Goal: Task Accomplishment & Management: Use online tool/utility

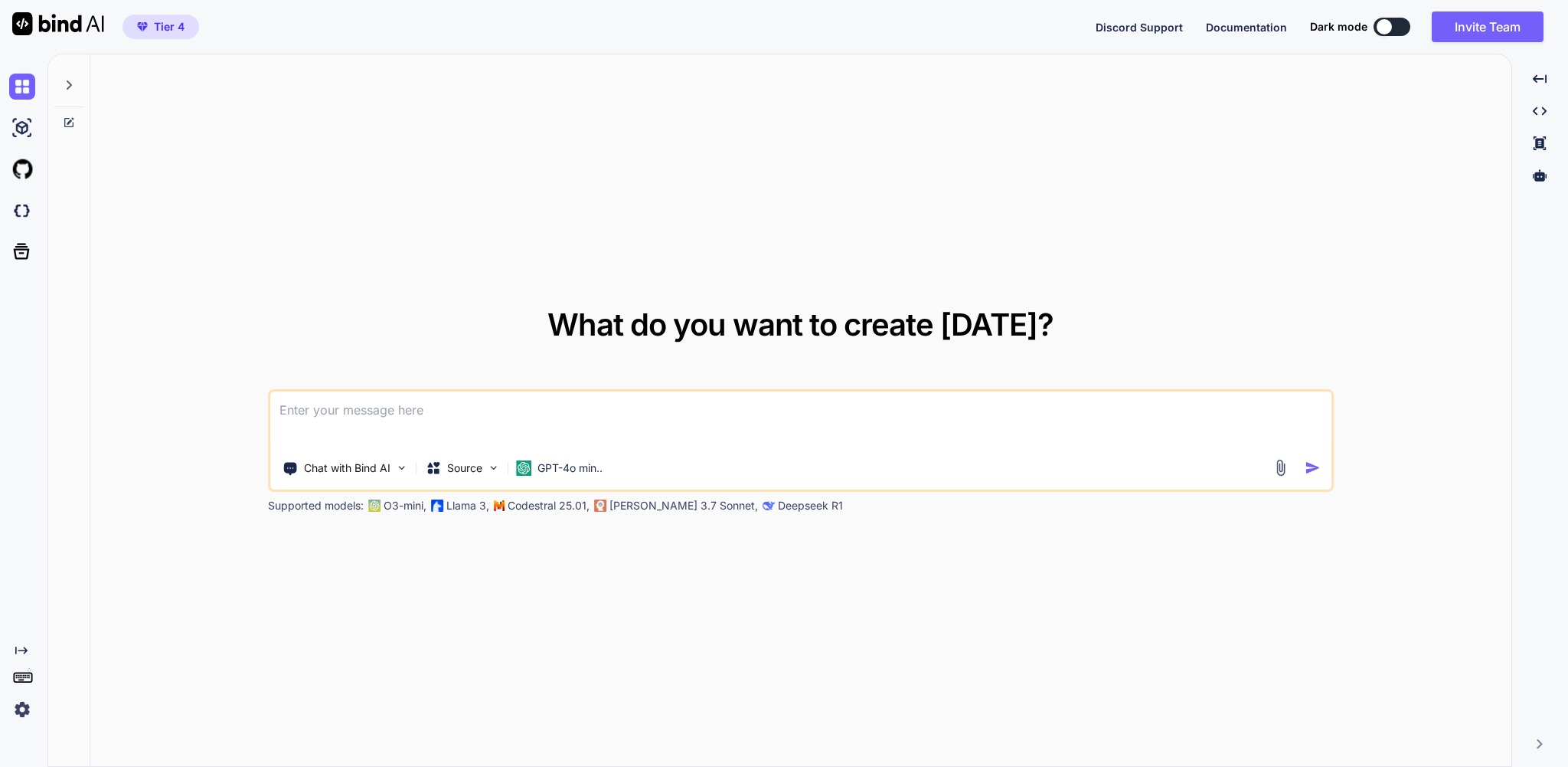
click at [58, 86] on div at bounding box center [69, 80] width 29 height 53
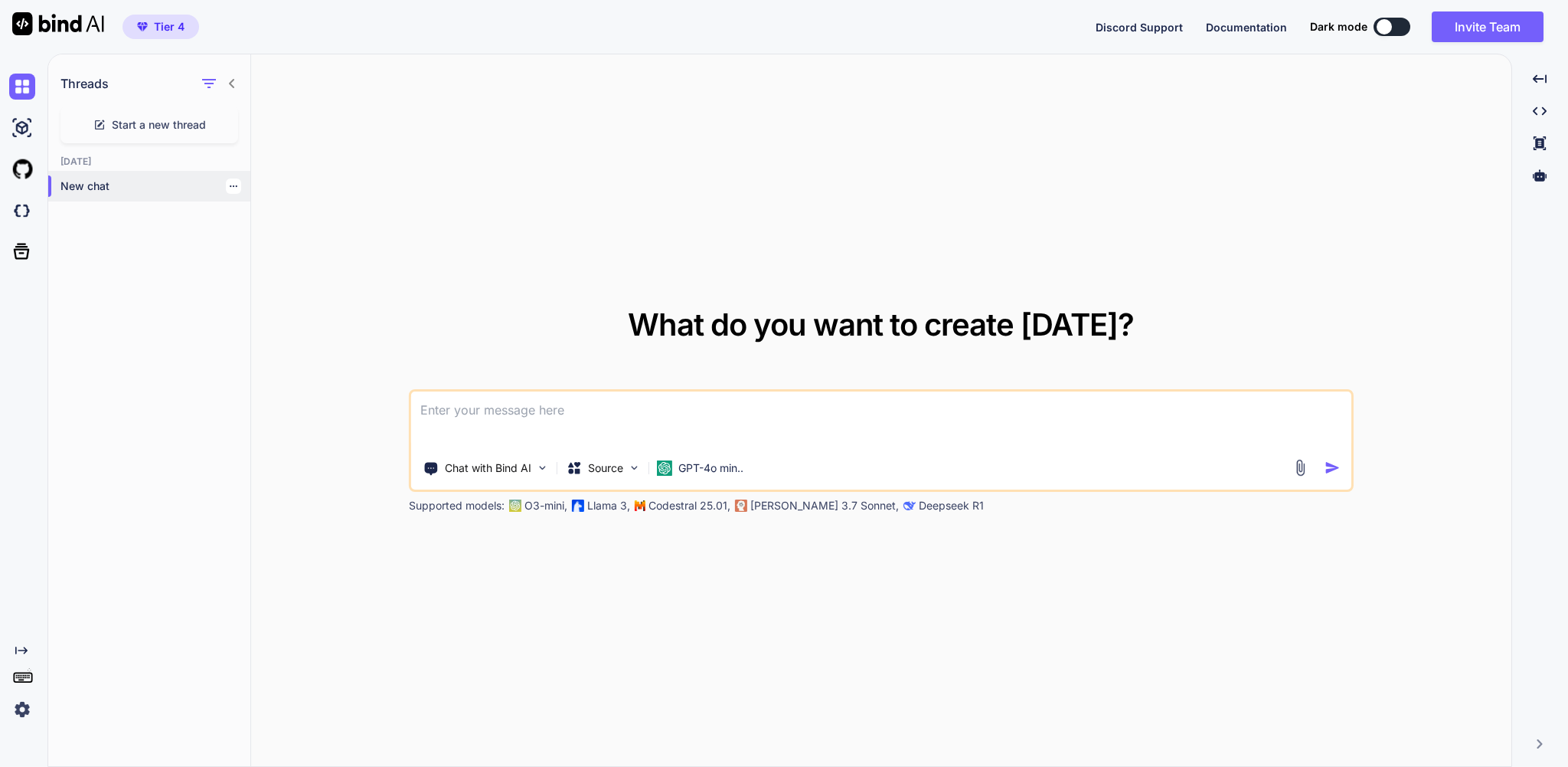
click at [113, 194] on p "New chat" at bounding box center [155, 186] width 190 height 16
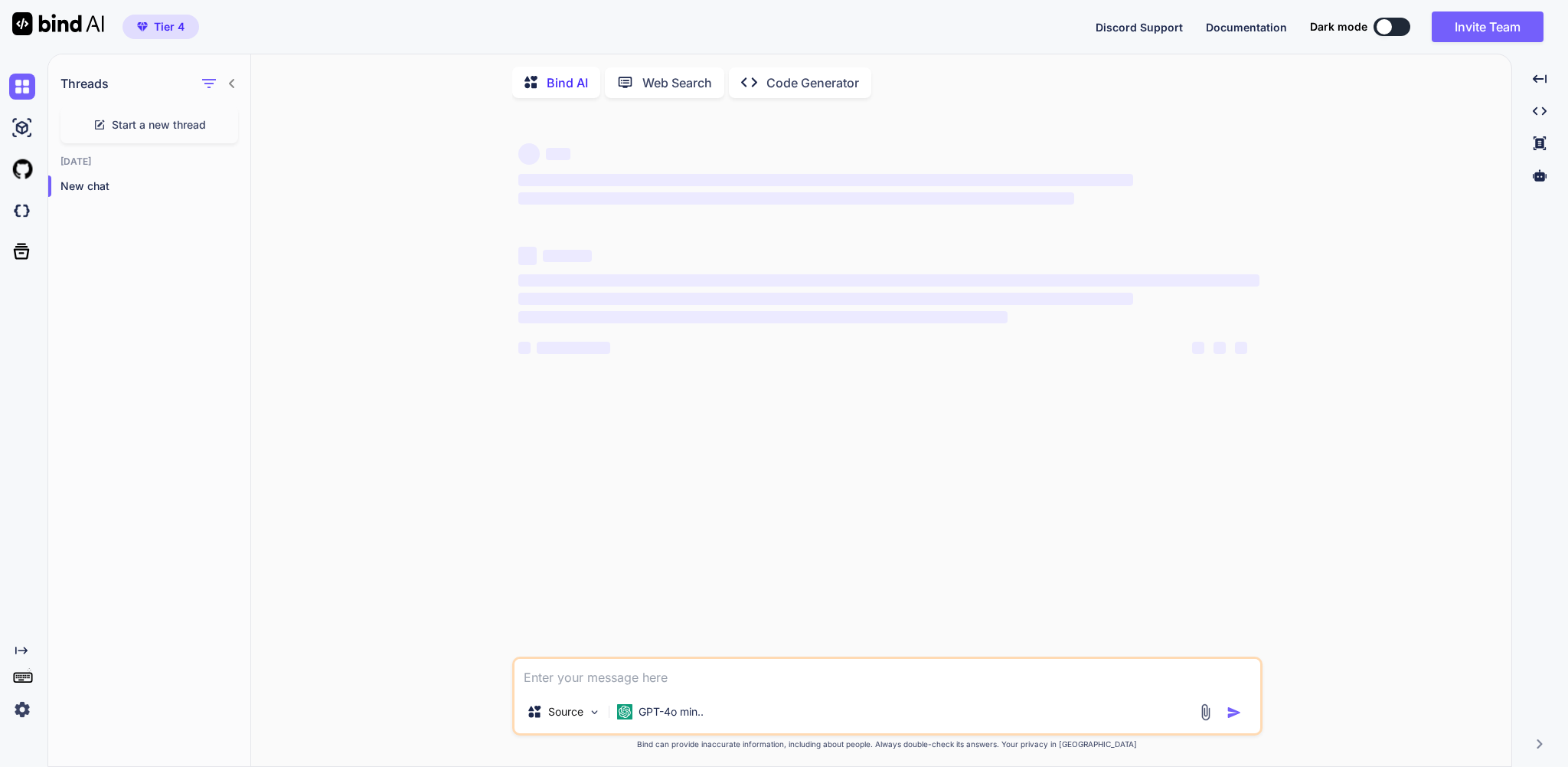
click at [823, 92] on p "Code Generator" at bounding box center [813, 82] width 93 height 18
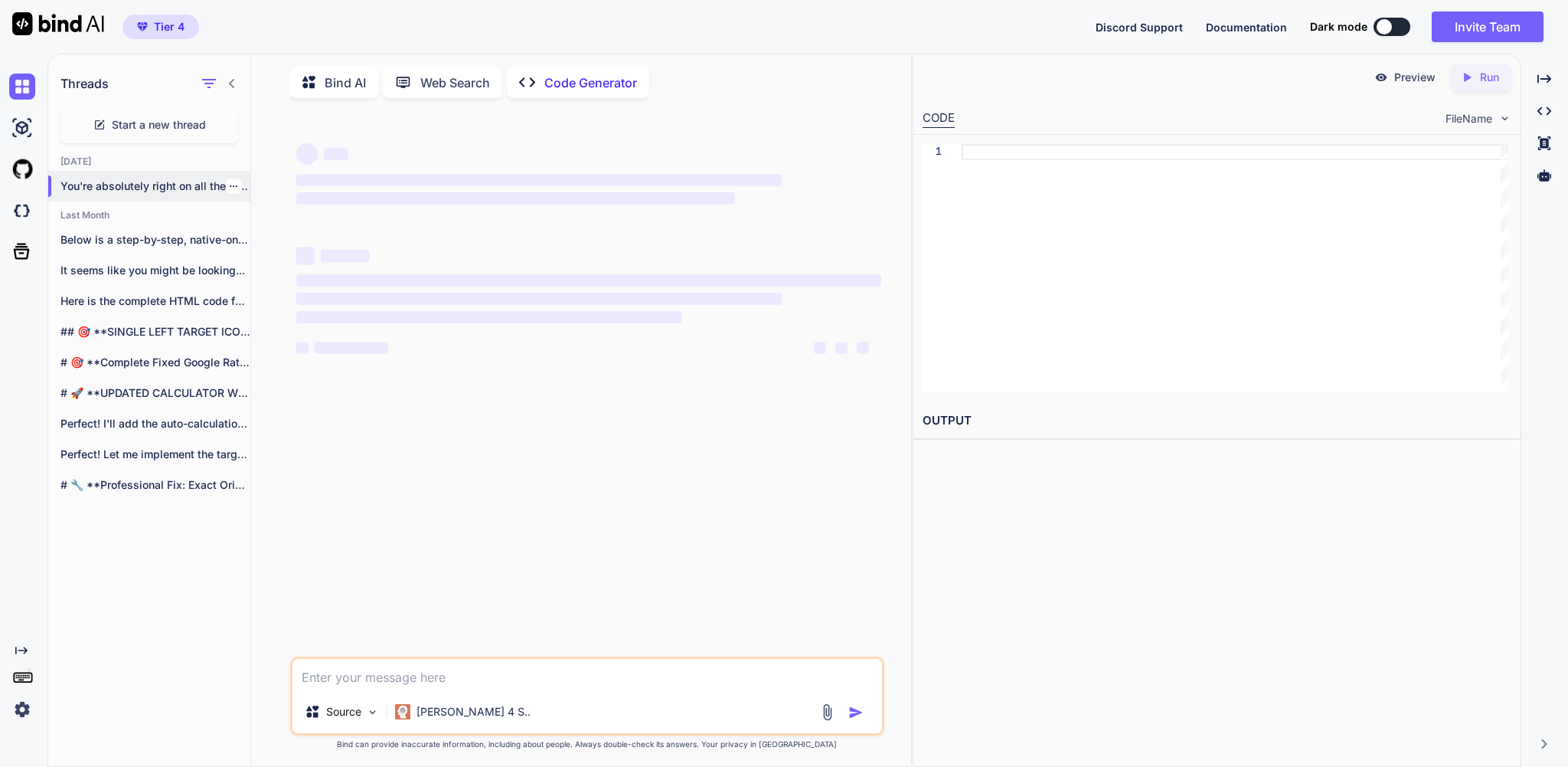
click at [160, 194] on p "You're absolutely right on all these points!..." at bounding box center [155, 186] width 190 height 16
type textarea "x"
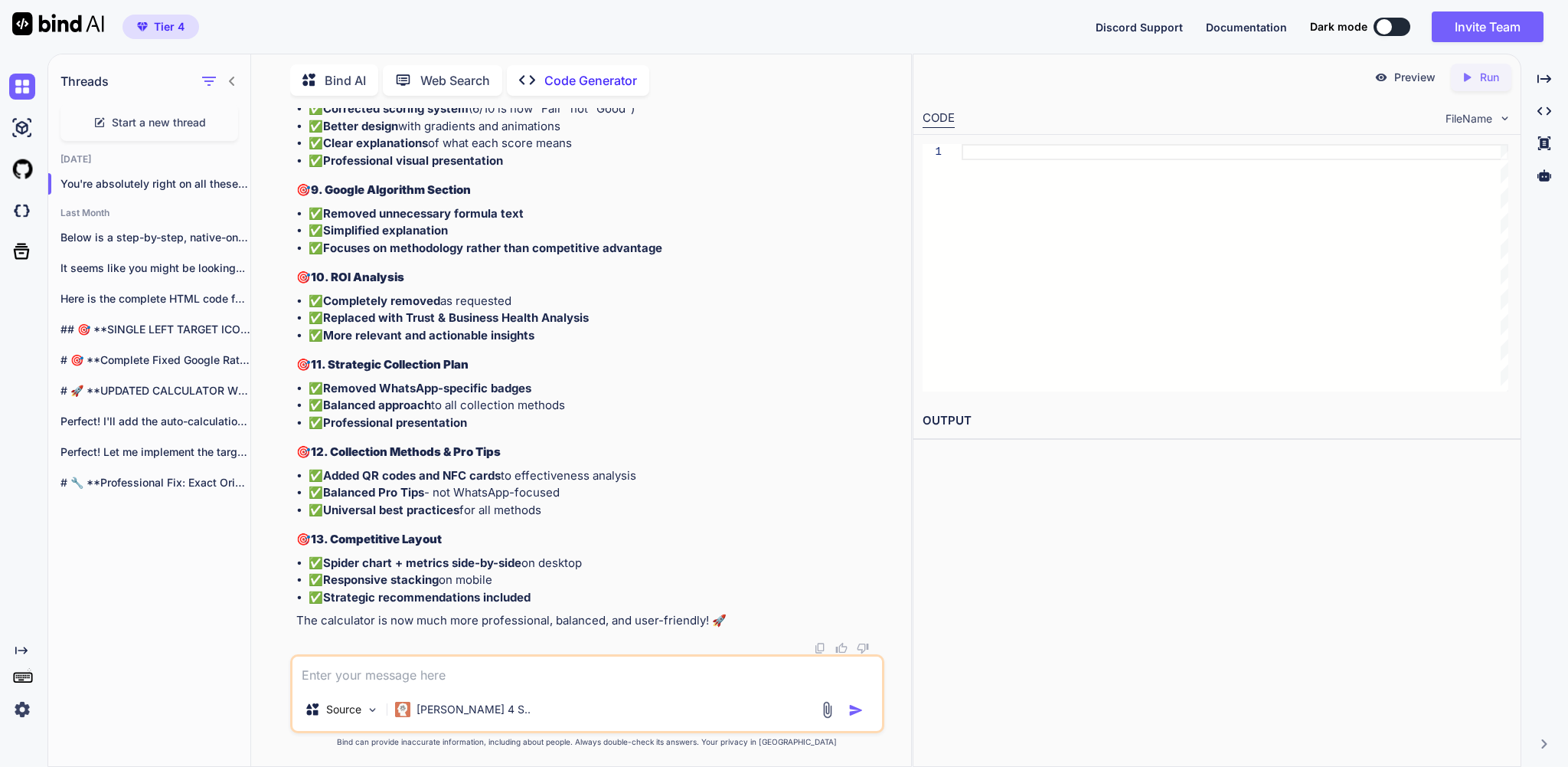
scroll to position [104296, 0]
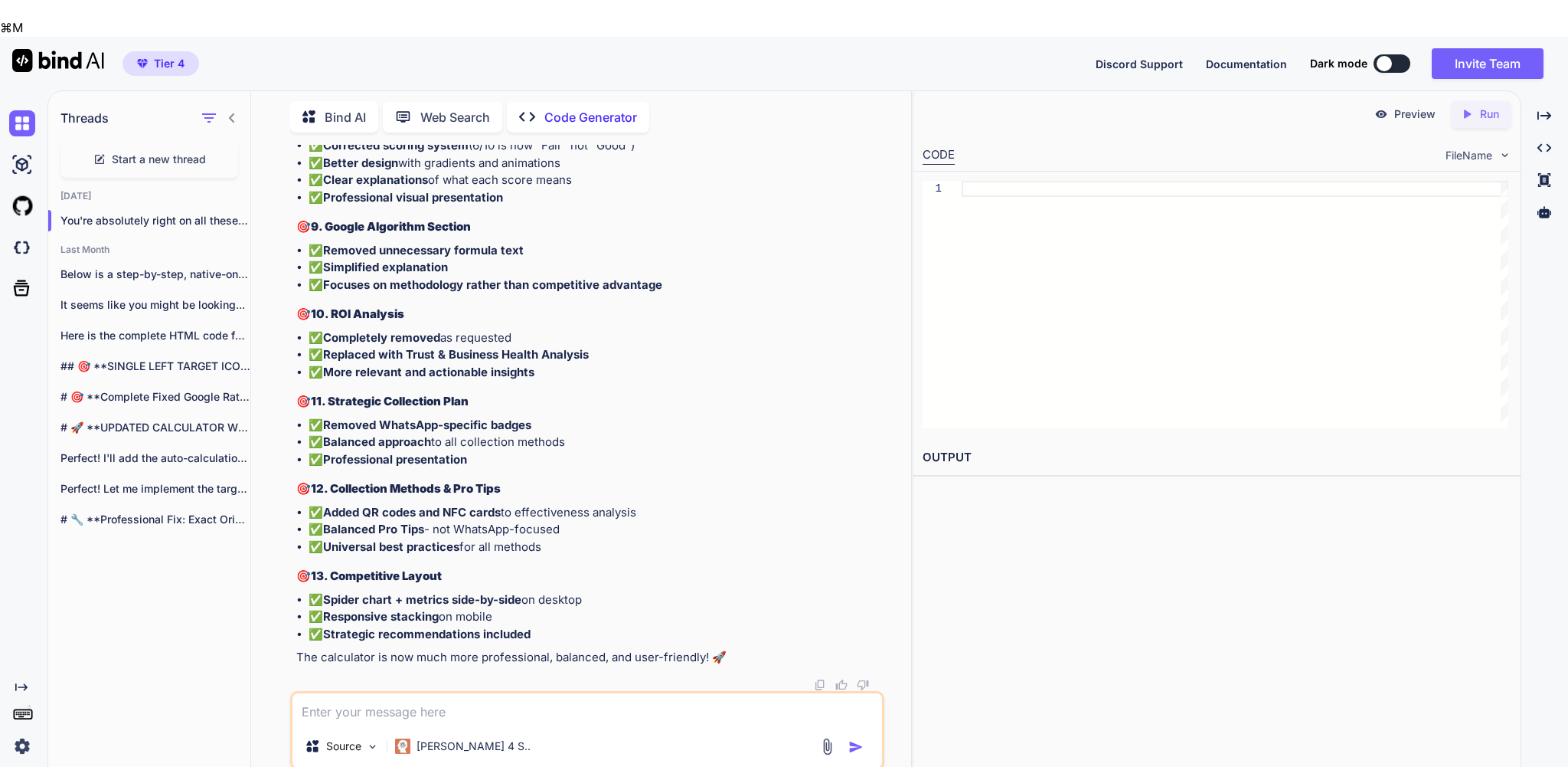
drag, startPoint x: 737, startPoint y: 292, endPoint x: 831, endPoint y: 294, distance: 94.0
drag, startPoint x: 707, startPoint y: 291, endPoint x: 856, endPoint y: 295, distance: 149.1
copy p "The Advanced Competitive"
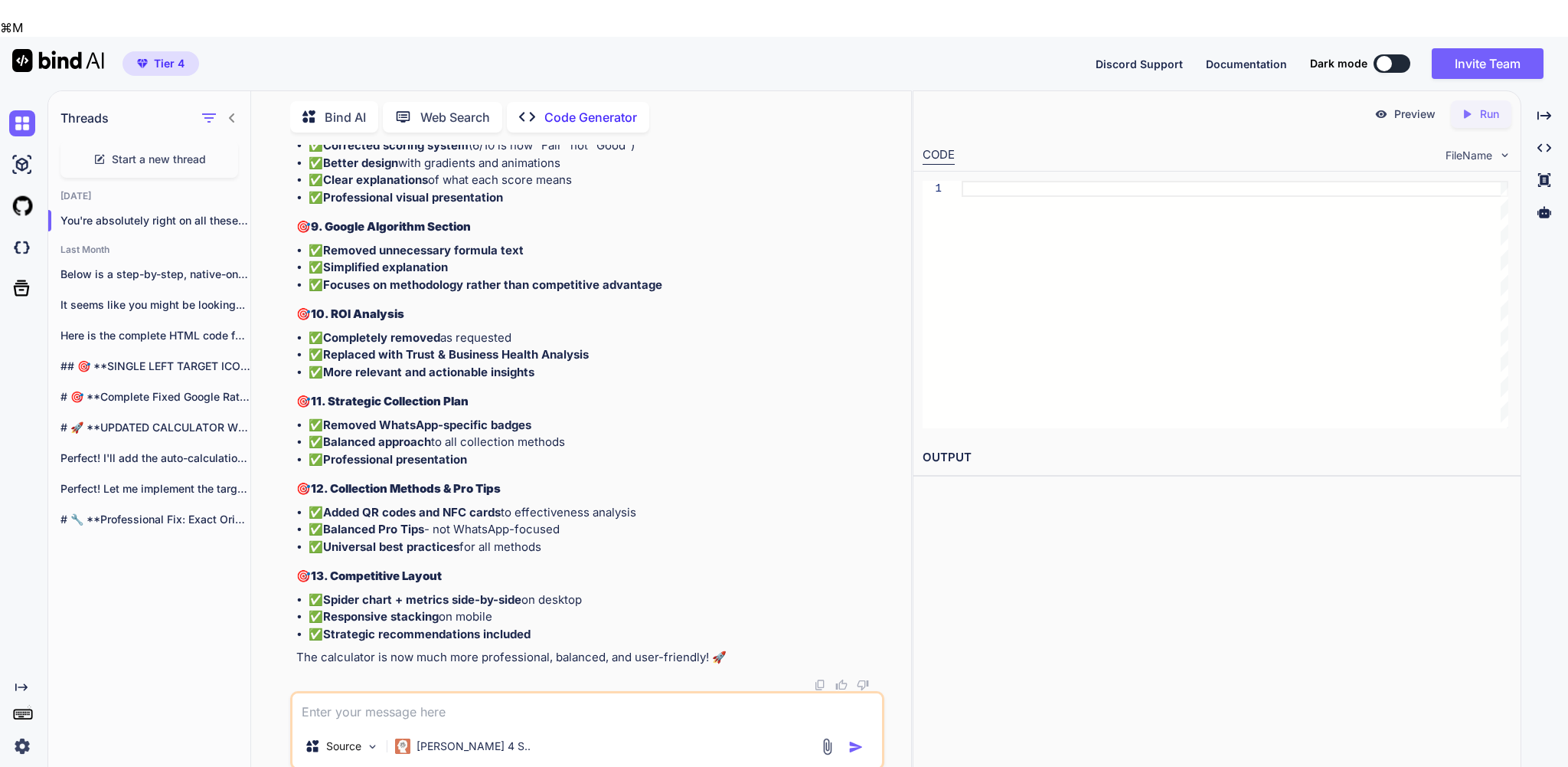
drag, startPoint x: 707, startPoint y: 291, endPoint x: 330, endPoint y: 311, distance: 377.5
copy p "The Advanced Competitive Analysis"
click at [336, 693] on textarea at bounding box center [587, 709] width 589 height 31
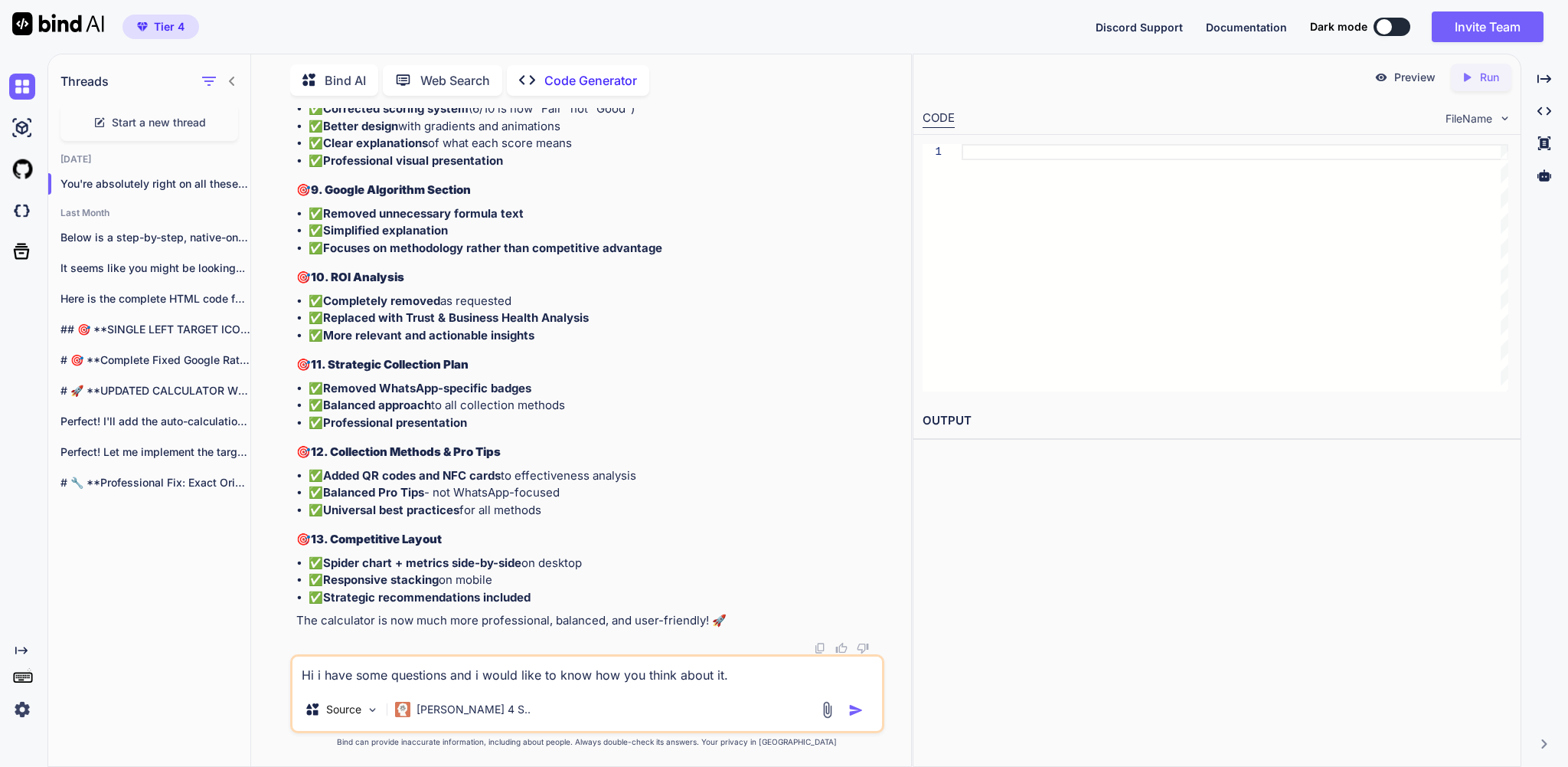
paste textarea "The Advanced Competitive Analysis"
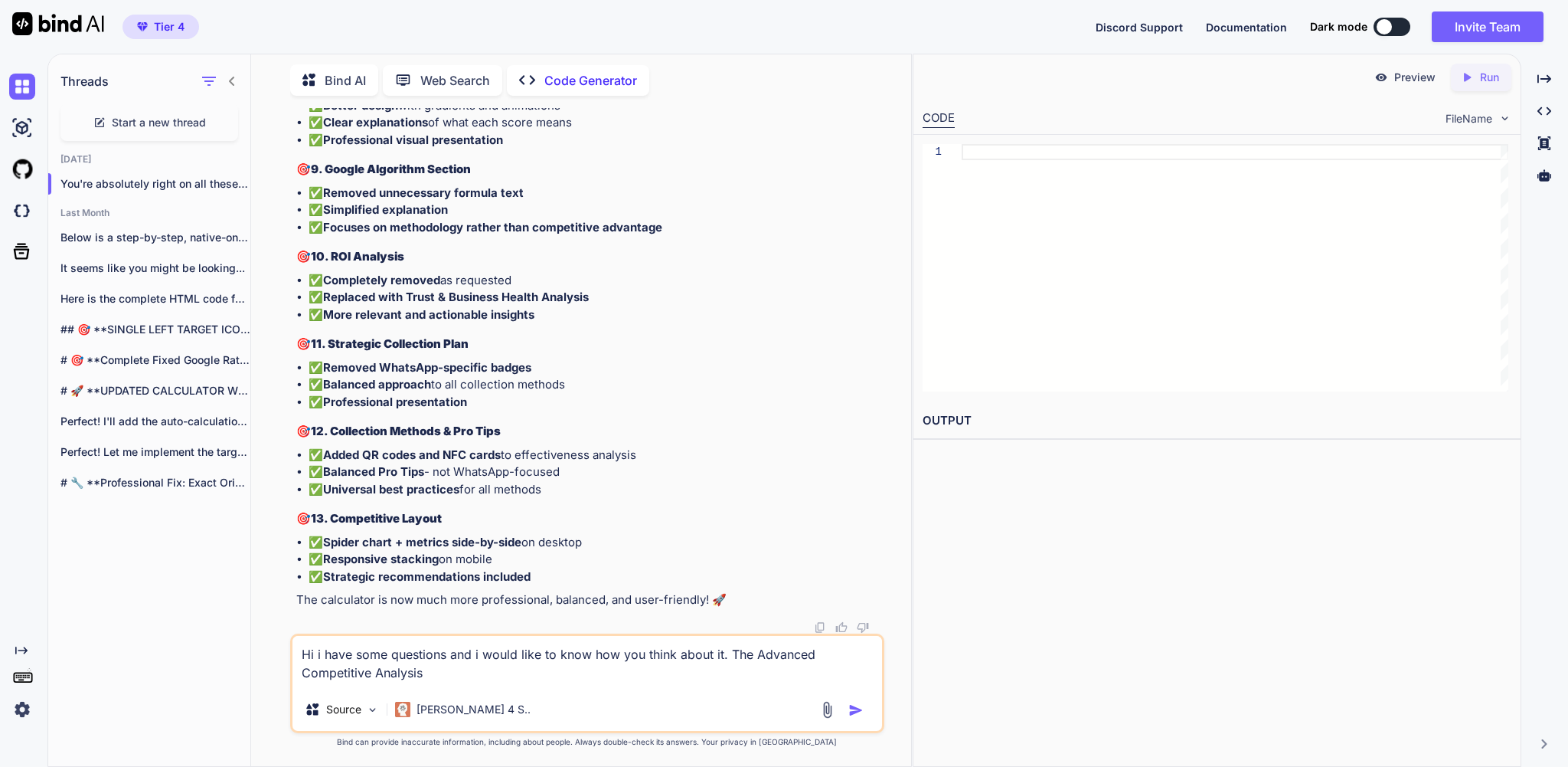
scroll to position [104289, 0]
click at [781, 650] on textarea "Hi i have some questions and i would like to know how you think about it. The A…" at bounding box center [587, 662] width 589 height 52
click at [562, 670] on textarea "Hi i have some questions and i would like to know how you think about it. Where…" at bounding box center [587, 662] width 589 height 52
paste textarea "Collection Methods & Effectiveness"
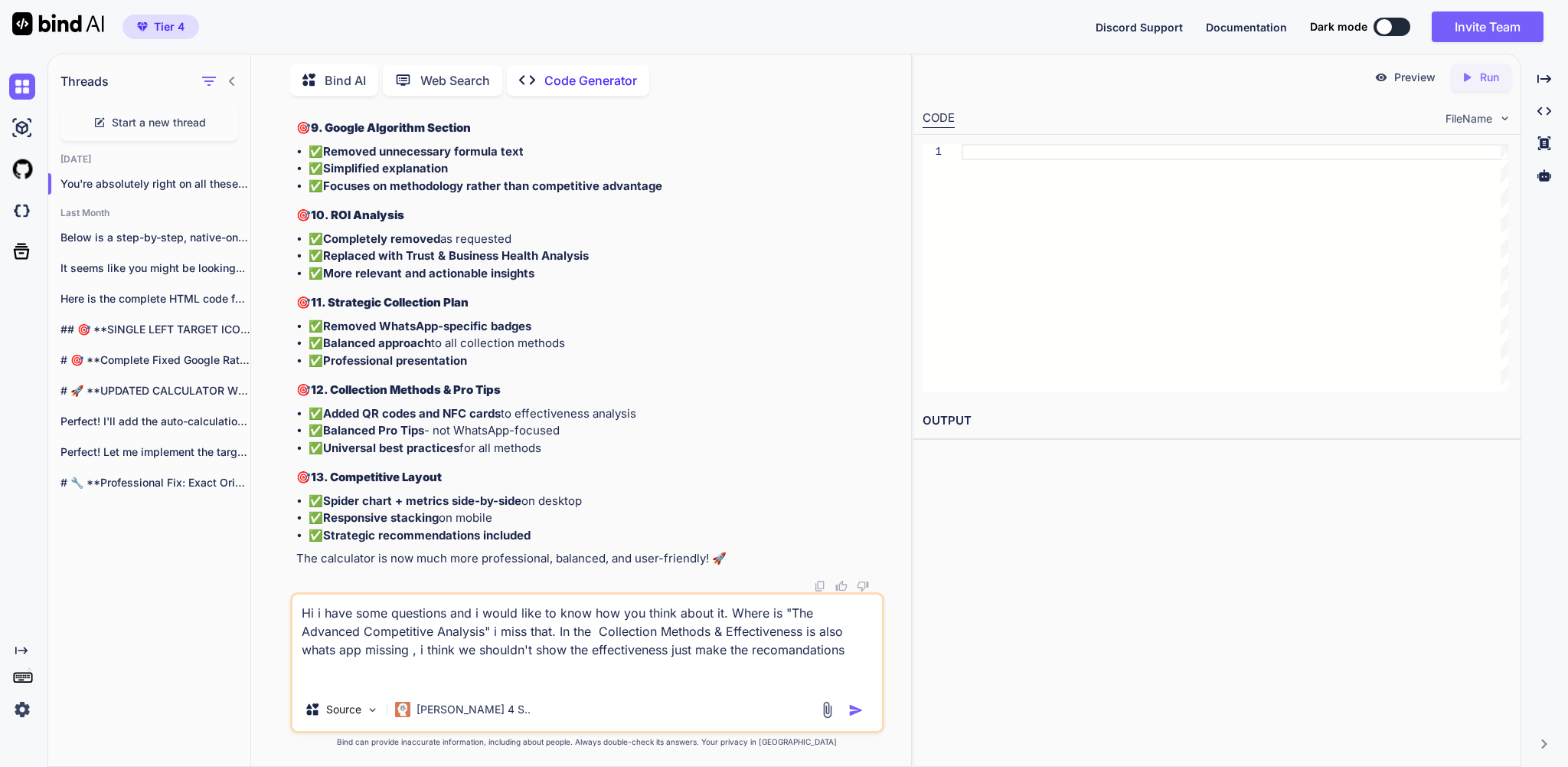
click at [436, 664] on textarea "Hi i have some questions and i would like to know how you think about it. Where…" at bounding box center [587, 641] width 589 height 93
click at [517, 664] on textarea "Hi i have some questions and i would like to know how you think about it. Where…" at bounding box center [587, 641] width 589 height 93
paste textarea "Industry Category"
paste textarea "Enhanced Smart Preview"
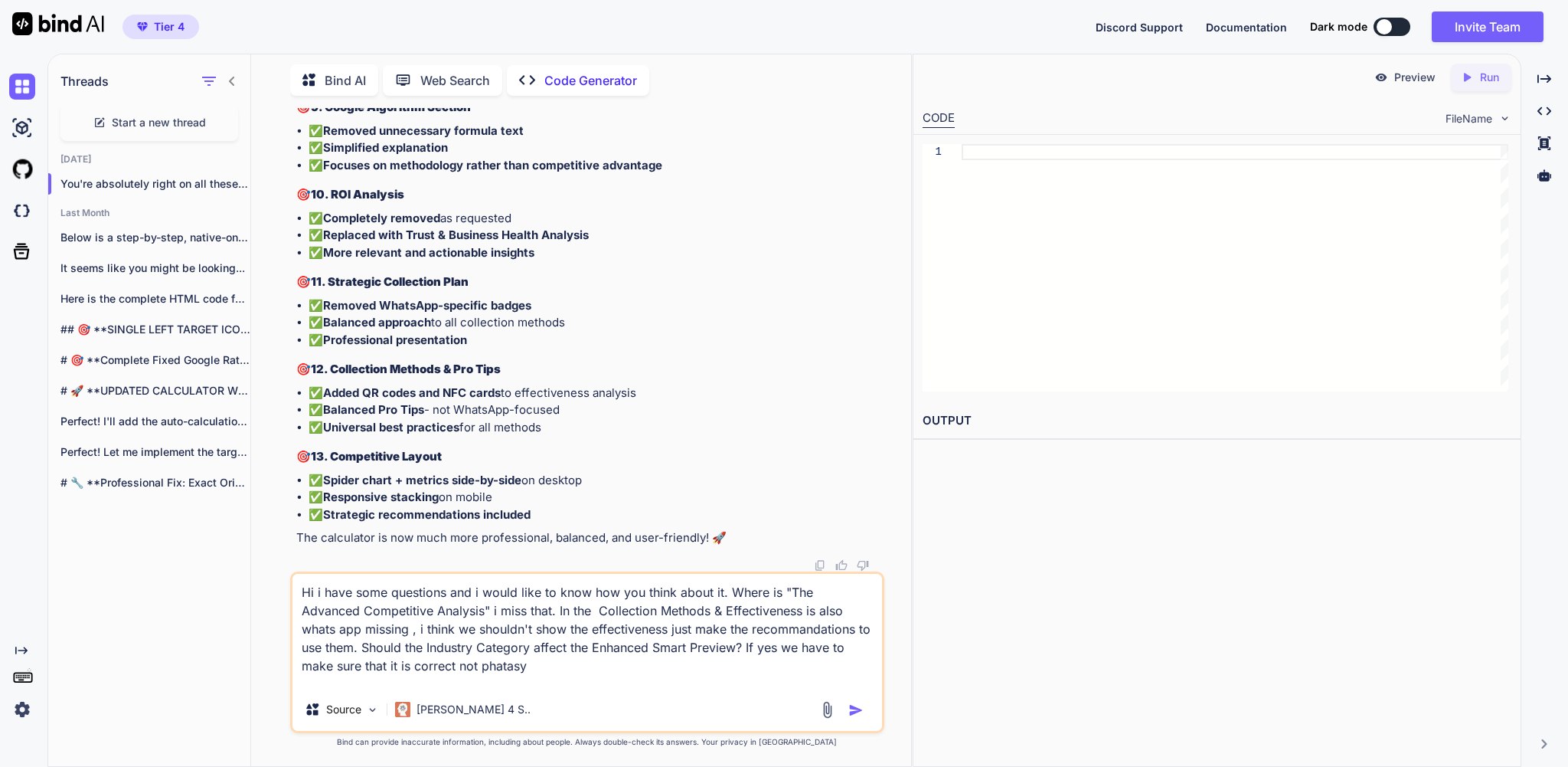
click at [816, 671] on textarea "Hi i have some questions and i would like to know how you think about it. Where…" at bounding box center [587, 631] width 589 height 114
click at [855, 669] on textarea "Hi i have some questions and i would like to know how you think about it. Where…" at bounding box center [587, 631] width 589 height 114
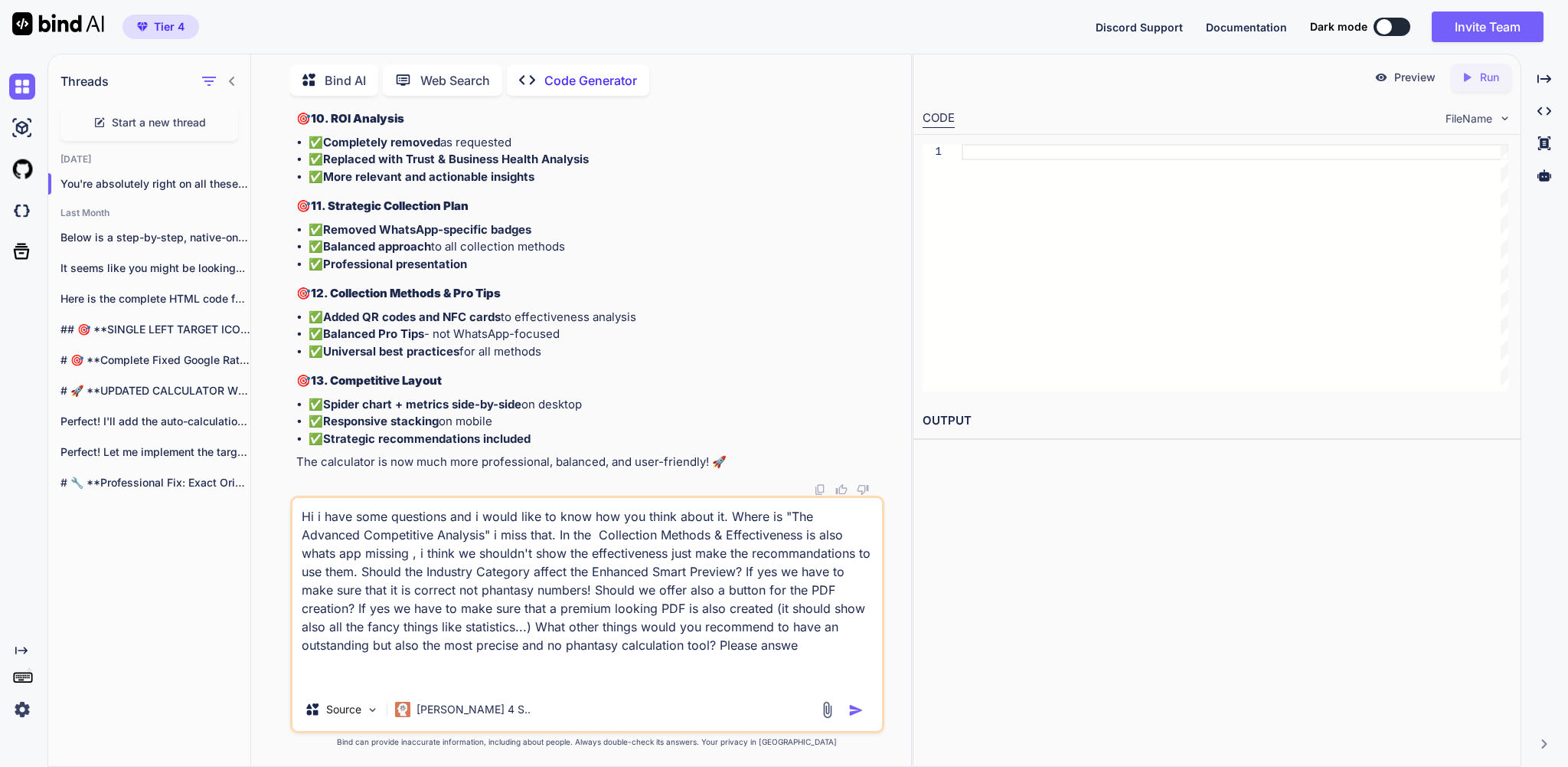
scroll to position [25, 0]
type textarea "Hi i have some questions and i would like to know how you think about it. Where…"
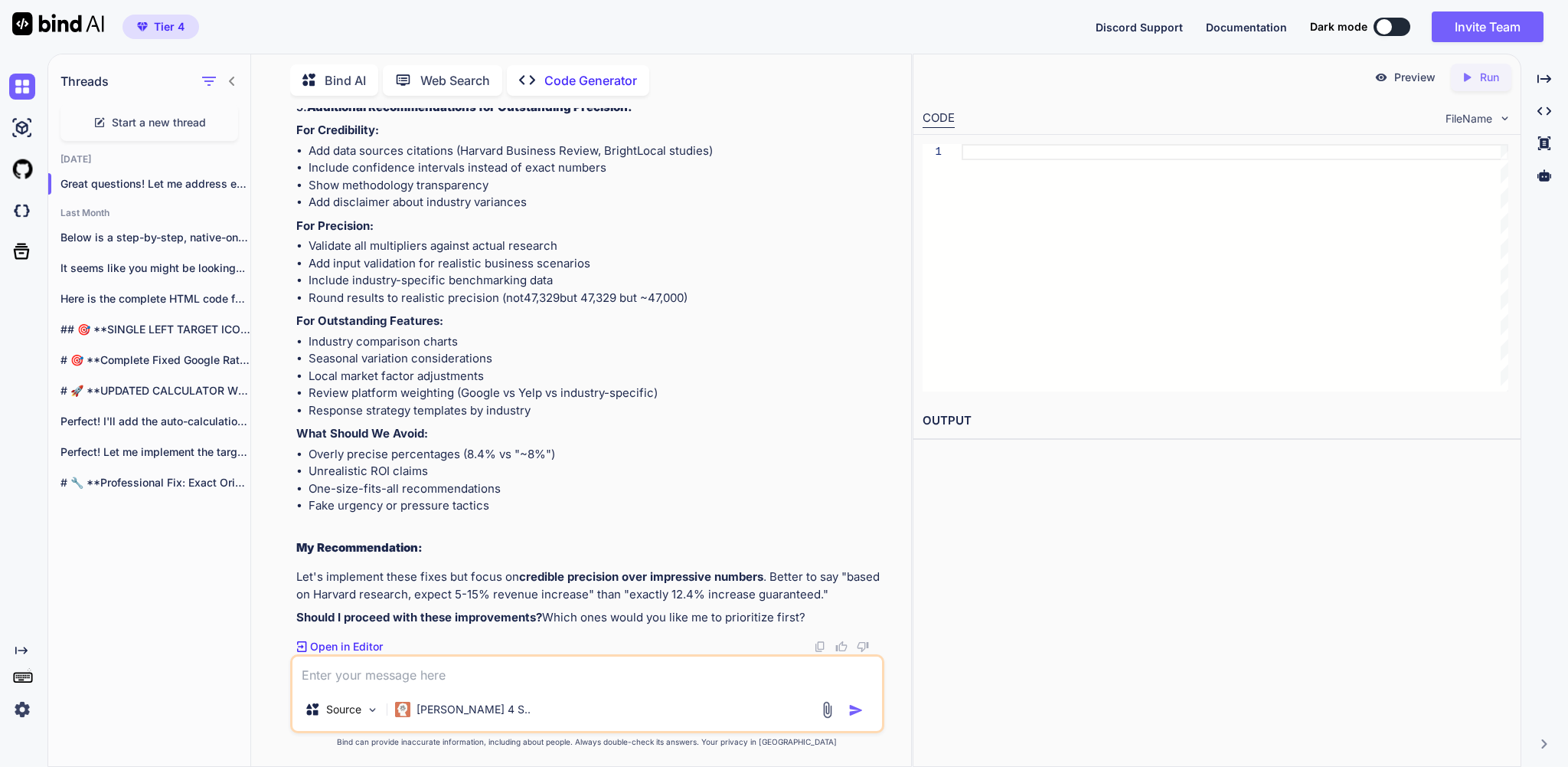
scroll to position [173917, 0]
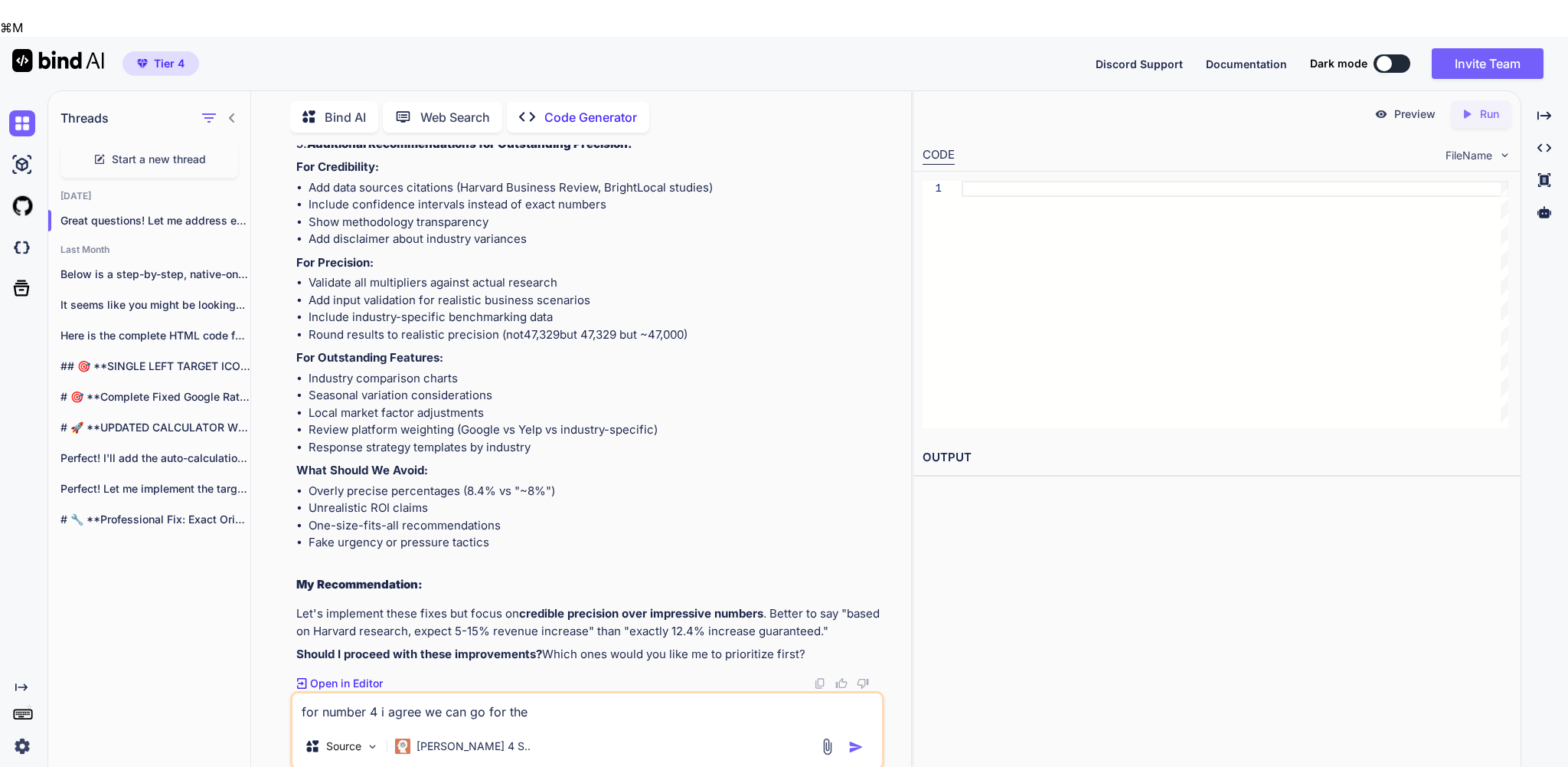
drag, startPoint x: 541, startPoint y: 478, endPoint x: 384, endPoint y: 477, distance: 157.0
click at [384, 123] on li "Alternative: "Generate Professional Report" that creates a well-formatted print…" at bounding box center [594, 114] width 572 height 17
copy li "Generate Professional Report"
click at [578, 693] on textarea "for number 4 i agree we can go for the" at bounding box center [587, 709] width 589 height 31
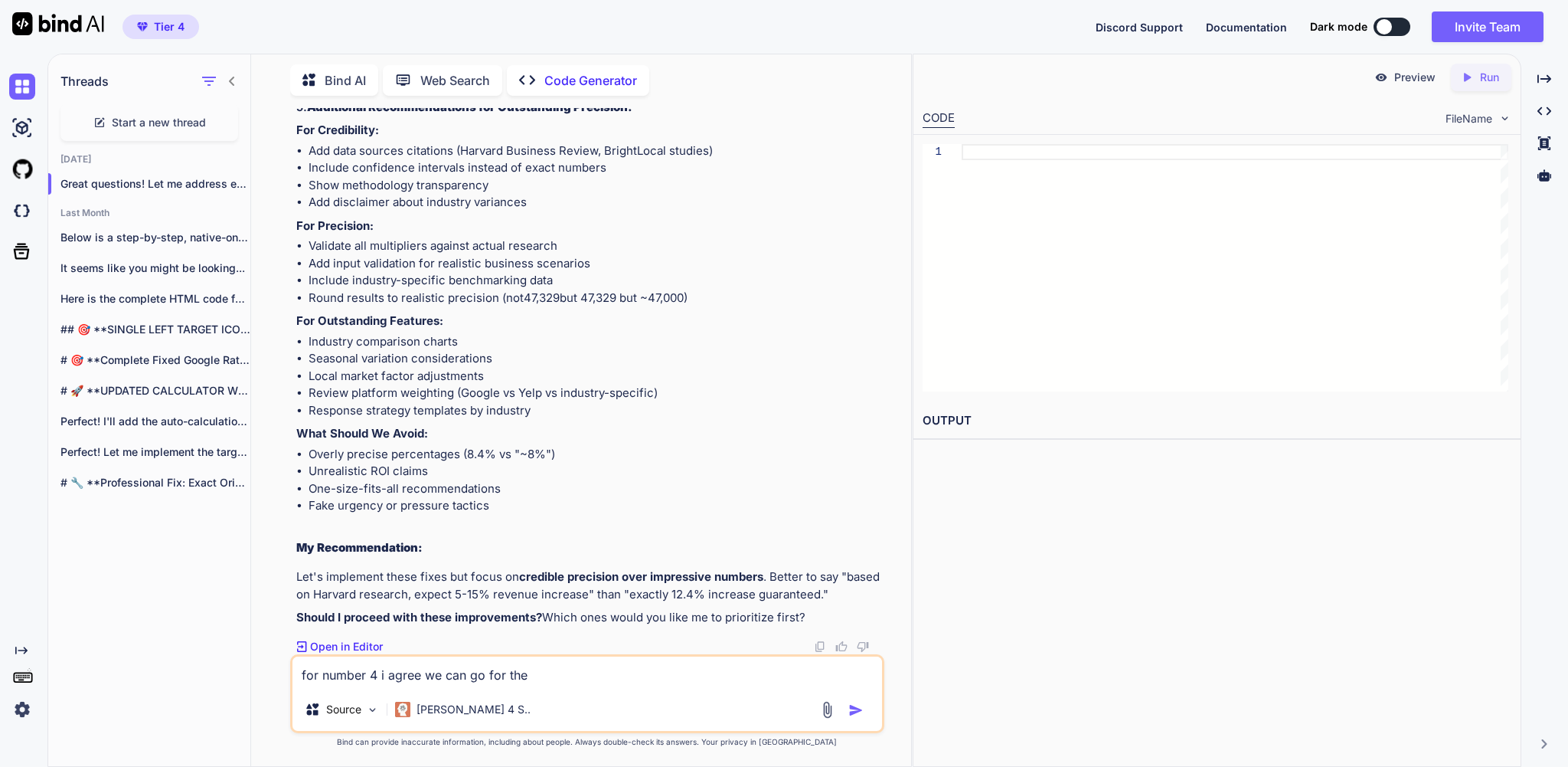
paste textarea "Generate Professional Report"
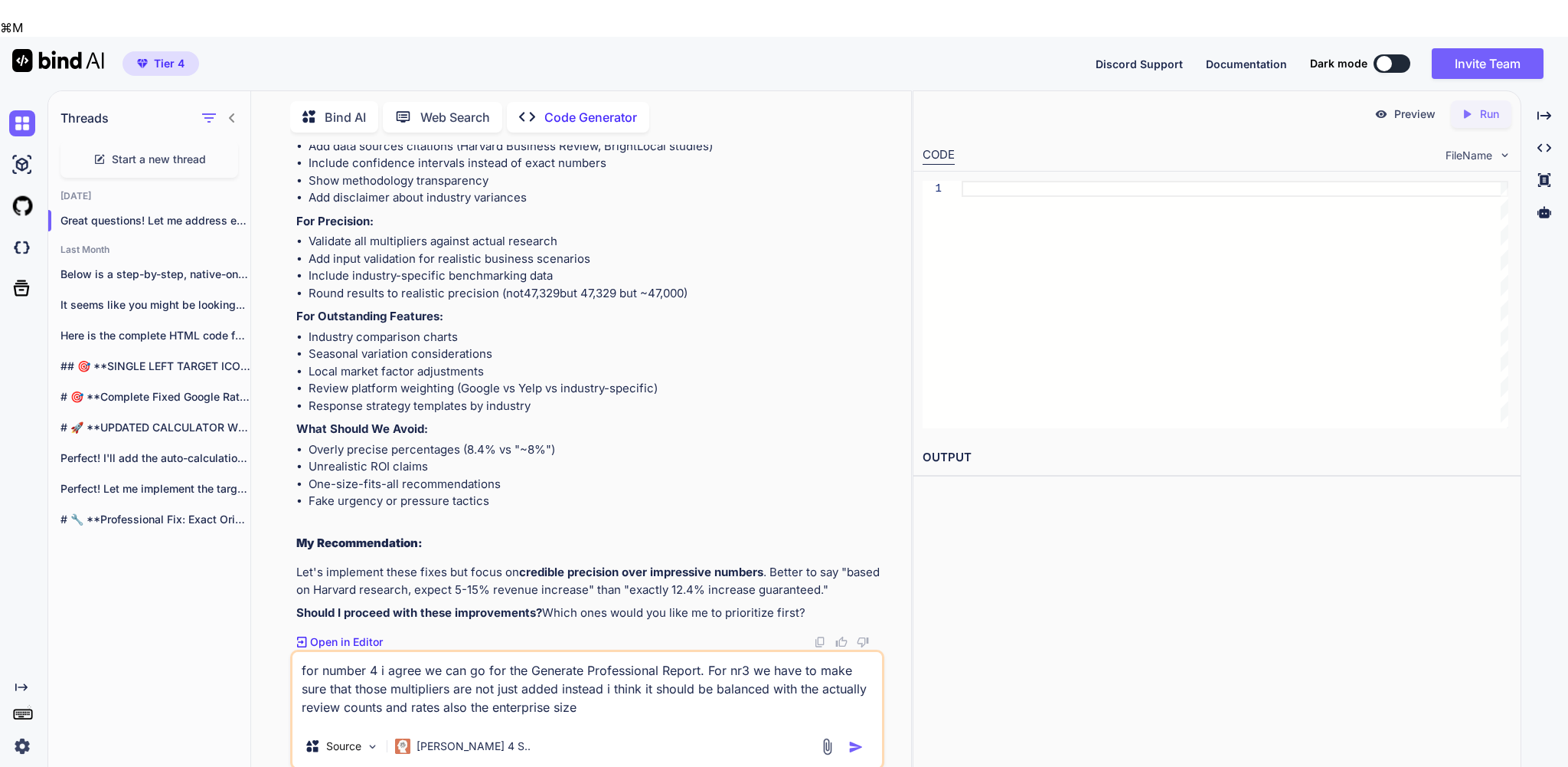
drag, startPoint x: 757, startPoint y: 668, endPoint x: 695, endPoint y: 666, distance: 62.0
click at [695, 666] on textarea "for number 4 i agree we can go for the Generate Professional Report. For nr3 we…" at bounding box center [587, 687] width 589 height 73
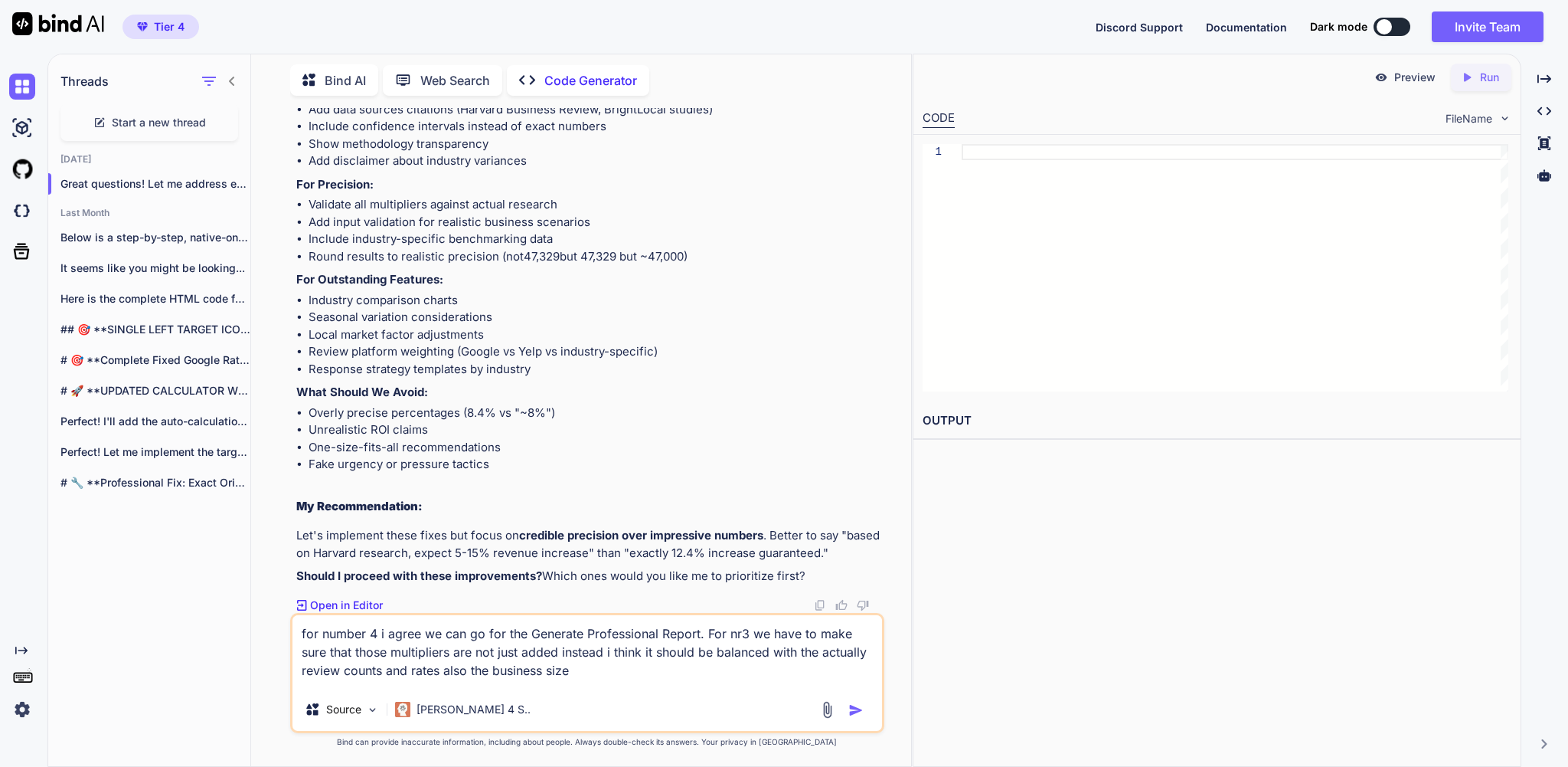
click at [798, 676] on textarea "for number 4 i agree we can go for the Generate Professional Report. For nr3 we…" at bounding box center [587, 652] width 589 height 73
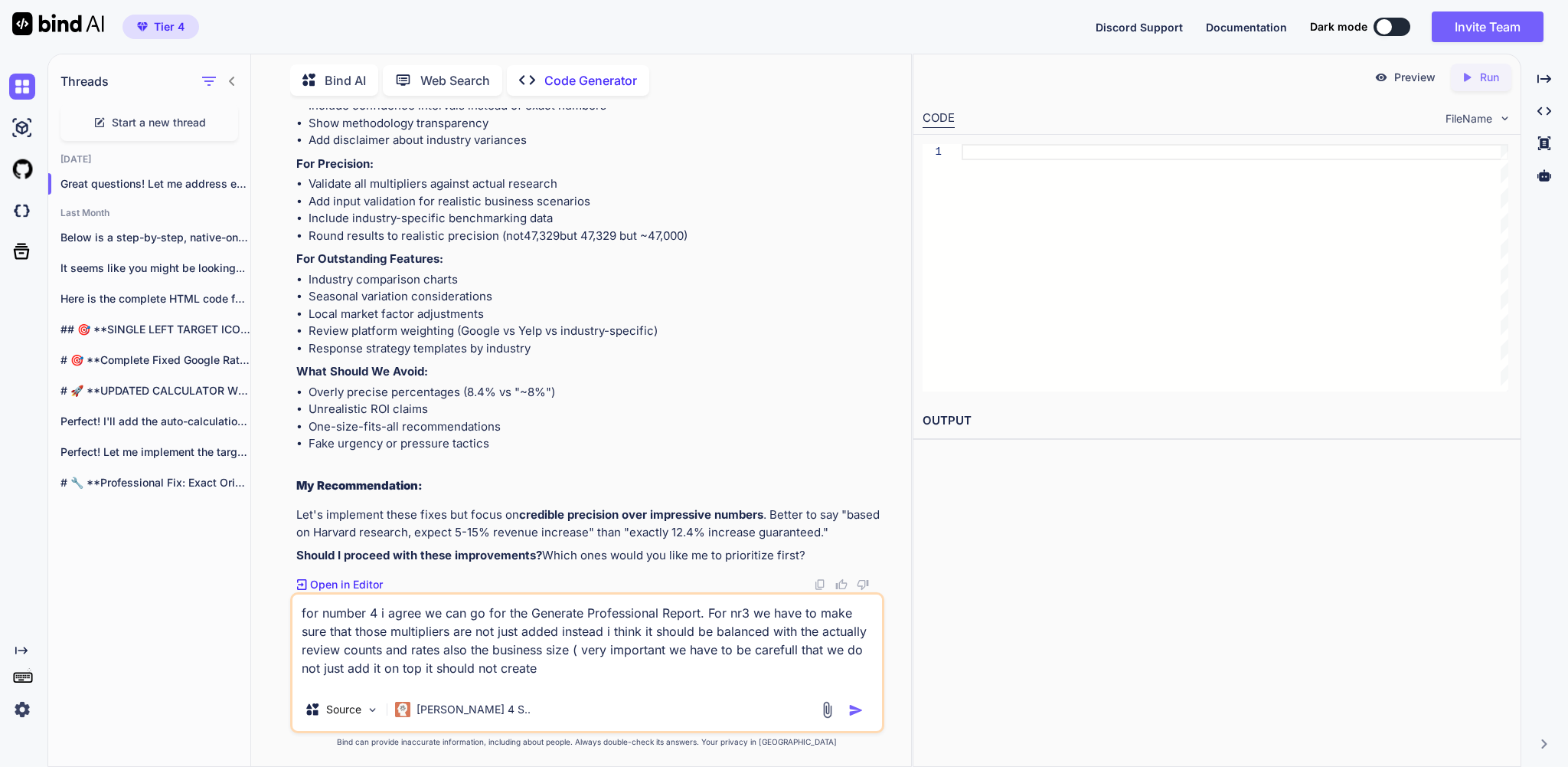
click at [515, 669] on textarea "for number 4 i agree we can go for the Generate Professional Report. For nr3 we…" at bounding box center [587, 641] width 589 height 93
click at [866, 668] on textarea "for number 4 i agree we can go for the Generate Professional Report. For nr3 we…" at bounding box center [587, 641] width 589 height 93
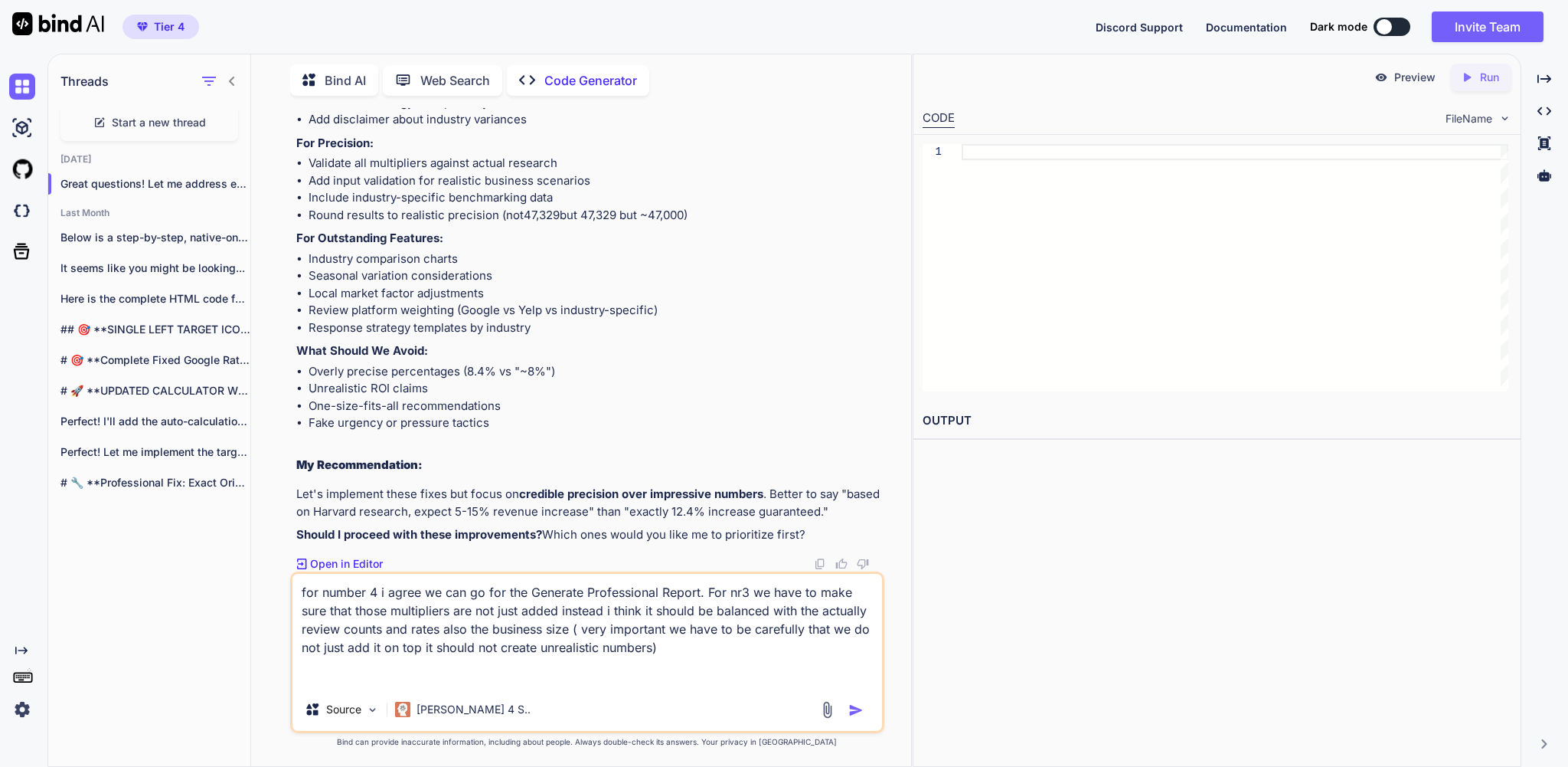
scroll to position [174265, 0]
click at [306, 584] on textarea "for number 4 i agree we can go for the Generate Professional Report. For nr3 we…" at bounding box center [587, 631] width 589 height 114
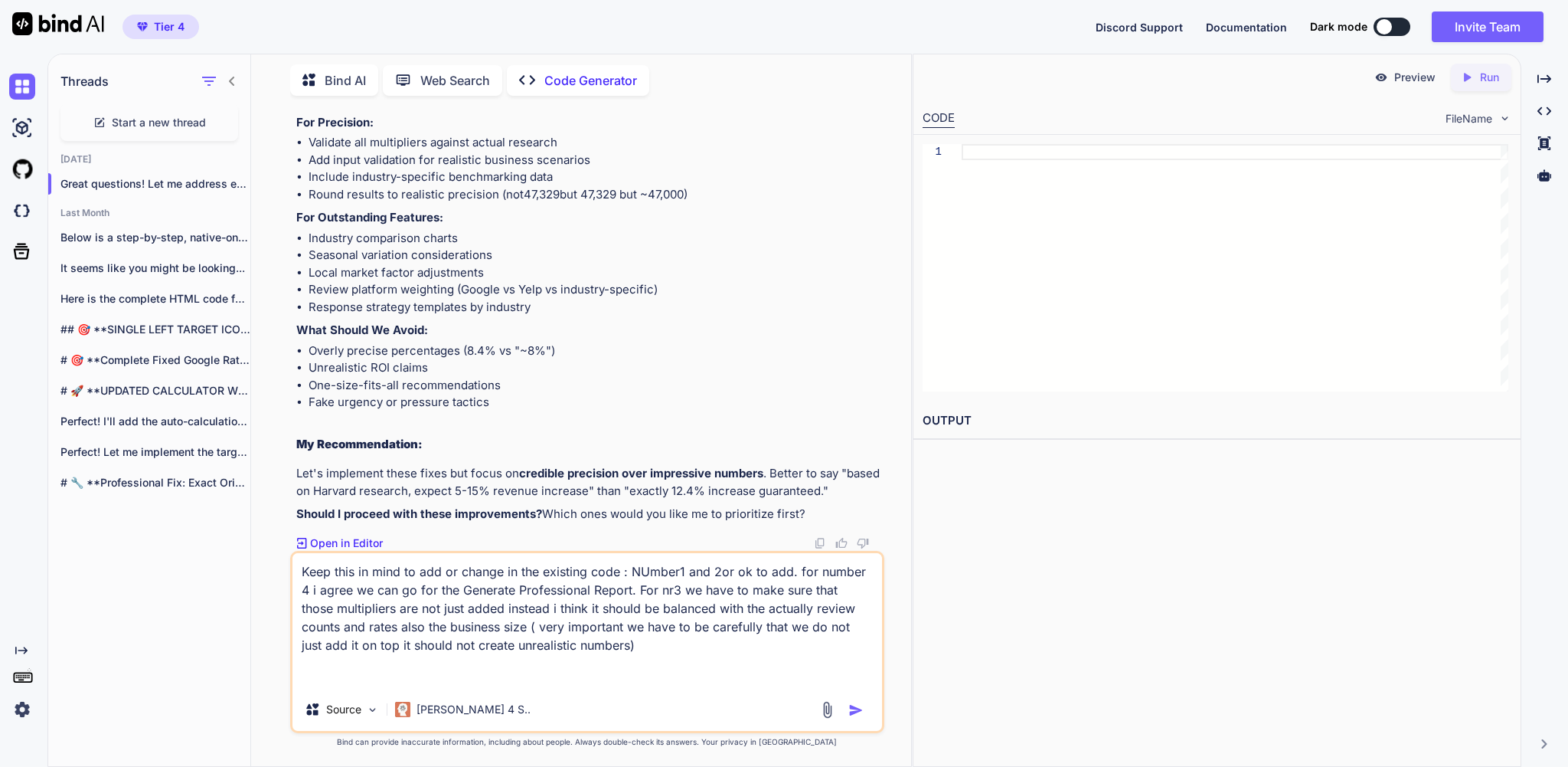
click at [690, 563] on textarea "Keep this in mind to add or change in the existing code : NUmber1 and 2or ok to…" at bounding box center [587, 620] width 589 height 135
click at [464, 673] on textarea "Keep this in mind to add or change in the existing code : Number1 and 2or ok to…" at bounding box center [587, 620] width 589 height 135
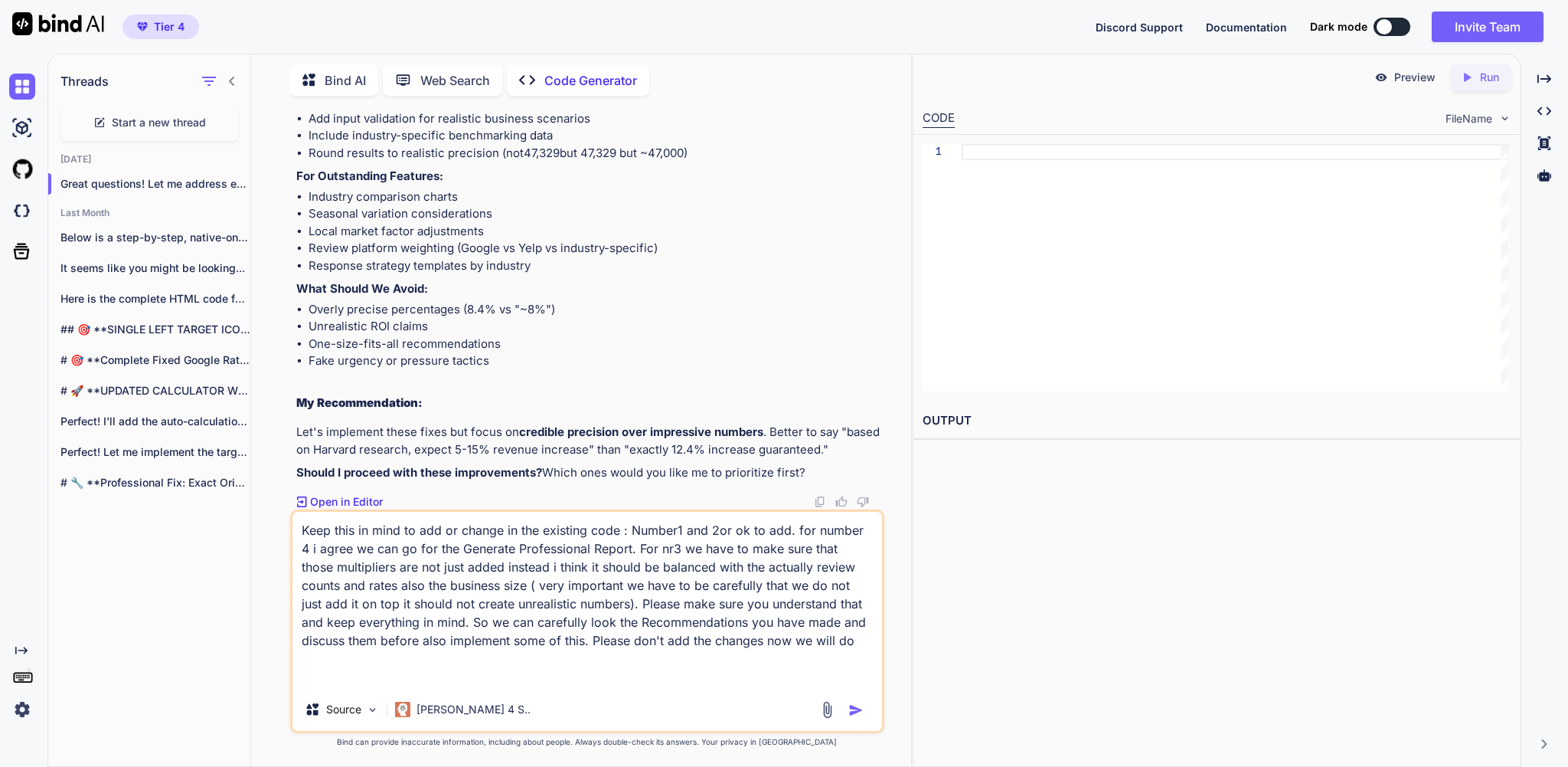
scroll to position [5, 0]
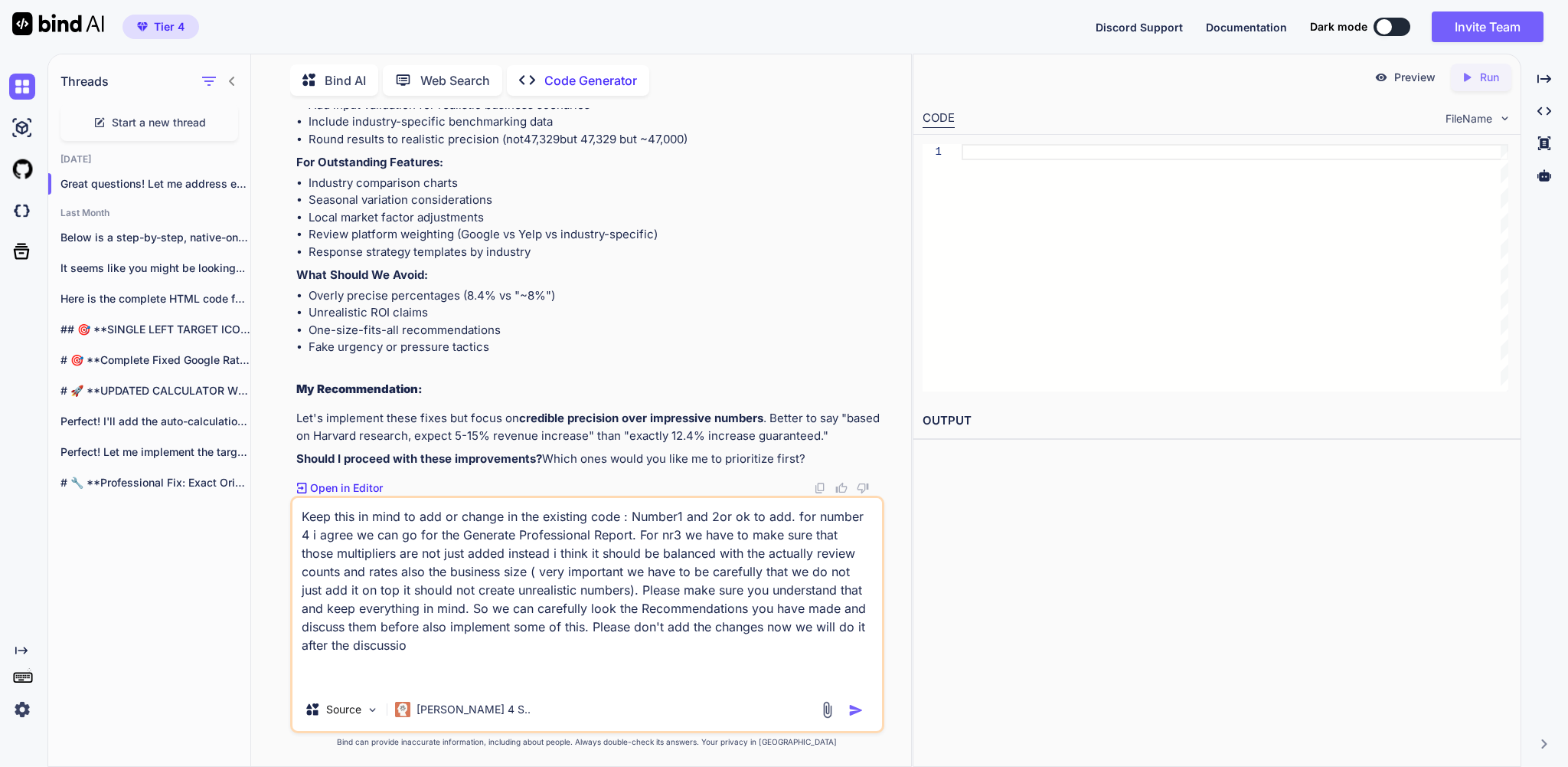
type textarea "Keep this in mind to add or change in the existing code : Number1 and 2or ok to…"
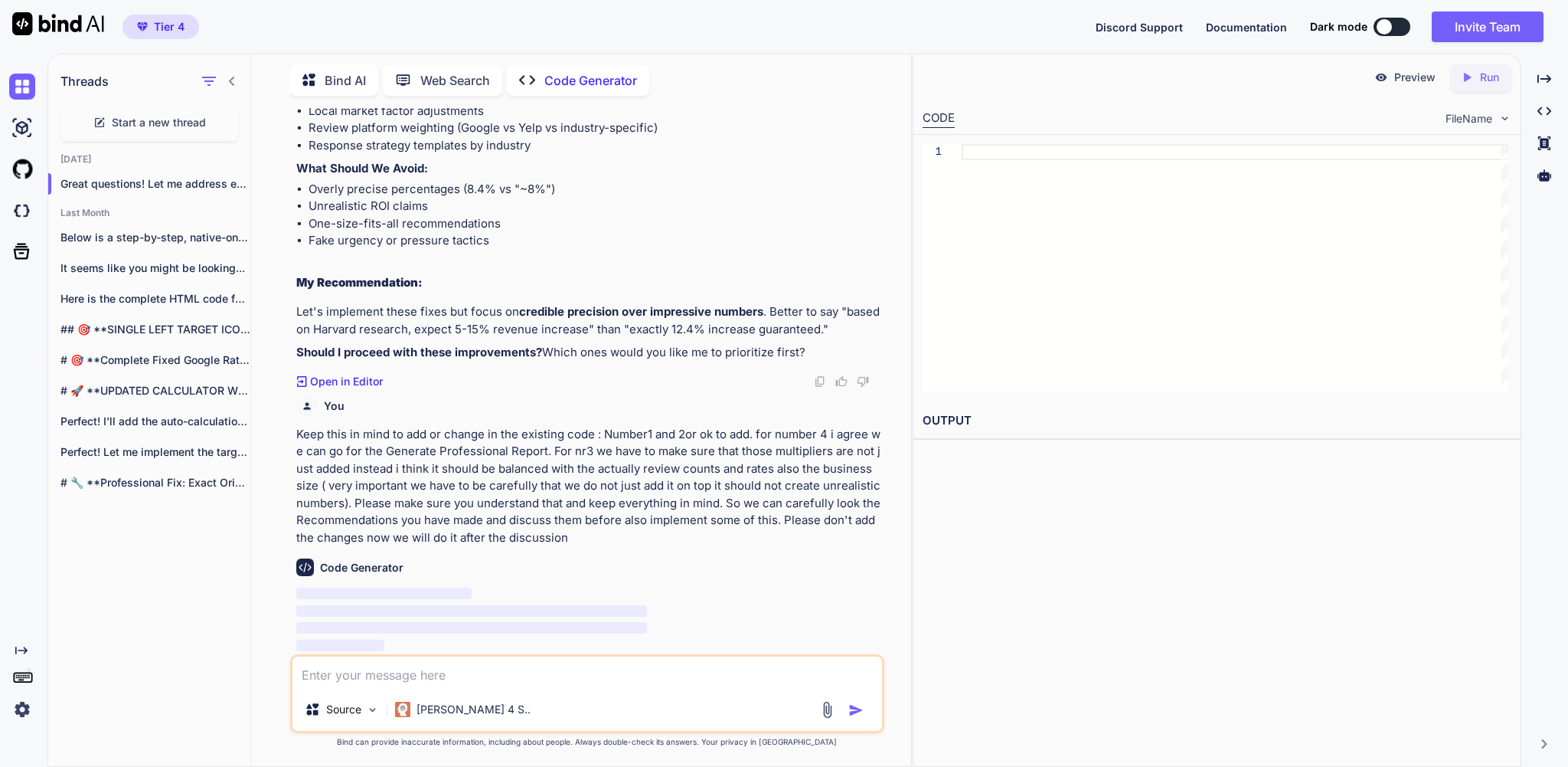
scroll to position [174614, 0]
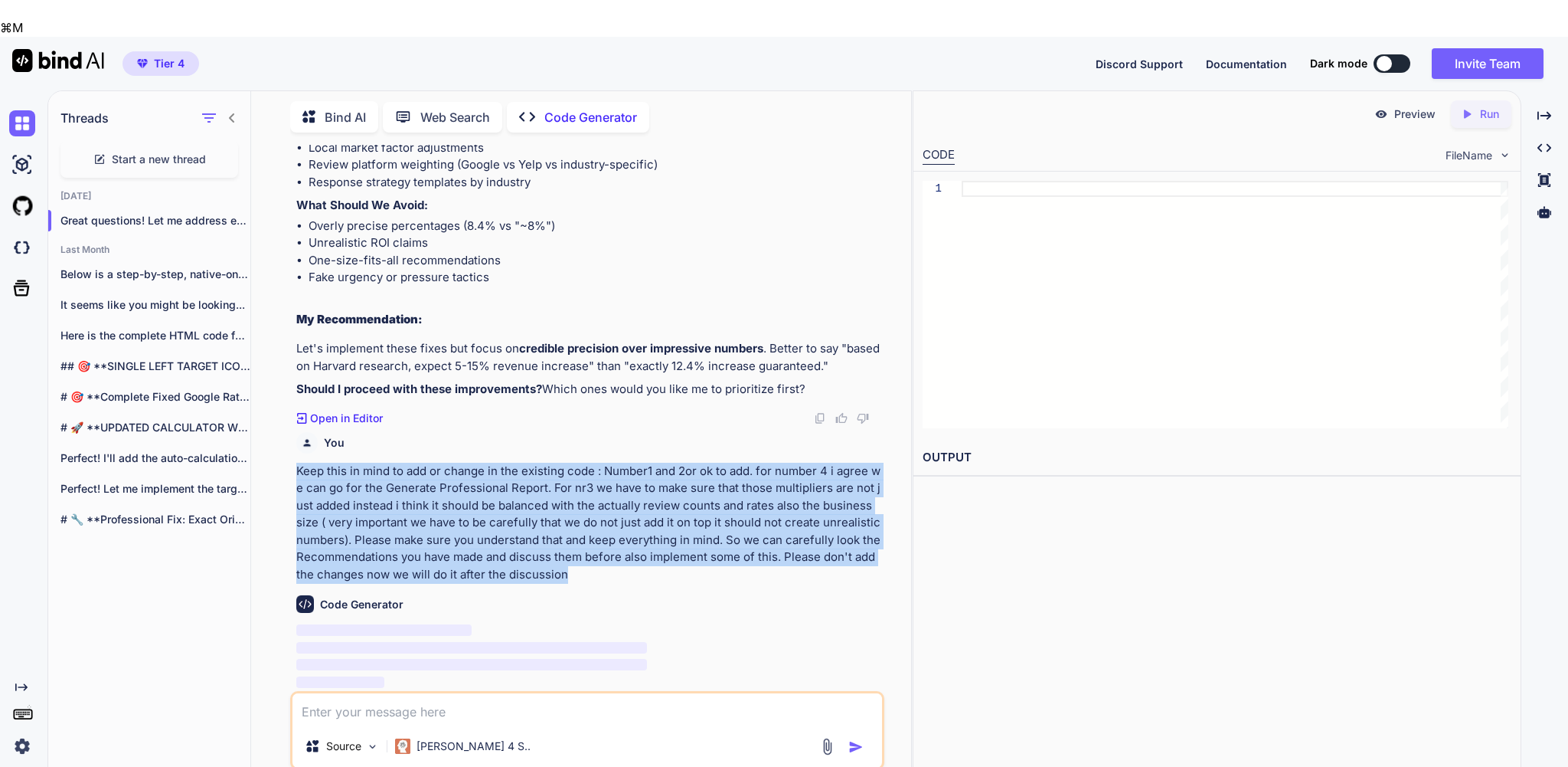
drag, startPoint x: 586, startPoint y: 528, endPoint x: 279, endPoint y: 428, distance: 322.9
click at [279, 428] on div "You great so please resume what we have now to implement Code Generator 📋 Compl…" at bounding box center [587, 473] width 647 height 658
copy p "Keep this in mind to add or change in the existing code : Number1 and 2or ok to…"
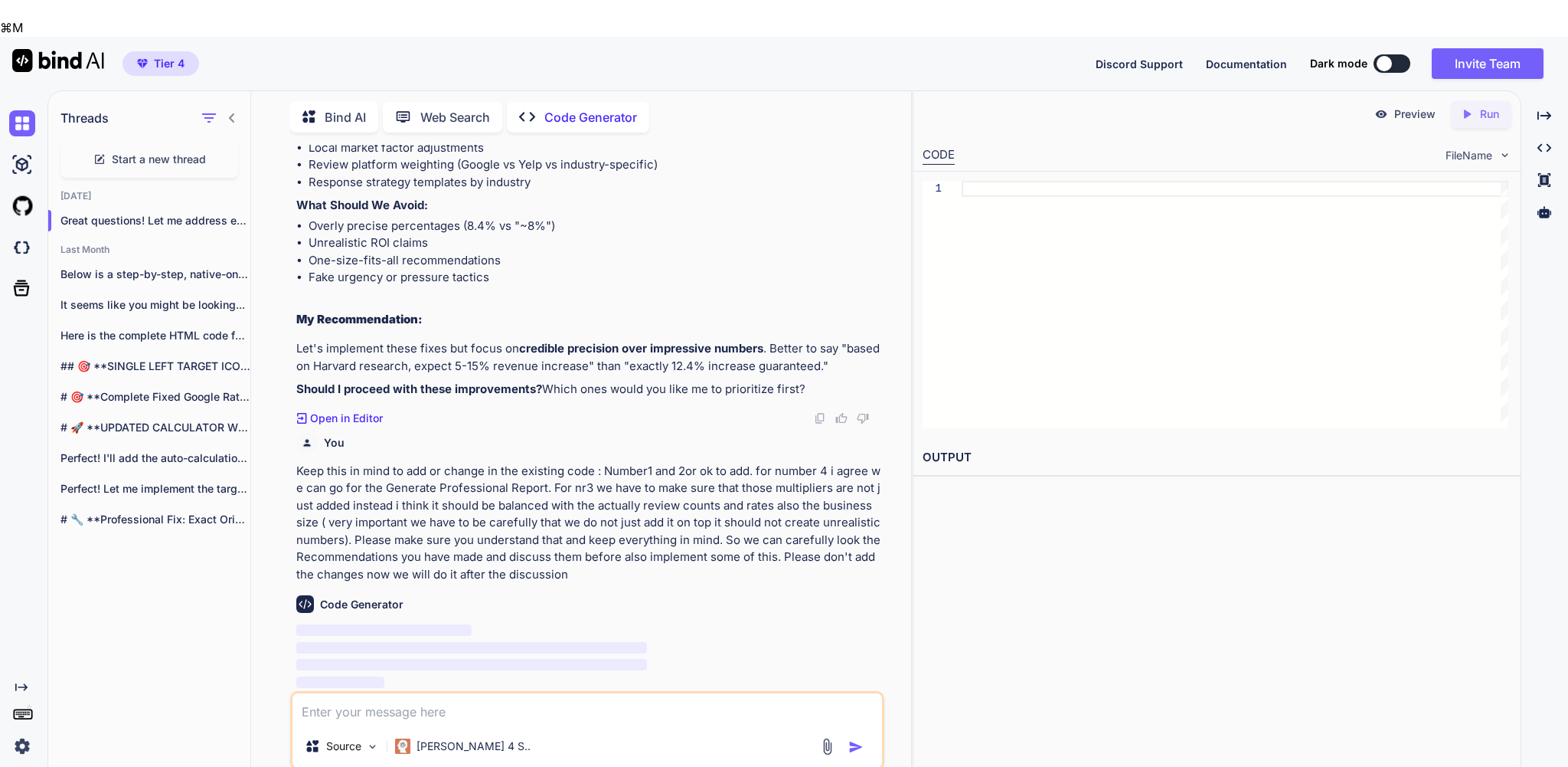
click at [667, 311] on h2 "My Recommendation:" at bounding box center [588, 320] width 584 height 17
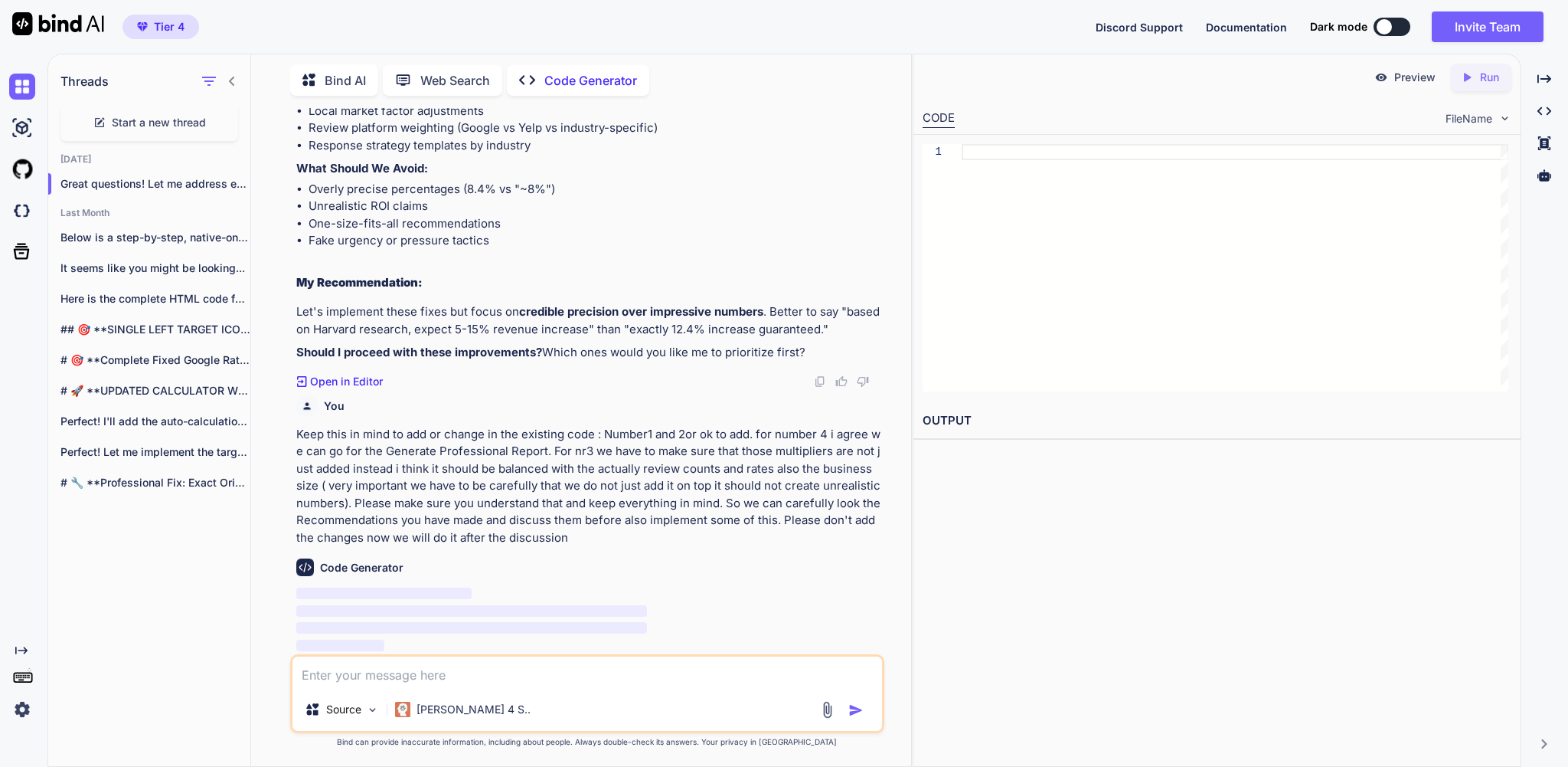
click at [159, 19] on span "Tier 4" at bounding box center [170, 27] width 31 height 16
click at [184, 21] on span "Tier 4" at bounding box center [170, 27] width 31 height 16
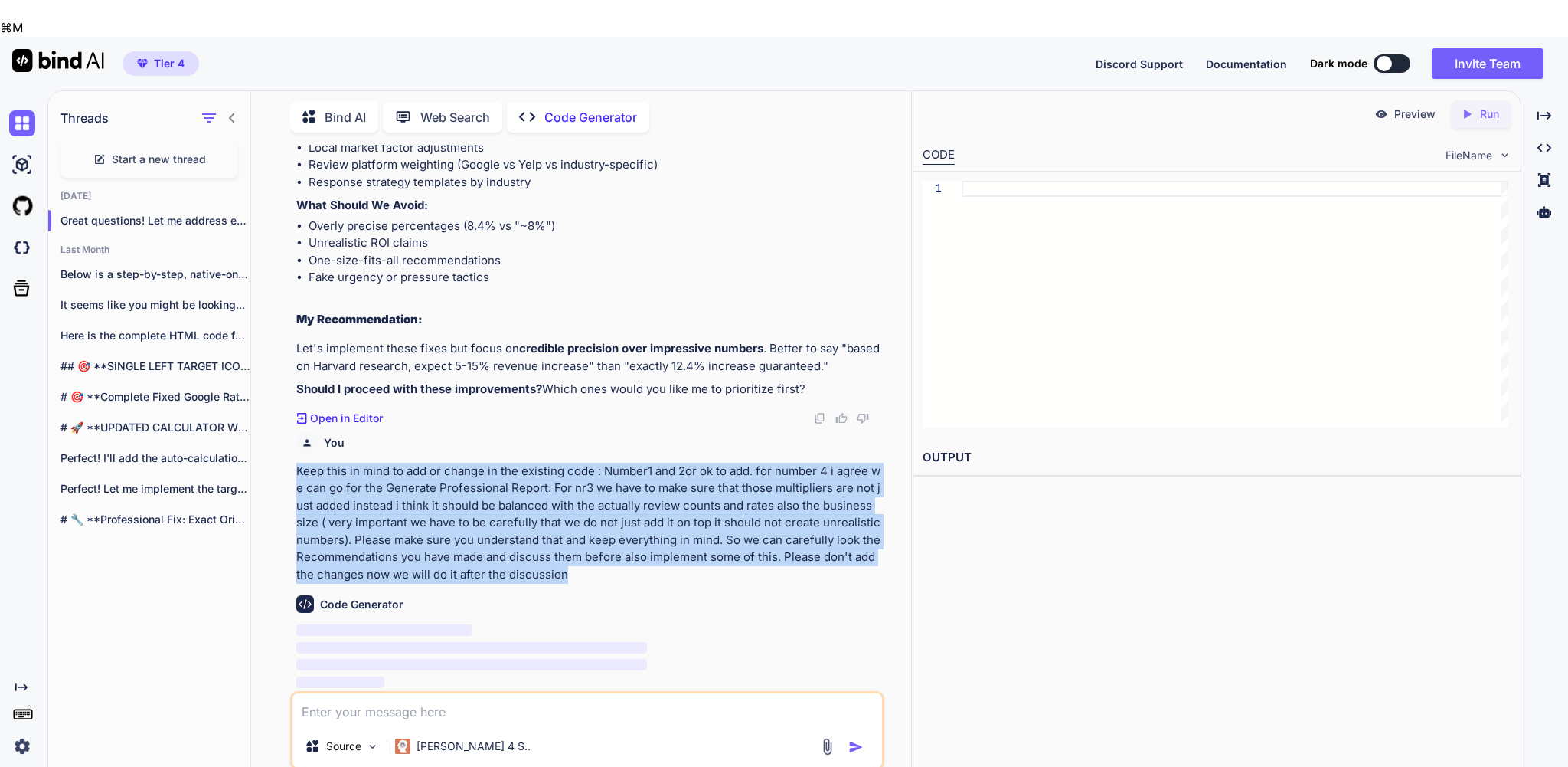
drag, startPoint x: 612, startPoint y: 524, endPoint x: 296, endPoint y: 414, distance: 334.6
click at [296, 414] on div "You great so please resume what we have now to implement Code Generator 📋 Compl…" at bounding box center [588, 417] width 590 height 546
copy p "Keep this in mind to add or change in the existing code : Number1 and 2or ok to…"
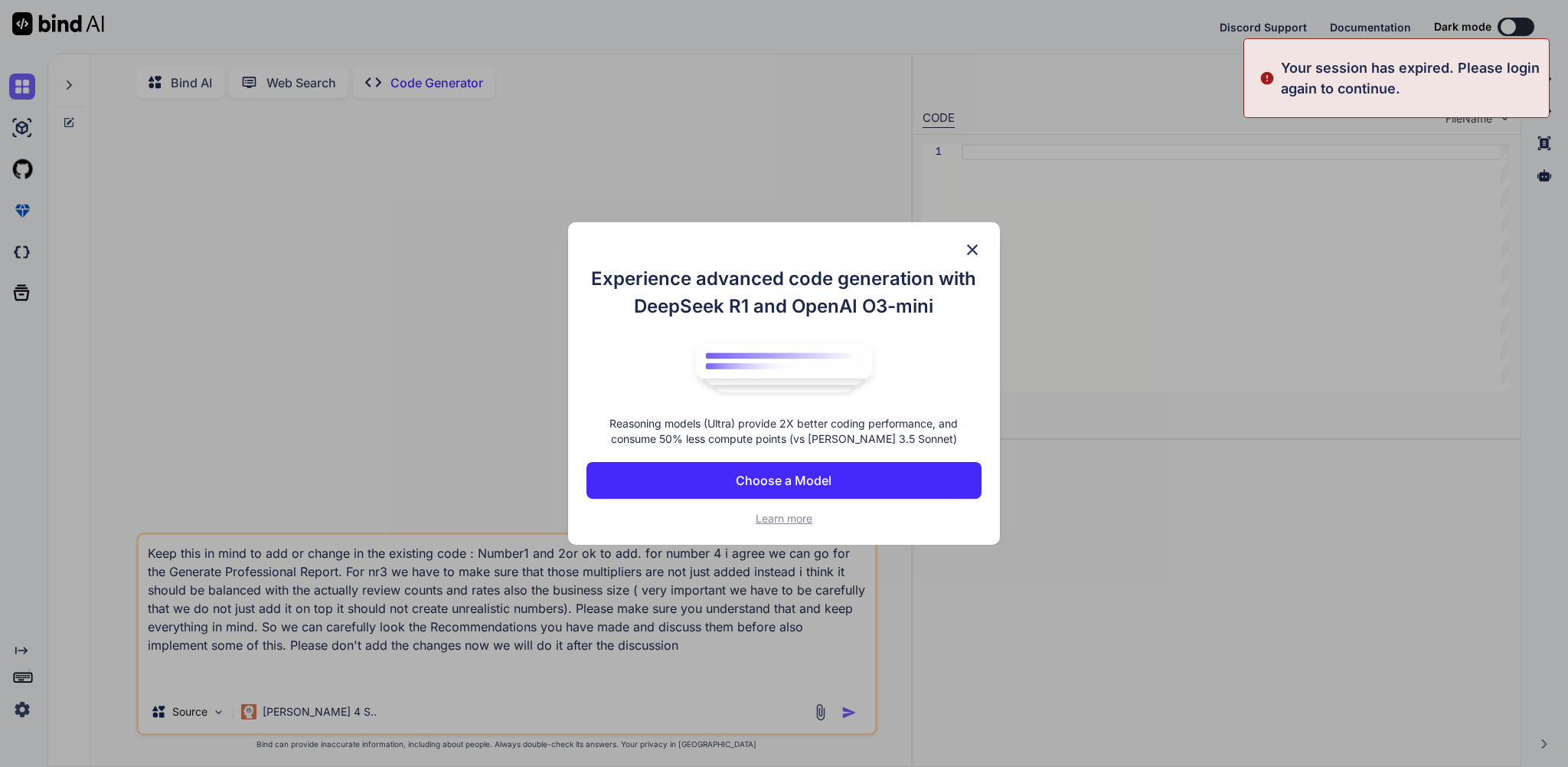
type textarea "x"
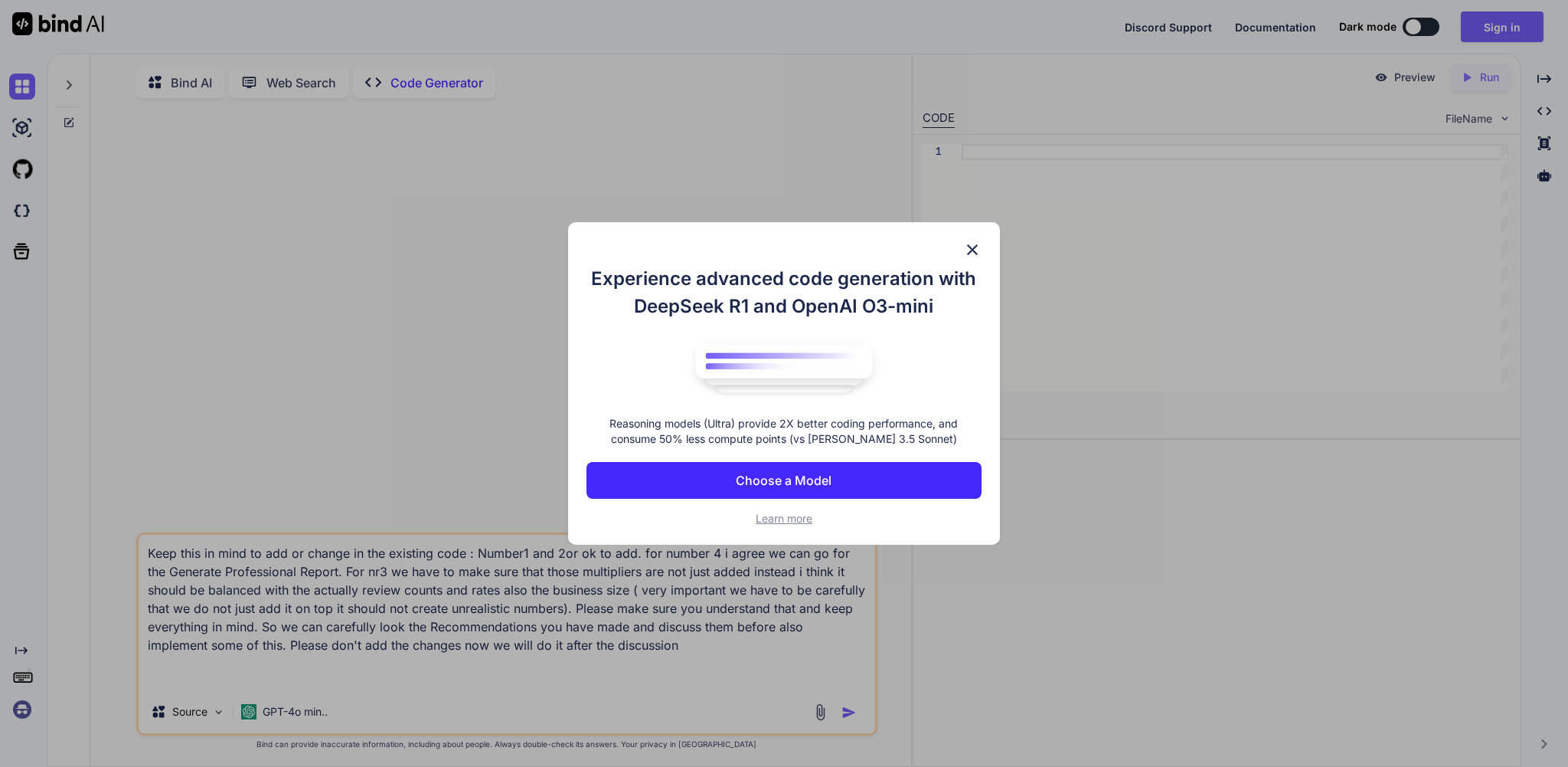
click at [1193, 379] on div "Experience advanced code generation with DeepSeek R1 and OpenAI O3-mini Reasoni…" at bounding box center [784, 383] width 1568 height 767
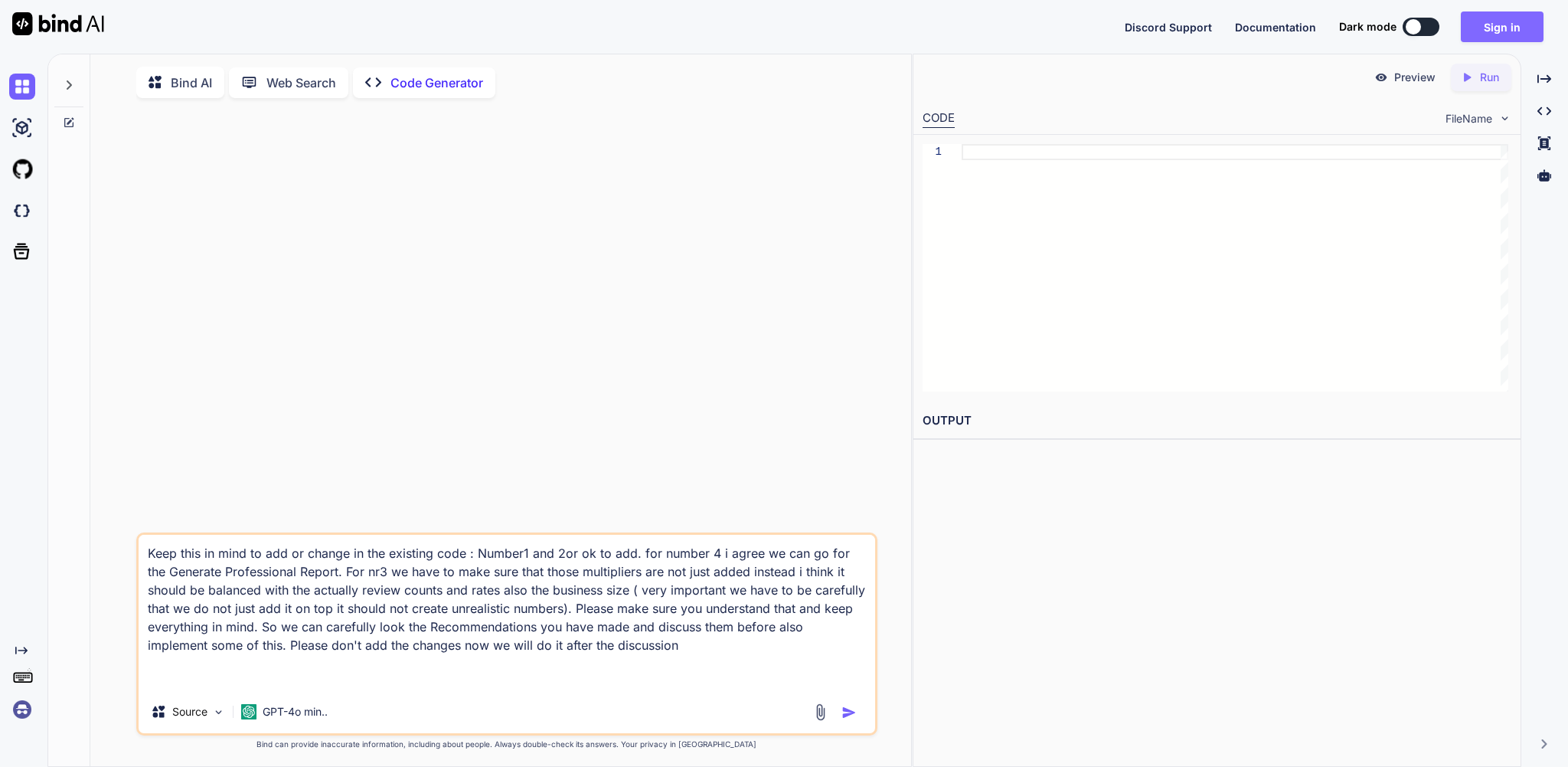
click at [1489, 31] on button "Sign in" at bounding box center [1502, 27] width 82 height 31
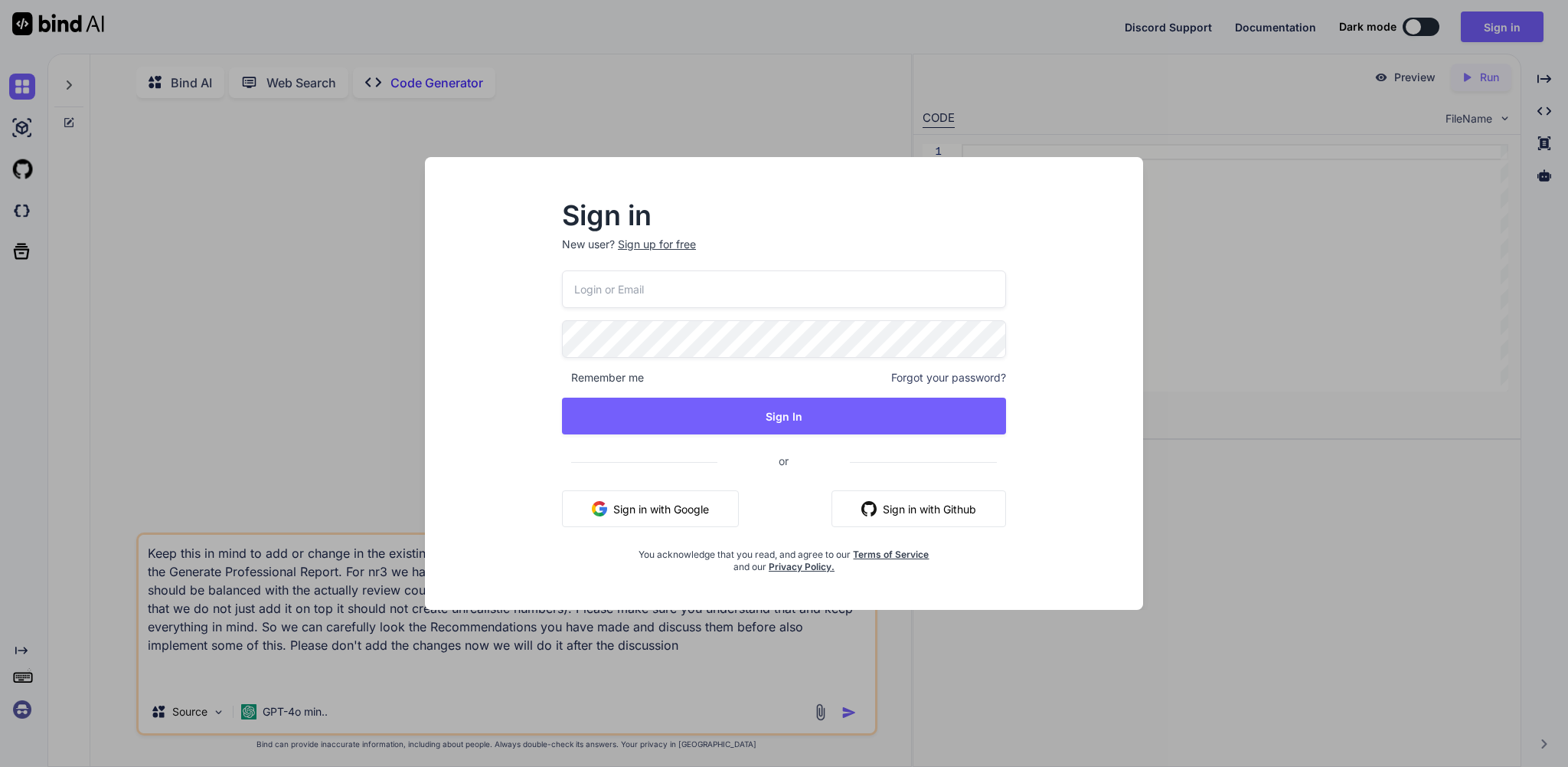
type input "torsten.mohr77@gmail.com"
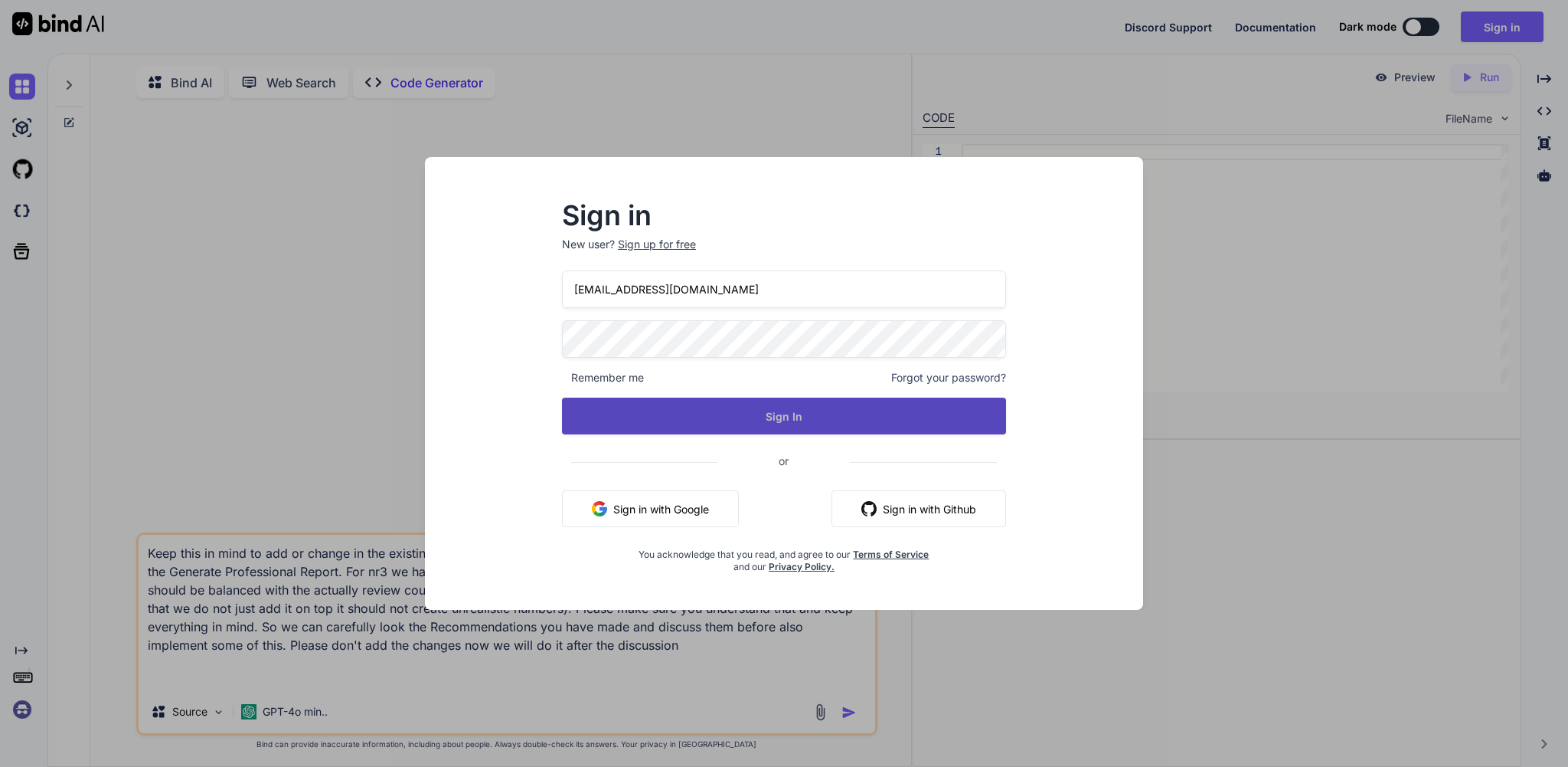
click at [780, 418] on button "Sign In" at bounding box center [784, 416] width 444 height 37
click at [745, 422] on button "Sign In" at bounding box center [784, 416] width 444 height 37
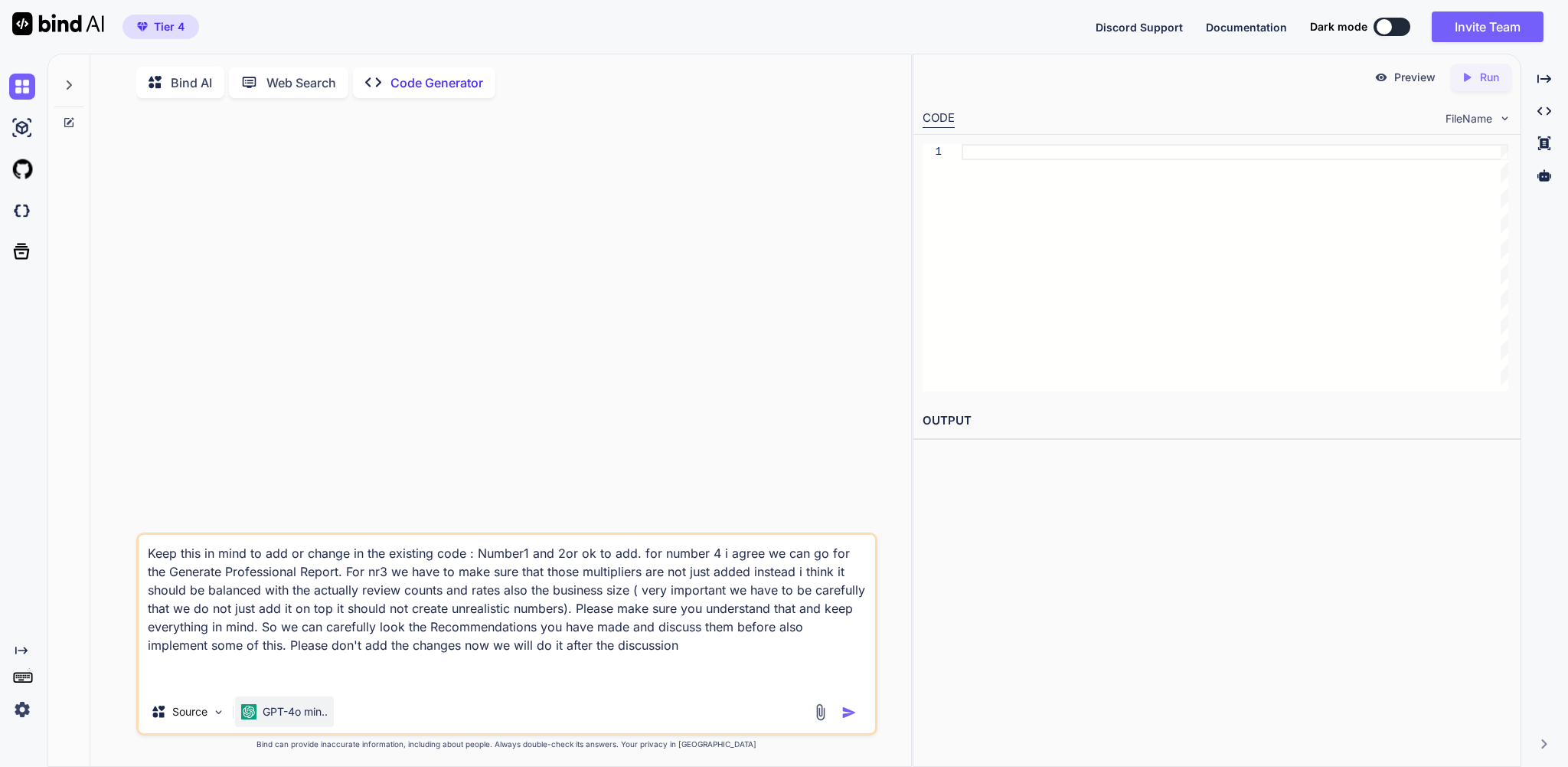
click at [290, 704] on p "GPT-4o min.." at bounding box center [295, 712] width 65 height 16
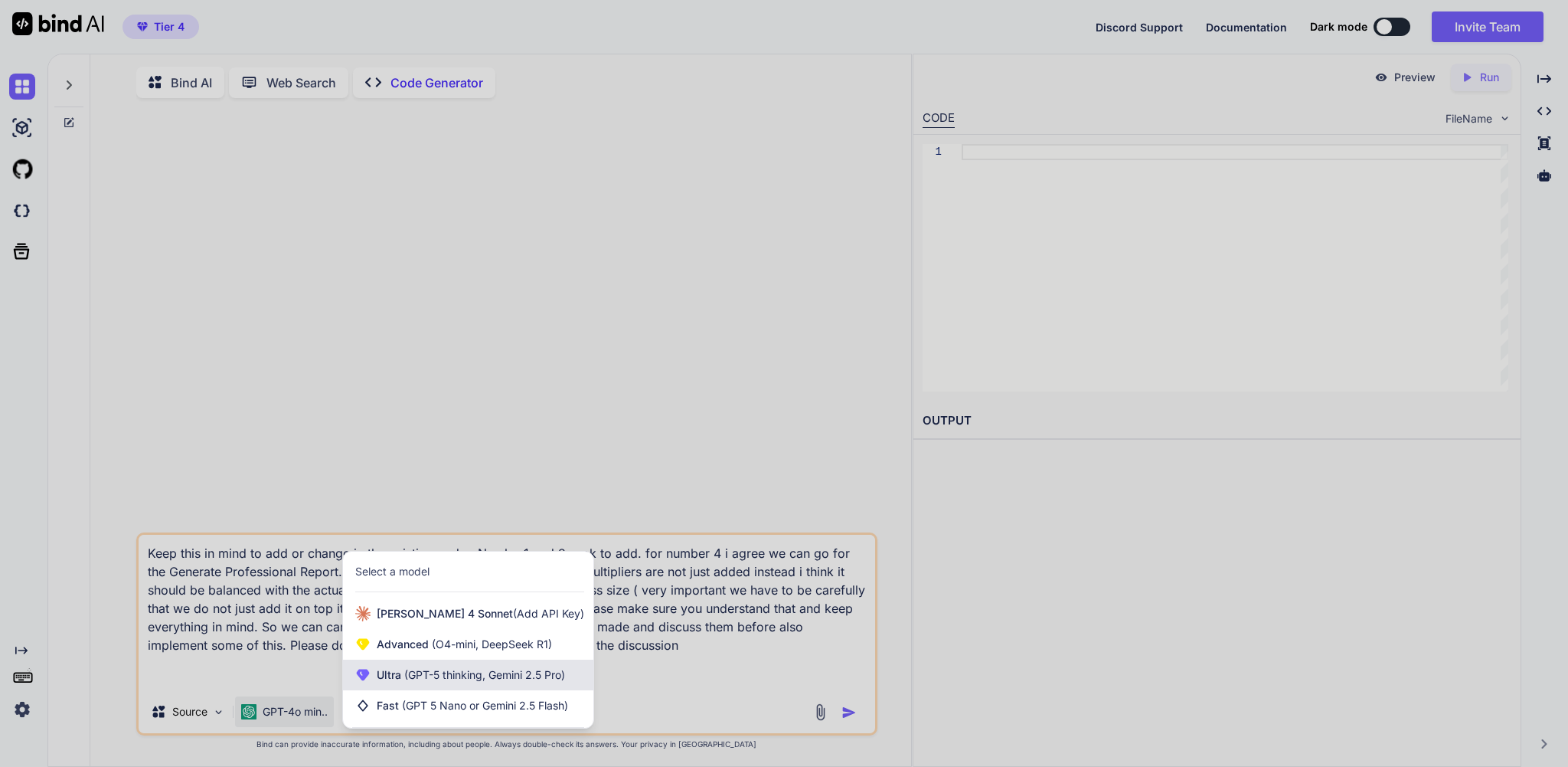
click at [407, 675] on span "Ultra (GPT-5 thinking, Gemini 2.5 Pro)" at bounding box center [471, 675] width 188 height 16
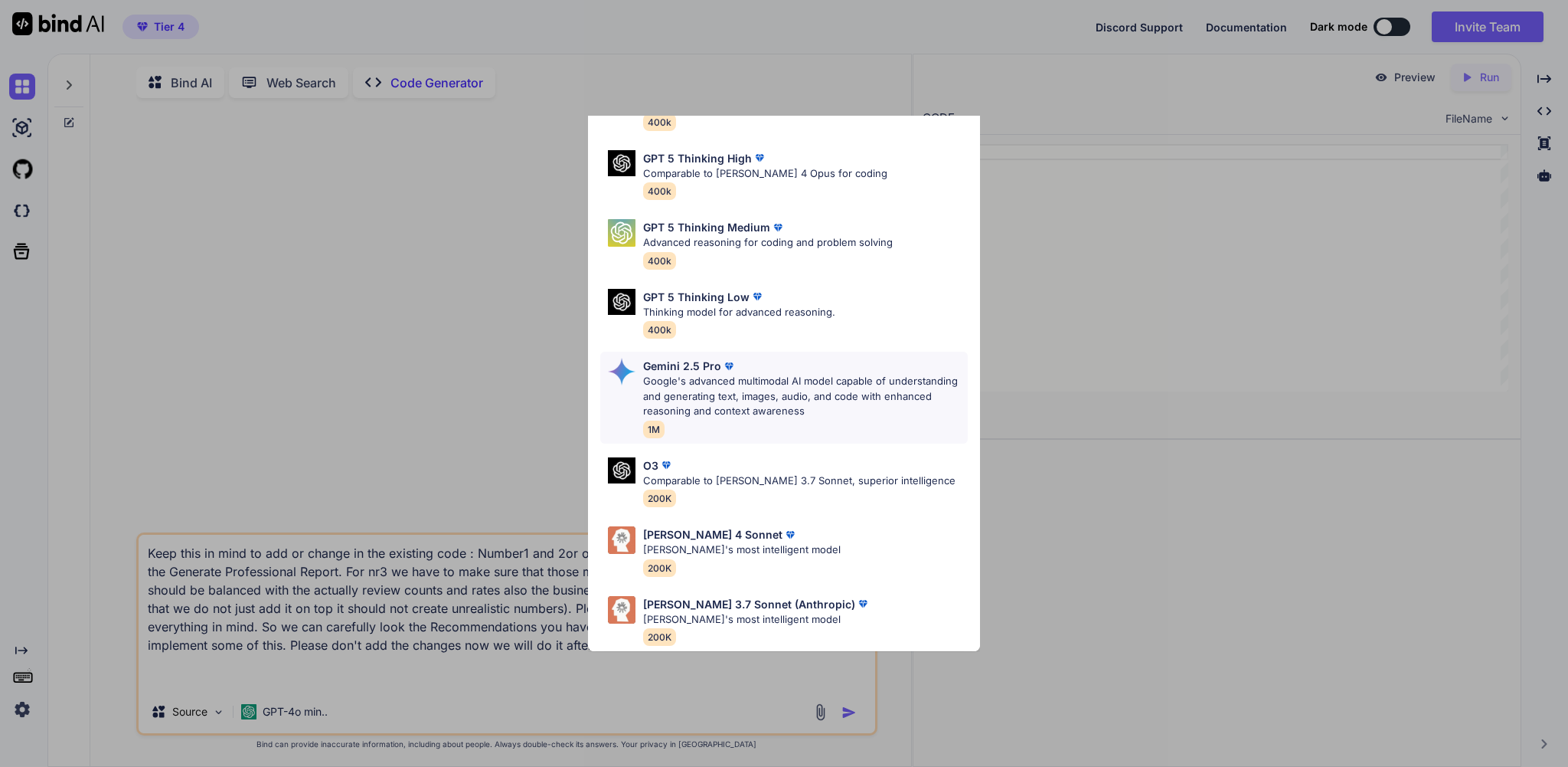
scroll to position [151, 0]
click at [700, 542] on p "Claude's most intelligent model" at bounding box center [742, 550] width 198 height 16
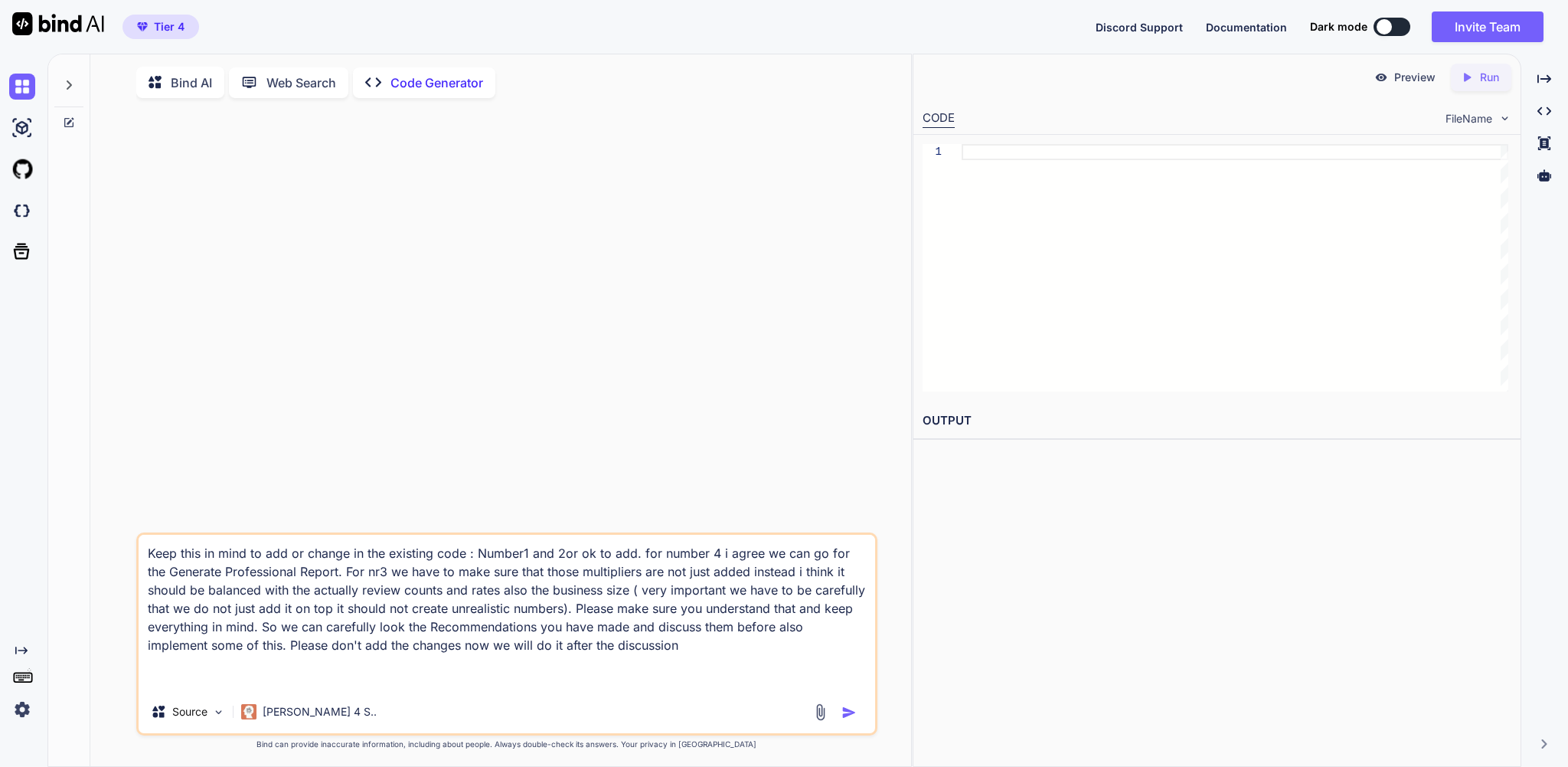
click at [442, 89] on p "Code Generator" at bounding box center [437, 82] width 93 height 18
click at [69, 129] on icon at bounding box center [69, 122] width 13 height 13
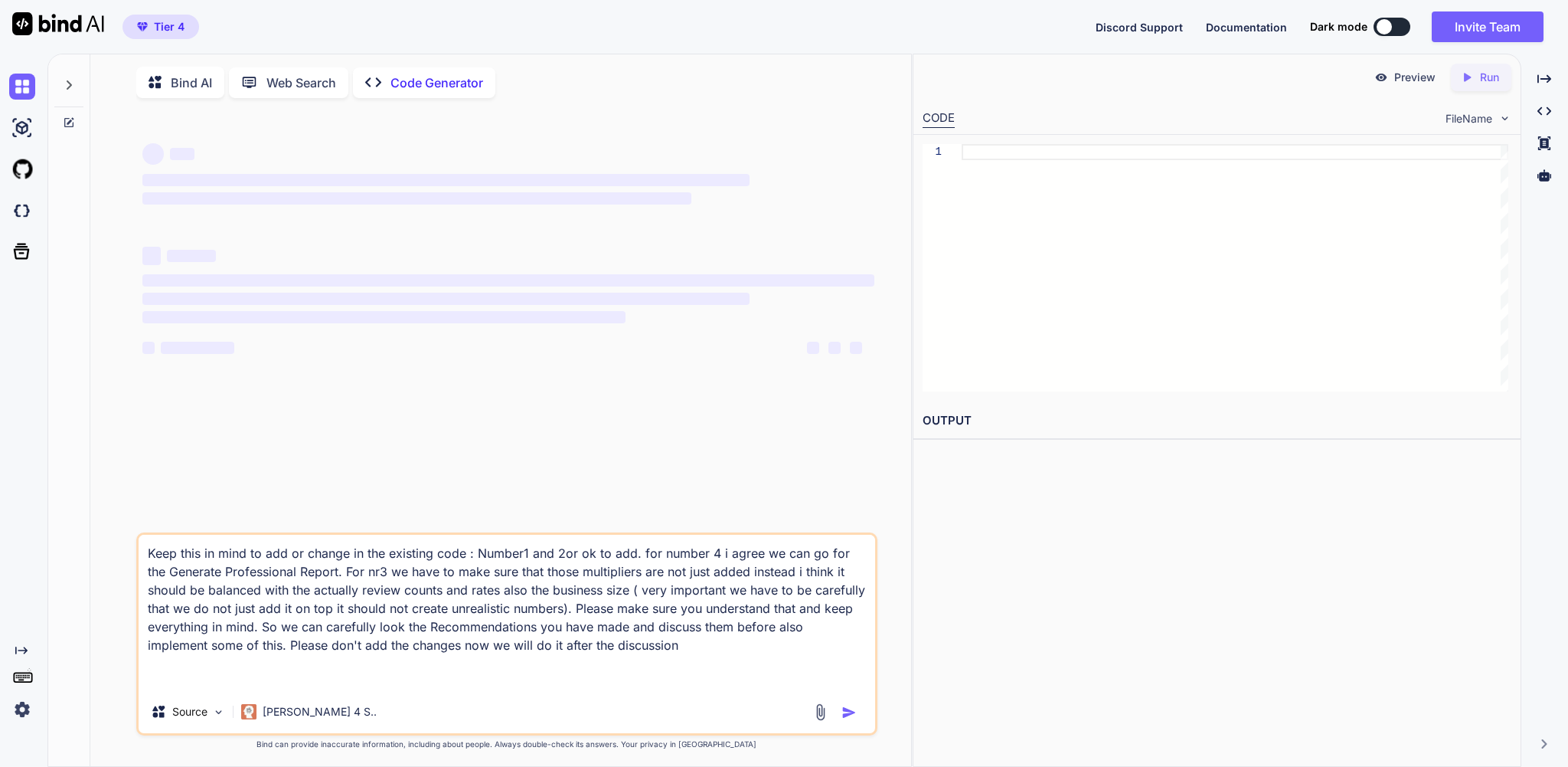
click at [74, 91] on icon at bounding box center [69, 84] width 13 height 13
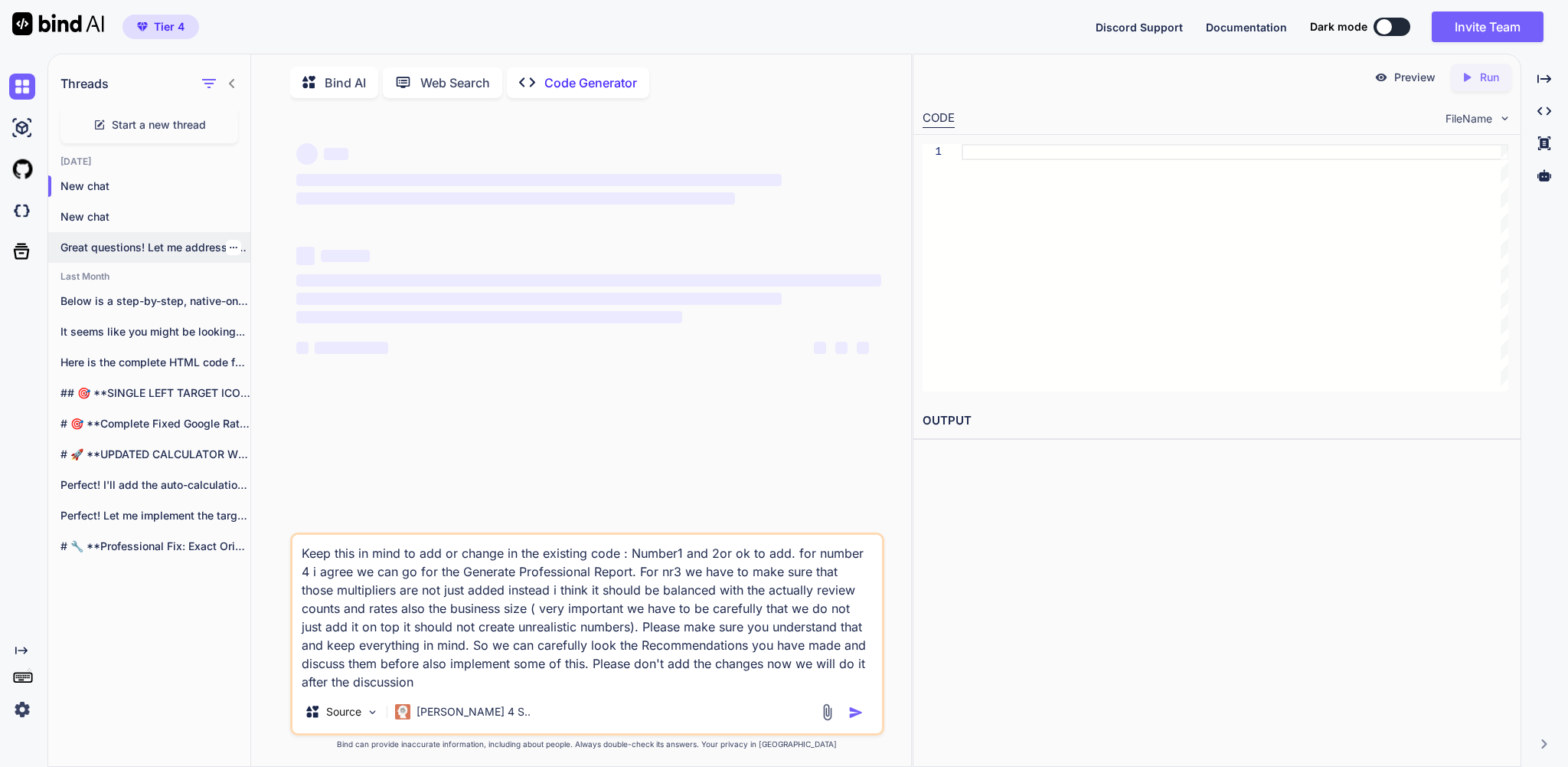
click at [112, 255] on p "Great questions! Let me address each one..." at bounding box center [155, 247] width 190 height 16
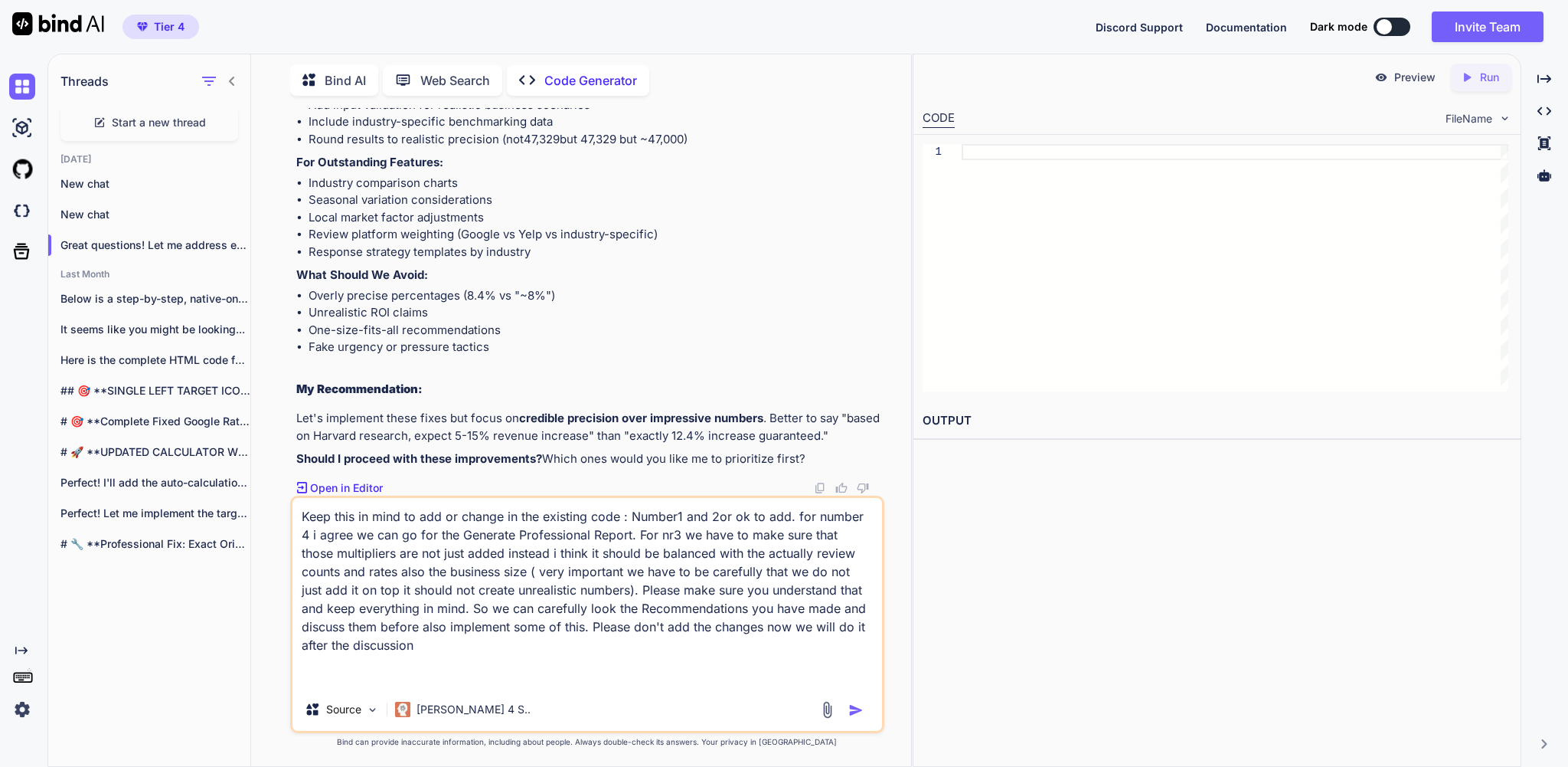
scroll to position [6, 0]
click at [511, 666] on textarea "Keep this in mind to add or change in the existing code : Number1 and 2or ok to…" at bounding box center [587, 593] width 589 height 190
type textarea "x"
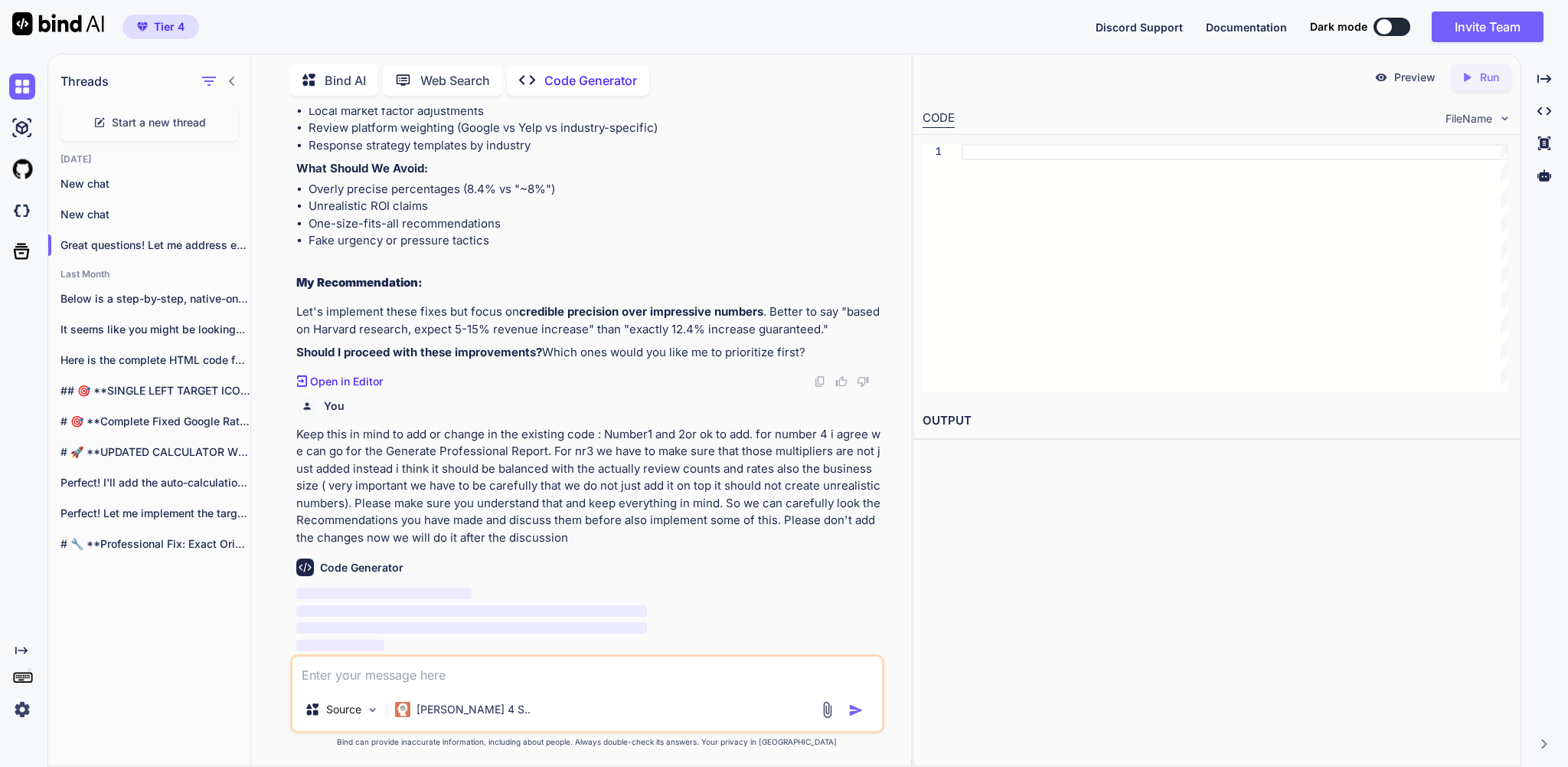
scroll to position [173010, 0]
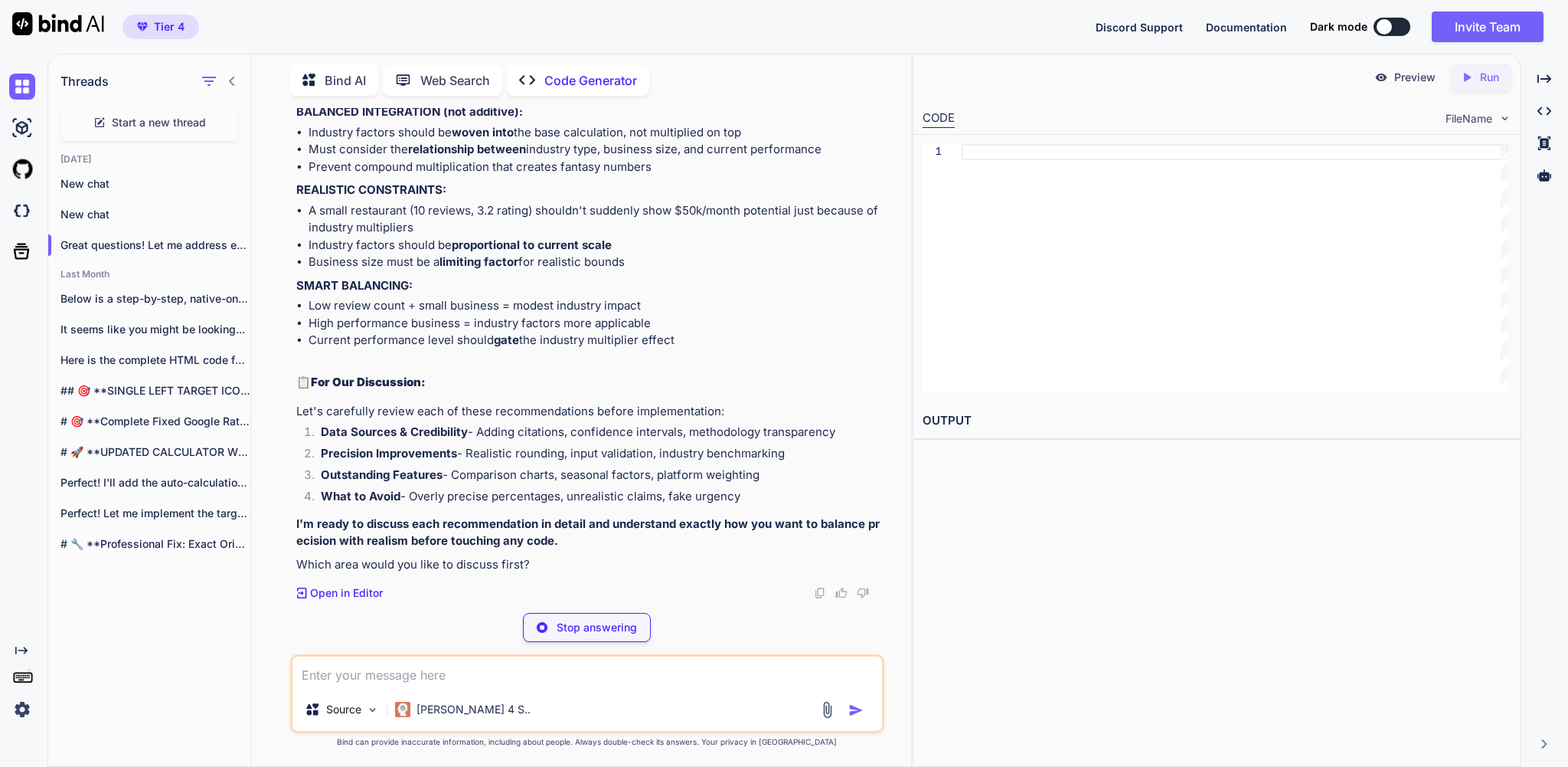
type textarea "x"
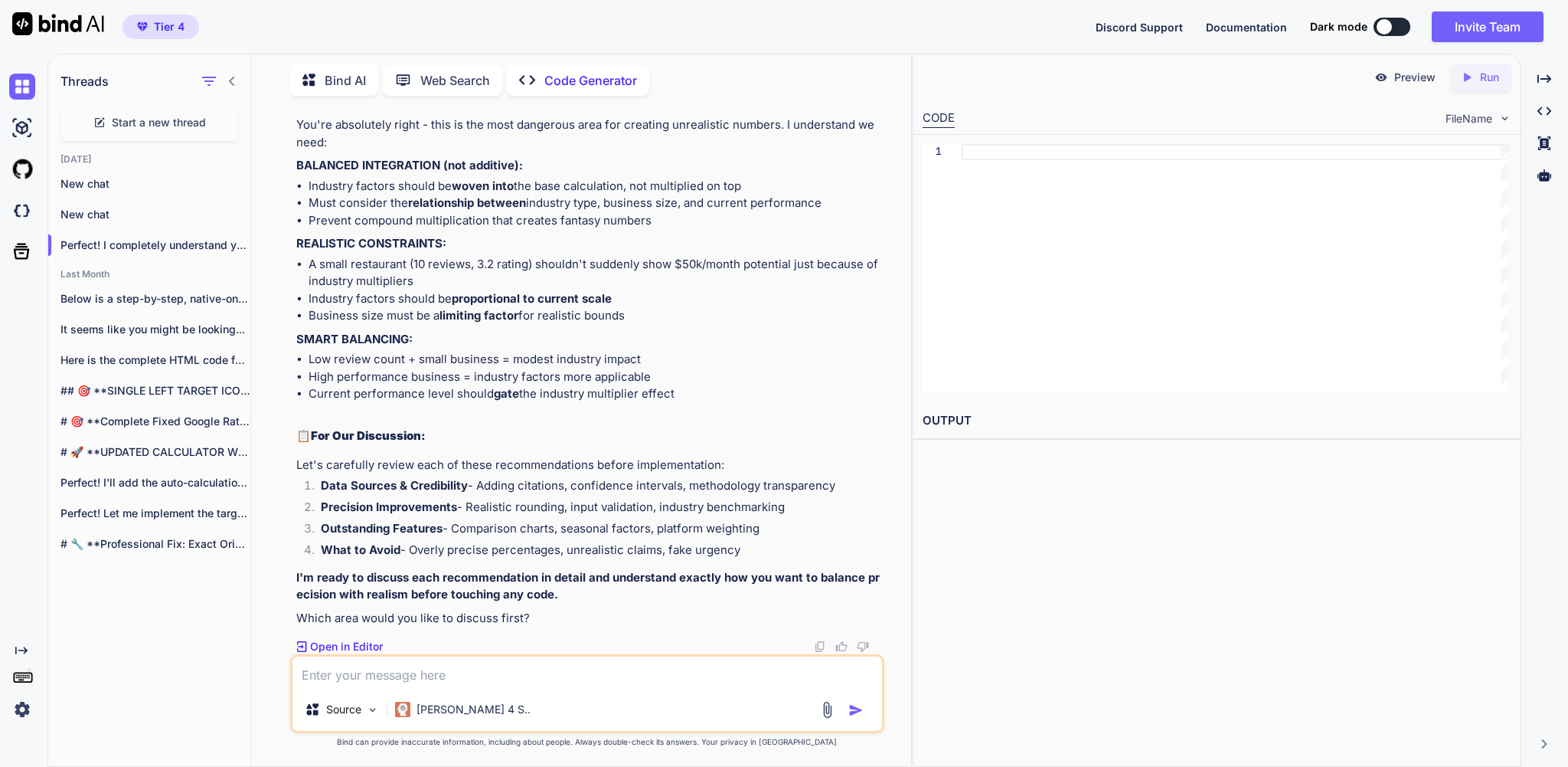
scroll to position [172581, 0]
drag, startPoint x: 539, startPoint y: 337, endPoint x: 309, endPoint y: 342, distance: 230.1
drag, startPoint x: 389, startPoint y: 267, endPoint x: 290, endPoint y: 272, distance: 99.1
click at [290, 272] on div "You yes please . make sure everything stays in good calculations and not makes …" at bounding box center [587, 436] width 647 height 658
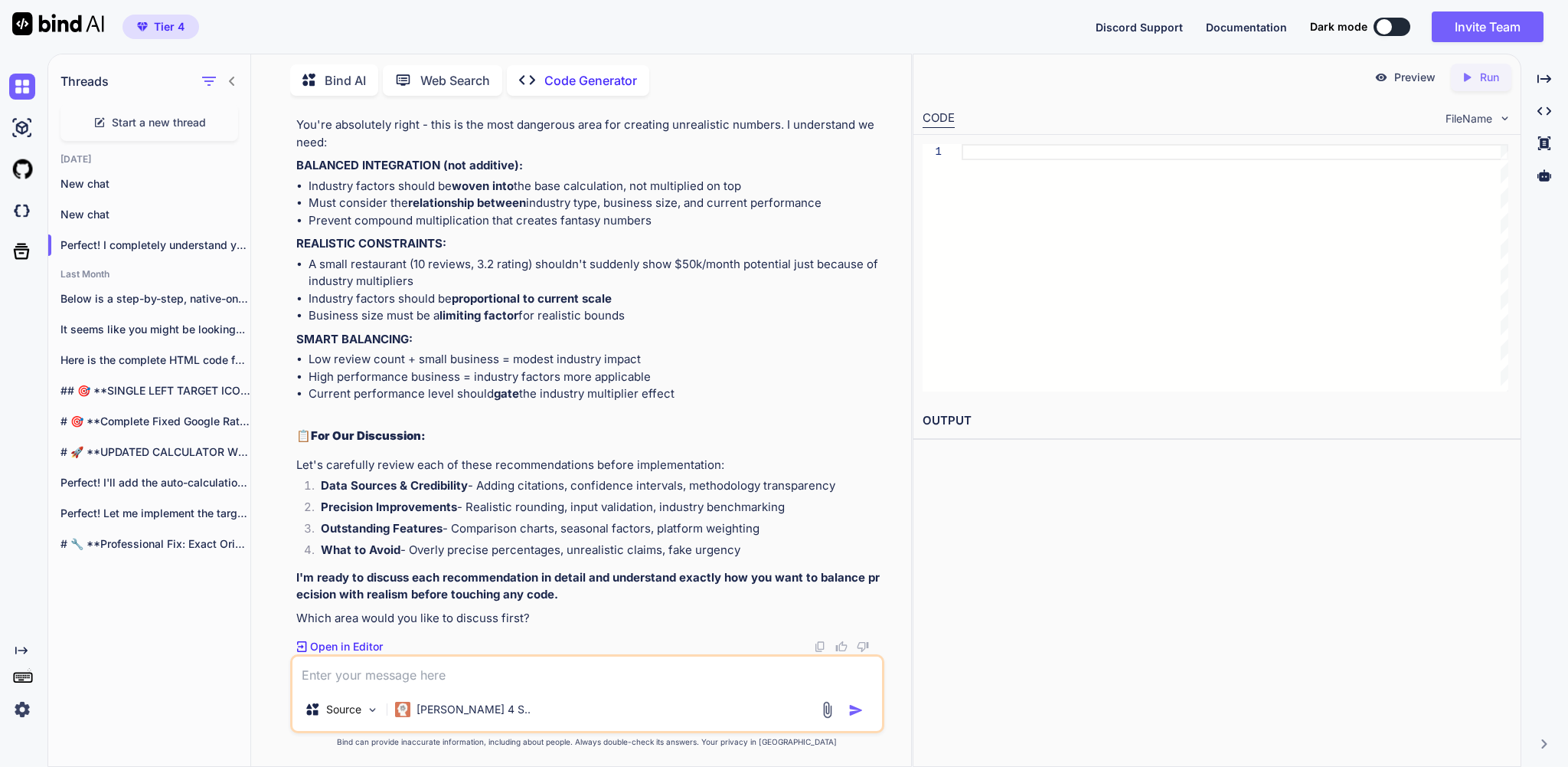
copy strong "For Credibility:"
click at [392, 663] on textarea at bounding box center [587, 672] width 589 height 31
paste textarea "For Credibility:"
type textarea "For Credibility:"
type textarea "x"
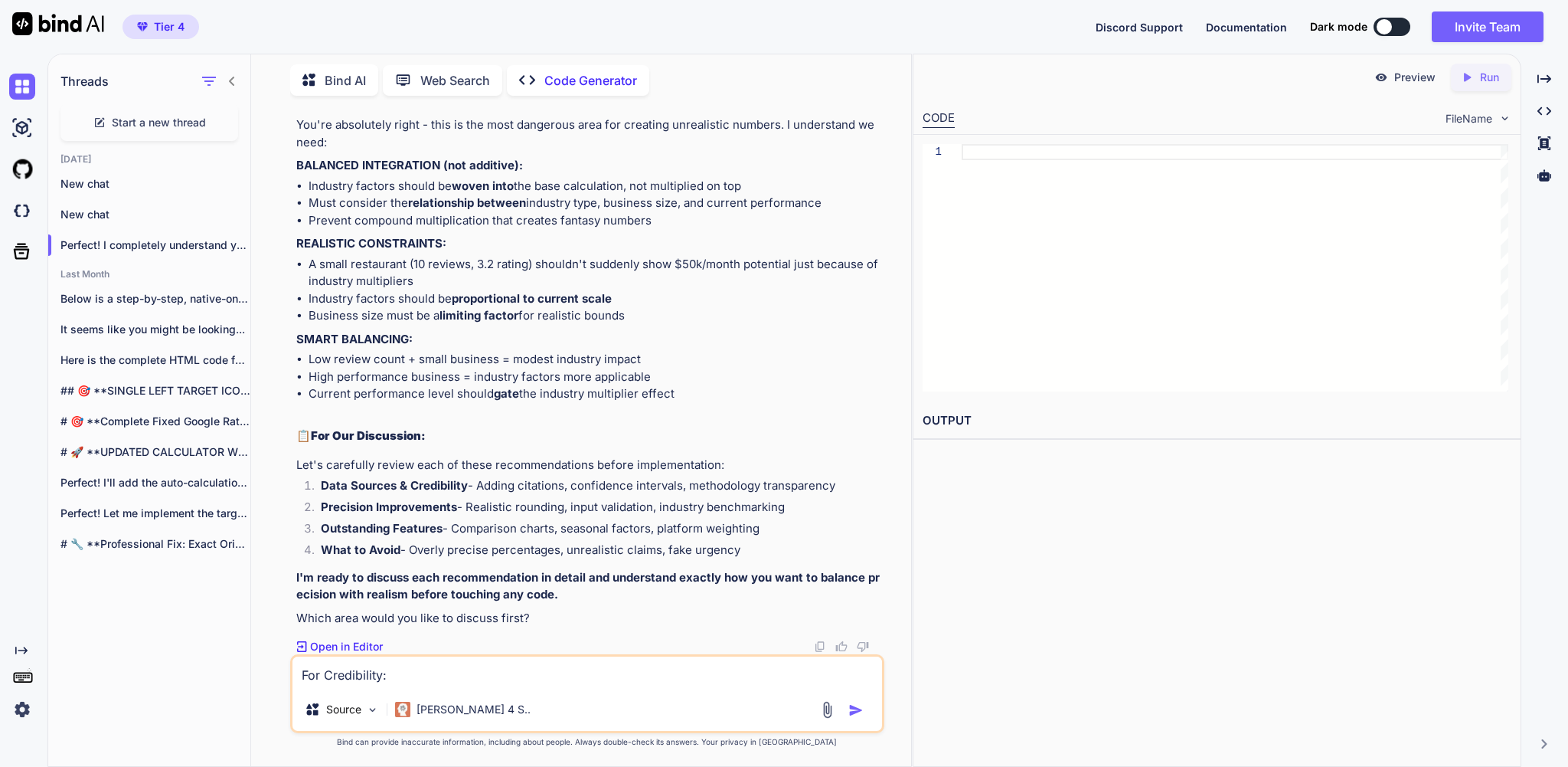
type textarea "For Credibility:"
type textarea "x"
drag, startPoint x: 556, startPoint y: 338, endPoint x: 314, endPoint y: 342, distance: 242.0
copy li "Add disclaimer about industry variances"
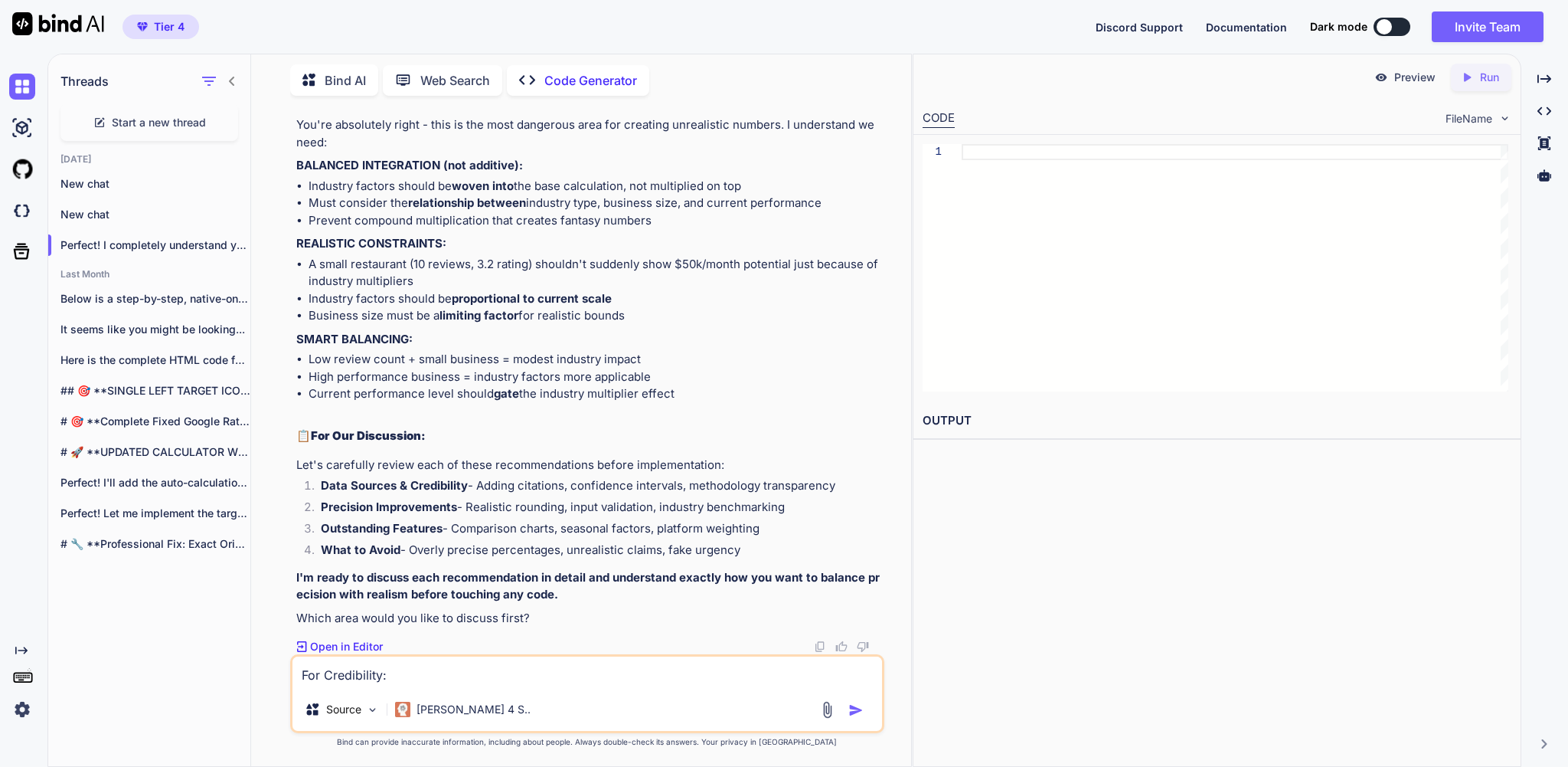
click at [458, 672] on textarea "For Credibility:" at bounding box center [587, 672] width 589 height 31
paste textarea "Add disclaimer about industry variances"
type textarea "For Credibility: Add disclaimer about industry variances"
type textarea "x"
type textarea "For Credibility: Add disclaimer about industry variances"
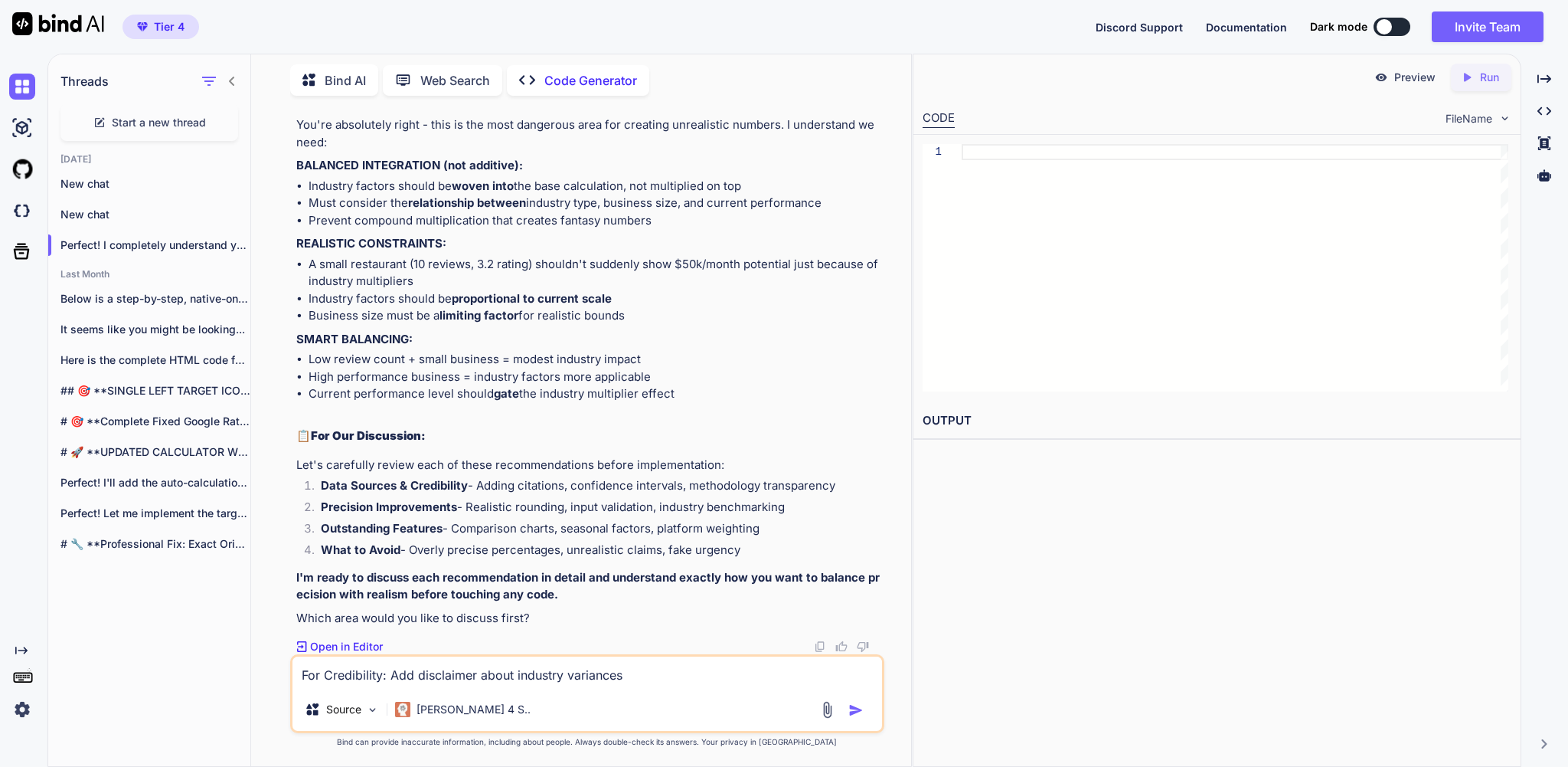
type textarea "x"
drag, startPoint x: 385, startPoint y: 363, endPoint x: 299, endPoint y: 369, distance: 86.2
copy strong "For Precision:"
click at [719, 668] on textarea "For Credibility: Add disclaimer about industry variances" at bounding box center [587, 672] width 589 height 31
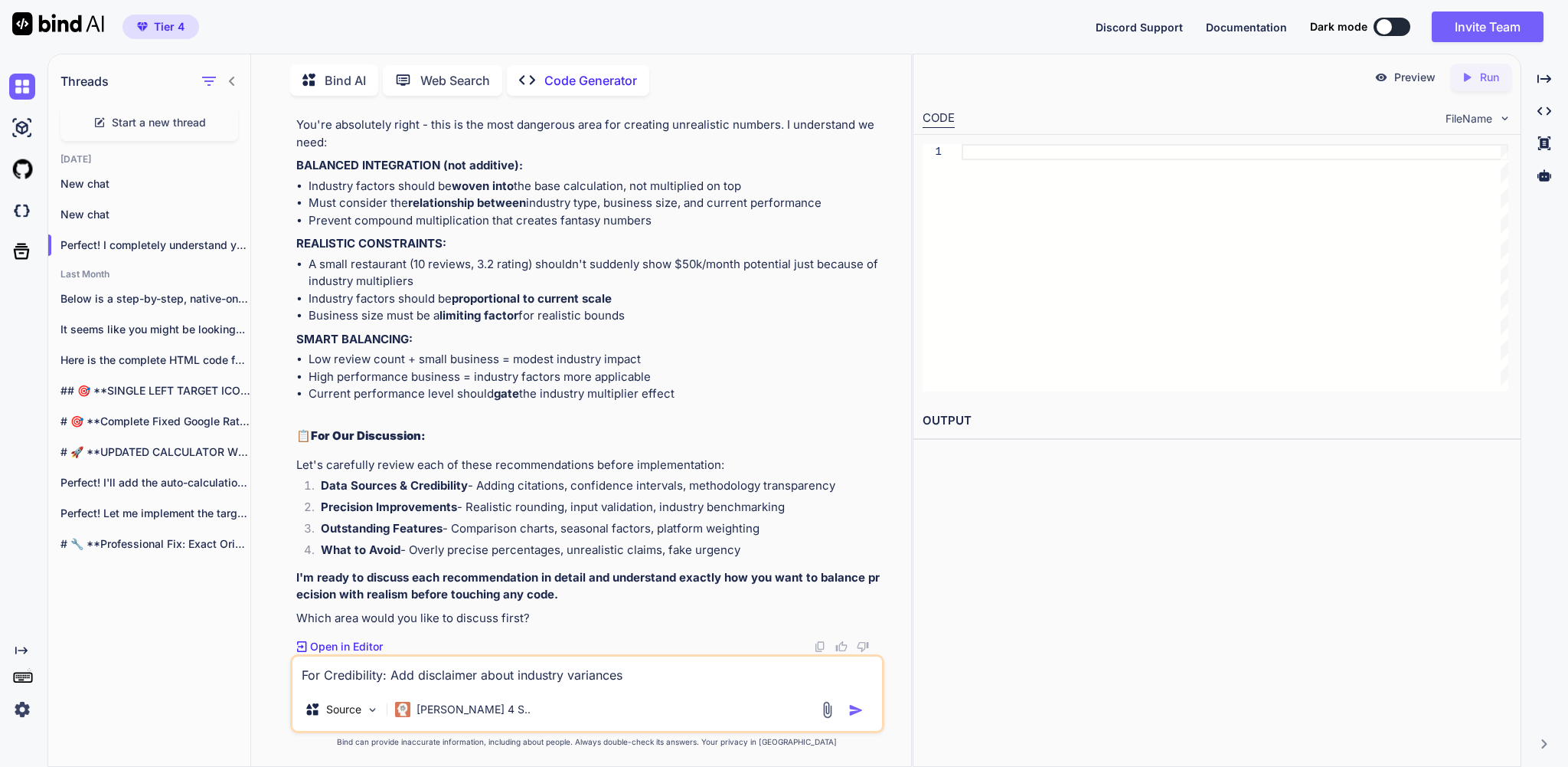
paste textarea "For Precision:"
type textarea "For Credibility: Add disclaimer about industry variances For Precision:"
type textarea "x"
drag, startPoint x: 575, startPoint y: 382, endPoint x: 294, endPoint y: 386, distance: 281.0
click at [294, 386] on div "You yes please . make sure everything stays in good calculations and not makes …" at bounding box center [586, 436] width 593 height 658
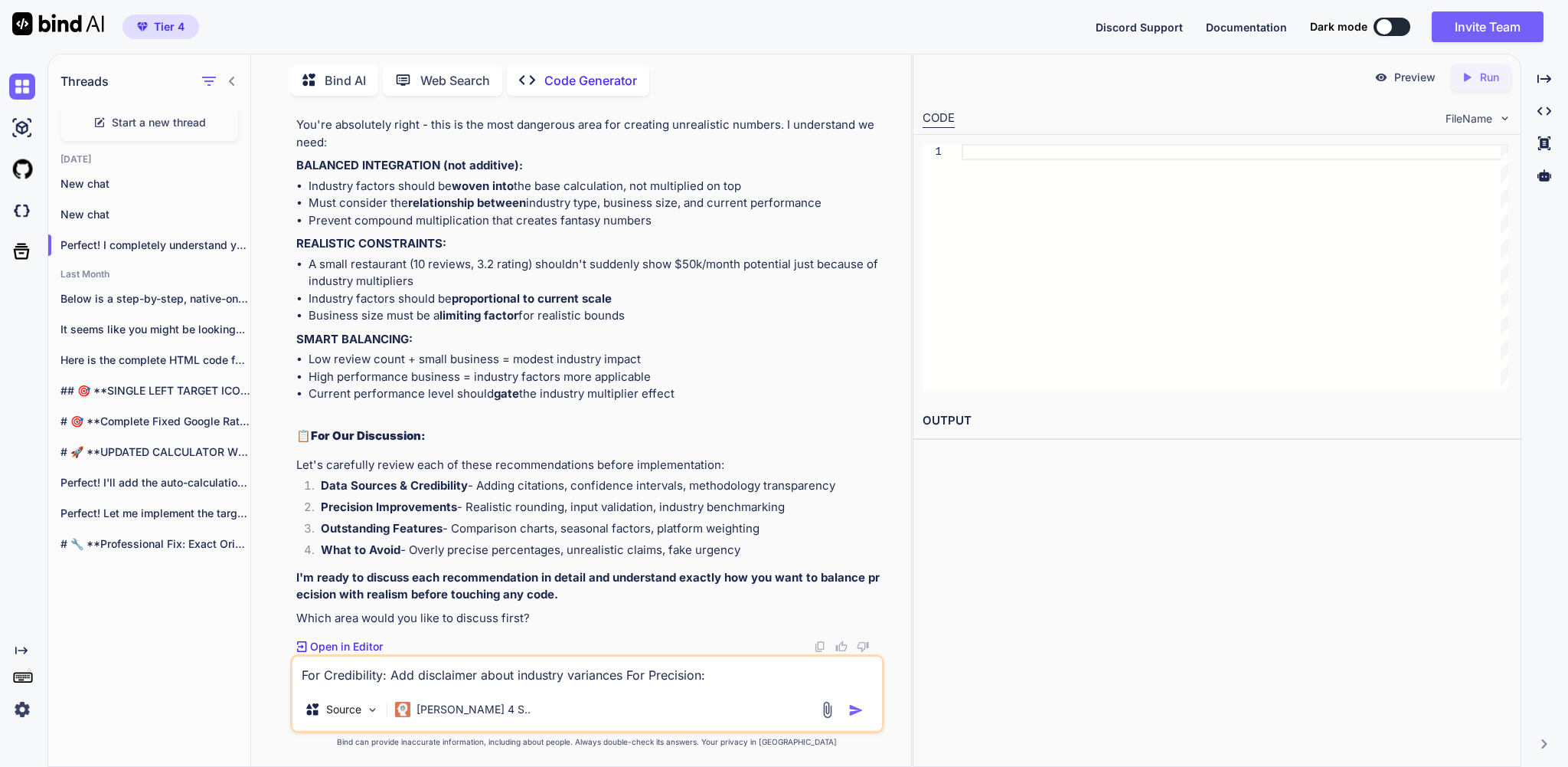
copy li "Validate all multipliers against actual research"
click at [798, 665] on textarea "For Credibility: Add disclaimer about industry variances For Precision:" at bounding box center [587, 672] width 589 height 31
paste textarea "Validate all multipliers against actual research"
type textarea "For Credibility: Add disclaimer about industry variances For Precision:Validate…"
type textarea "x"
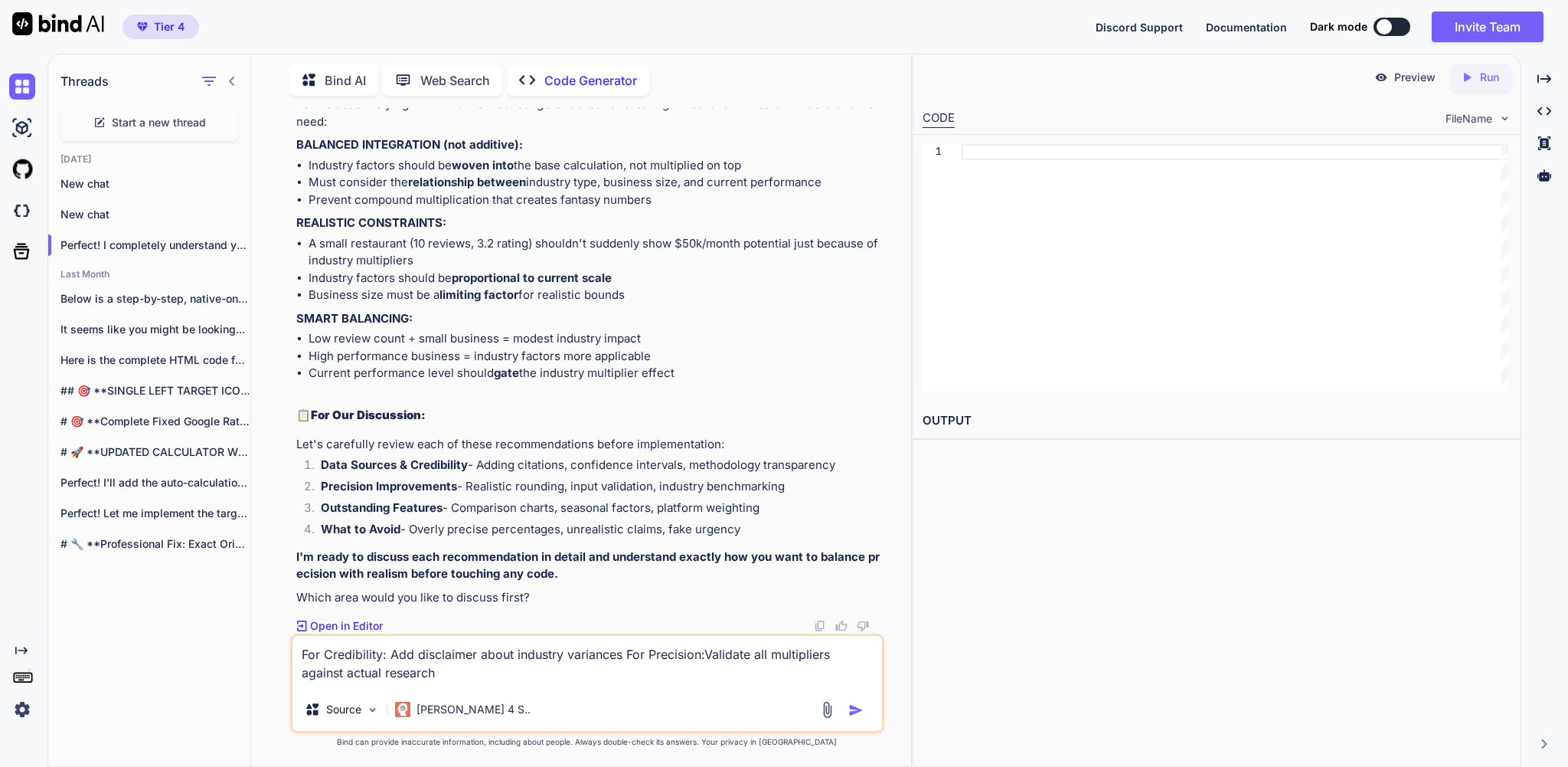
type textarea "For Credibility: Add disclaimer about industry variances For Precision:Validate…"
type textarea "x"
drag, startPoint x: 592, startPoint y: 400, endPoint x: 313, endPoint y: 404, distance: 279.0
copy li "Add input validation for realistic business scenarios"
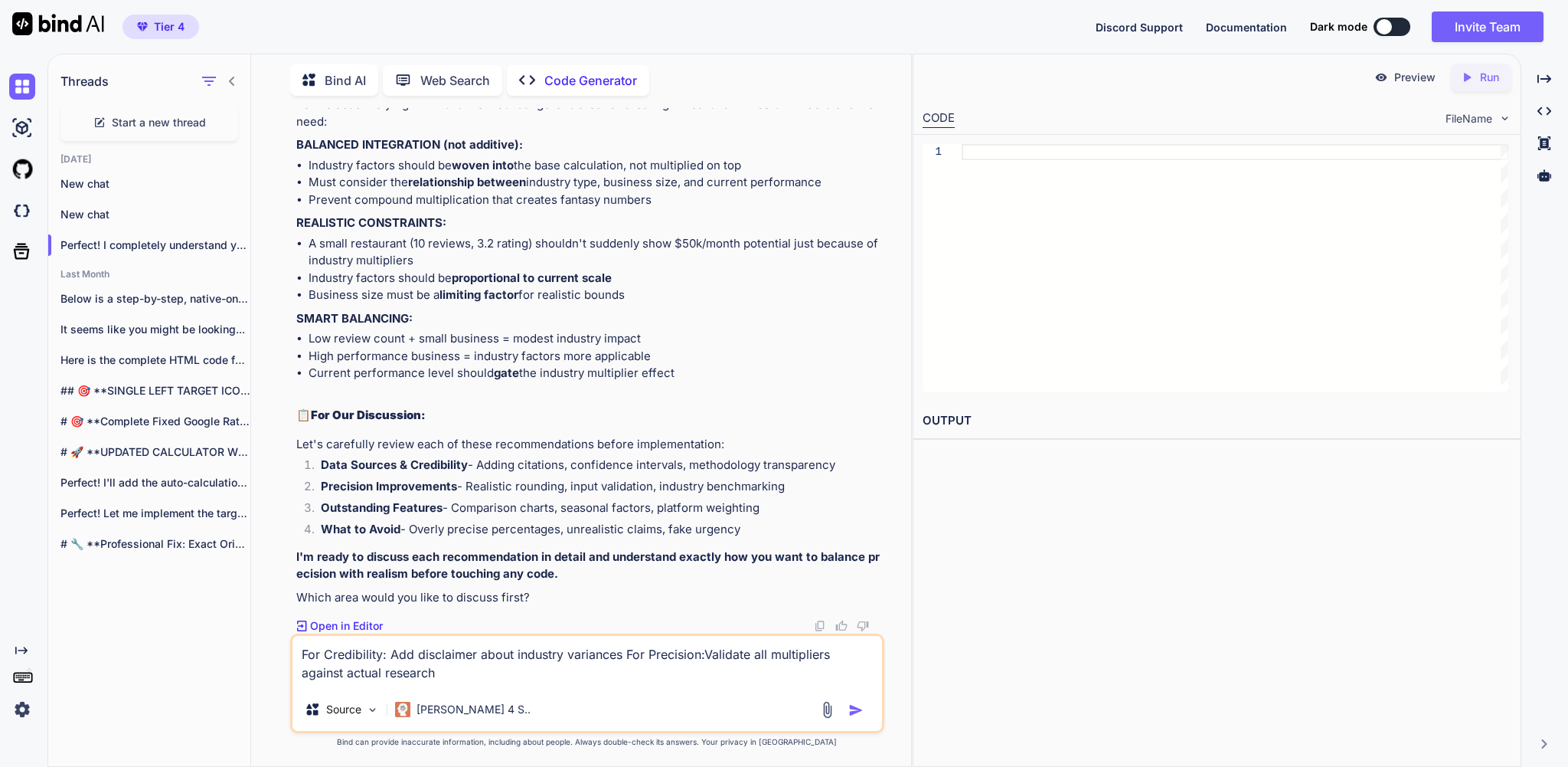
click at [634, 677] on textarea "For Credibility: Add disclaimer about industry variances For Precision:Validate…" at bounding box center [587, 662] width 589 height 52
type textarea "For Credibility: Add disclaimer about industry variances For Precision:Validate…"
type textarea "x"
type textarea "For Credibility: Add disclaimer about industry variances For Precision:Validate…"
type textarea "x"
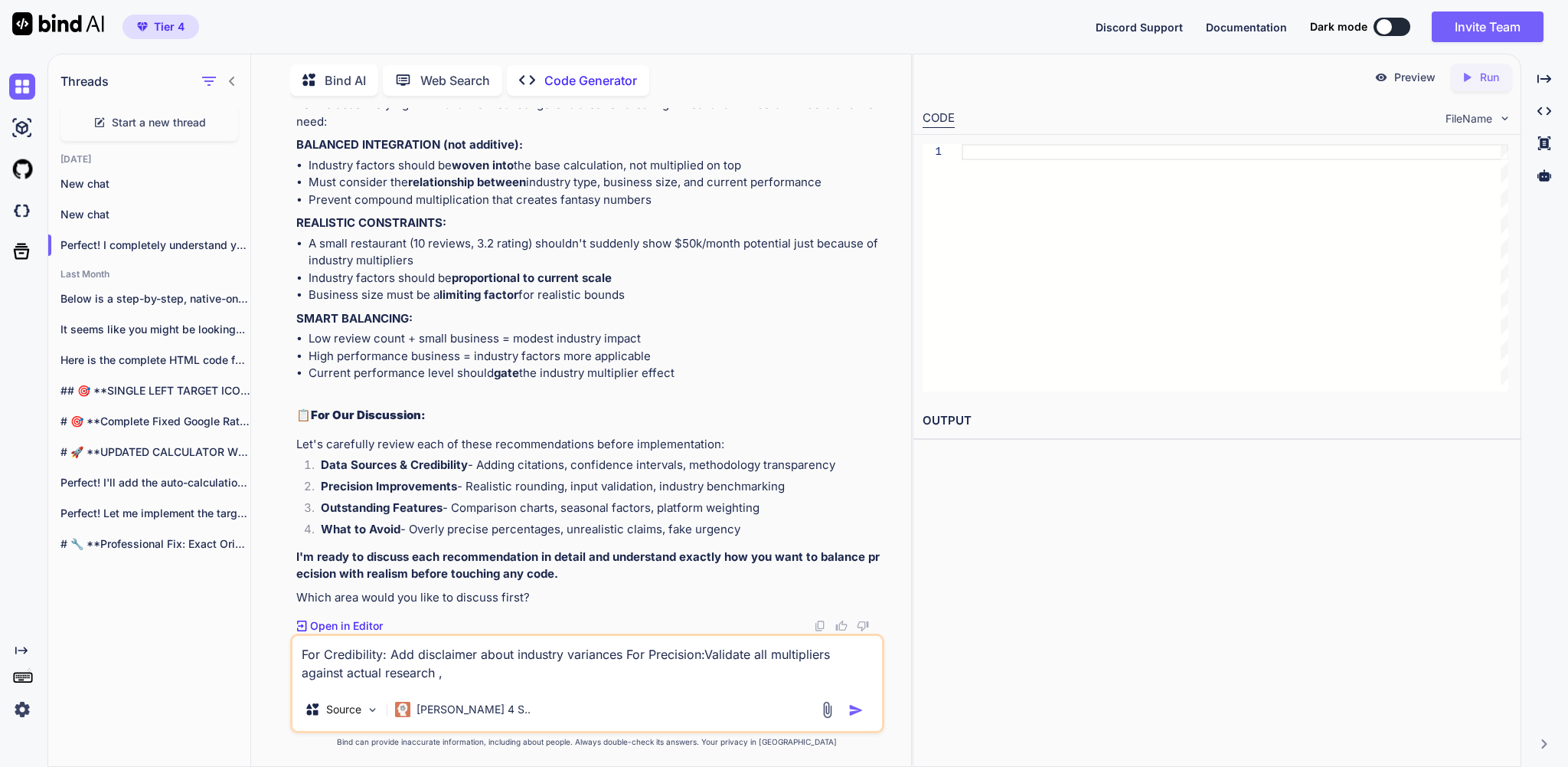
paste textarea "Add input validation for realistic business scenarios"
type textarea "For Credibility: Add disclaimer about industry variances For Precision:Validate…"
type textarea "x"
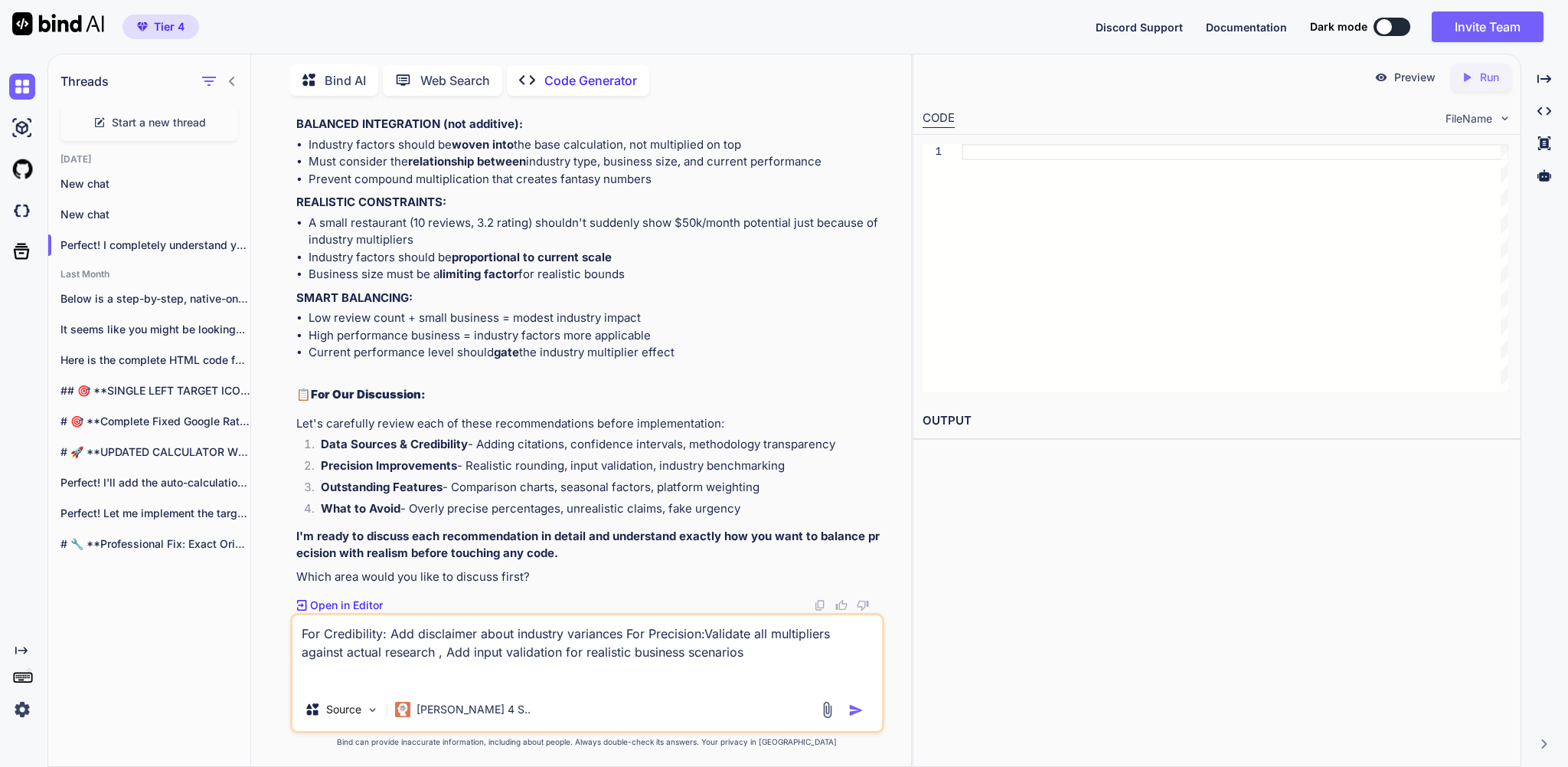
type textarea "For Credibility: Add disclaimer about industry variances For Precision:Validate…"
type textarea "x"
type textarea "For Credibility: Add disclaimer about industry variances For Precision:Validate…"
type textarea "x"
drag, startPoint x: 567, startPoint y: 416, endPoint x: 312, endPoint y: 418, distance: 255.0
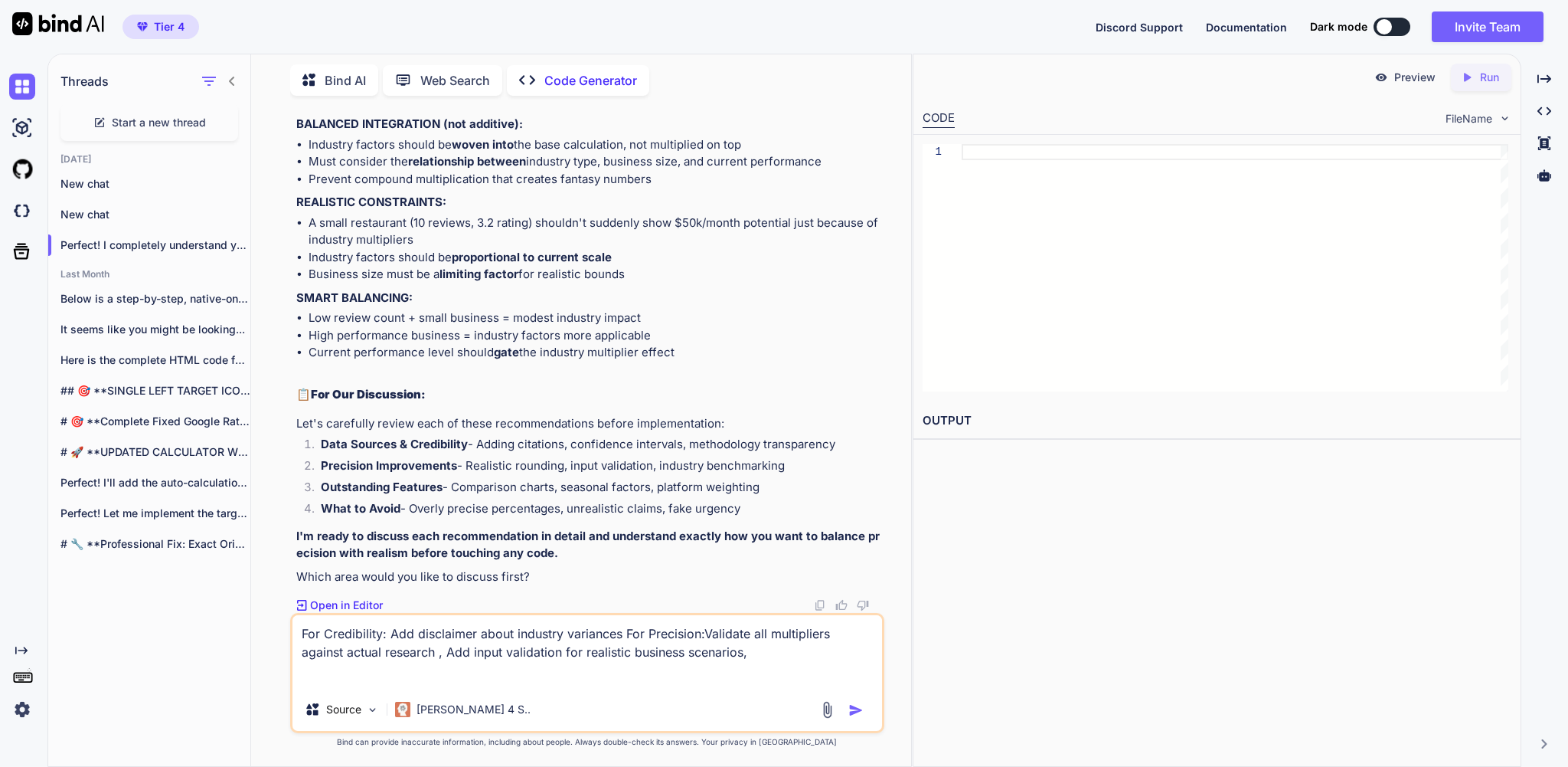
copy li "Include industry-specific benchmarking data"
click at [451, 674] on textarea "For Credibility: Add disclaimer about industry variances For Precision:Validate…" at bounding box center [587, 652] width 589 height 73
paste textarea "Include industry-specific benchmarking data"
type textarea "For Credibility: Add disclaimer about industry variances For Precision:Validate…"
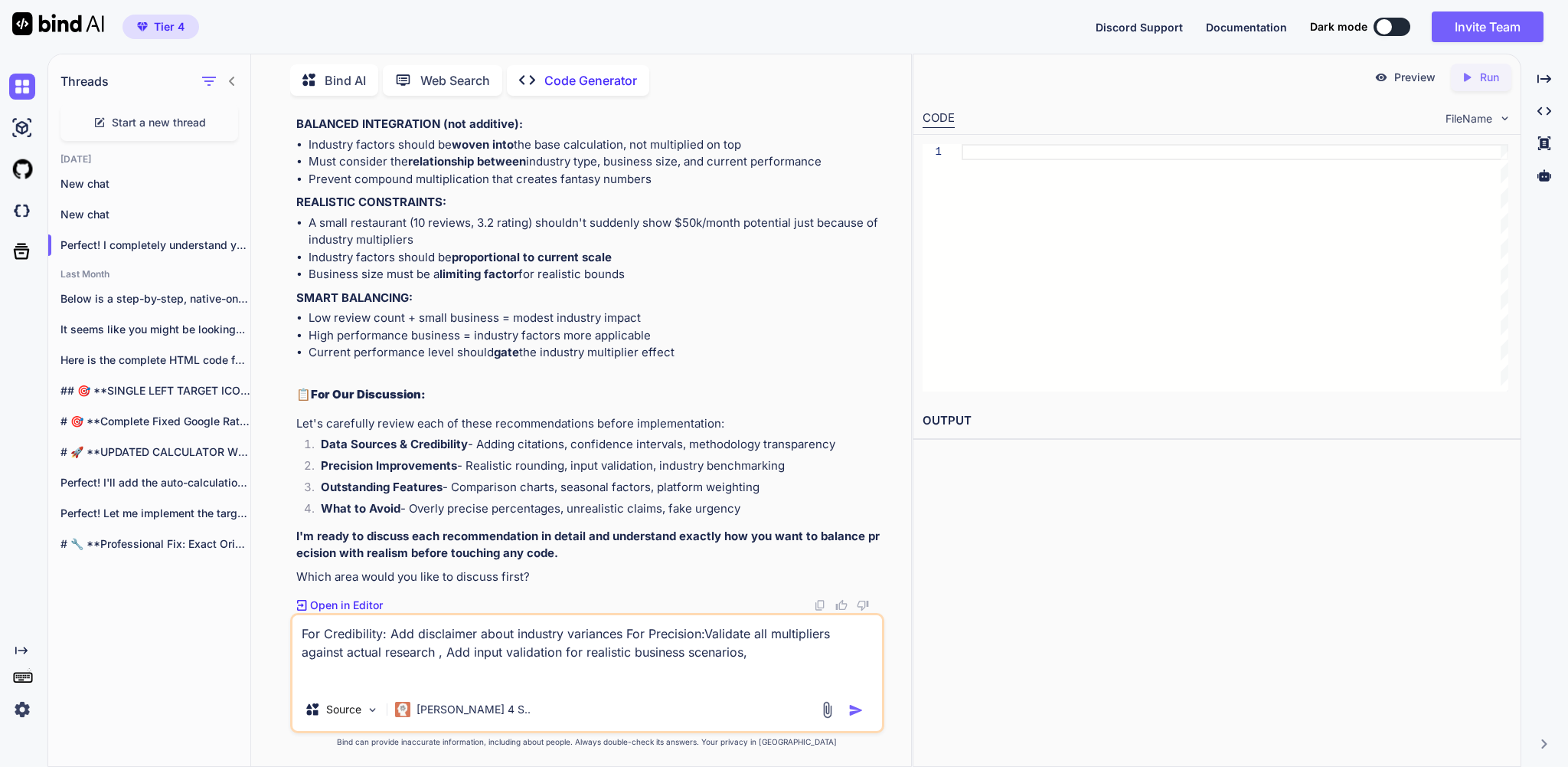
type textarea "x"
drag, startPoint x: 458, startPoint y: 401, endPoint x: 301, endPoint y: 398, distance: 157.0
copy strong "For Outstanding Features:"
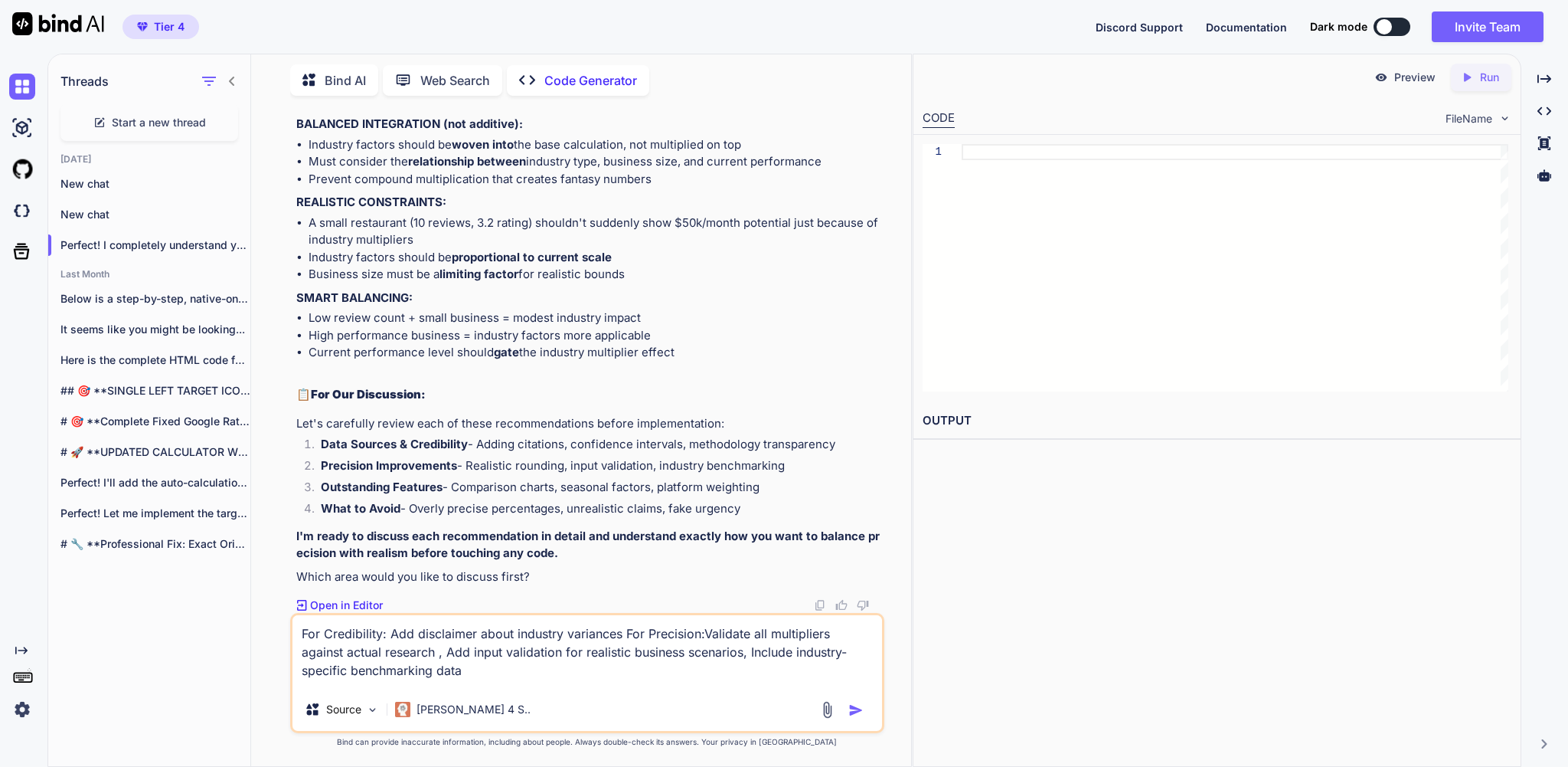
click at [707, 662] on textarea "For Credibility: Add disclaimer about industry variances For Precision:Validate…" at bounding box center [587, 652] width 589 height 73
type textarea "For Credibility: Add disclaimer about industry variances For Precision:Validate…"
type textarea "x"
paste textarea "For Outstanding Features:"
type textarea "For Credibility: Add disclaimer about industry variances For Precision:Validate…"
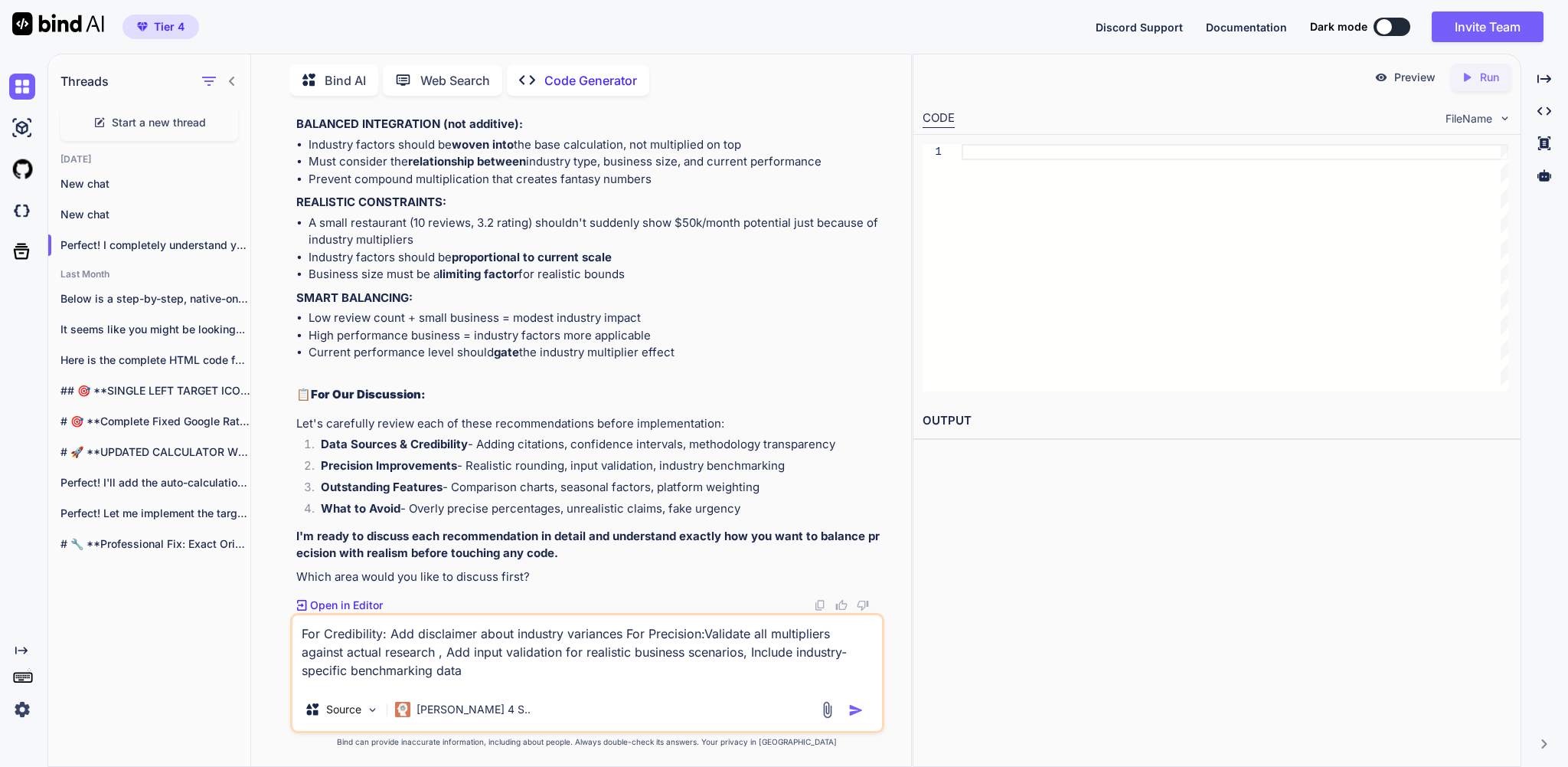
type textarea "x"
type textarea "For Credibility: Add disclaimer about industry variances For Precision:Validate…"
type textarea "x"
drag, startPoint x: 459, startPoint y: 419, endPoint x: 294, endPoint y: 423, distance: 165.0
click at [294, 423] on div "You yes please . make sure everything stays in good calculations and not makes …" at bounding box center [586, 436] width 593 height 658
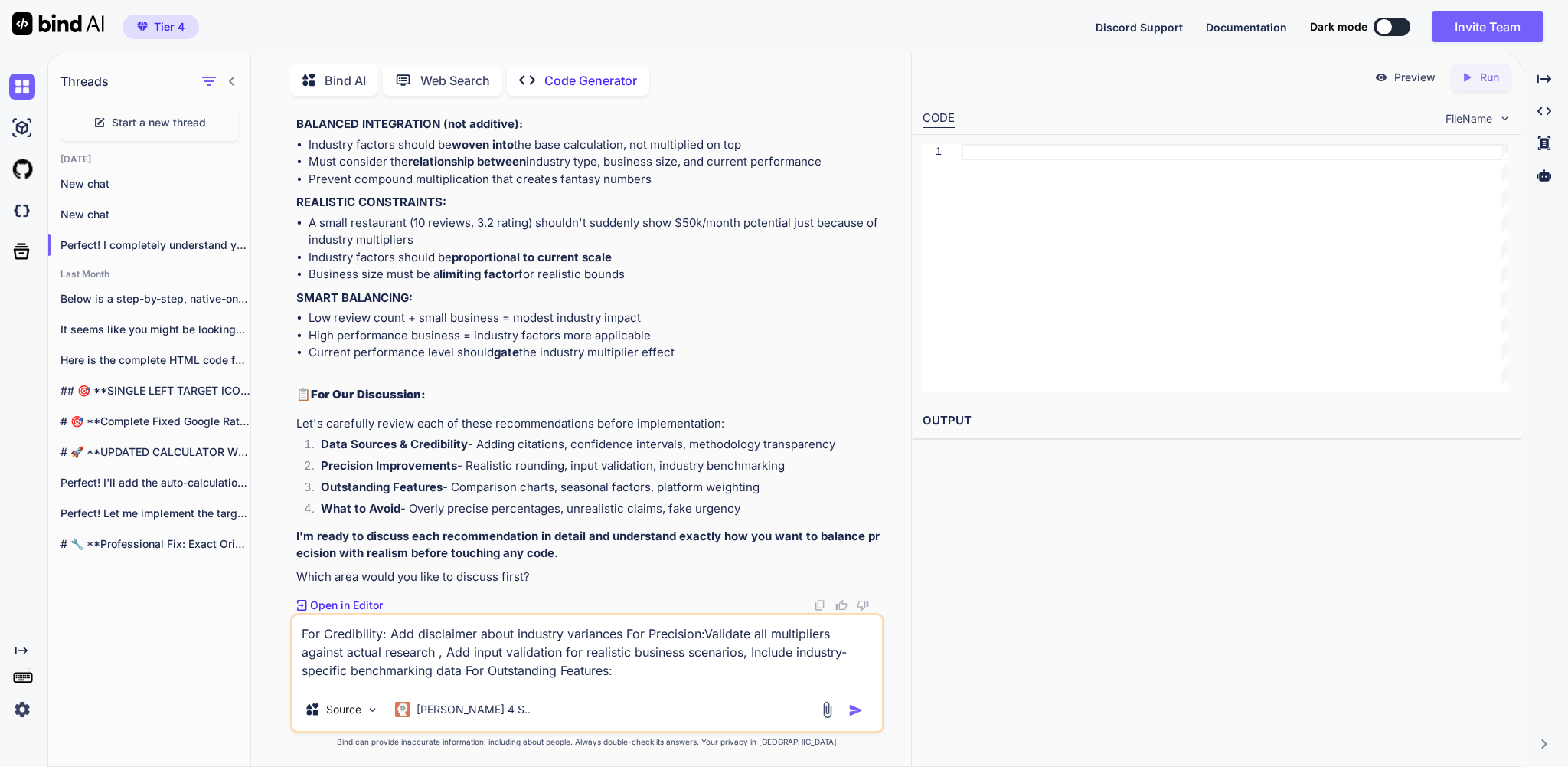
click at [867, 675] on textarea "For Credibility: Add disclaimer about industry variances For Precision:Validate…" at bounding box center [587, 652] width 589 height 73
paste textarea "For Outstanding Features:"
type textarea "For Credibility: Add disclaimer about industry variances For Precision:Validate…"
type textarea "x"
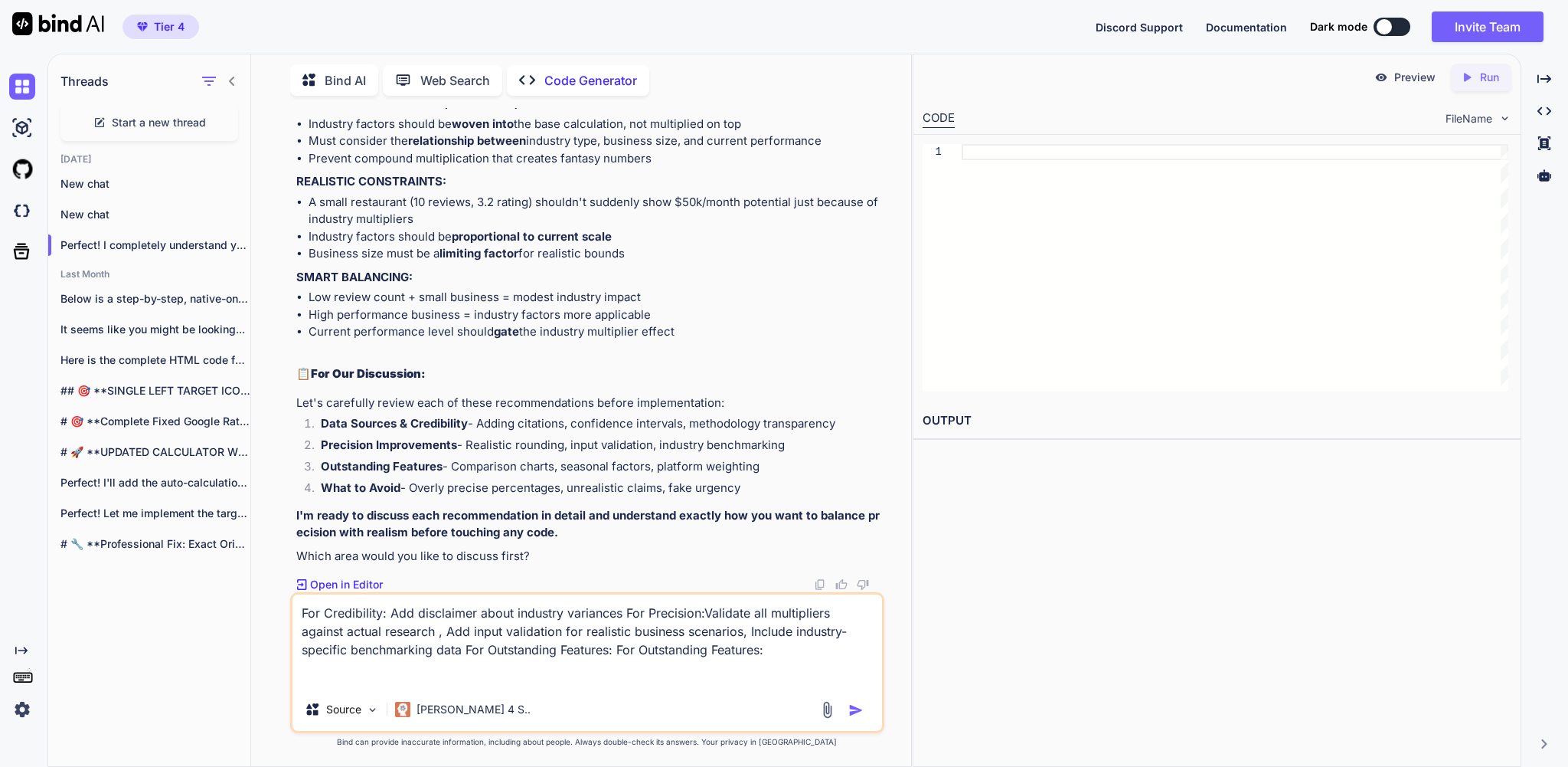
drag, startPoint x: 476, startPoint y: 420, endPoint x: 290, endPoint y: 420, distance: 186.0
click at [290, 420] on div "You yes please . make sure everything stays in good calculations and not makes …" at bounding box center [587, 436] width 647 height 658
copy li "Industry comparison charts"
drag, startPoint x: 844, startPoint y: 646, endPoint x: 869, endPoint y: 670, distance: 34.7
click at [869, 670] on textarea "For Credibility: Add disclaimer about industry variances For Precision:Validate…" at bounding box center [587, 641] width 589 height 93
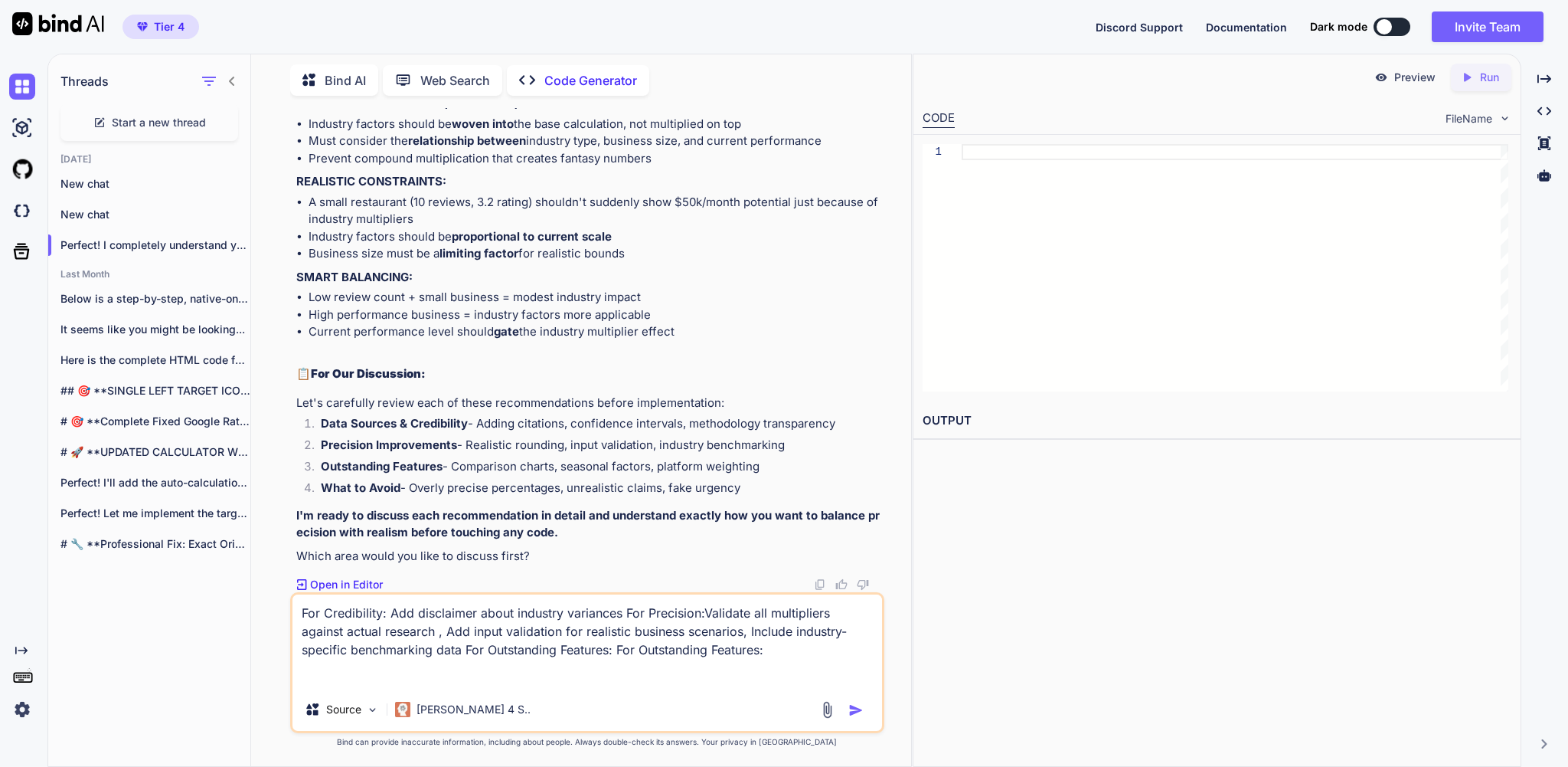
paste textarea "Industry comparison charts"
type textarea "For Credibility: Add disclaimer about industry variances For Precision:Validate…"
type textarea "x"
type textarea "For Credibility: Add disclaimer about industry variances For Precision:Validate…"
type textarea "x"
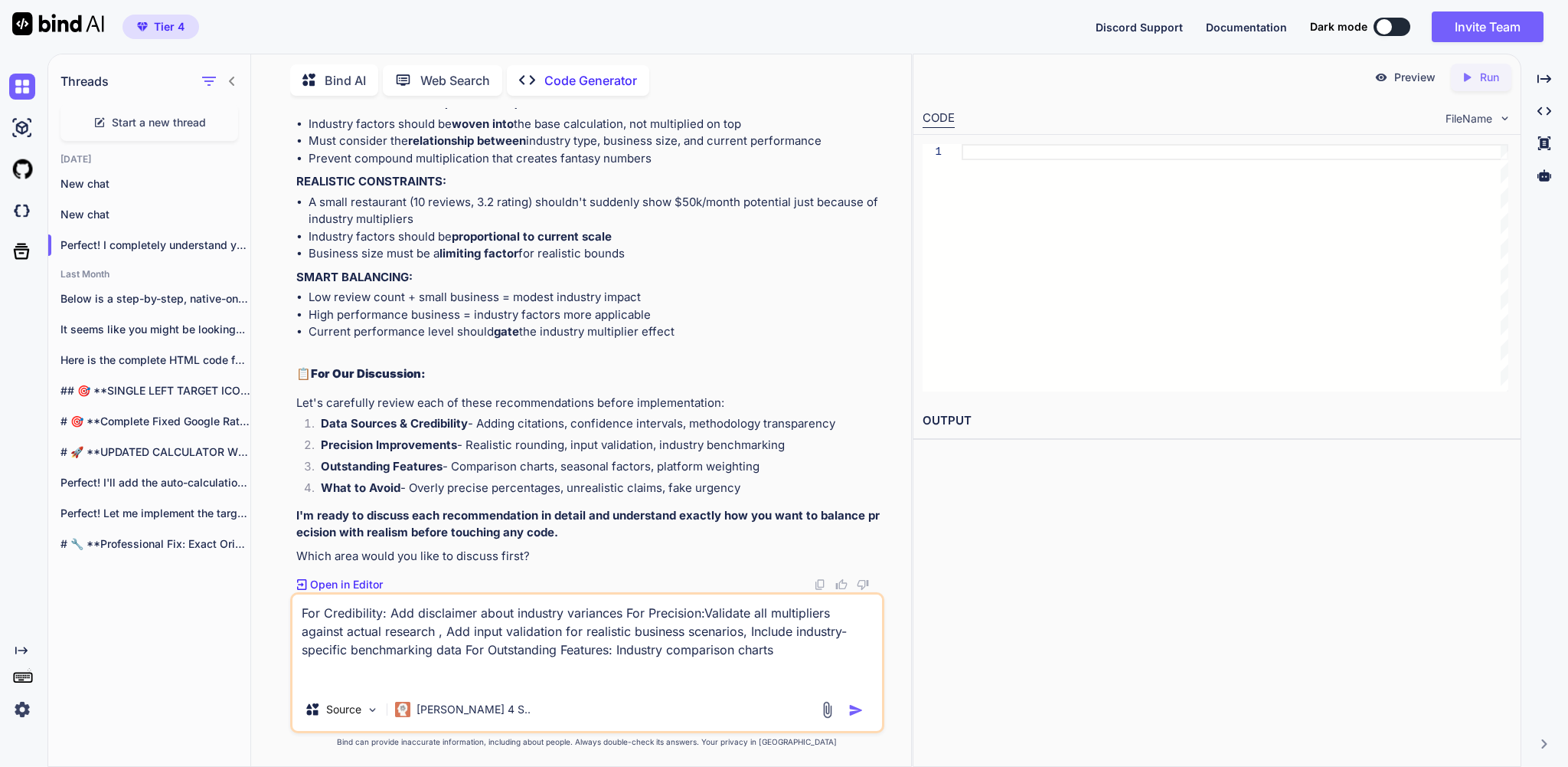
type textarea "For Credibility: Add disclaimer about industry variances For Precision:Validate…"
type textarea "x"
drag, startPoint x: 502, startPoint y: 434, endPoint x: 313, endPoint y: 437, distance: 189.0
copy li "Seasonal variation considerations"
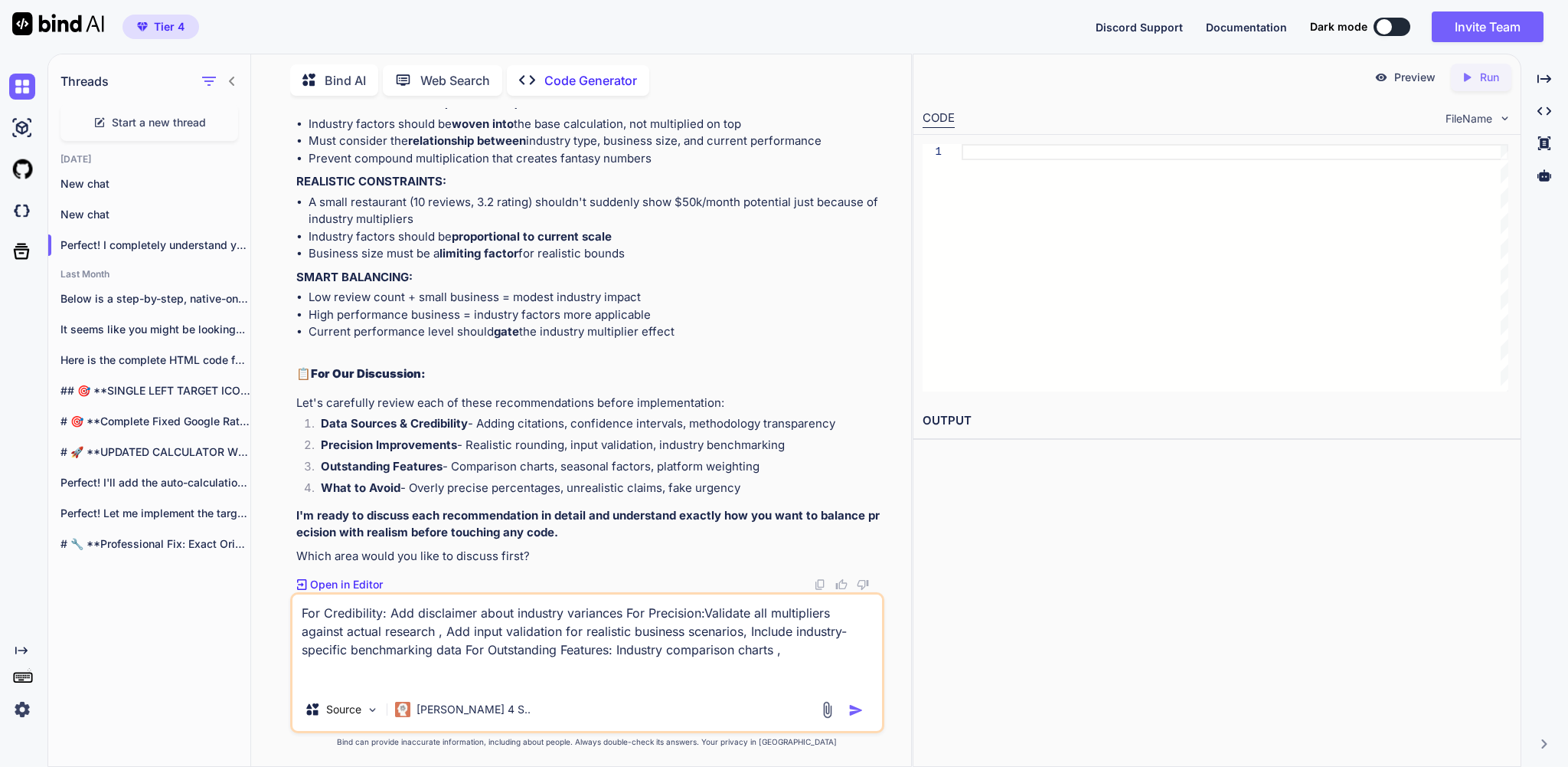
click at [523, 667] on textarea "For Credibility: Add disclaimer about industry variances For Precision:Validate…" at bounding box center [587, 641] width 589 height 93
paste textarea "Seasonal variation considerations"
type textarea "For Credibility: Add disclaimer about industry variances For Precision:Validate…"
type textarea "x"
type textarea "For Credibility: Add disclaimer about industry variances For Precision:Validate…"
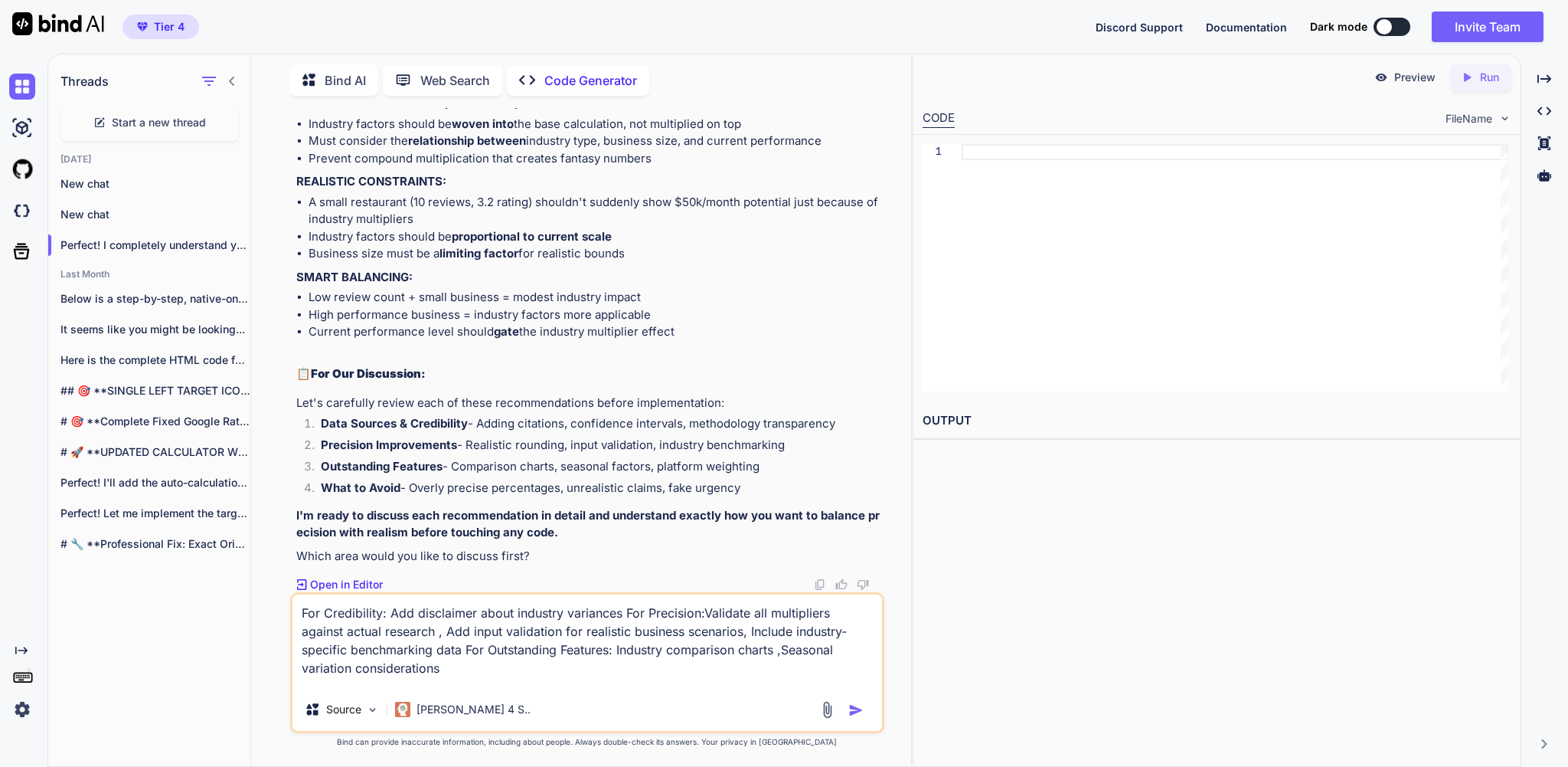
type textarea "x"
type textarea "For Credibility: Add disclaimer about industry variances For Precision:Validate…"
type textarea "x"
drag, startPoint x: 538, startPoint y: 408, endPoint x: 308, endPoint y: 409, distance: 230.0
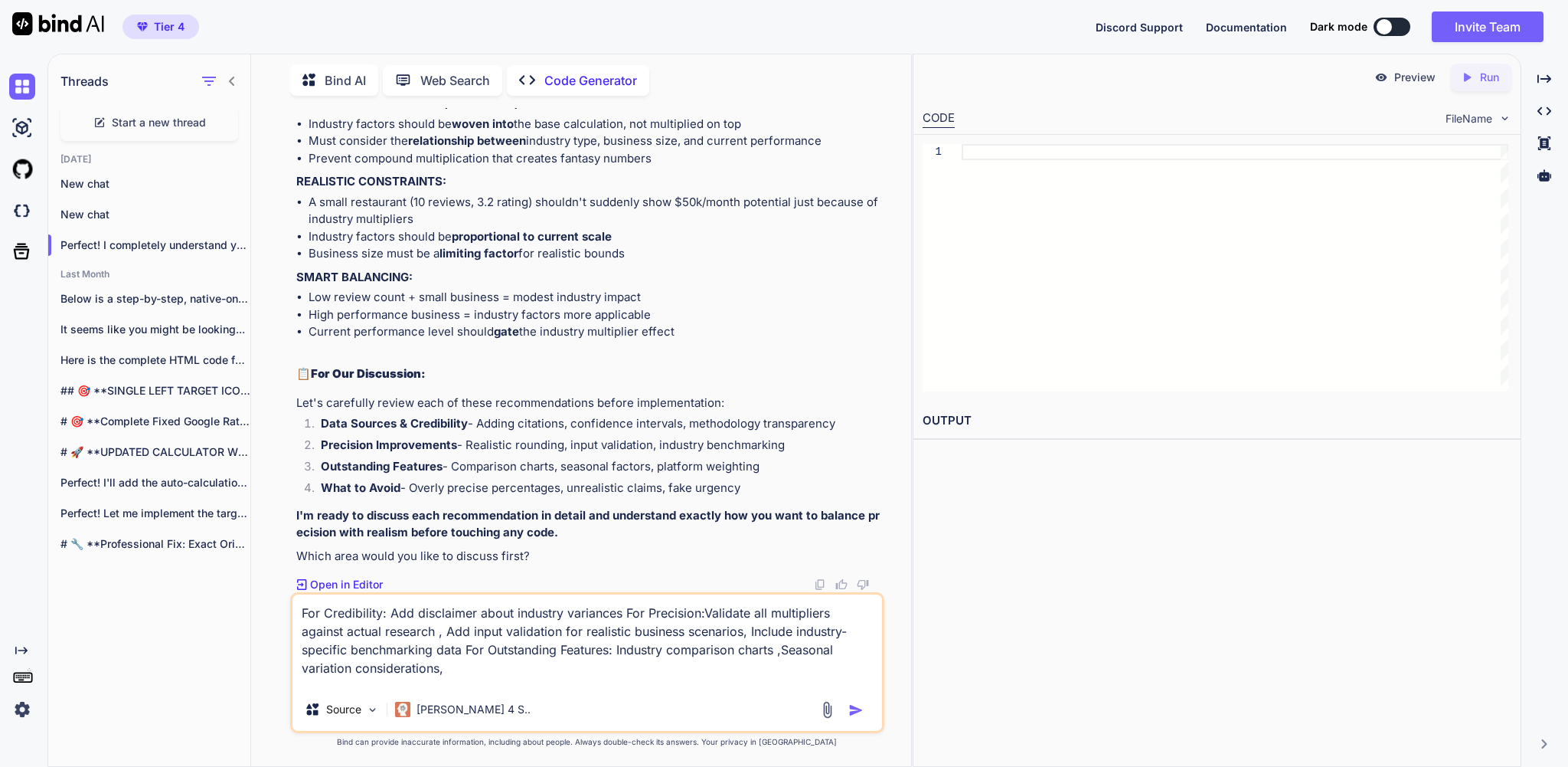
copy li "Response strategy templates by industry"
click at [732, 670] on textarea "For Credibility: Add disclaimer about industry variances For Precision:Validate…" at bounding box center [587, 641] width 589 height 93
paste textarea "Response strategy templates by industry"
type textarea "For Credibility: Add disclaimer about industry variances For Precision:Validate…"
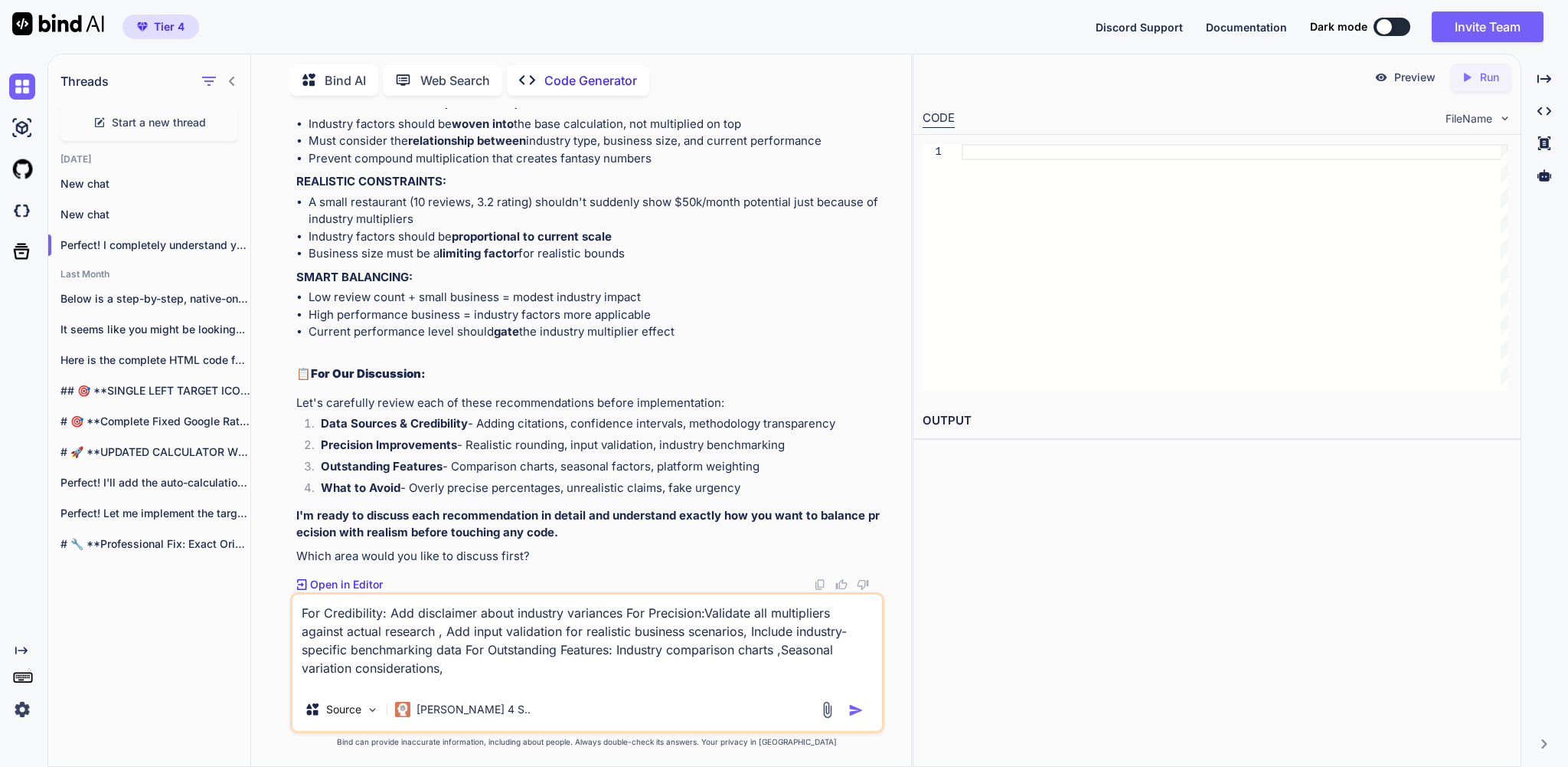
type textarea "x"
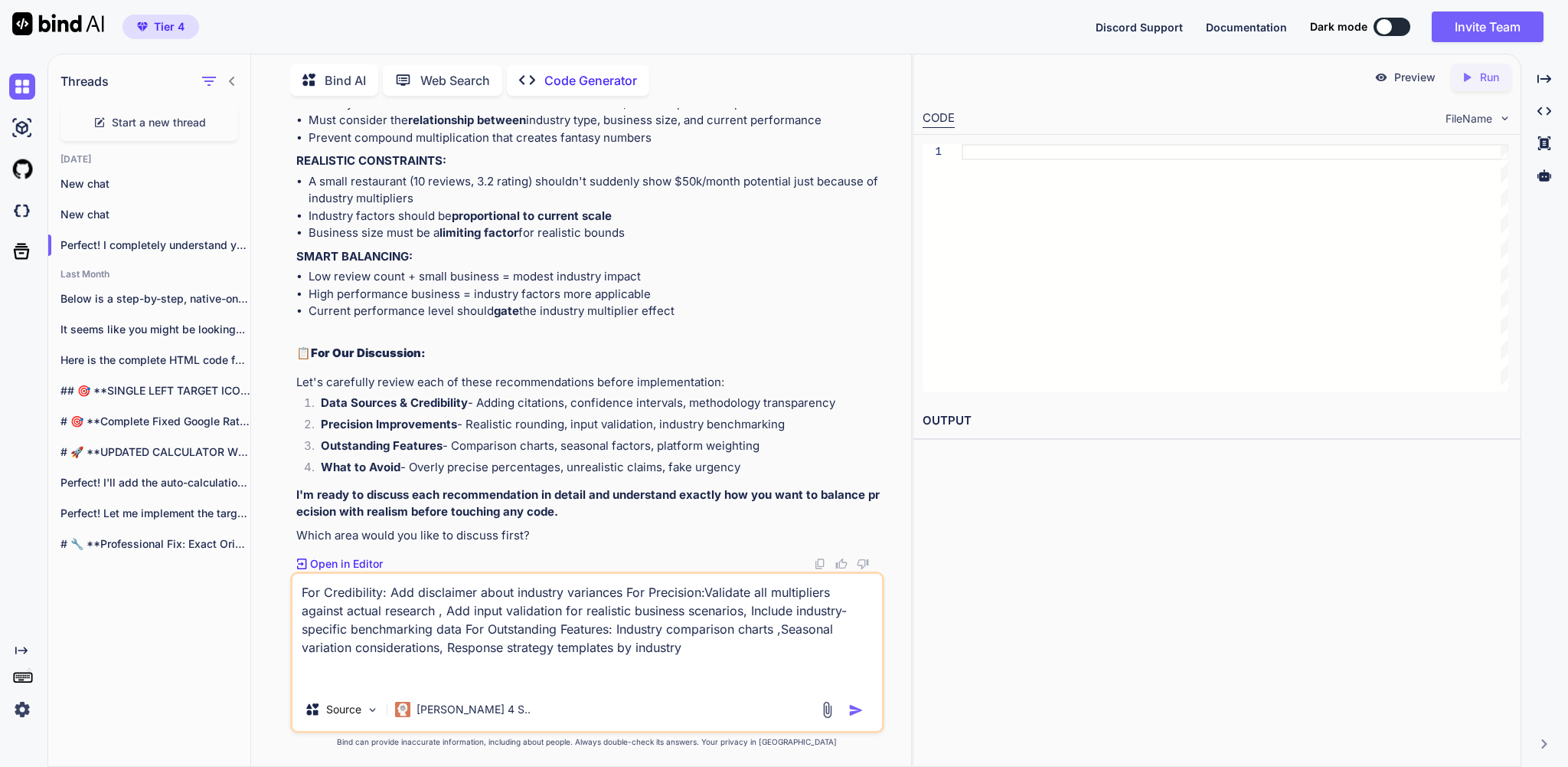
type textarea "For Credibility: Add disclaimer about industry variances For Precision:Validate…"
type textarea "x"
click at [308, 587] on textarea "For Credibility: Add disclaimer about industry variances For Precision:Validate…" at bounding box center [587, 631] width 589 height 114
type textarea "HFor Credibility: Add disclaimer about industry variances For Precision:Validat…"
type textarea "x"
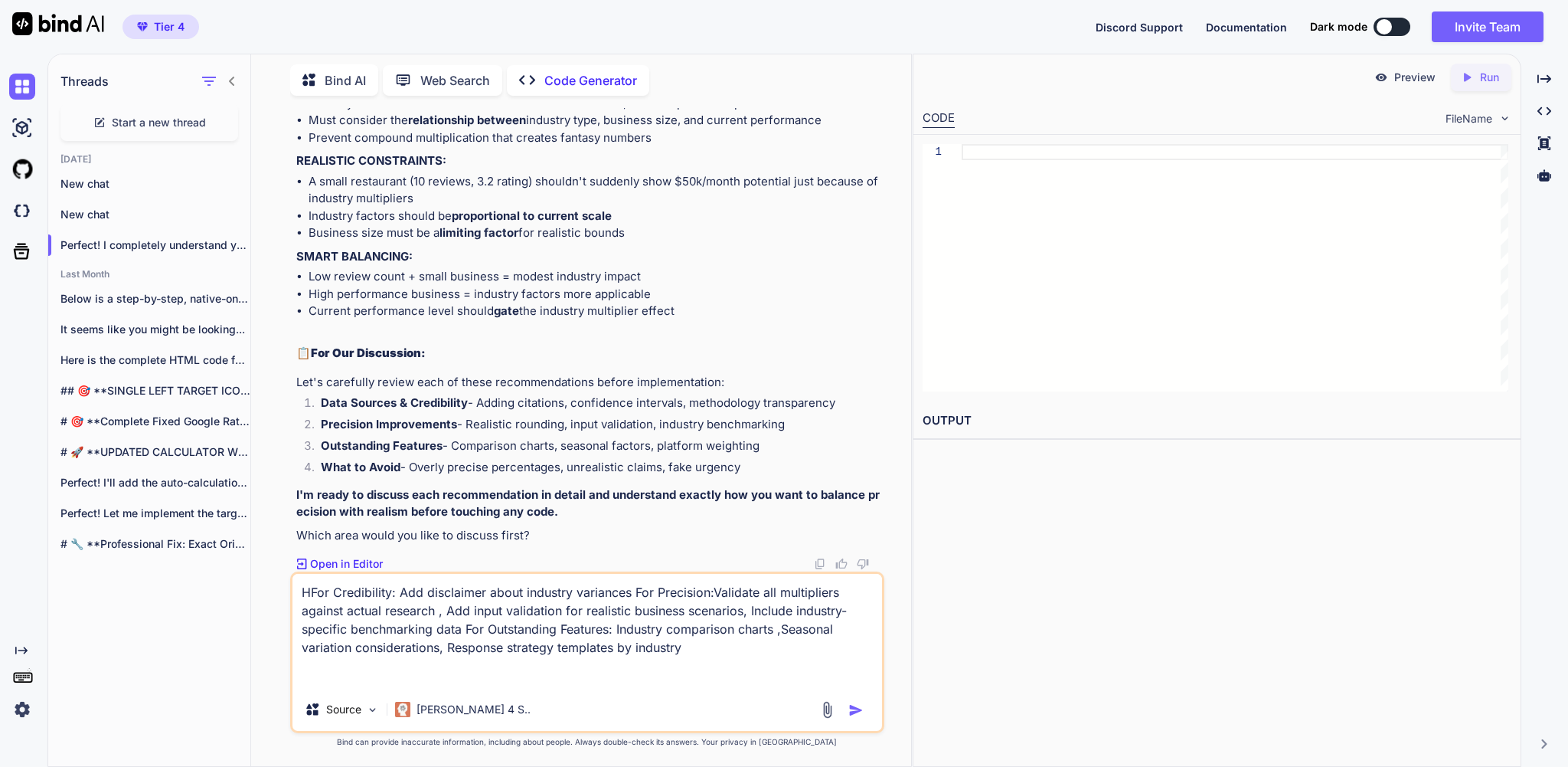
type textarea "HoFor Credibility: Add disclaimer about industry variances For Precision:Valida…"
type textarea "x"
type textarea "HowFor Credibility: Add disclaimer about industry variances For Precision:Valid…"
type textarea "x"
type textarea "How For Credibility: Add disclaimer about industry variances For Precision:Vali…"
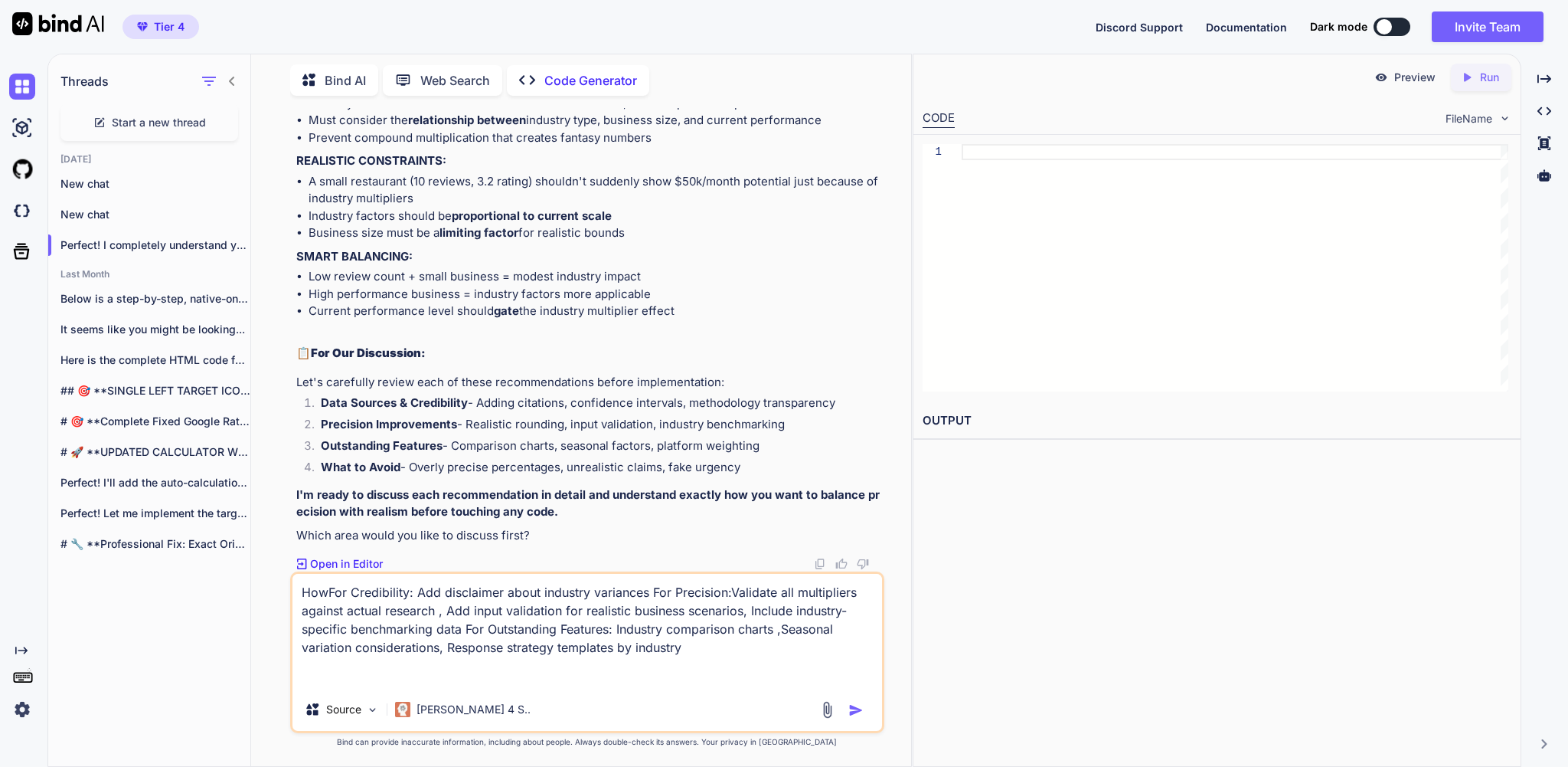
type textarea "x"
type textarea "How wFor Credibility: Add disclaimer about industry variances For Precision:Val…"
type textarea "x"
type textarea "How wiFor Credibility: Add disclaimer about industry variances For Precision:Va…"
type textarea "x"
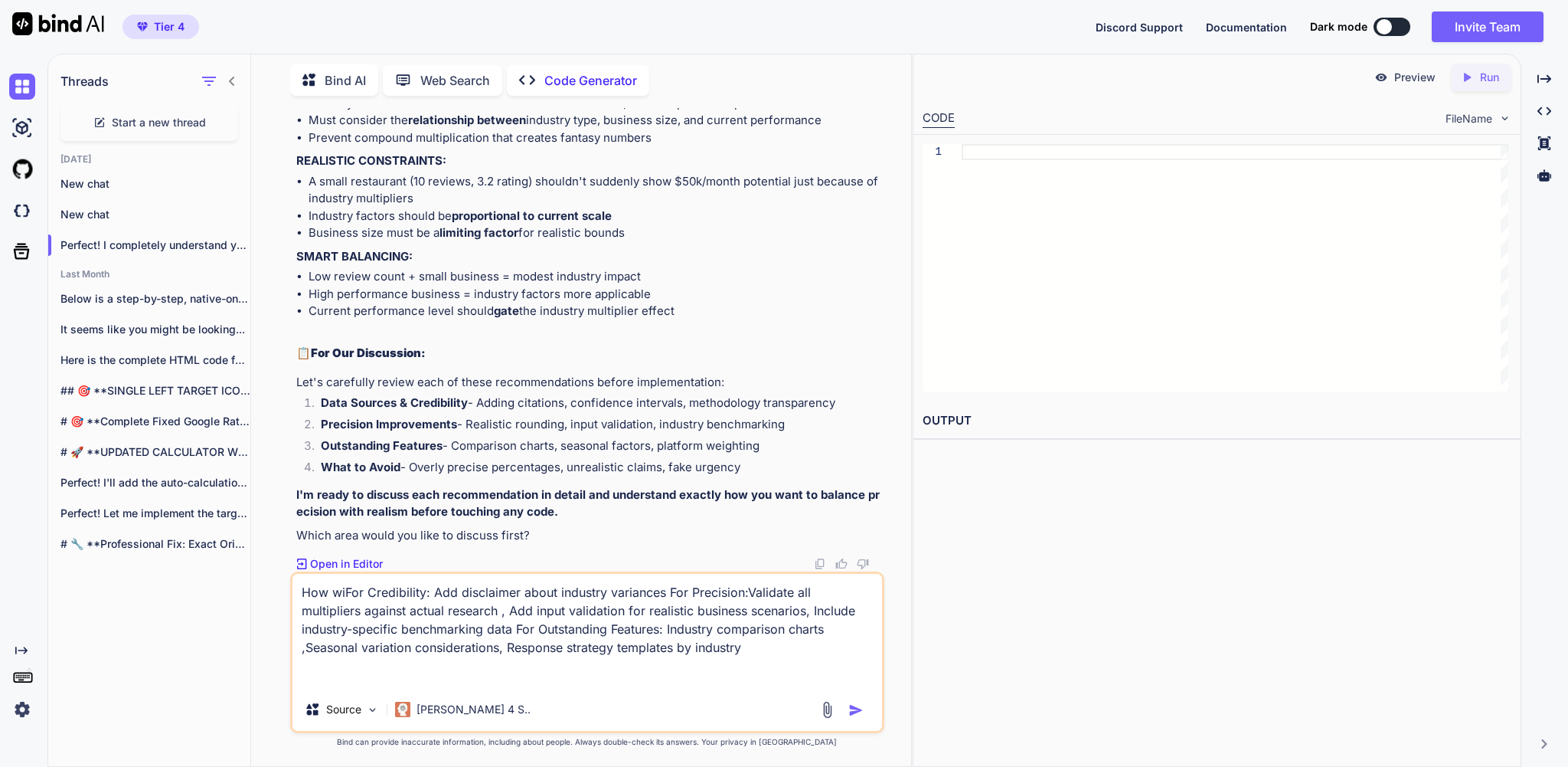
type textarea "How wilFor Credibility: Add disclaimer about industry variances For Precision:V…"
type textarea "x"
type textarea "How willFor Credibility: Add disclaimer about industry variances For Precision:…"
type textarea "x"
type textarea "How will For Credibility: Add disclaimer about industry variances For Precision…"
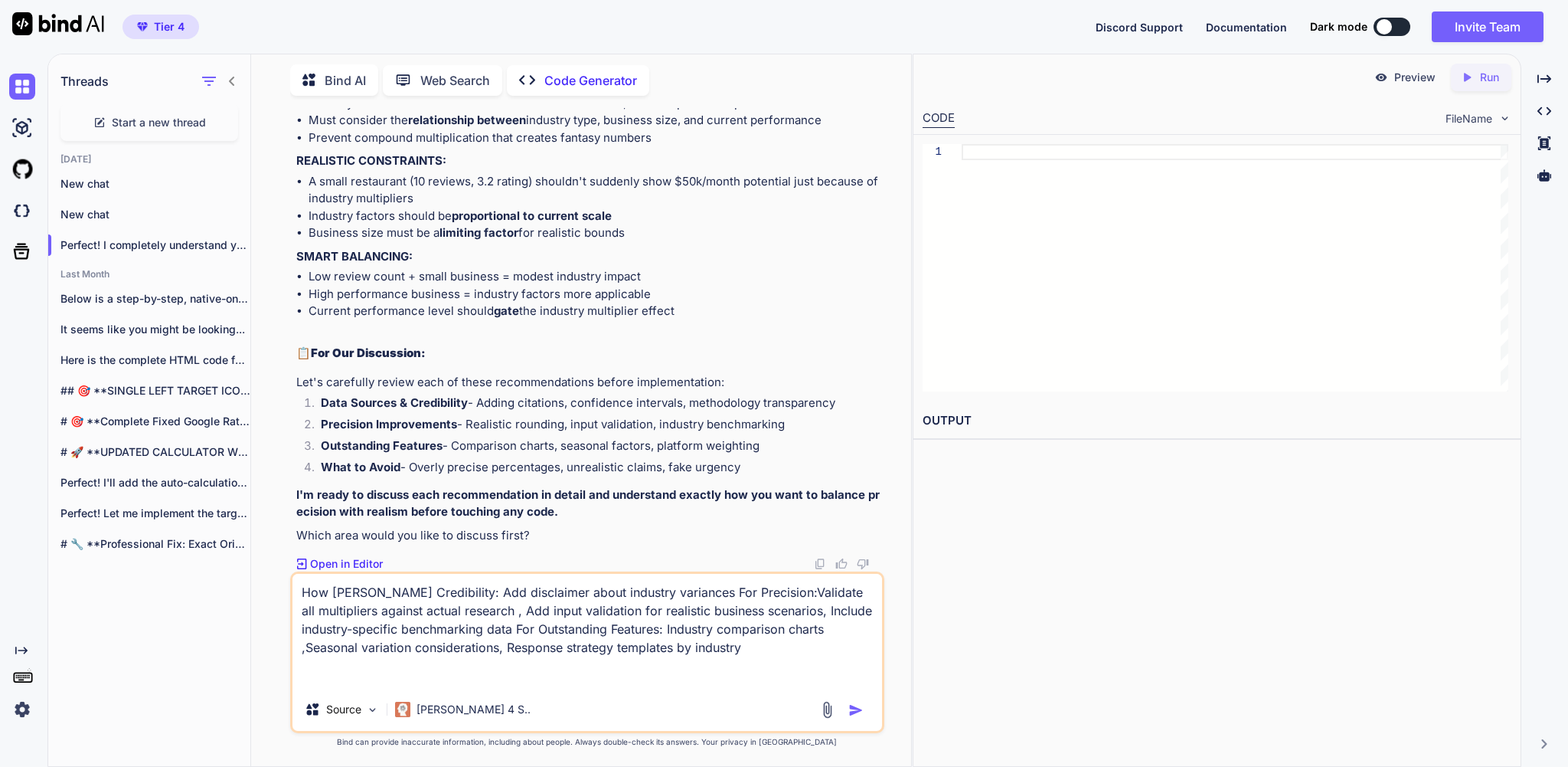
type textarea "x"
type textarea "How will tFor Credibility: Add disclaimer about industry variances For Precisio…"
type textarea "x"
type textarea "How will thFor Credibility: Add disclaimer about industry variances For Precisi…"
type textarea "x"
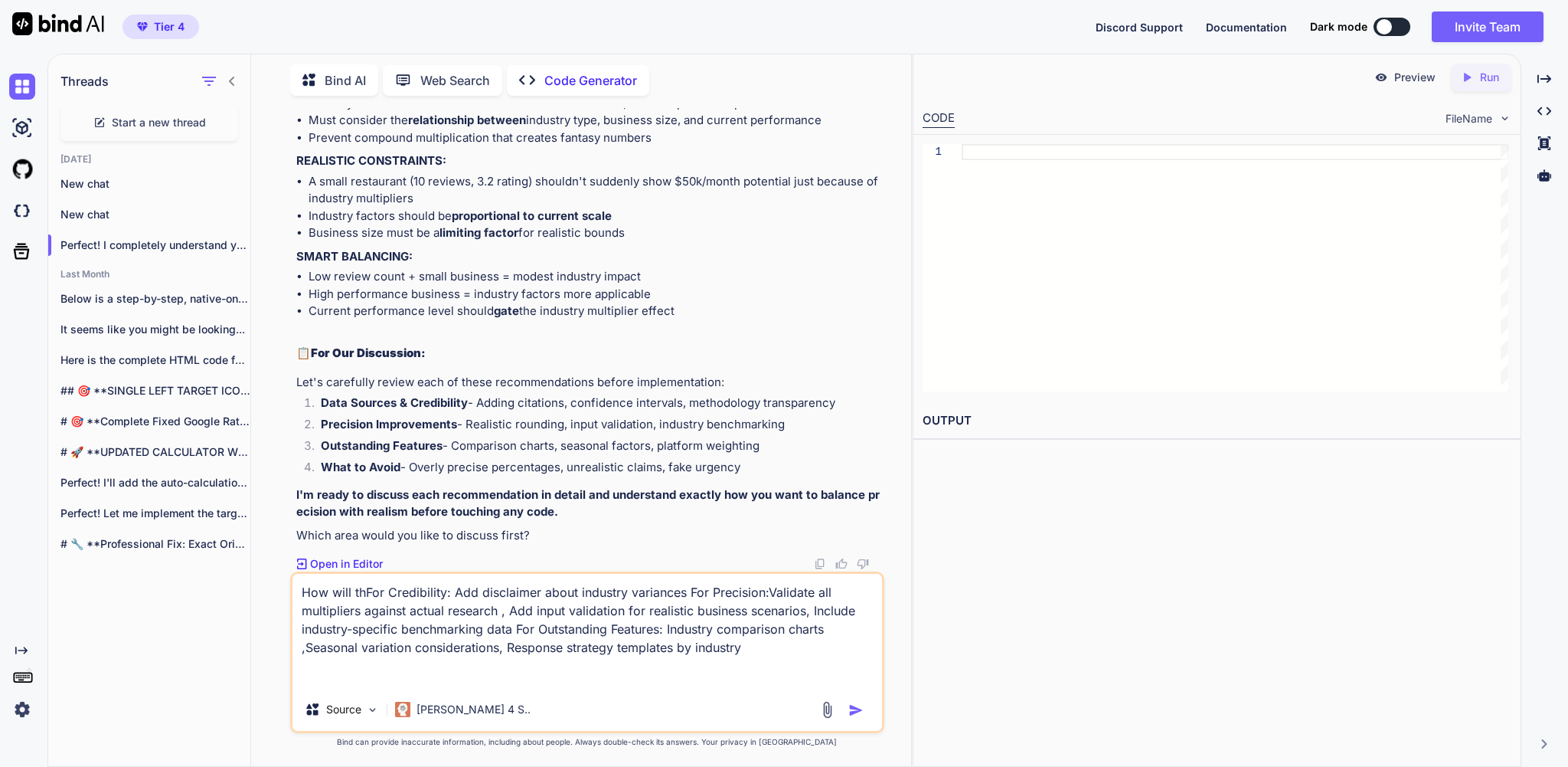
type textarea "How will thaFor Credibility: Add disclaimer about industry variances For Precis…"
type textarea "x"
type textarea "How will thatFor Credibility: Add disclaimer about industry variances For Preci…"
type textarea "x"
type textarea "How will that For Credibility: Add disclaimer about industry variances For Prec…"
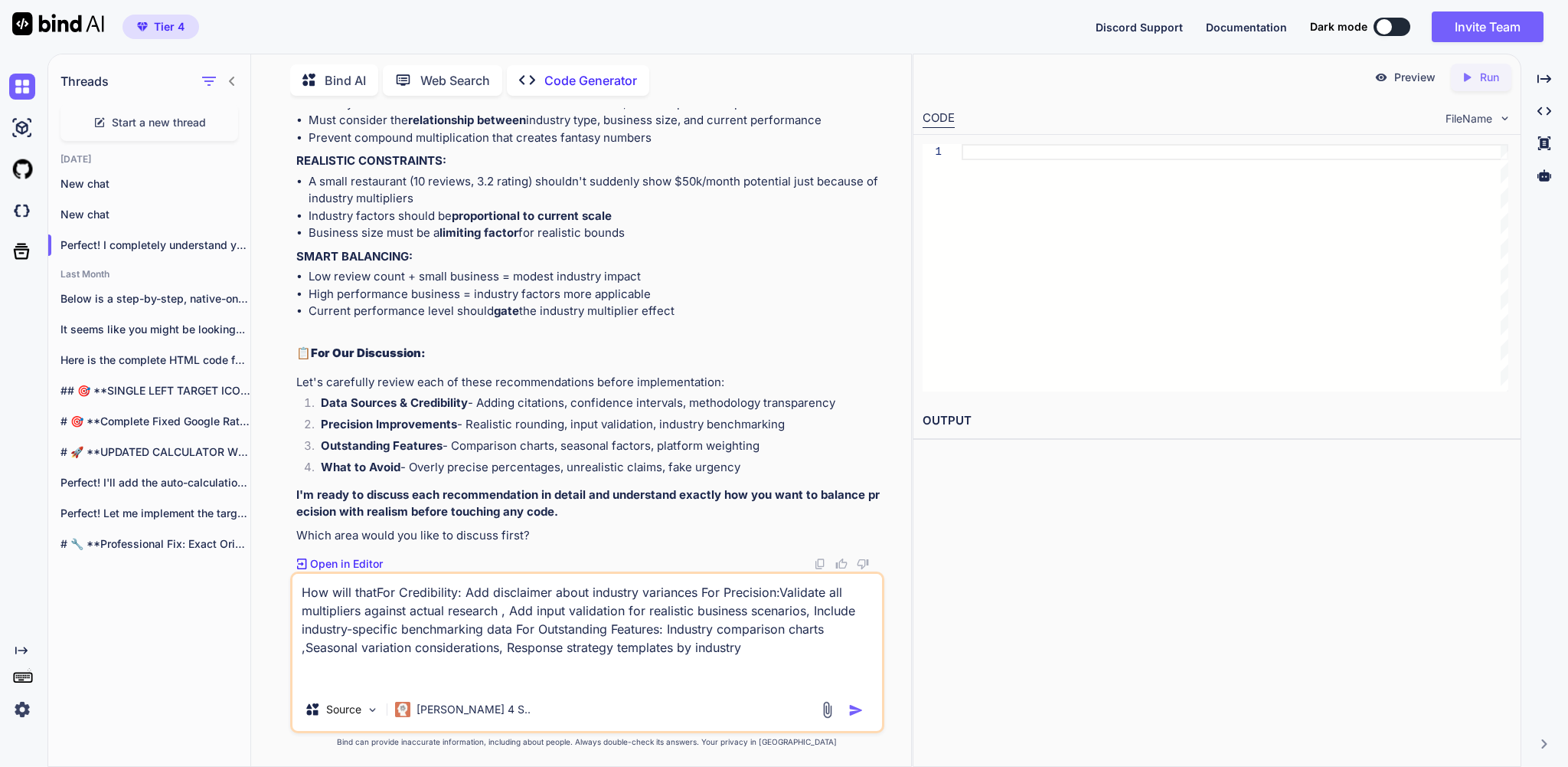
type textarea "x"
type textarea "How will that bFor Credibility: Add disclaimer about industry variances For Pre…"
type textarea "x"
type textarea "How will that beFor Credibility: Add disclaimer about industry variances For Pr…"
type textarea "x"
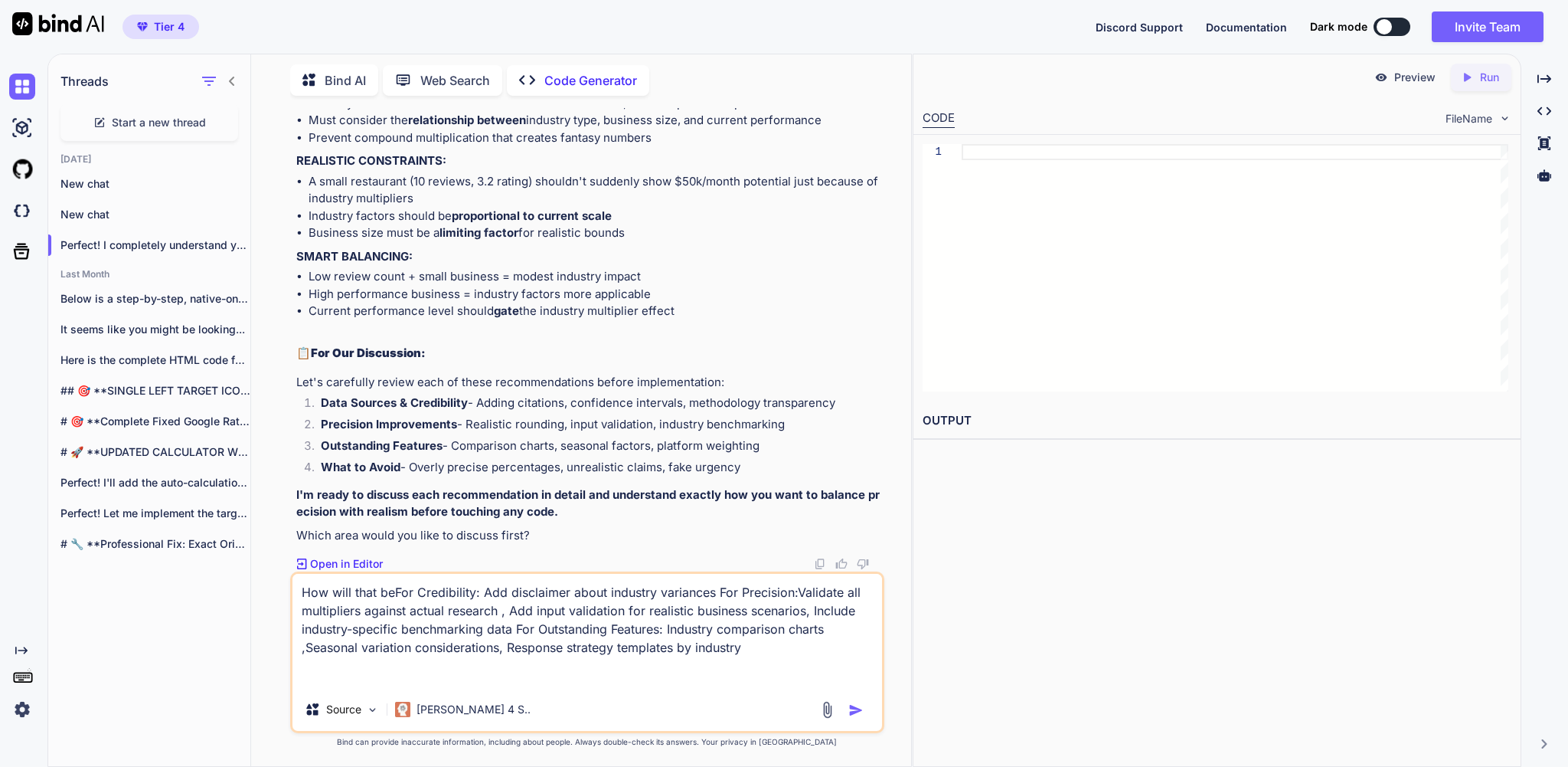
type textarea "How will that be For Credibility: Add disclaimer about industry variances For P…"
type textarea "x"
type textarea "How will that be rFor Credibility: Add disclaimer about industry variances For …"
type textarea "x"
type textarea "How will that be reFor Credibility: Add disclaimer about industry variances For…"
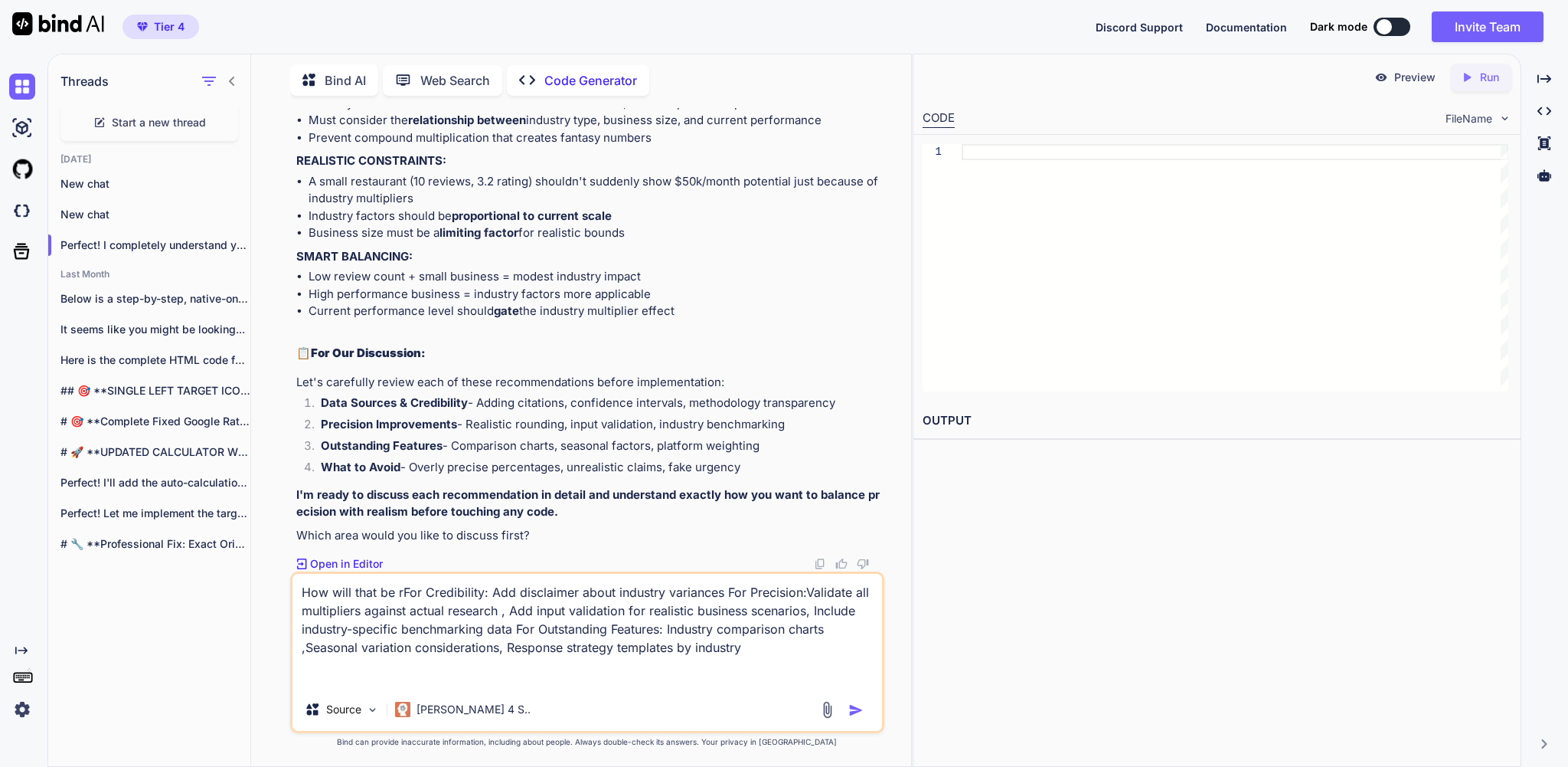
type textarea "x"
type textarea "How will that be reaFor Credibility: Add disclaimer about industry variances Fo…"
type textarea "x"
type textarea "How will that be realFor Credibility: Add disclaimer about industry variances F…"
type textarea "x"
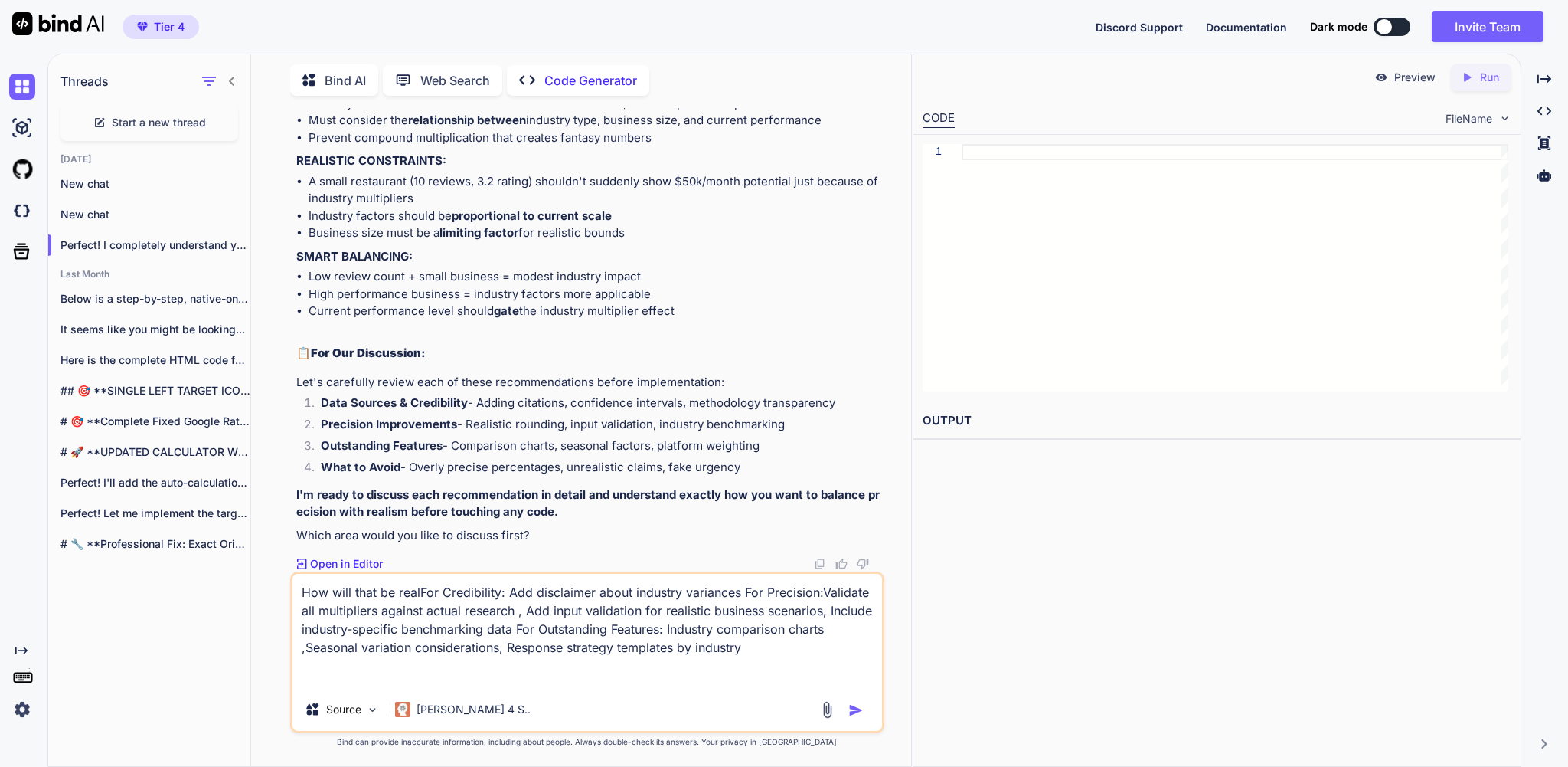
type textarea "How will that be realiFor Credibility: Add disclaimer about industry variances …"
type textarea "x"
type textarea "How will that be realizFor Credibility: Add disclaimer about industry variances…"
type textarea "x"
type textarea "How will that be realizeFor Credibility: Add disclaimer about industry variance…"
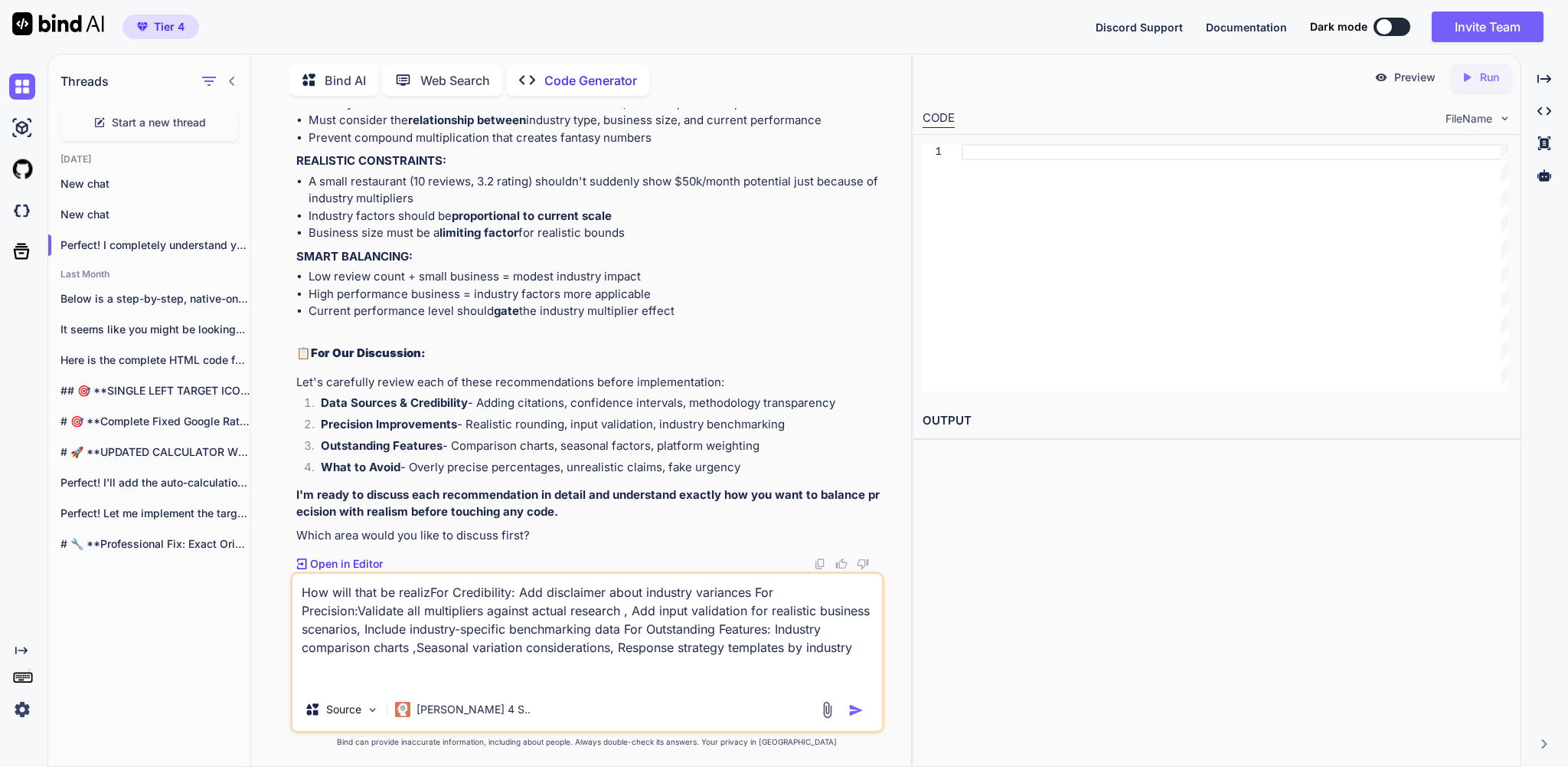
type textarea "x"
type textarea "How will that be realizedFor Credibility: Add disclaimer about industry varianc…"
type textarea "x"
type textarea "How will that be realized,For Credibility: Add disclaimer about industry varian…"
type textarea "x"
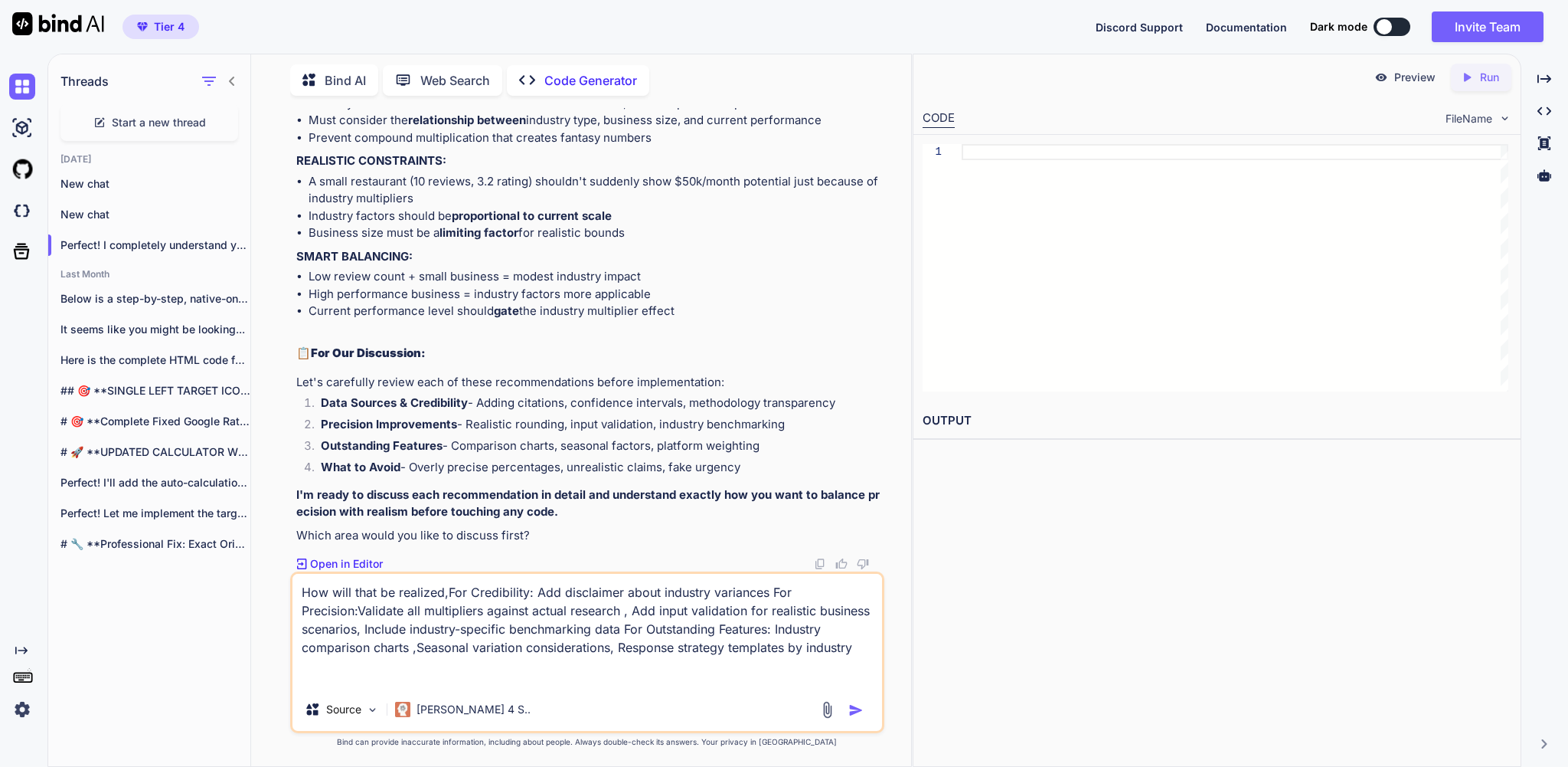
type textarea "How will that be realized, For Credibility: Add disclaimer about industry varia…"
type textarea "x"
type textarea "How will that be realized,For Credibility: Add disclaimer about industry varian…"
type textarea "x"
type textarea "How will that be realized,?For Credibility: Add disclaimer about industry varia…"
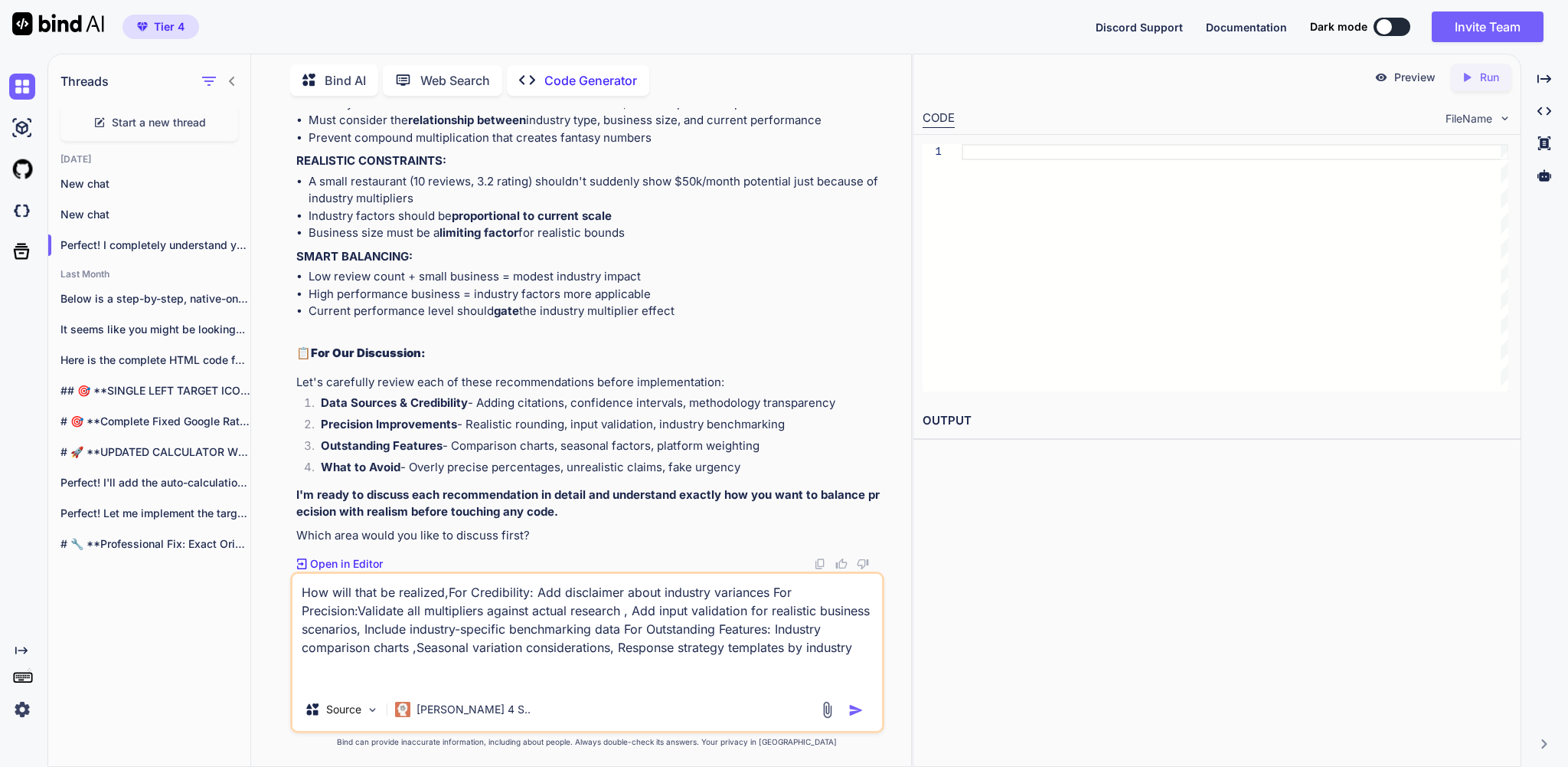
type textarea "x"
type textarea "How will that be realized,? For Credibility: Add disclaimer about industry vari…"
type textarea "x"
type textarea "How will that be realized,? HFor Credibility: Add disclaimer about industry var…"
type textarea "x"
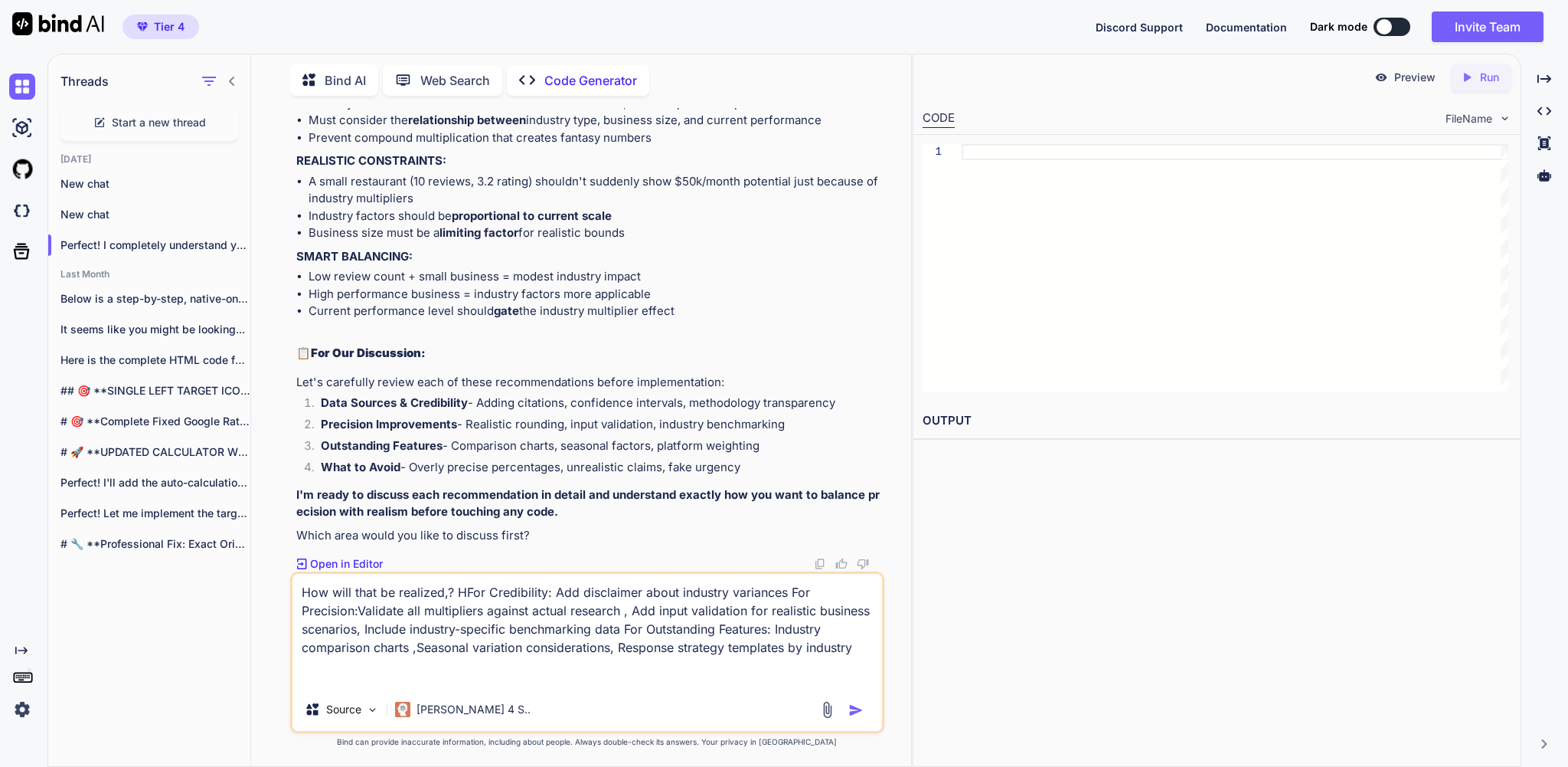
type textarea "How will that be realized,? HoFor Credibility: Add disclaimer about industry va…"
type textarea "x"
type textarea "How will that be realized,? HowFor Credibility: Add disclaimer about industry v…"
type textarea "x"
type textarea "How will that be realized,? How For Credibility: Add disclaimer about industry …"
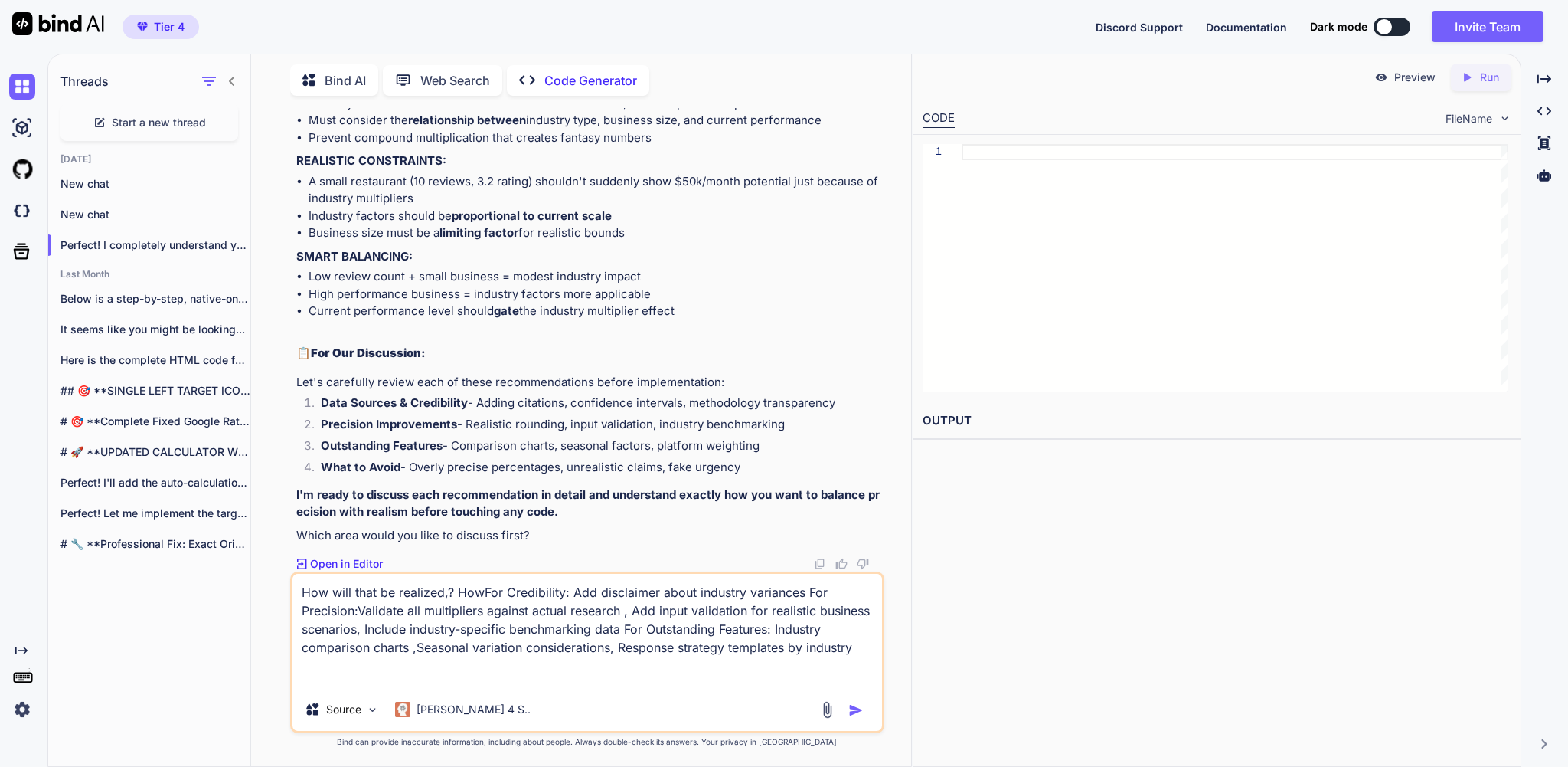
type textarea "x"
type textarea "How will that be realized,? HowFor Credibility: Add disclaimer about industry v…"
type textarea "x"
type textarea "How will that be realized,? HoFor Credibility: Add disclaimer about industry va…"
type textarea "x"
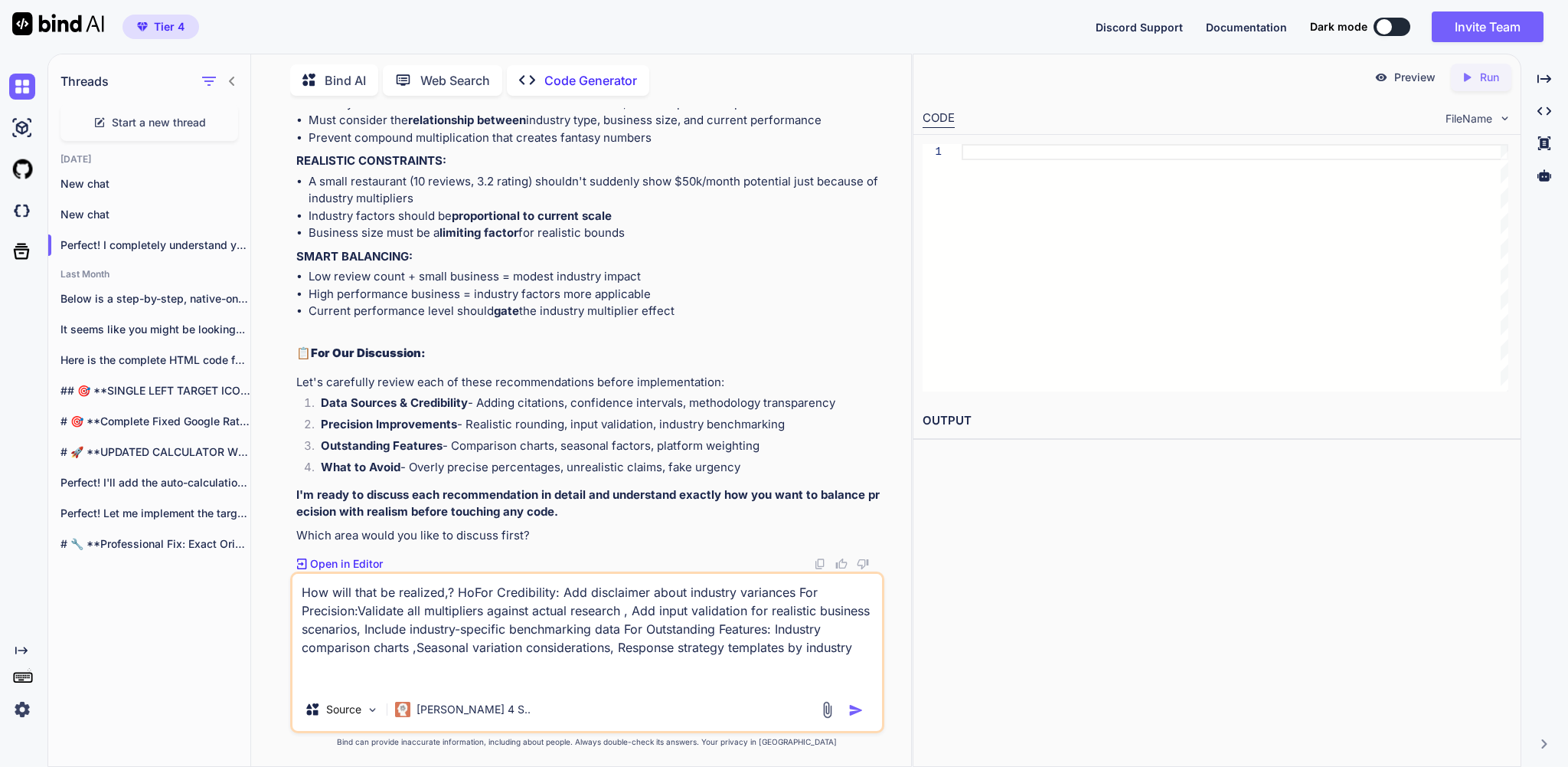
type textarea "How will that be realized,? HFor Credibility: Add disclaimer about industry var…"
type textarea "x"
type textarea "How will that be realized,? For Credibility: Add disclaimer about industry vari…"
type textarea "x"
type textarea "How will that be realized,?For Credibility: Add disclaimer about industry varia…"
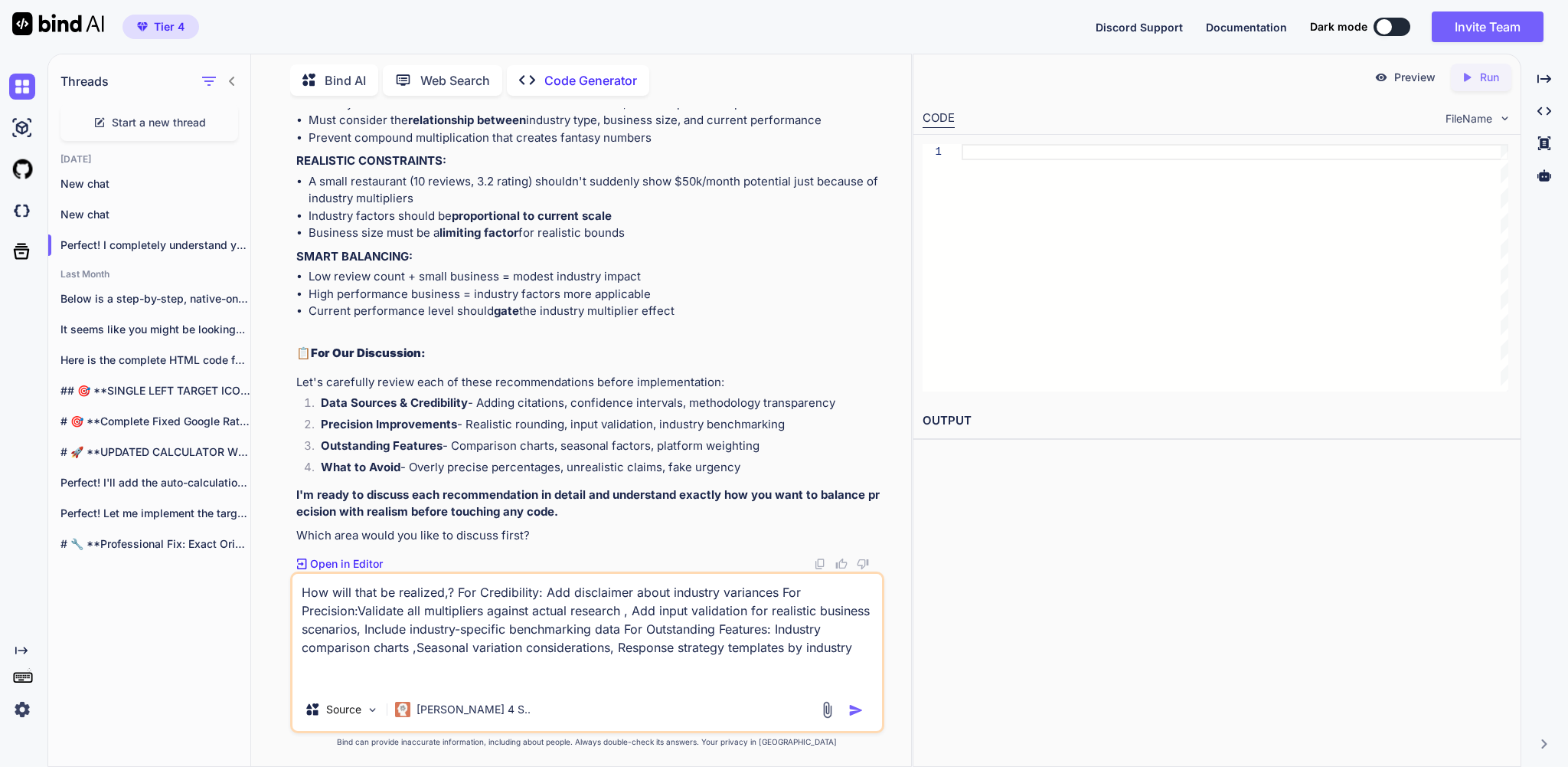
type textarea "x"
type textarea "How will that be realized,For Credibility: Add disclaimer about industry varian…"
type textarea "x"
type textarea "How will that be realizedFor Credibility: Add disclaimer about industry varianc…"
type textarea "x"
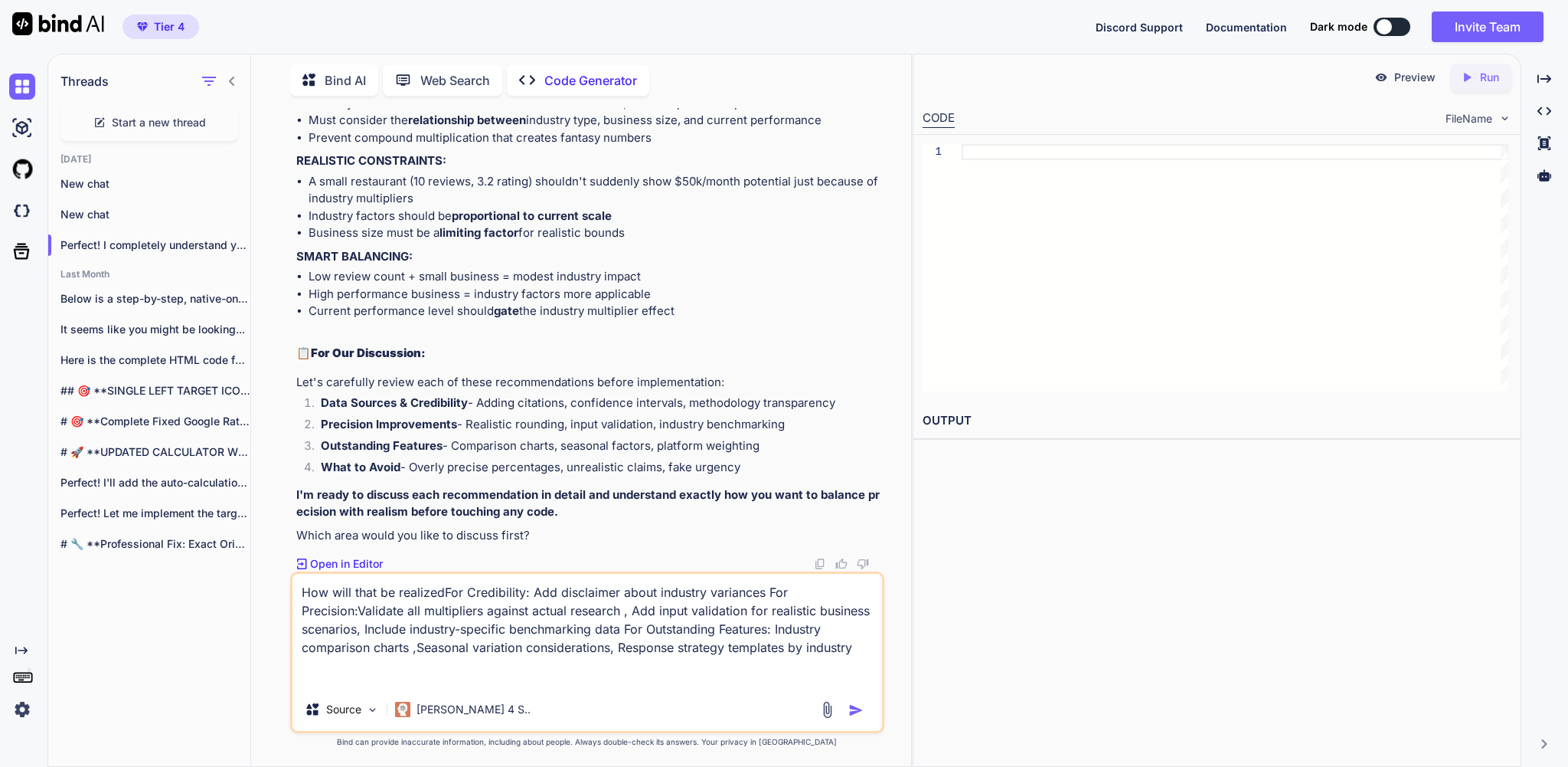
type textarea "How will that be realized?For Credibility: Add disclaimer about industry varian…"
type textarea "x"
type textarea "How will that be realized? For Credibility: Add disclaimer about industry varia…"
type textarea "x"
type textarea "How will that be realized? HFor Credibility: Add disclaimer about industry vari…"
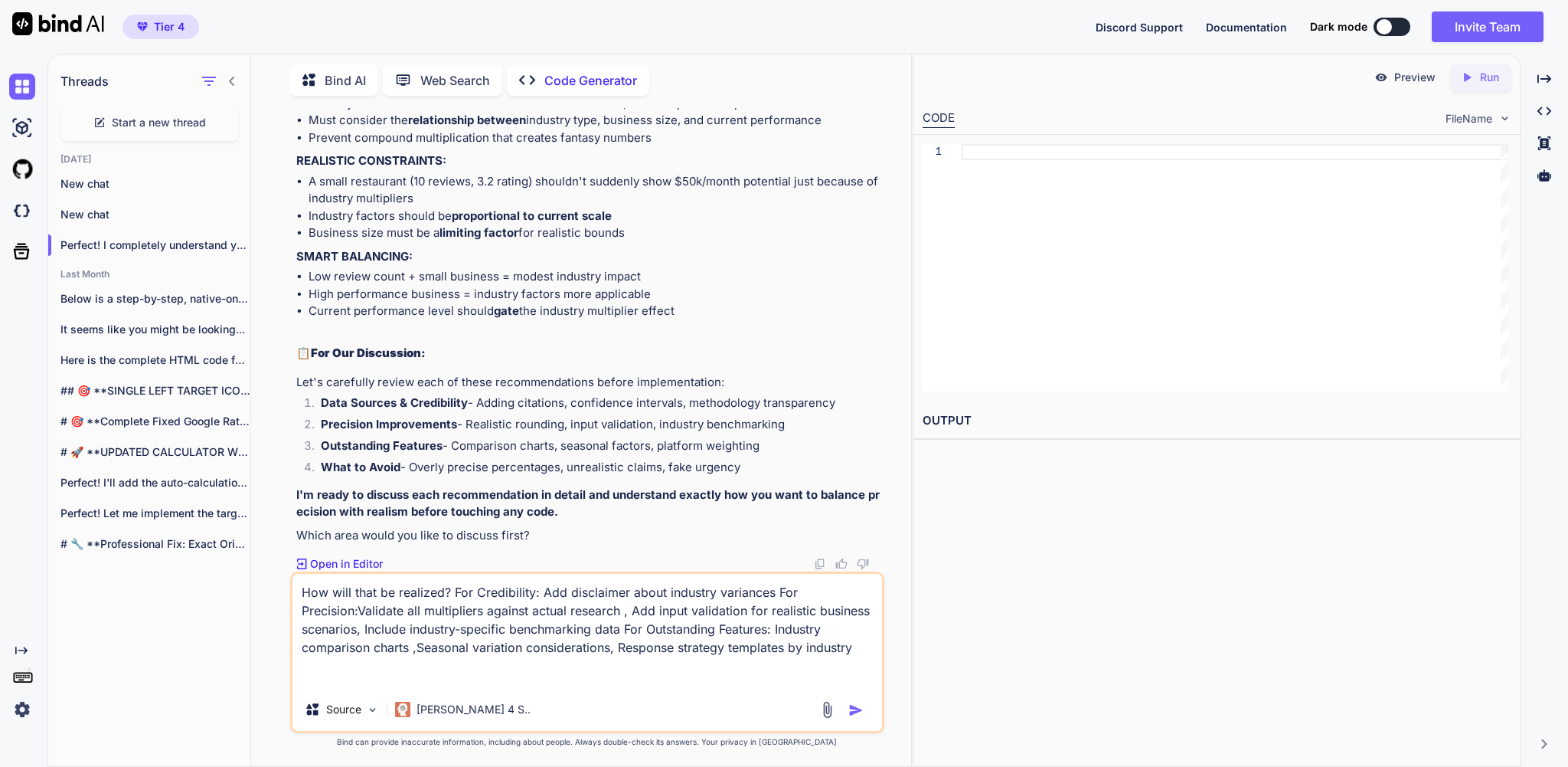
type textarea "x"
type textarea "How will that be realized? HoFor Credibility: Add disclaimer about industry var…"
type textarea "x"
type textarea "How will that be realized? HowFor Credibility: Add disclaimer about industry va…"
type textarea "x"
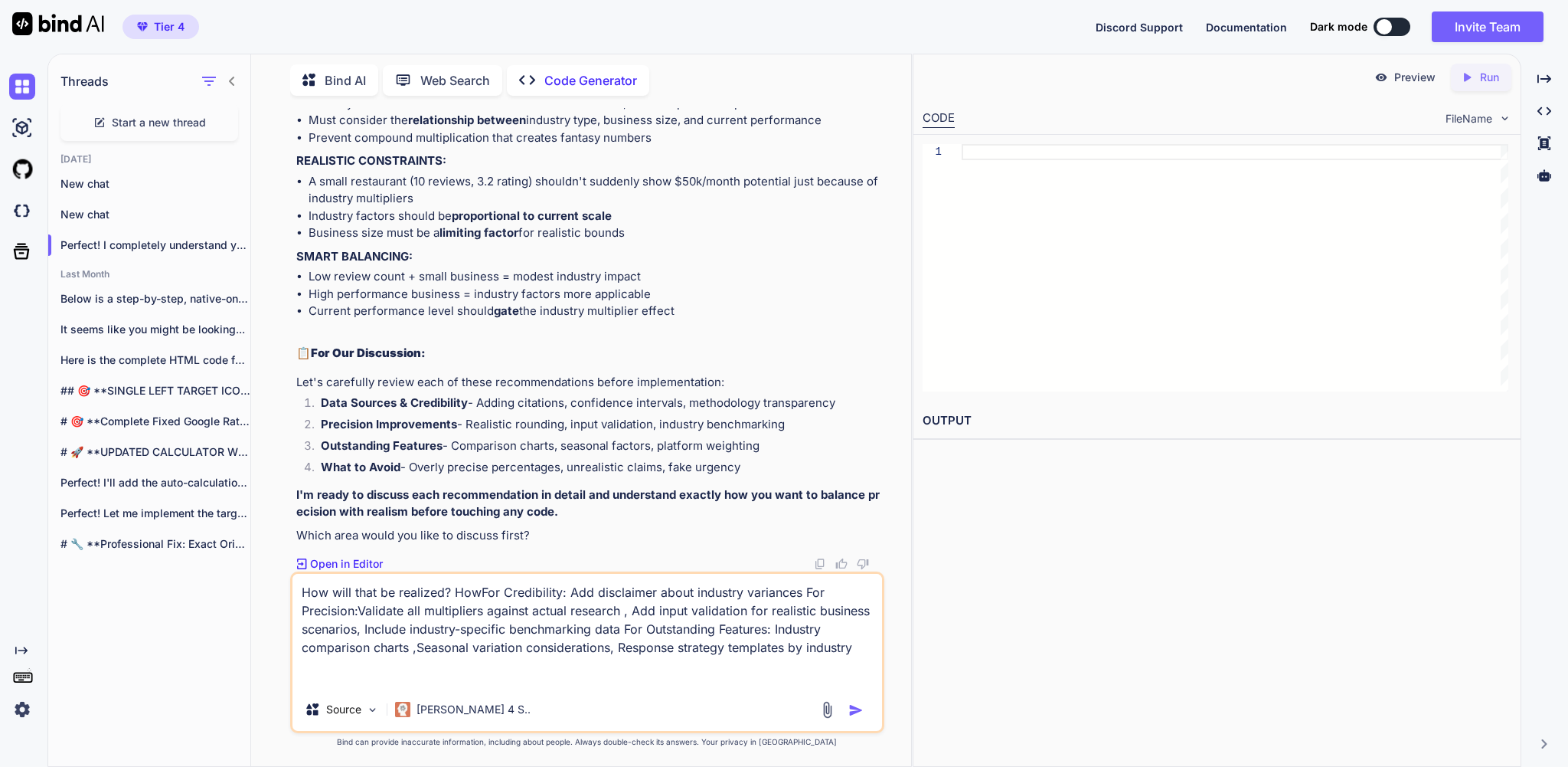
type textarea "How will that be realized? How For Credibility: Add disclaimer about industry v…"
type textarea "x"
type textarea "How will that be realized? How wFor Credibility: Add disclaimer about industry …"
type textarea "x"
type textarea "How will that be realized? How wiFor Credibility: Add disclaimer about industry…"
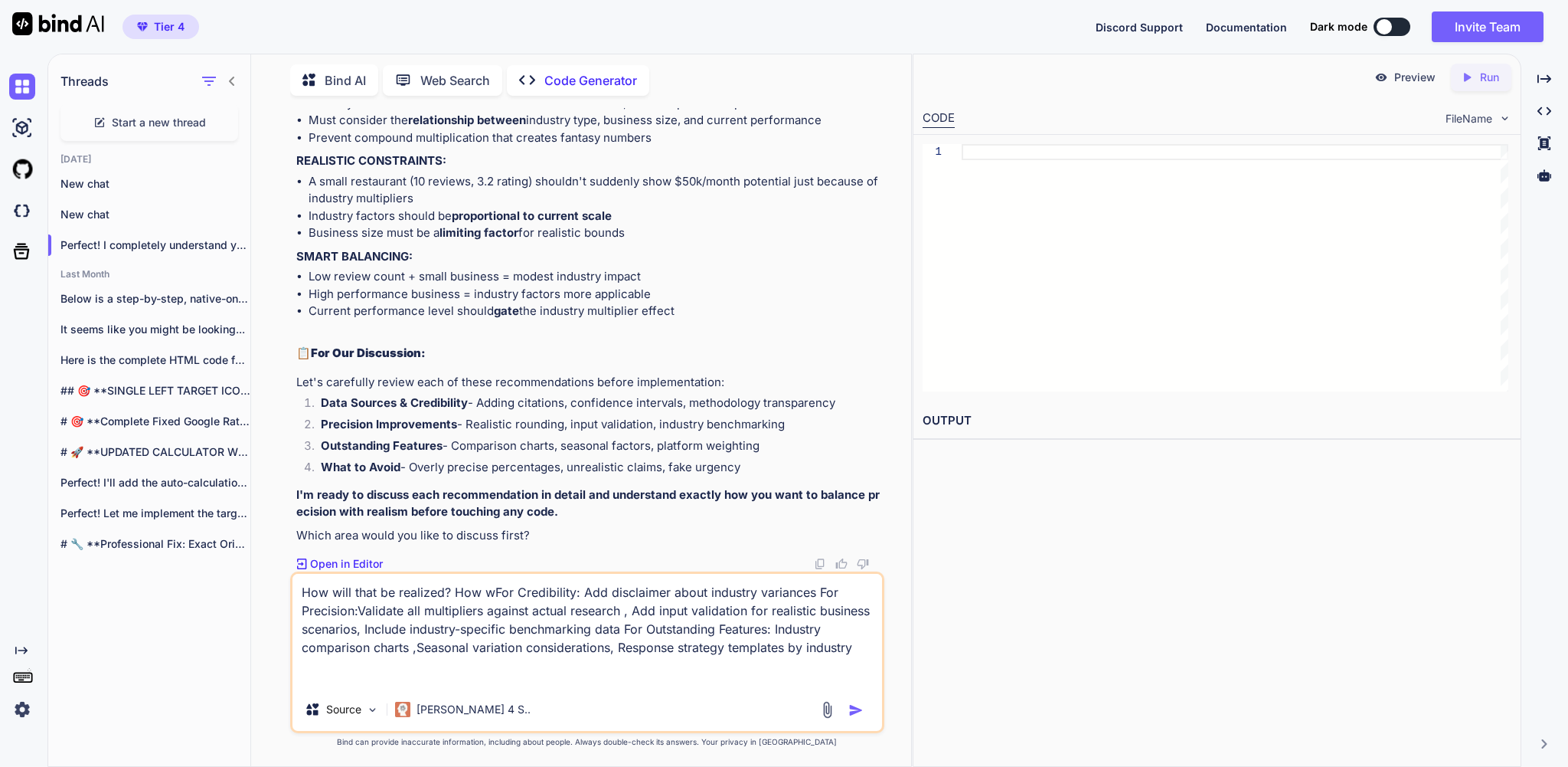
type textarea "x"
type textarea "How will that be realized? How wilFor Credibility: Add disclaimer about industr…"
type textarea "x"
type textarea "How will that be realized? How willFor Credibility: Add disclaimer about indust…"
type textarea "x"
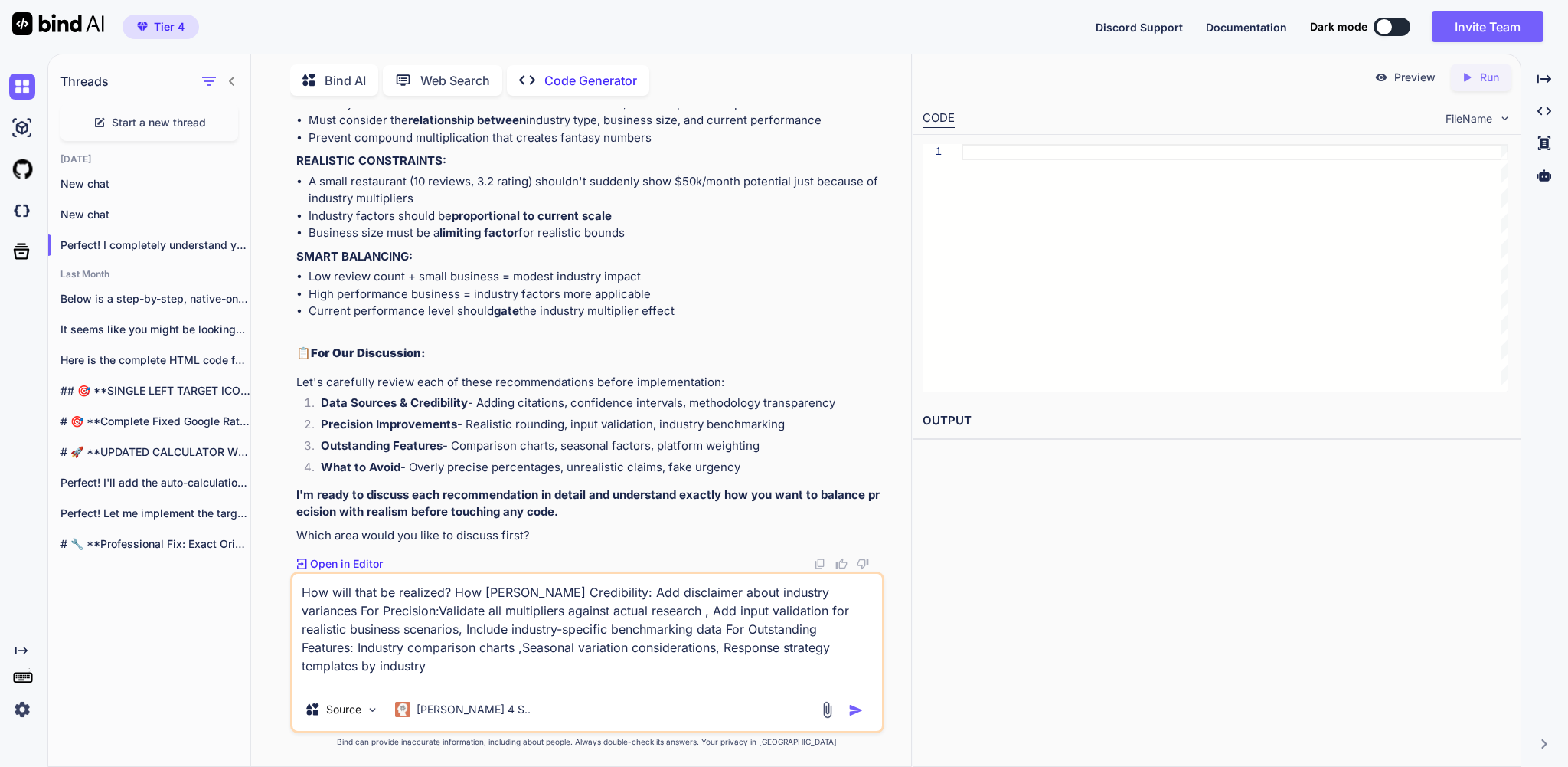
type textarea "How will that be realized? How will For Credibility: Add disclaimer about indus…"
type textarea "x"
type textarea "How will that be realized? How will dFor Credibility: Add disclaimer about indu…"
type textarea "x"
type textarea "How will that be realized? How will doFor Credibility: Add disclaimer about ind…"
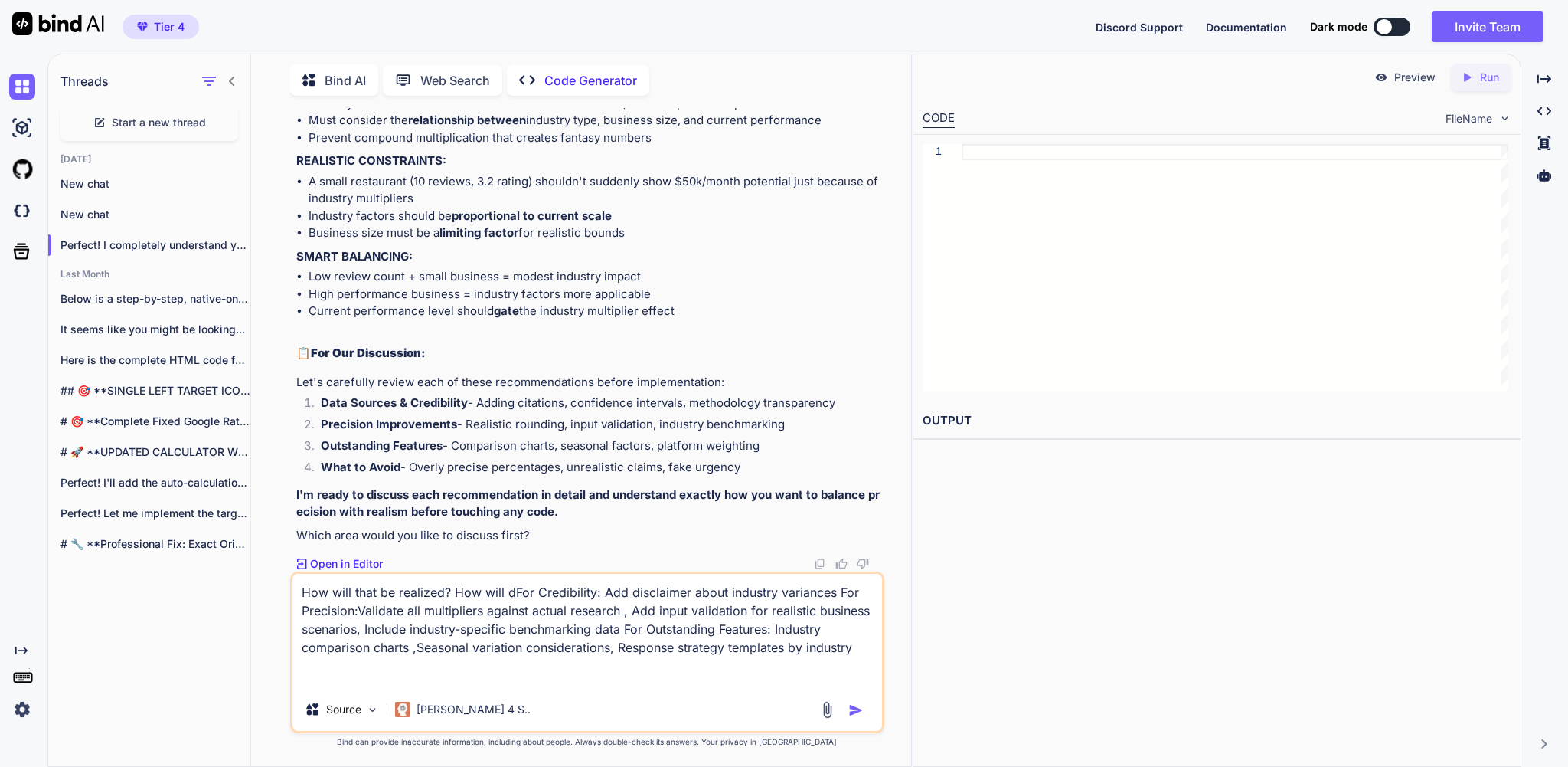
type textarea "x"
type textarea "How will that be realized? How will doeFor Credibility: Add disclaimer about in…"
type textarea "x"
type textarea "How will that be realized? How will doesFor Credibility: Add disclaimer about i…"
type textarea "x"
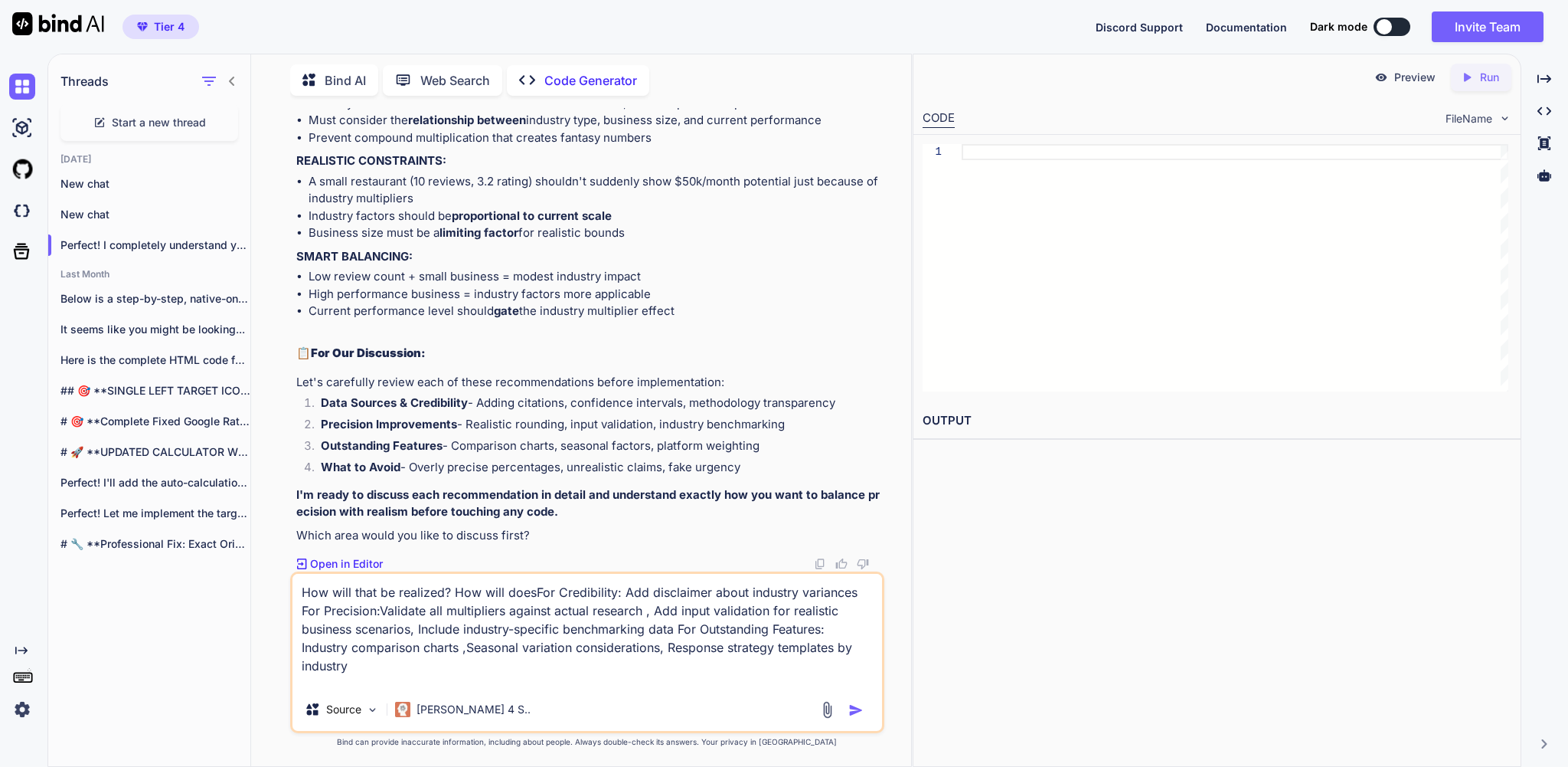
type textarea "How will that be realized? How will doeFor Credibility: Add disclaimer about in…"
type textarea "x"
type textarea "How will that be realized? How will doFor Credibility: Add disclaimer about ind…"
type textarea "x"
type textarea "How will that be realized? How will dFor Credibility: Add disclaimer about indu…"
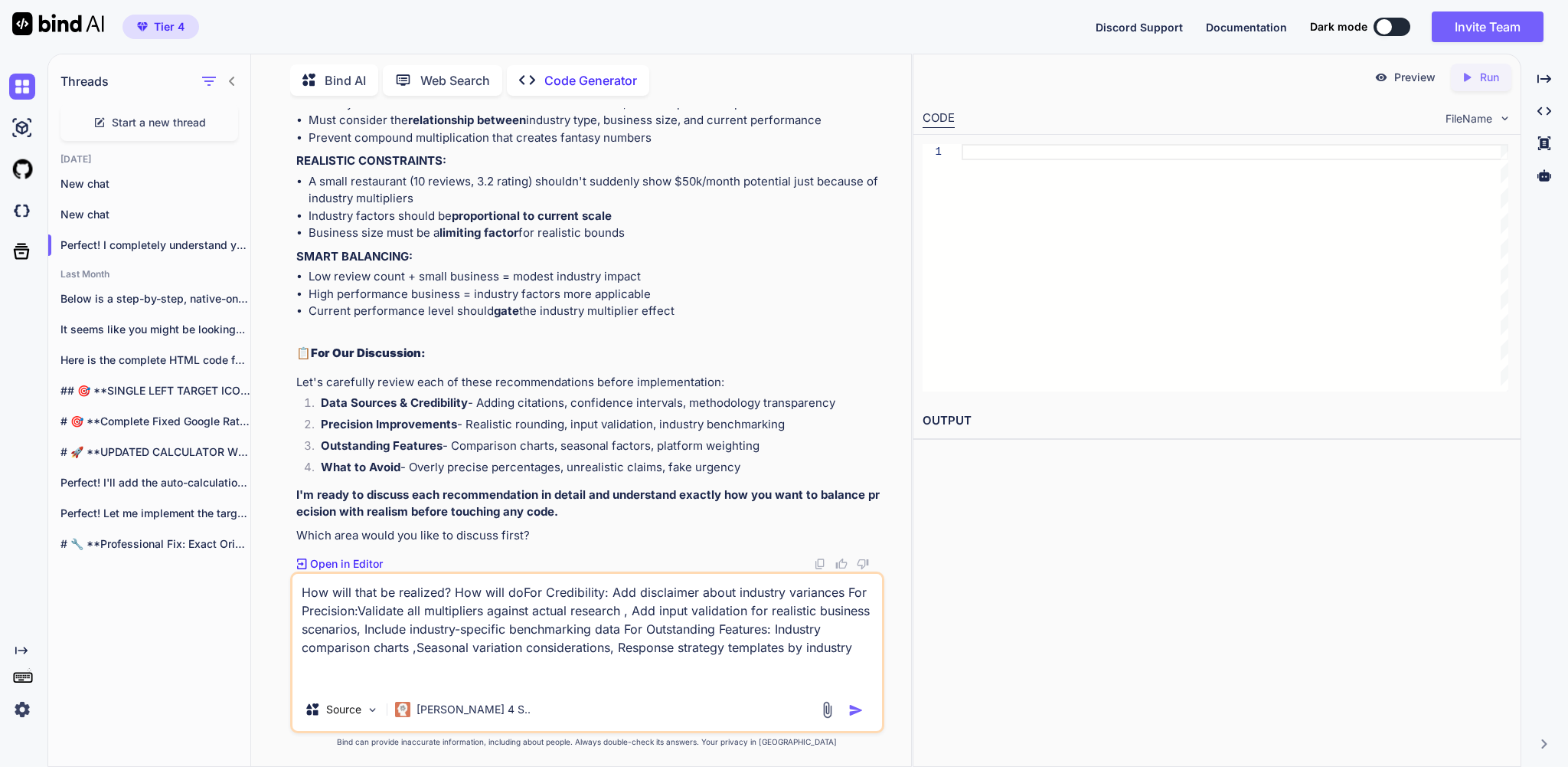
type textarea "x"
type textarea "How will that be realized? How will For Credibility: Add disclaimer about indus…"
type textarea "x"
type textarea "How will that be realized? How will tFor Credibility: Add disclaimer about indu…"
type textarea "x"
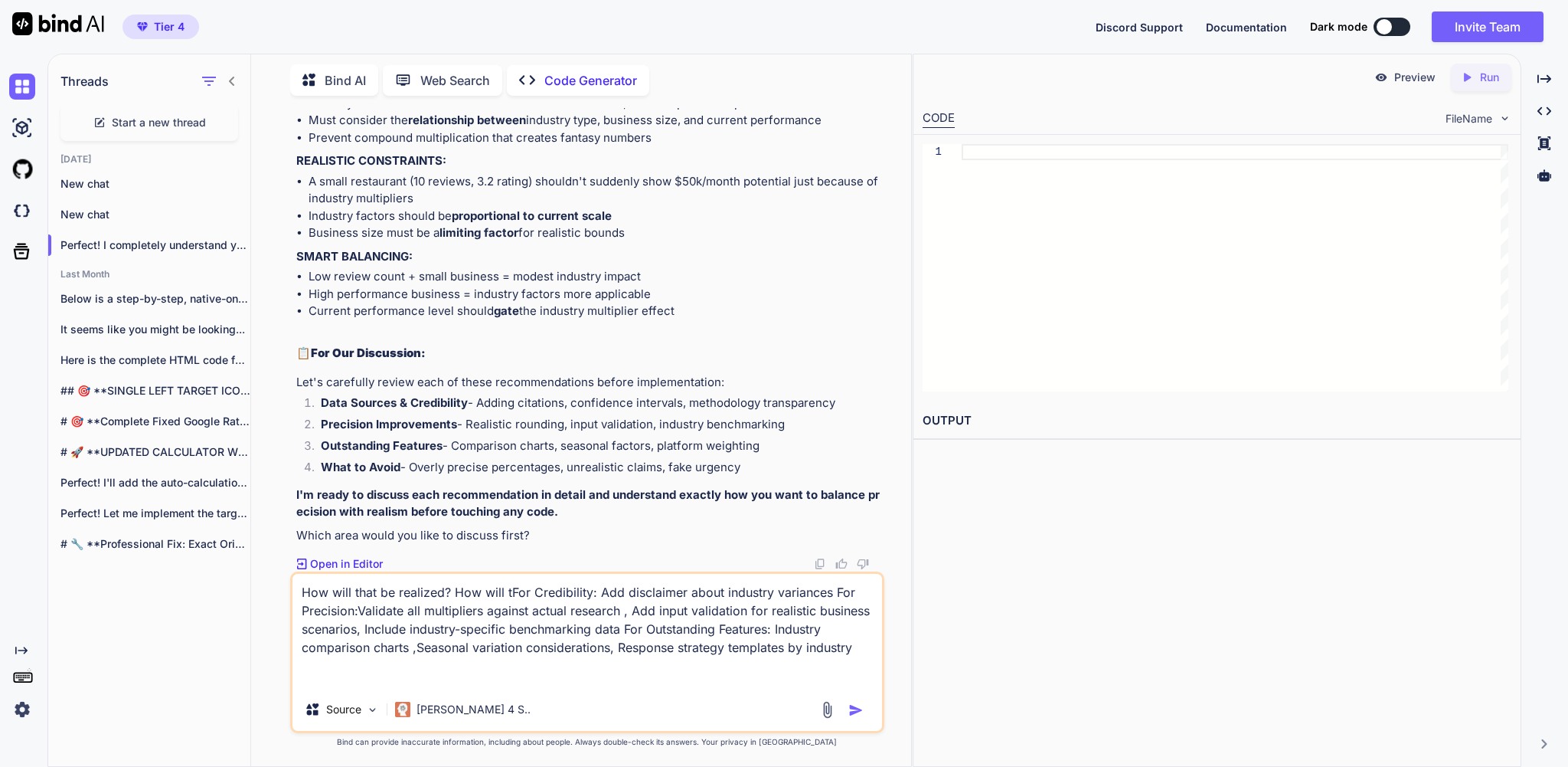
type textarea "How will that be realized? How will thFor Credibility: Add disclaimer about ind…"
type textarea "x"
type textarea "How will that be realized? How will thaFor Credibility: Add disclaimer about in…"
type textarea "x"
type textarea "How will that be realized? How will thatFor Credibility: Add disclaimer about i…"
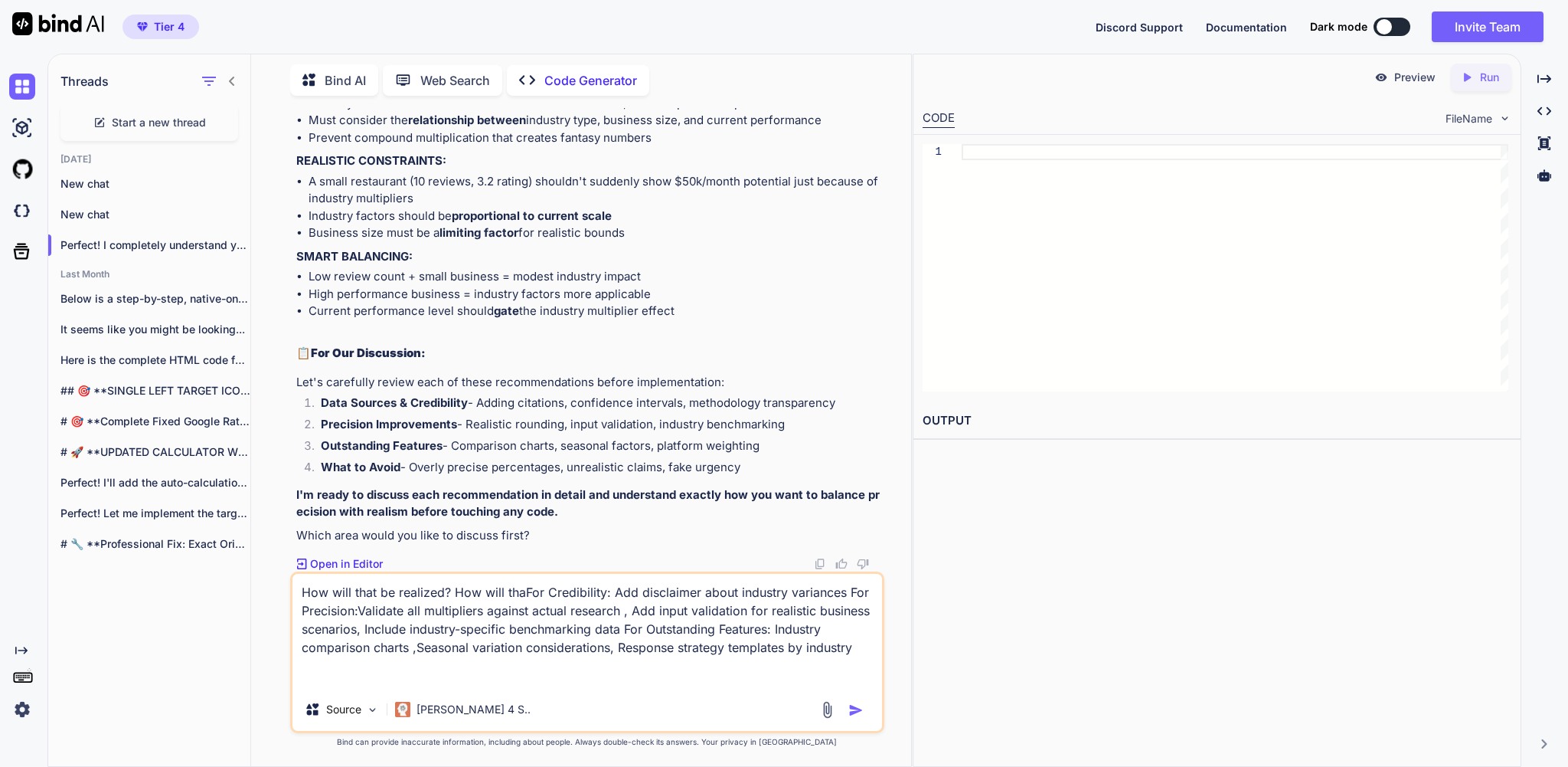
type textarea "x"
type textarea "How will that be realized? How will that For Credibility: Add disclaimer about …"
type textarea "x"
type textarea "How will that be realized? How will that lFor Credibility: Add disclaimer about…"
type textarea "x"
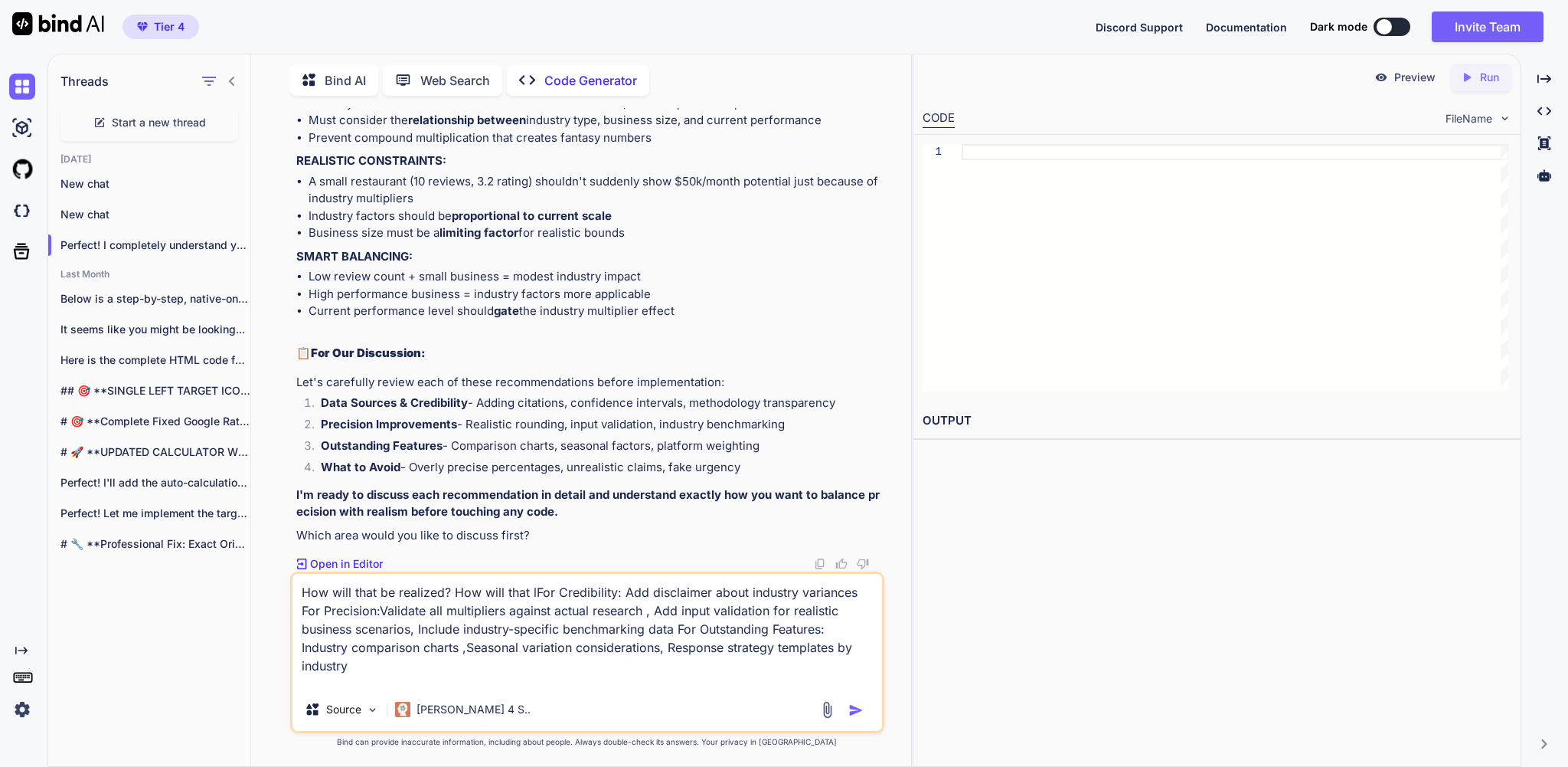
type textarea "How will that be realized? How will that loFor Credibility: Add disclaimer abou…"
type textarea "x"
type textarea "How will that be realized? How will that looFor Credibility: Add disclaimer abo…"
type textarea "x"
type textarea "How will that be realized? How will that lookFor Credibility: Add disclaimer ab…"
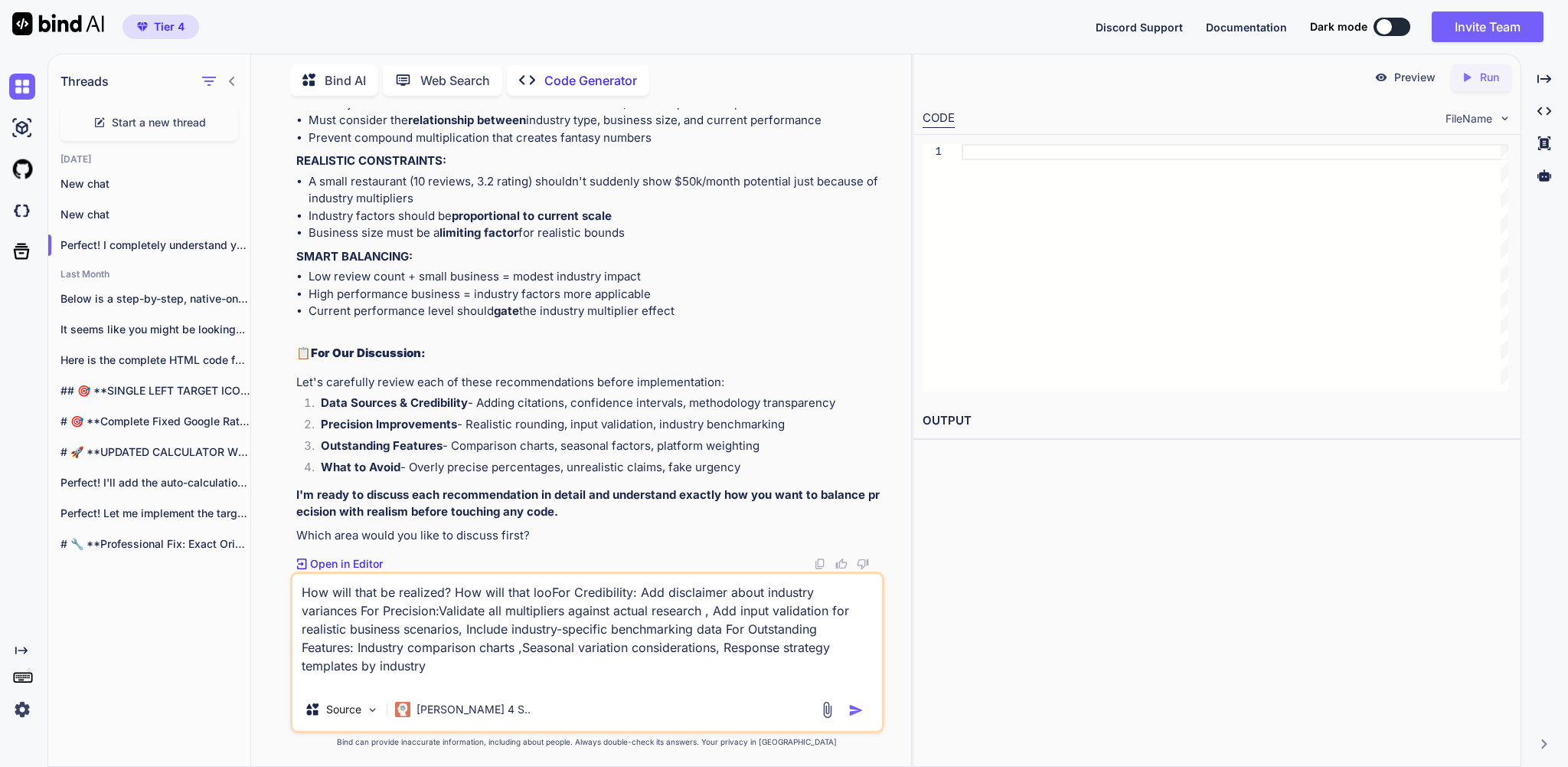
type textarea "x"
type textarea "How will that be realized? How will that look For Credibility: Add disclaimer a…"
type textarea "x"
type textarea "How will that be realized? How will that look lFor Credibility: Add disclaimer …"
type textarea "x"
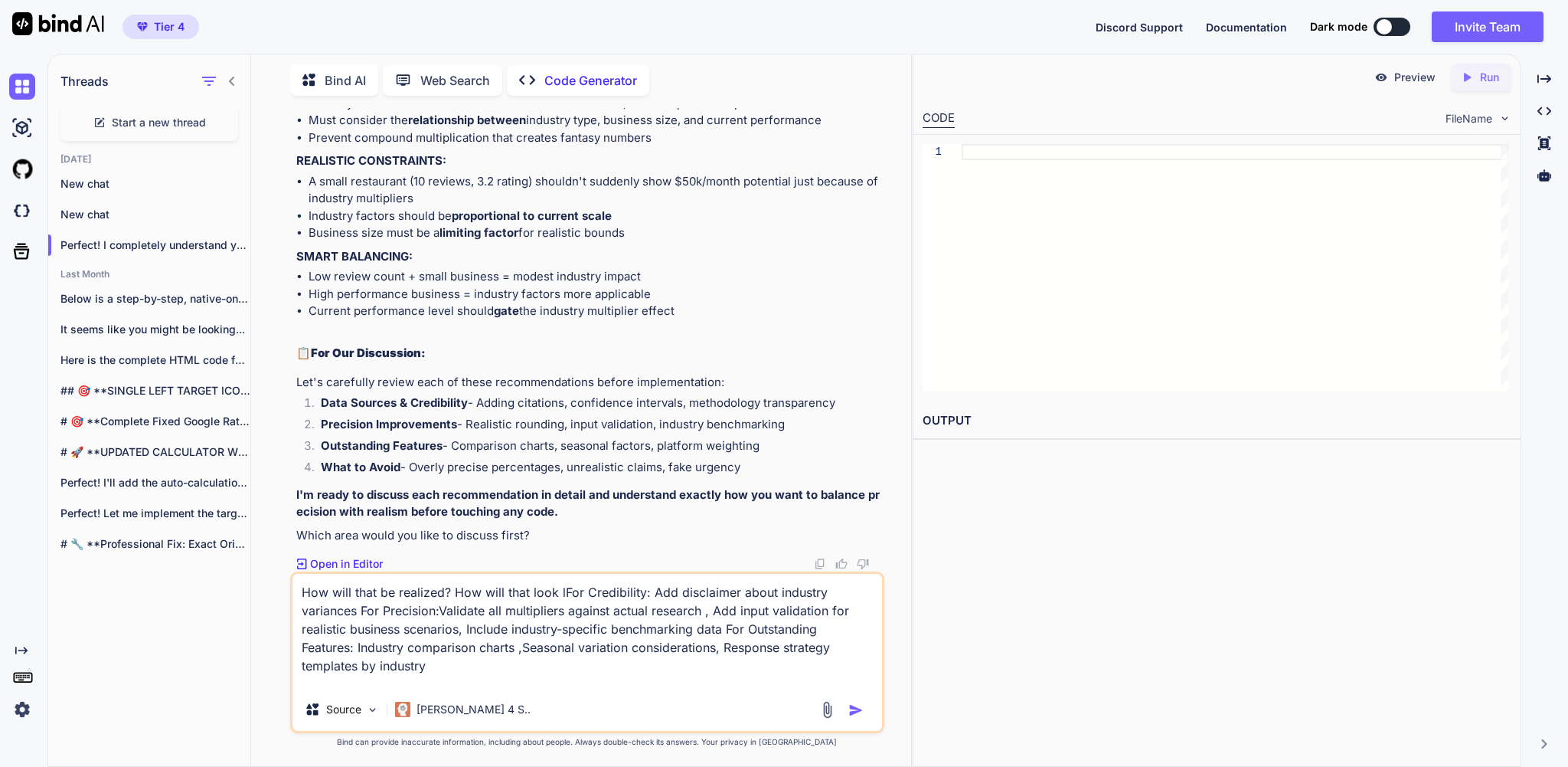
type textarea "How will that be realized? How will that look liFor Credibility: Add disclaimer…"
type textarea "x"
click at [749, 671] on textarea "How will that be realized? How will that look like? For Credibility: Add discla…" at bounding box center [587, 631] width 589 height 114
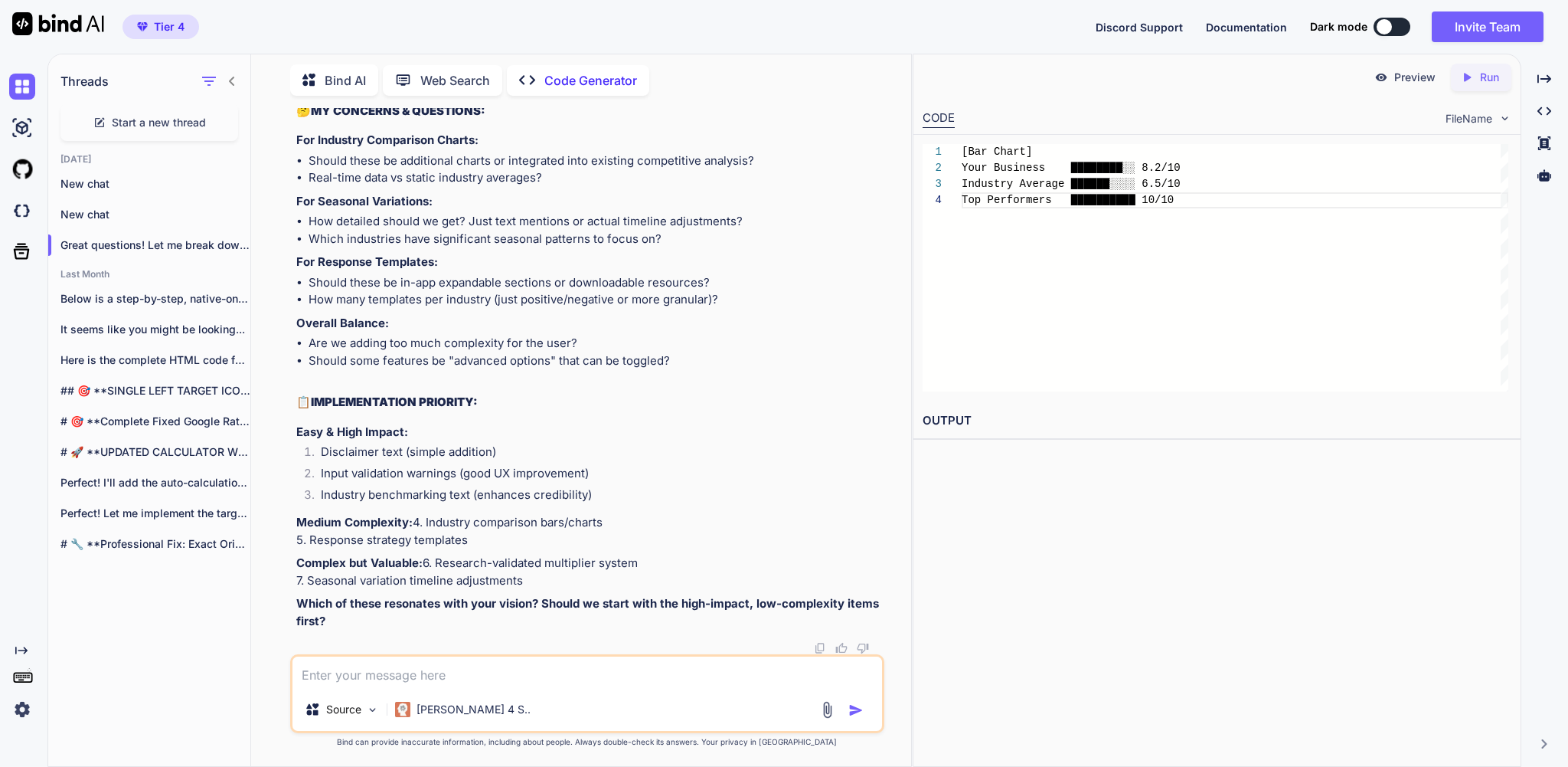
scroll to position [175548, 0]
drag, startPoint x: 313, startPoint y: 342, endPoint x: 663, endPoint y: 357, distance: 350.3
click at [403, 662] on textarea at bounding box center [587, 672] width 589 height 31
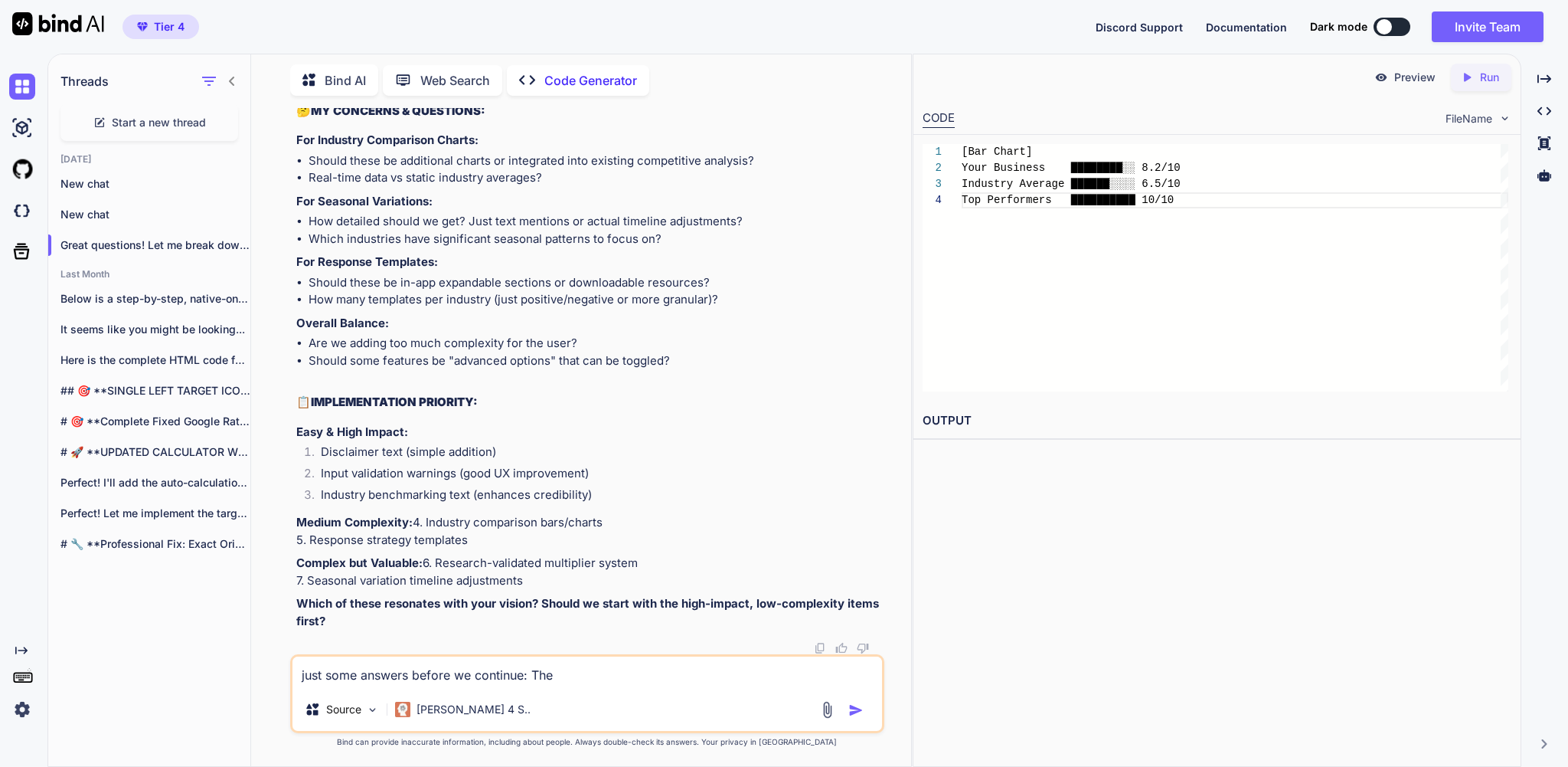
paste textarea "Timeline adjustments: "Consider seasonal patterns - your 4-month timeline may e…"
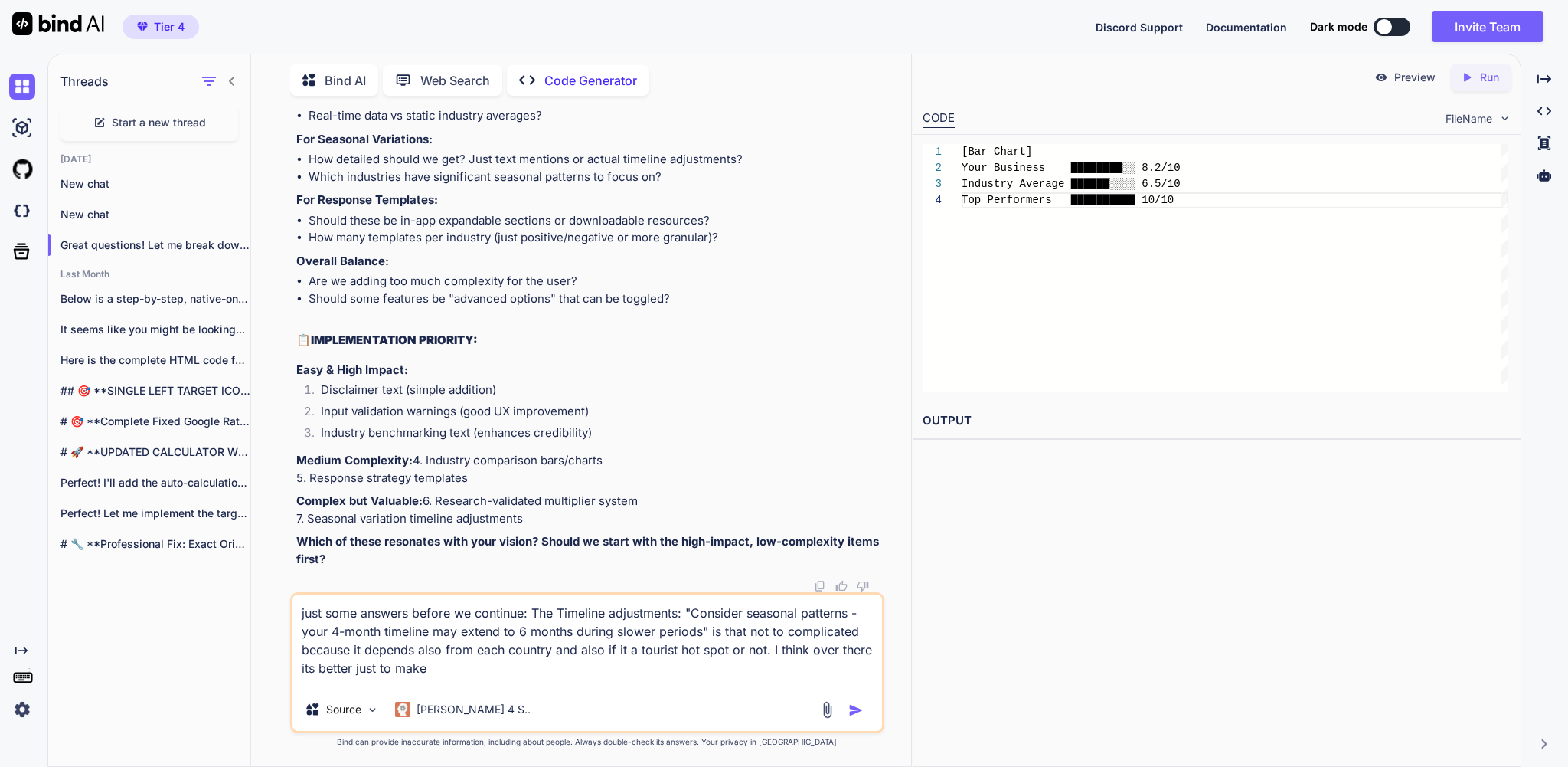
scroll to position [175594, 0]
drag, startPoint x: 465, startPoint y: 263, endPoint x: 598, endPoint y: 281, distance: 134.2
click at [724, 673] on textarea "just some answers before we continue: The Timeline adjustments: "Consider seaso…" at bounding box center [587, 641] width 589 height 93
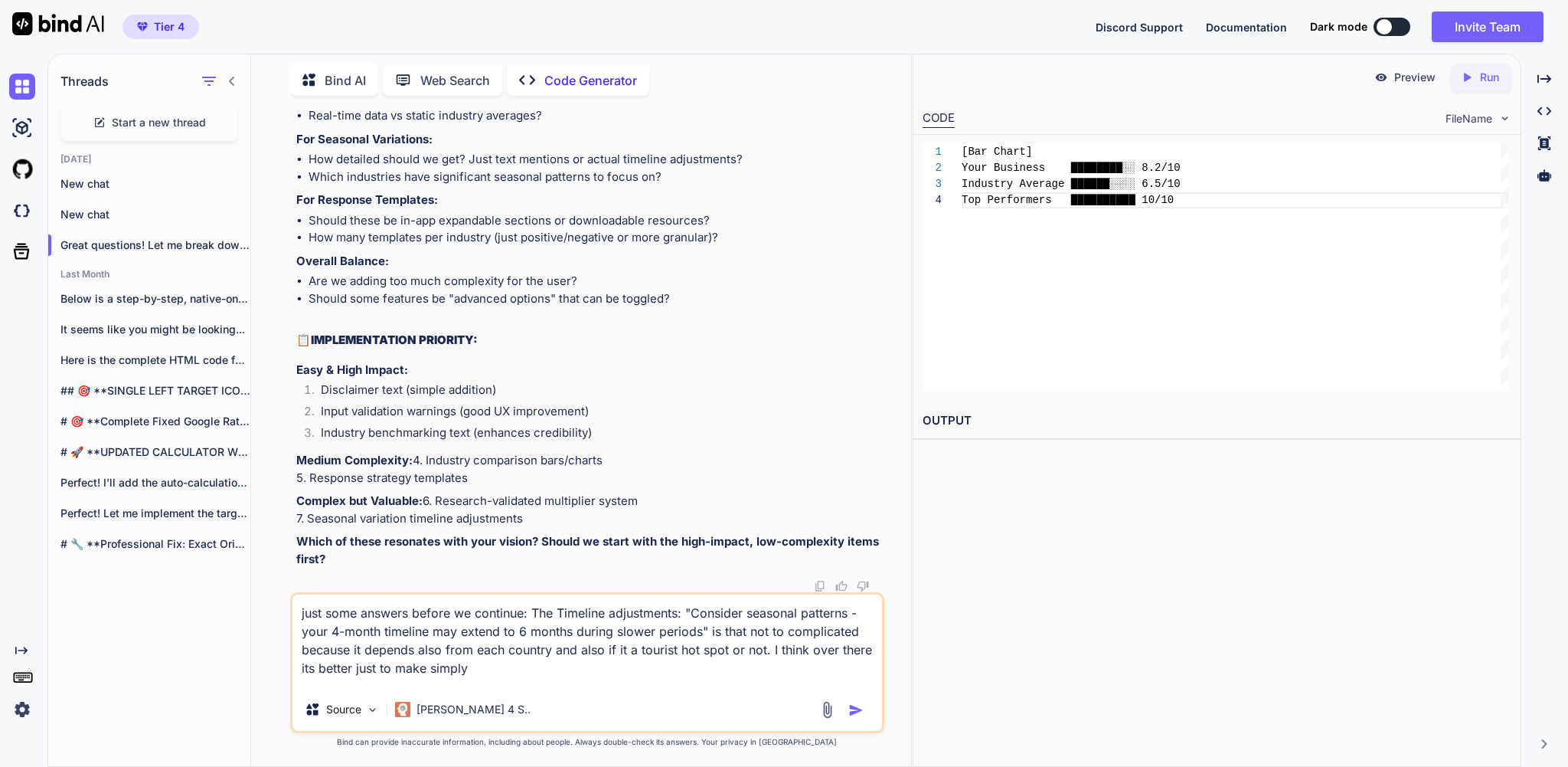
paste textarea ""Restaurant businesses typically see 20% higher review volume during holiday se…"
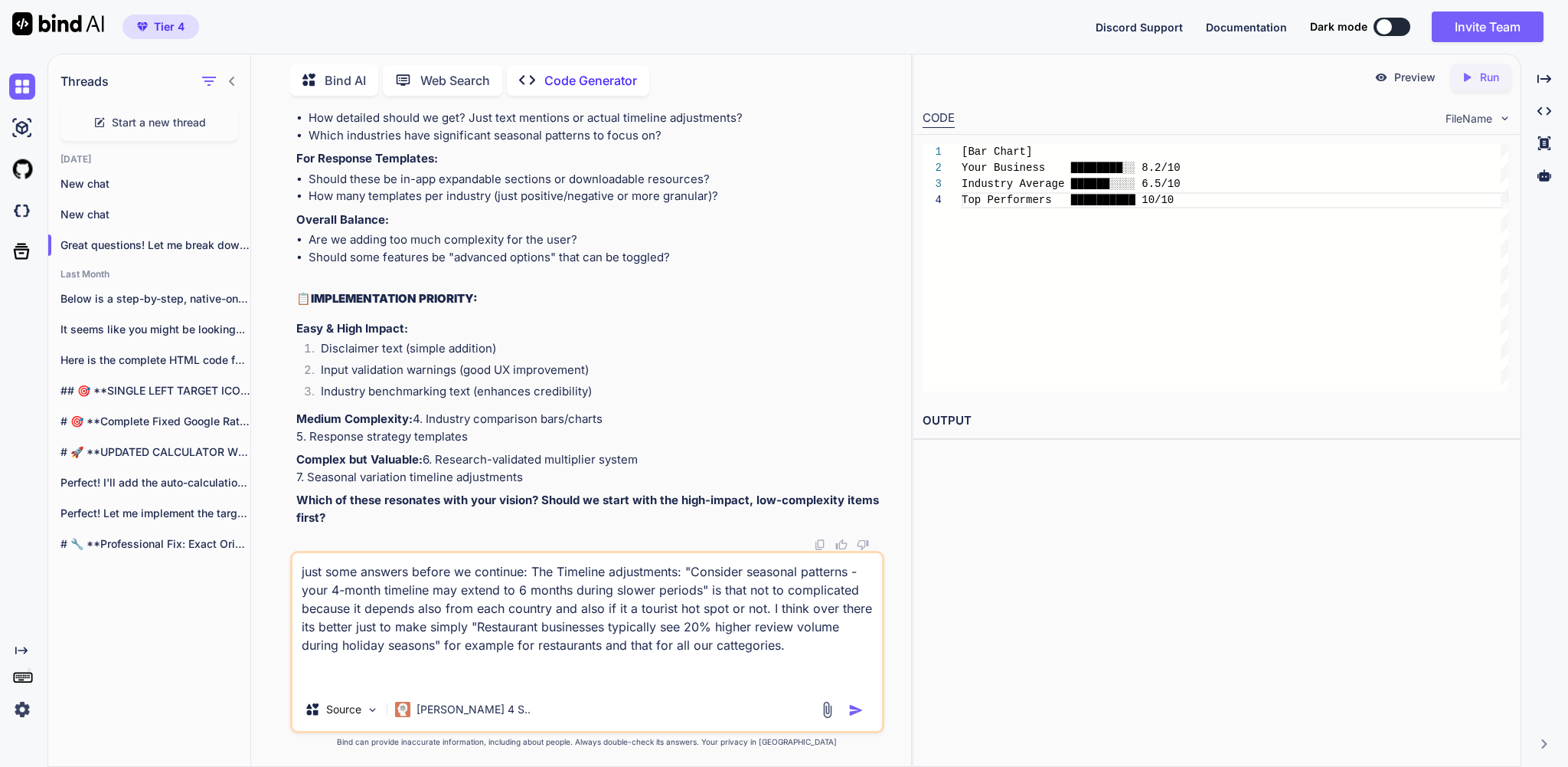
scroll to position [174864, 0]
drag, startPoint x: 298, startPoint y: 229, endPoint x: 527, endPoint y: 236, distance: 229.1
click at [527, 236] on div "You yes please . make sure everything stays in good calculations and not makes …" at bounding box center [588, 329] width 590 height 443
click at [712, 664] on textarea "just some answers before we continue: The Timeline adjustments: "Consider seaso…" at bounding box center [587, 620] width 589 height 135
paste textarea "Validate Multipliers Against Research:"
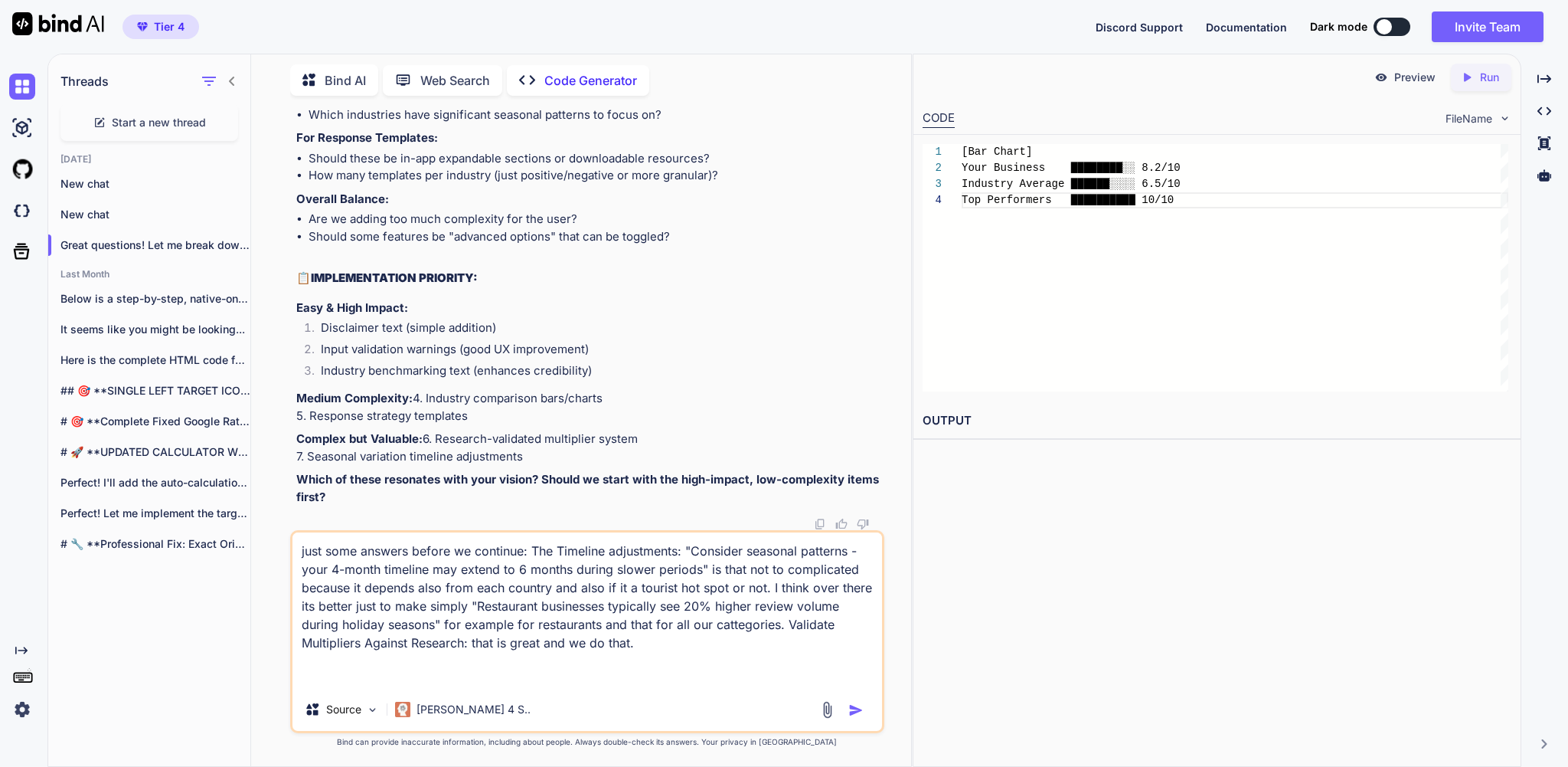
scroll to position [174879, 0]
drag, startPoint x: 537, startPoint y: 353, endPoint x: 356, endPoint y: 349, distance: 181.0
click at [622, 672] on textarea "just some answers before we continue: The Timeline adjustments: "Consider seaso…" at bounding box center [587, 610] width 589 height 155
click at [594, 648] on textarea "just some answers before we continue: The Timeline adjustments: "Consider seaso…" at bounding box center [587, 610] width 589 height 155
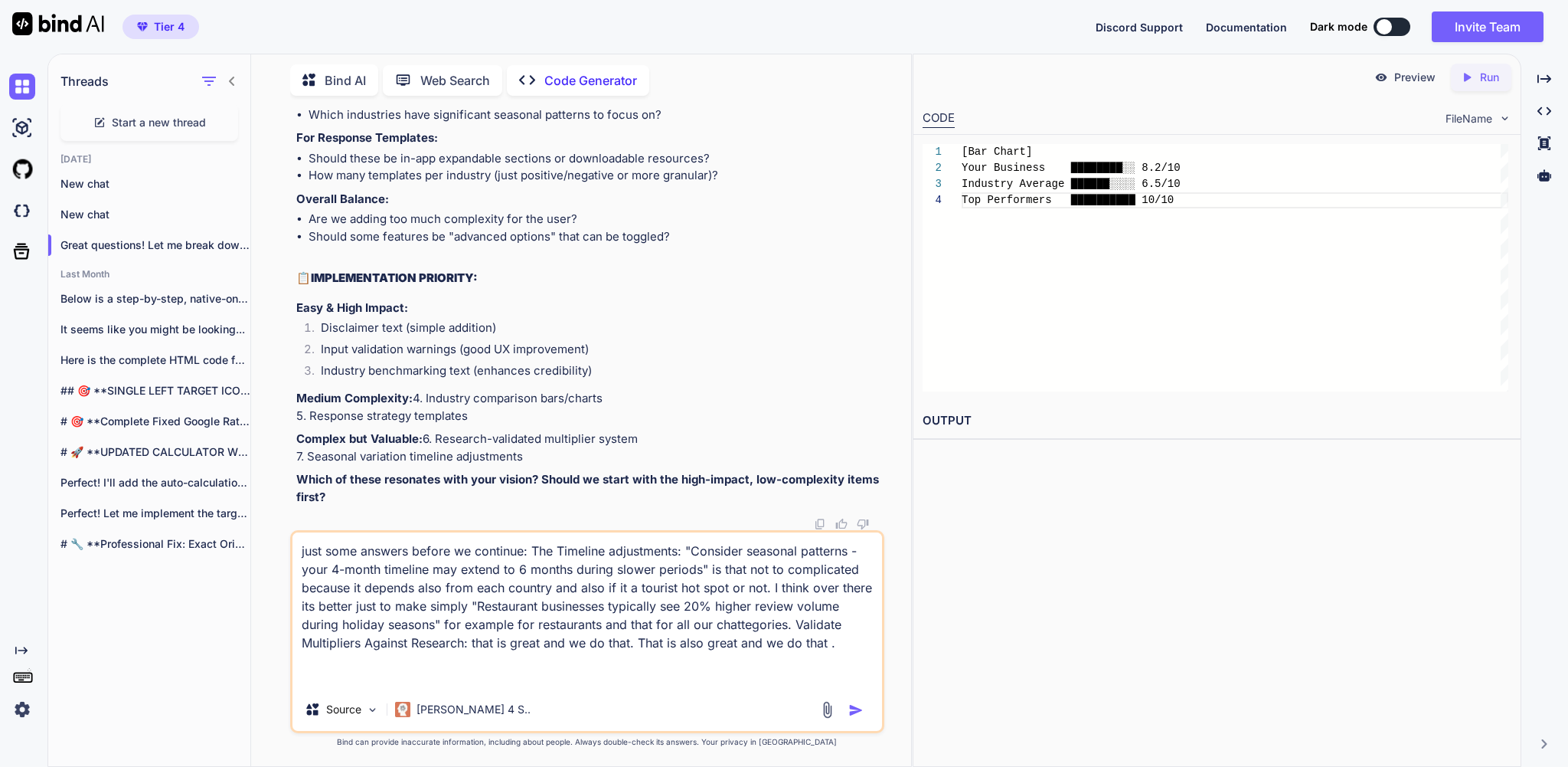
click at [615, 648] on textarea "just some answers before we continue: The Timeline adjustments: "Consider seaso…" at bounding box center [587, 610] width 589 height 155
click at [600, 651] on textarea "just some answers before we continue: The Timeline adjustments: "Consider seaso…" at bounding box center [587, 610] width 589 height 155
click at [563, 670] on textarea "just some answers before we continue: The Timeline adjustments: "Consider seaso…" at bounding box center [587, 610] width 589 height 155
paste textarea "Input Validation for Realistic Scenarios:"
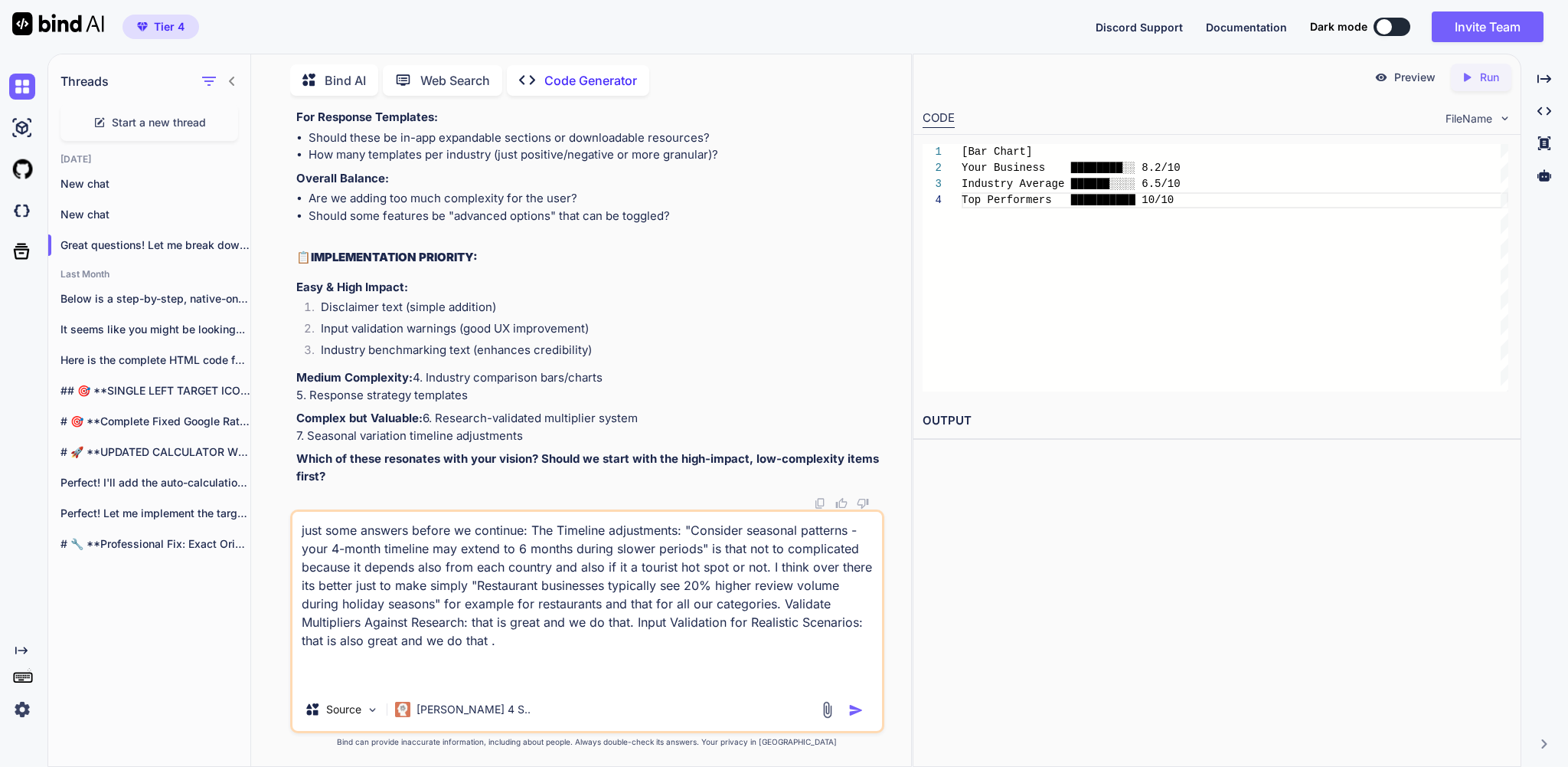
click at [534, 674] on textarea "just some answers before we continue: The Timeline adjustments: "Consider seaso…" at bounding box center [587, 600] width 589 height 176
drag, startPoint x: 492, startPoint y: 181, endPoint x: 274, endPoint y: 178, distance: 218.0
click at [274, 178] on div "You yes please . make sure everything stays in good calculations and not makes …" at bounding box center [587, 436] width 647 height 658
click at [517, 678] on textarea "just some answers before we continue: The Timeline adjustments: "Consider seaso…" at bounding box center [587, 600] width 589 height 176
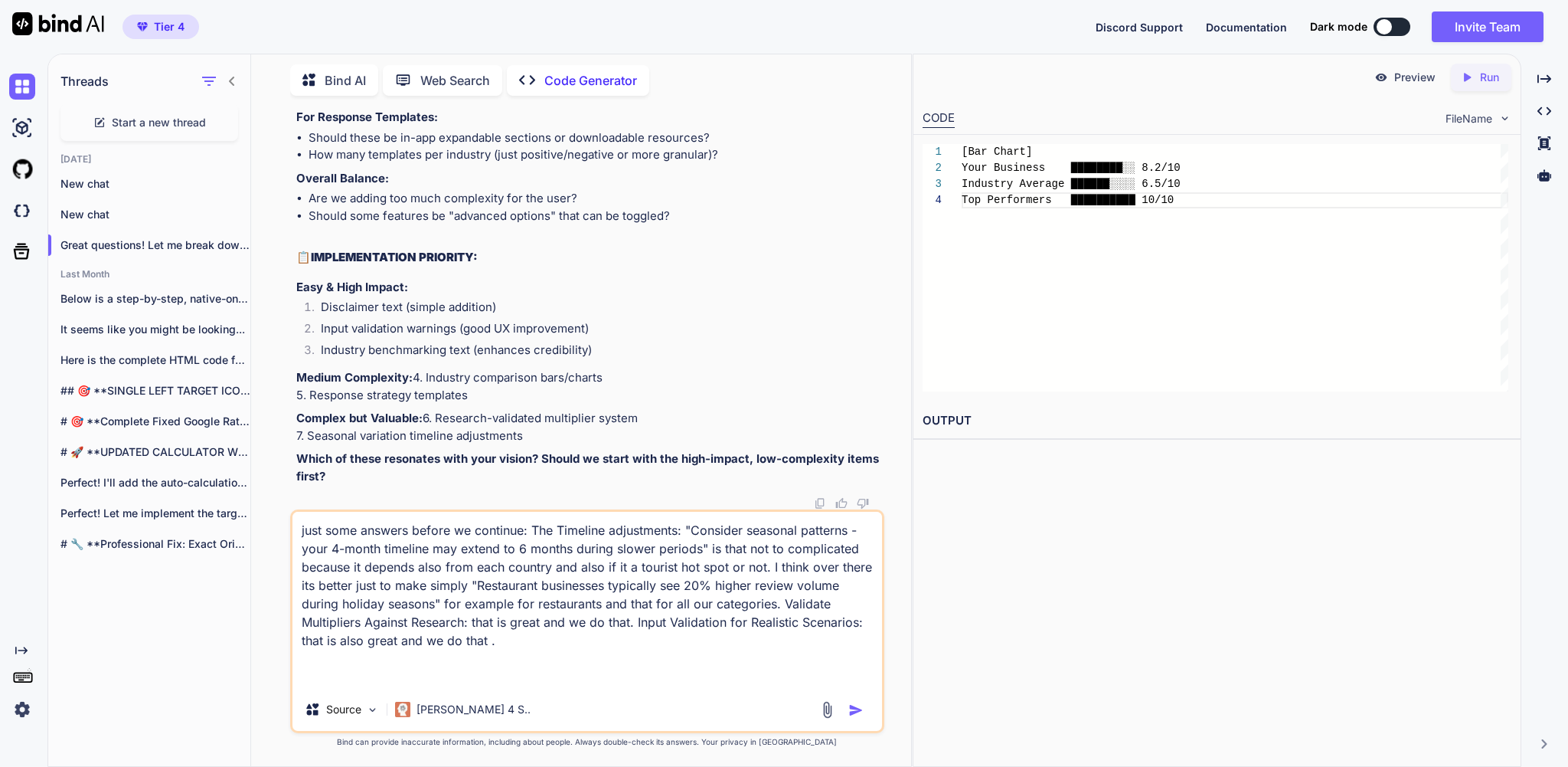
paste textarea "Industry-Specific Benchmarking:"
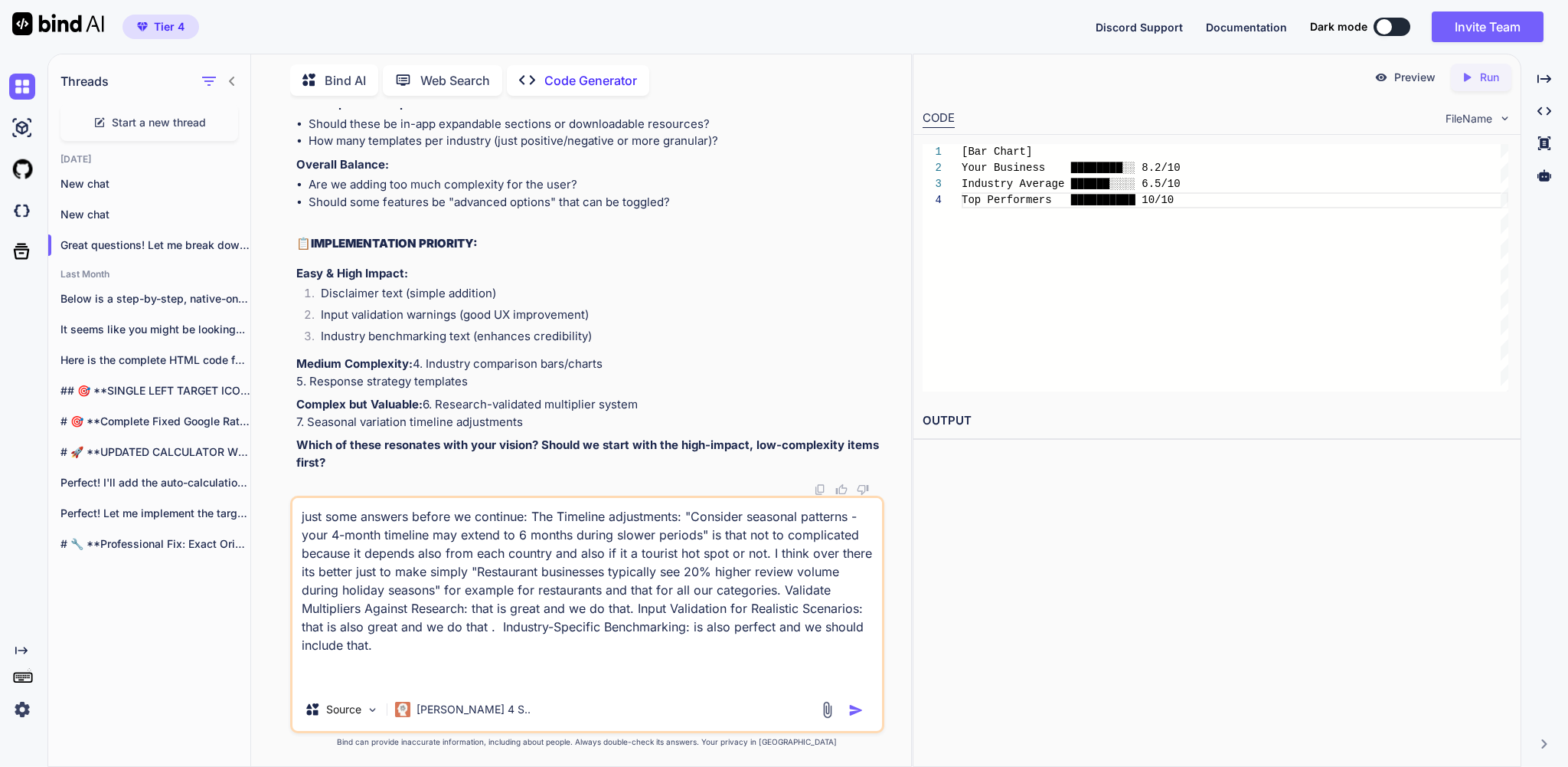
scroll to position [175425, 0]
drag, startPoint x: 477, startPoint y: 134, endPoint x: 298, endPoint y: 132, distance: 179.0
click at [298, 132] on div "You yes please . make sure everything stays in good calculations and not makes …" at bounding box center [588, 302] width 590 height 388
click at [561, 677] on textarea "just some answers before we continue: The Timeline adjustments: "Consider seaso…" at bounding box center [587, 593] width 589 height 190
paste textarea "Industry Comparison Charts:"
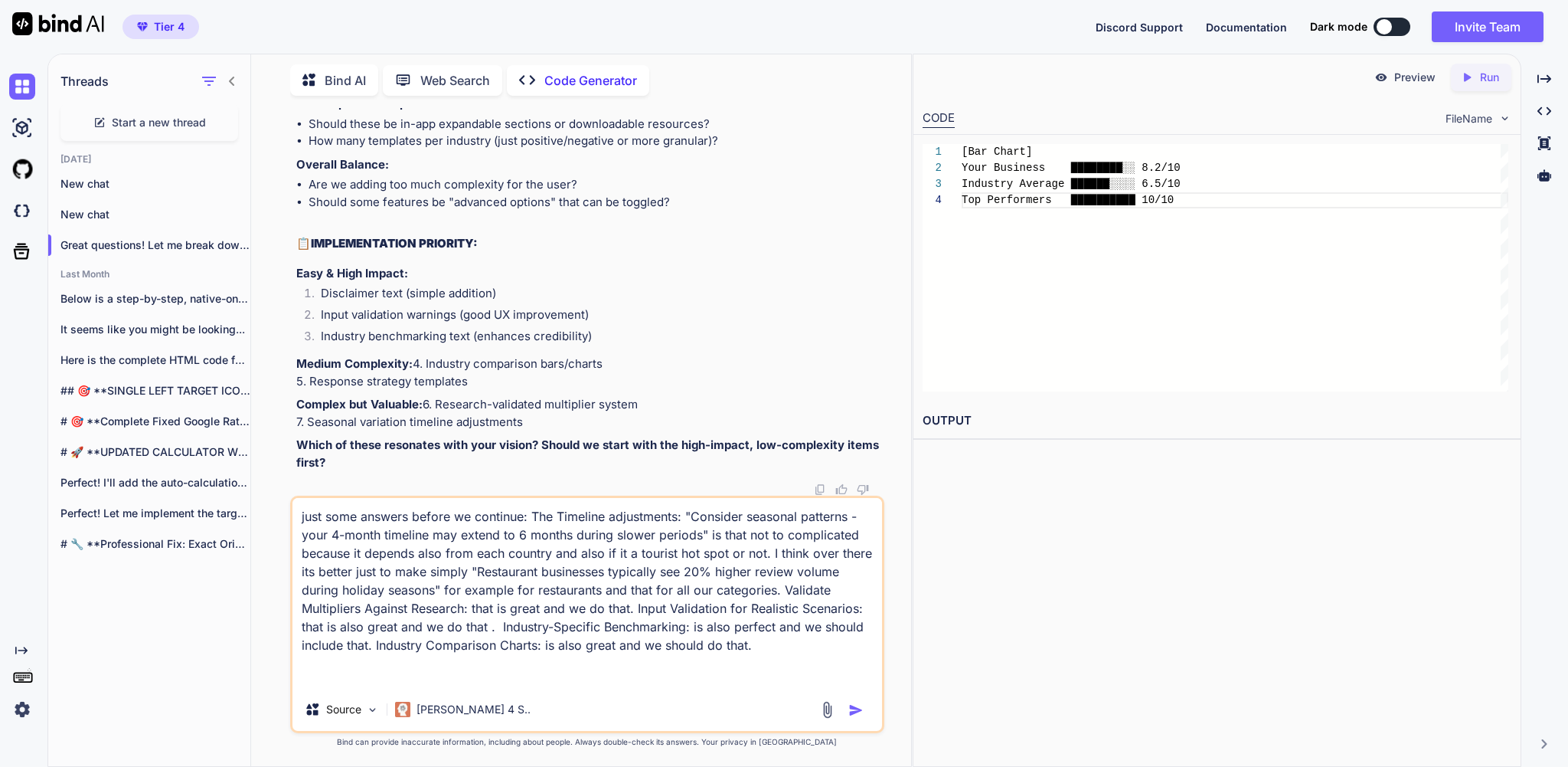
scroll to position [175710, 0]
drag, startPoint x: 481, startPoint y: 246, endPoint x: 329, endPoint y: 236, distance: 152.3
click at [568, 694] on div "Source Claude 4 S.." at bounding box center [587, 713] width 589 height 37
click at [521, 670] on textarea "just some answers before we continue: The Timeline adjustments: "Consider seaso…" at bounding box center [587, 593] width 589 height 190
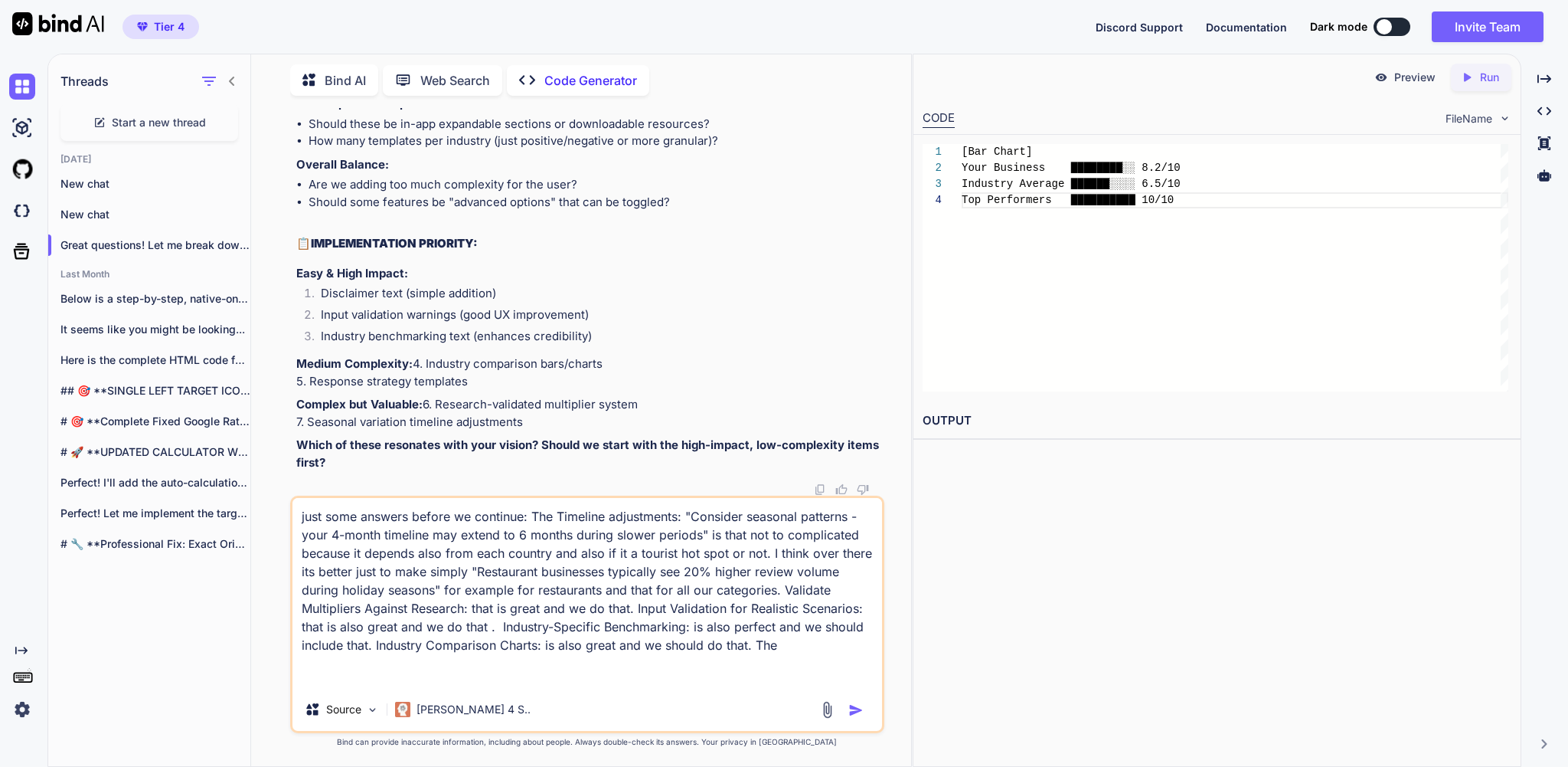
paste textarea "Response Strategy Templates:"
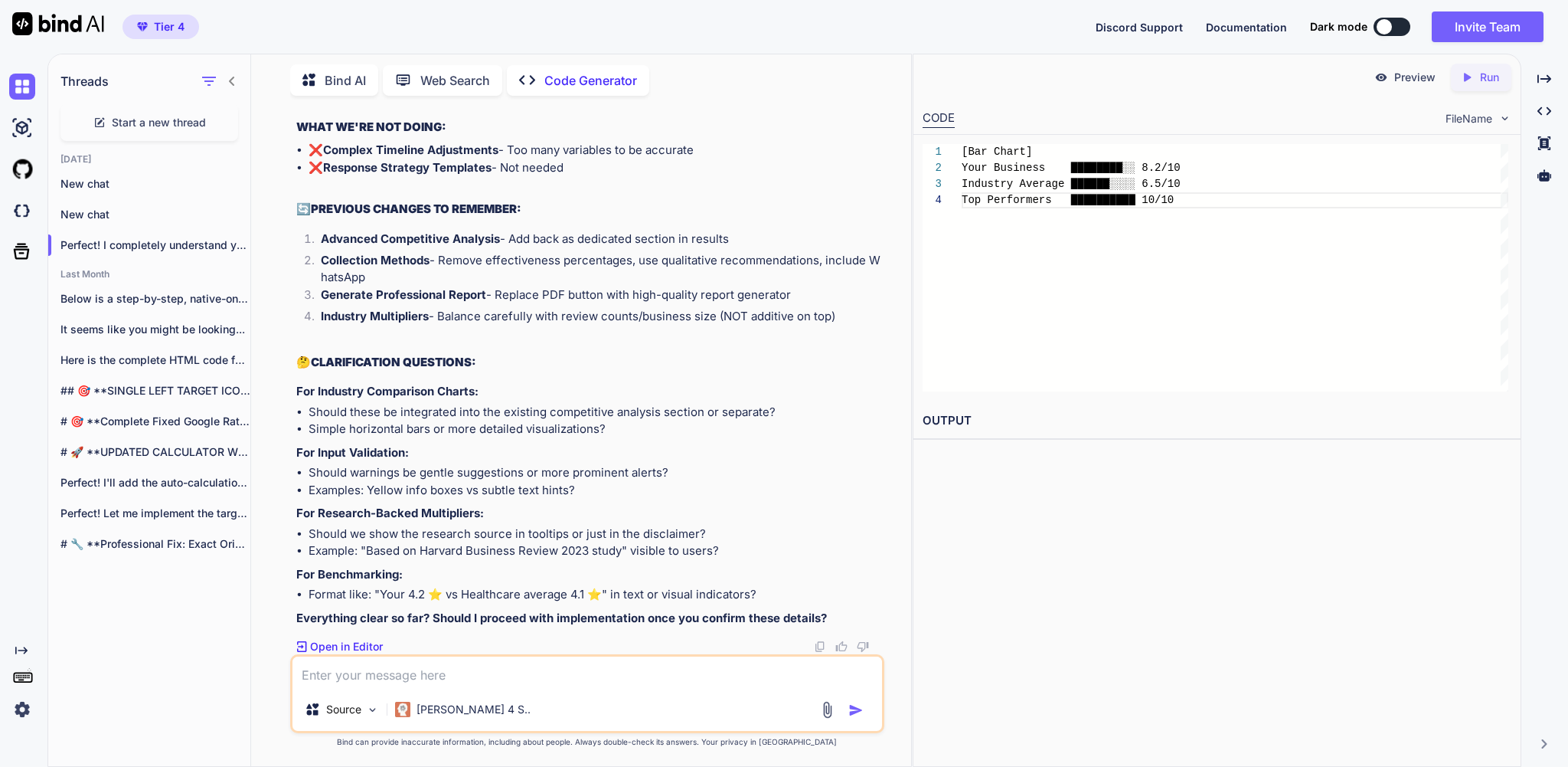
scroll to position [177183, 0]
drag, startPoint x: 487, startPoint y: 377, endPoint x: 298, endPoint y: 374, distance: 189.0
click at [298, 374] on div "You yes please . make sure everything stays in good calculations and not makes …" at bounding box center [588, 380] width 590 height 546
click at [370, 666] on textarea at bounding box center [587, 672] width 589 height 31
paste textarea "For Industry Comparison Charts:"
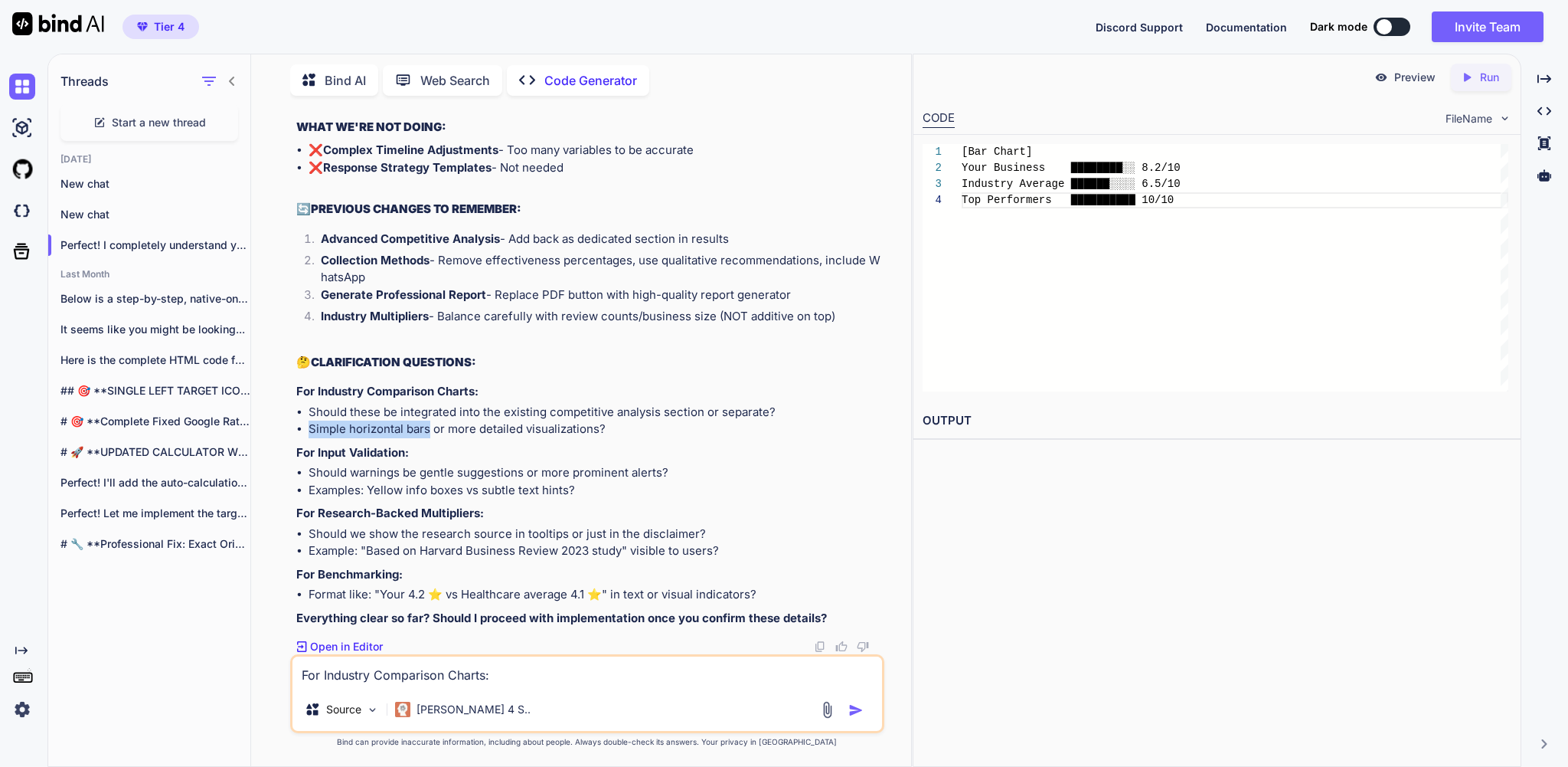
drag, startPoint x: 432, startPoint y: 414, endPoint x: 314, endPoint y: 414, distance: 118.0
click at [314, 421] on li "Simple horizontal bars or more detailed visualizations?" at bounding box center [594, 430] width 572 height 17
click at [541, 671] on textarea "For Industry Comparison Charts:" at bounding box center [587, 672] width 589 height 31
paste textarea "Simple horizontal bars"
drag, startPoint x: 459, startPoint y: 394, endPoint x: 704, endPoint y: 401, distance: 245.1
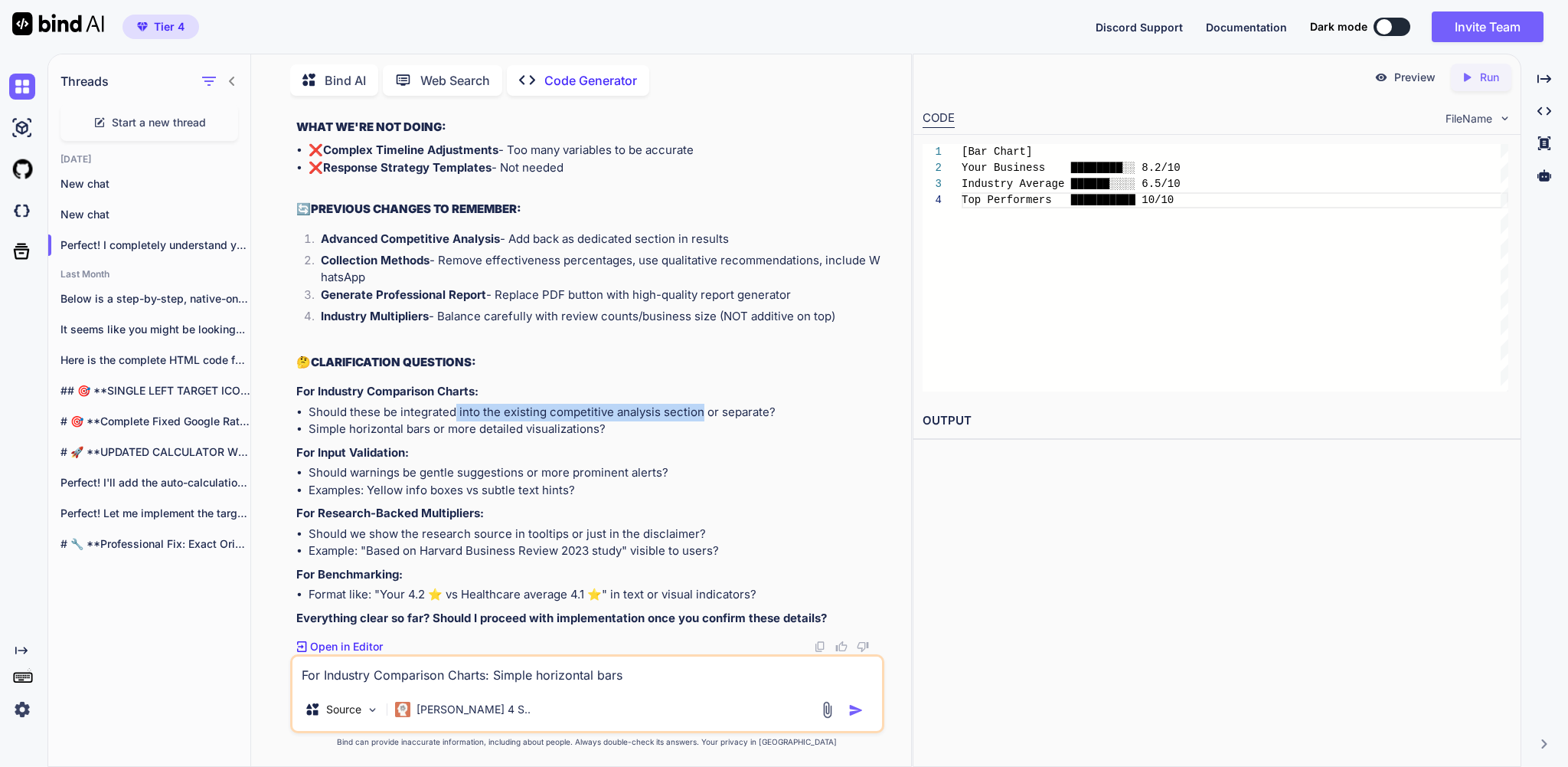
click at [704, 403] on li "Should these be integrated into the existing competitive analysis section or se…" at bounding box center [594, 412] width 572 height 17
click at [680, 674] on textarea "For Industry Comparison Charts: Simple horizontal bars" at bounding box center [587, 672] width 589 height 31
paste textarea "into the existing competitive analysis section"
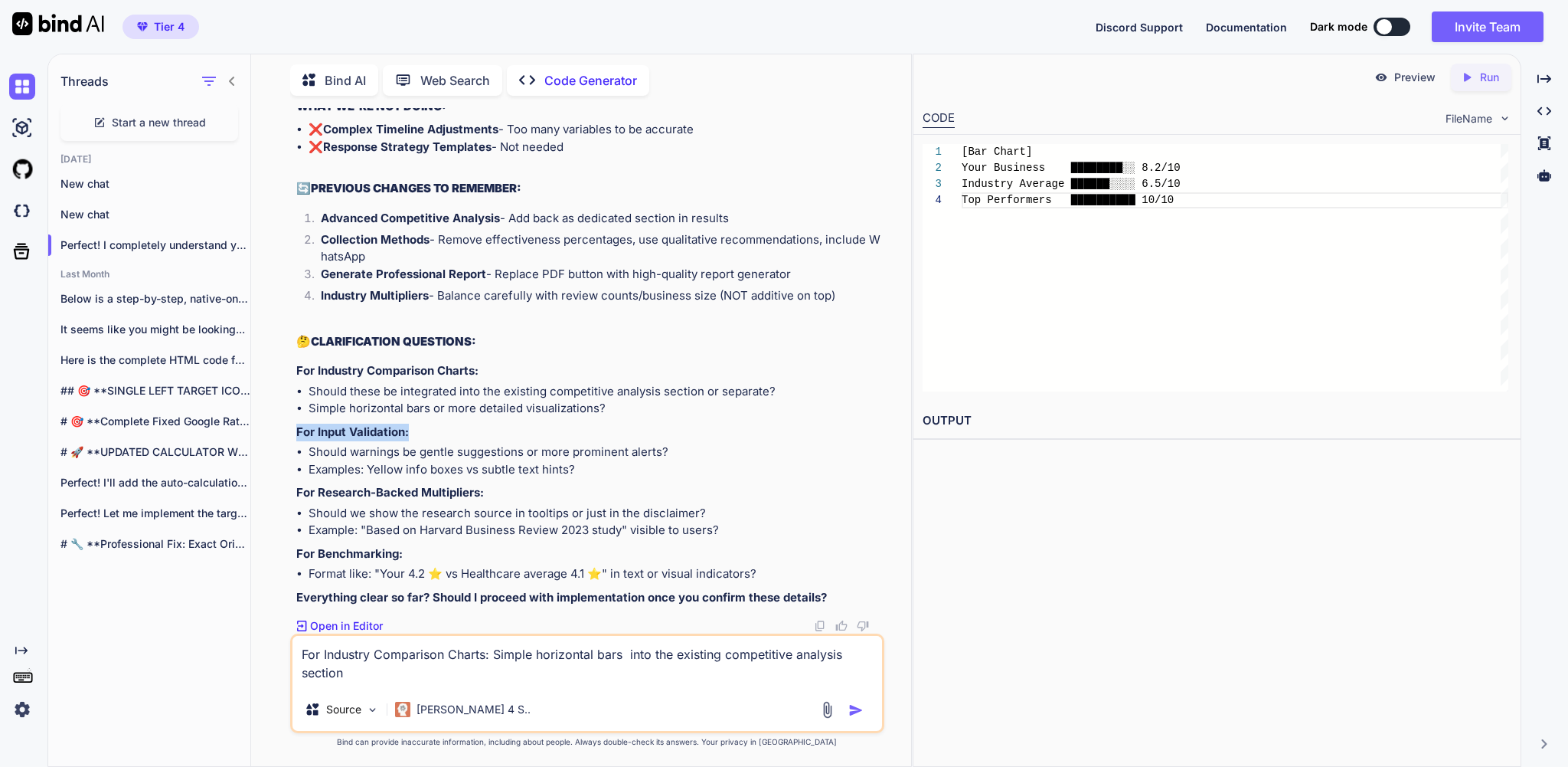
drag, startPoint x: 436, startPoint y: 439, endPoint x: 298, endPoint y: 439, distance: 138.0
click at [298, 439] on div "You yes please . make sure everything stays in good calculations and not makes …" at bounding box center [588, 370] width 590 height 526
click at [483, 671] on textarea "For Industry Comparison Charts: Simple horizontal bars into the existing compet…" at bounding box center [587, 662] width 589 height 52
paste textarea "For Input Validation:"
click at [407, 667] on textarea "For Industry Comparison Charts: Simple horizontal bars into the existing compet…" at bounding box center [587, 662] width 589 height 52
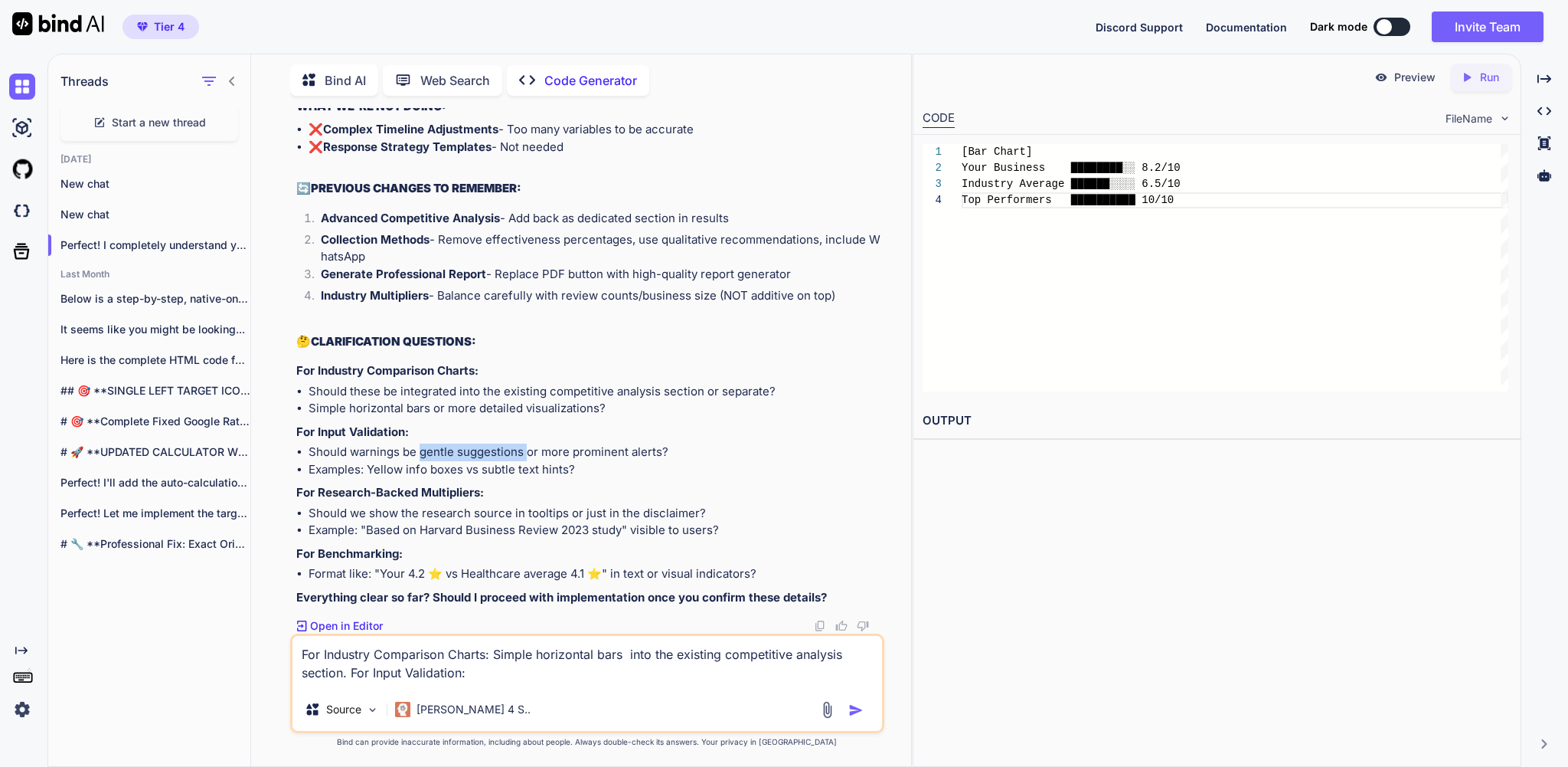
drag, startPoint x: 529, startPoint y: 459, endPoint x: 425, endPoint y: 459, distance: 104.0
click at [425, 459] on li "Should warnings be gentle suggestions or more prominent alerts?" at bounding box center [594, 453] width 572 height 17
click at [582, 674] on textarea "For Industry Comparison Charts: Simple horizontal bars into the existing compet…" at bounding box center [587, 662] width 589 height 52
paste textarea "gentle suggestions"
drag, startPoint x: 572, startPoint y: 475, endPoint x: 485, endPoint y: 474, distance: 87.0
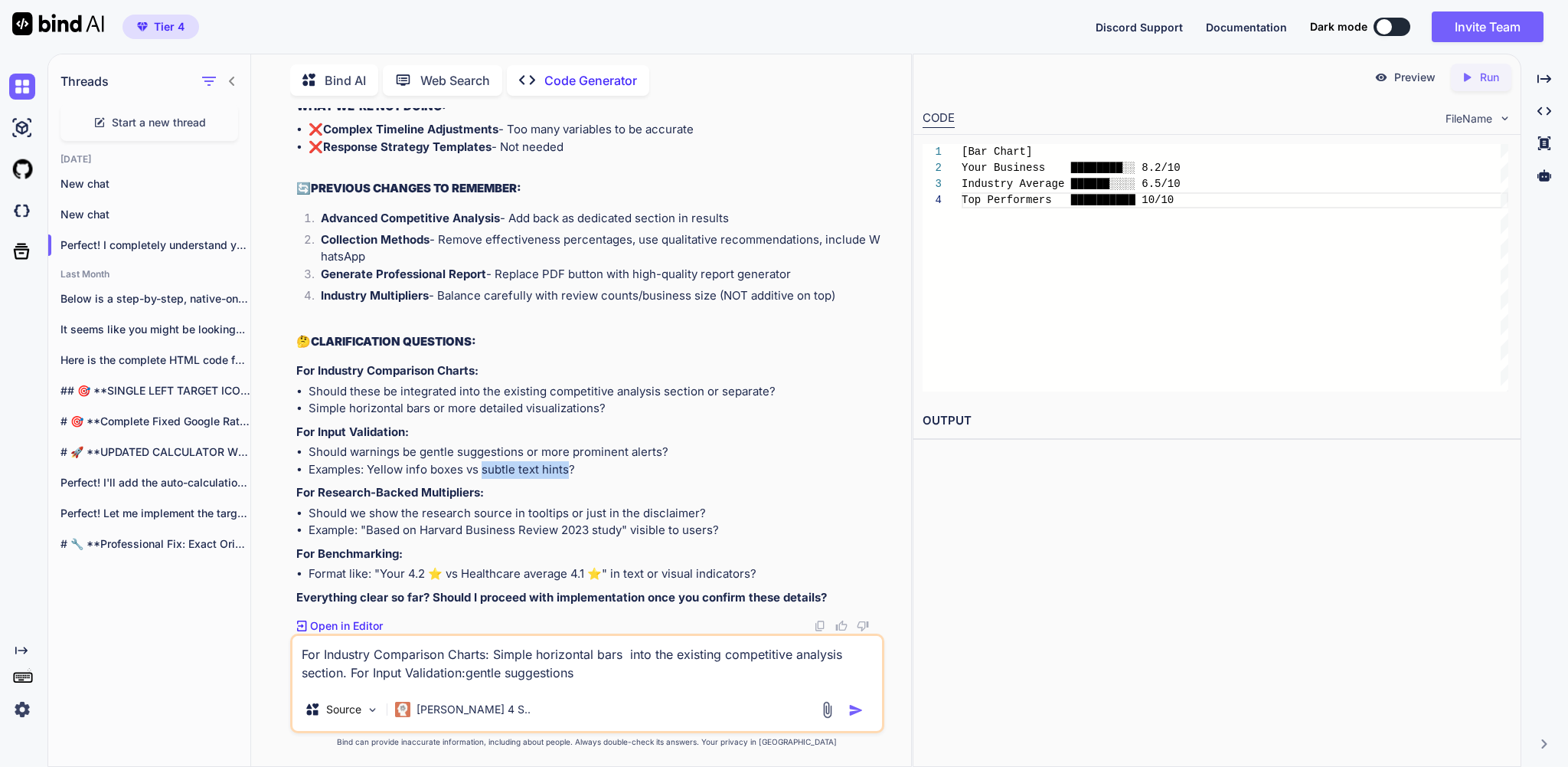
click at [485, 474] on li "Examples: Yellow info boxes vs subtle text hints?" at bounding box center [594, 470] width 572 height 17
click at [463, 514] on li "Should we show the research source in tooltips or just in the disclaimer?" at bounding box center [594, 514] width 572 height 17
drag, startPoint x: 492, startPoint y: 478, endPoint x: 296, endPoint y: 480, distance: 196.0
click at [296, 480] on div "You yes please . make sure everything stays in good calculations and not makes …" at bounding box center [588, 370] width 590 height 526
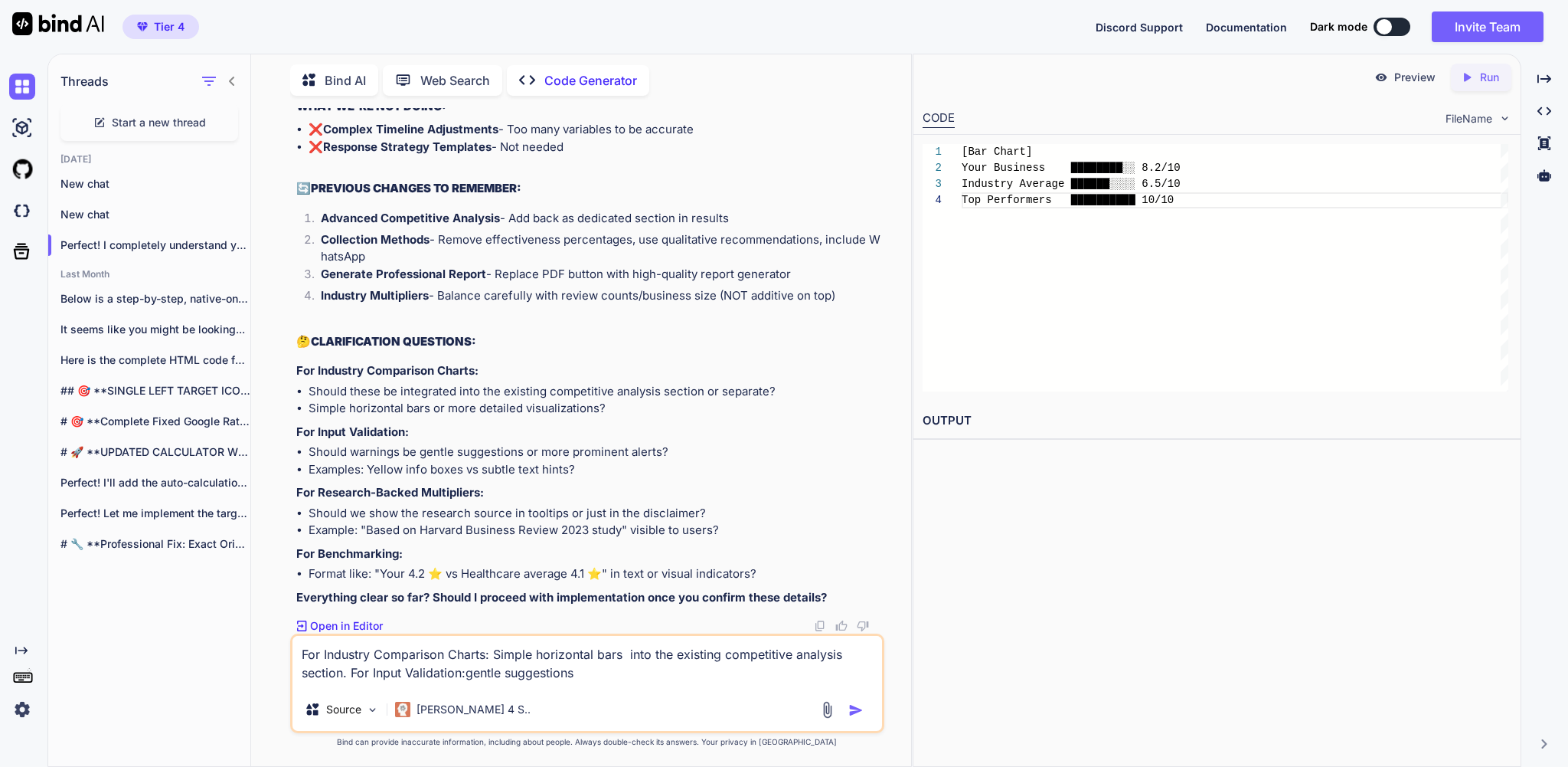
click at [726, 673] on textarea "For Industry Comparison Charts: Simple horizontal bars into the existing compet…" at bounding box center [587, 662] width 589 height 52
paste textarea "For Research-Backed Multipliers:"
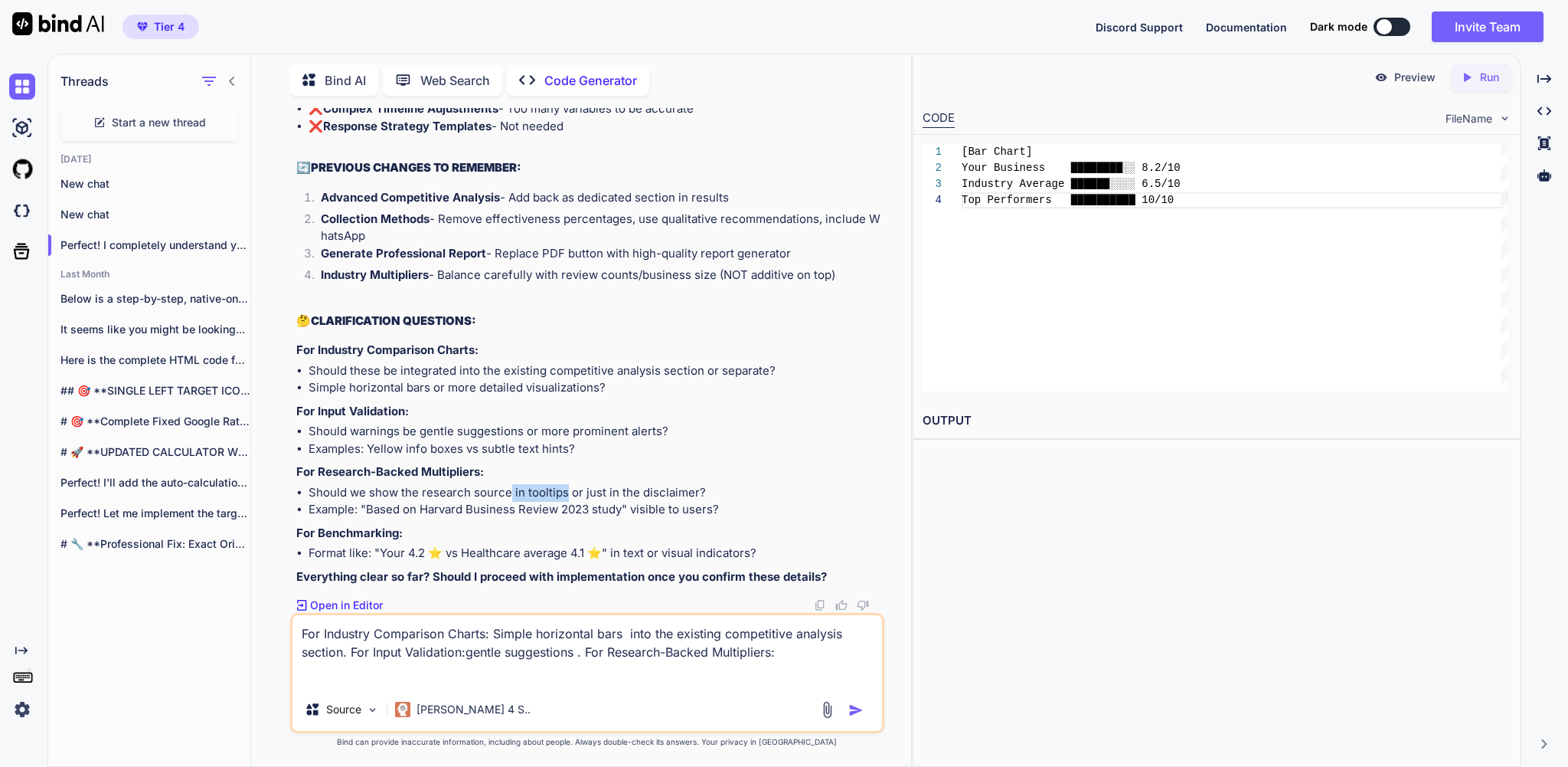
drag, startPoint x: 514, startPoint y: 498, endPoint x: 568, endPoint y: 501, distance: 54.1
click at [568, 501] on li "Should we show the research source in tooltips or just in the disclaimer?" at bounding box center [594, 493] width 572 height 17
click at [486, 672] on textarea "For Industry Comparison Charts: Simple horizontal bars into the existing compet…" at bounding box center [587, 652] width 589 height 73
paste textarea "in tooltips"
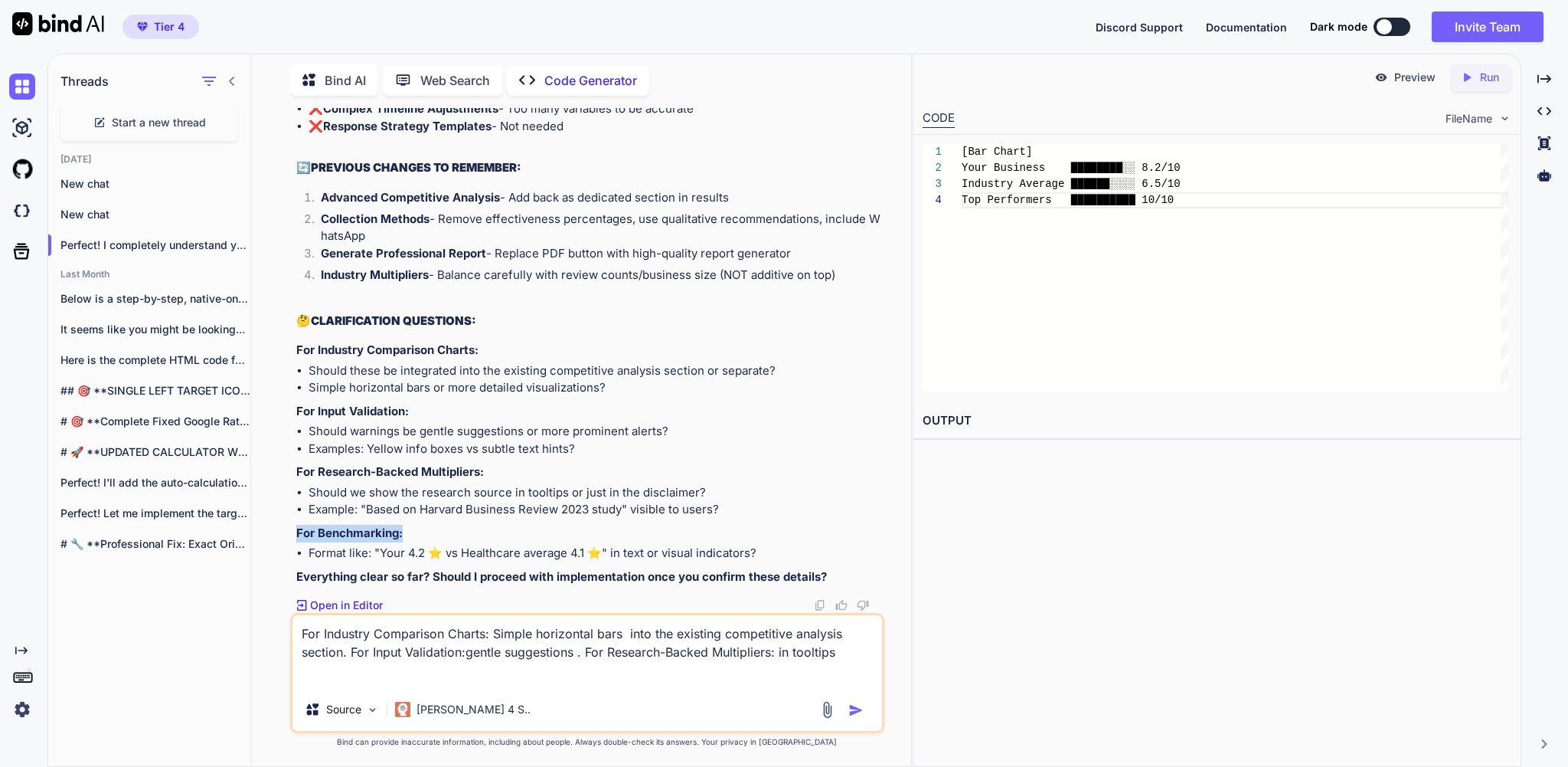
drag, startPoint x: 407, startPoint y: 517, endPoint x: 294, endPoint y: 520, distance: 113.0
click at [294, 520] on div "You yes please . make sure everything stays in good calculations and not makes …" at bounding box center [586, 436] width 593 height 658
click at [499, 672] on textarea "For Industry Comparison Charts: Simple horizontal bars into the existing compet…" at bounding box center [587, 652] width 589 height 73
paste textarea "For Benchmarking:"
drag, startPoint x: 750, startPoint y: 541, endPoint x: 662, endPoint y: 538, distance: 88.1
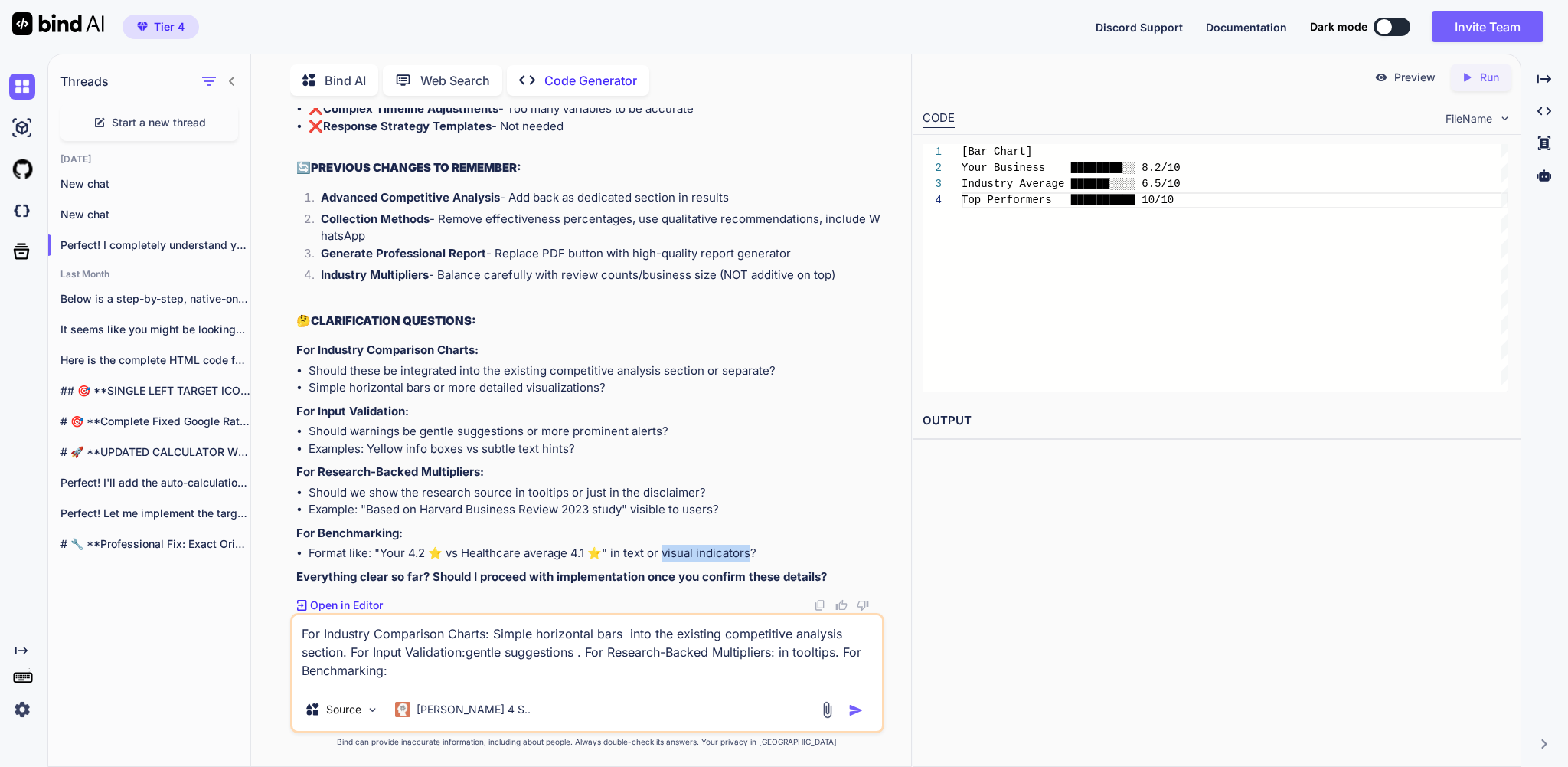
click at [662, 545] on li "Format like: "Your 4.2 ⭐ vs Healthcare average 4.1 ⭐" in text or visual indicat…" at bounding box center [594, 554] width 572 height 17
click at [686, 685] on div "For Industry Comparison Charts: Simple horizontal bars into the existing compet…" at bounding box center [586, 673] width 593 height 120
click at [681, 675] on textarea "For Industry Comparison Charts: Simple horizontal bars into the existing compet…" at bounding box center [587, 652] width 589 height 73
paste textarea "visual indicators"
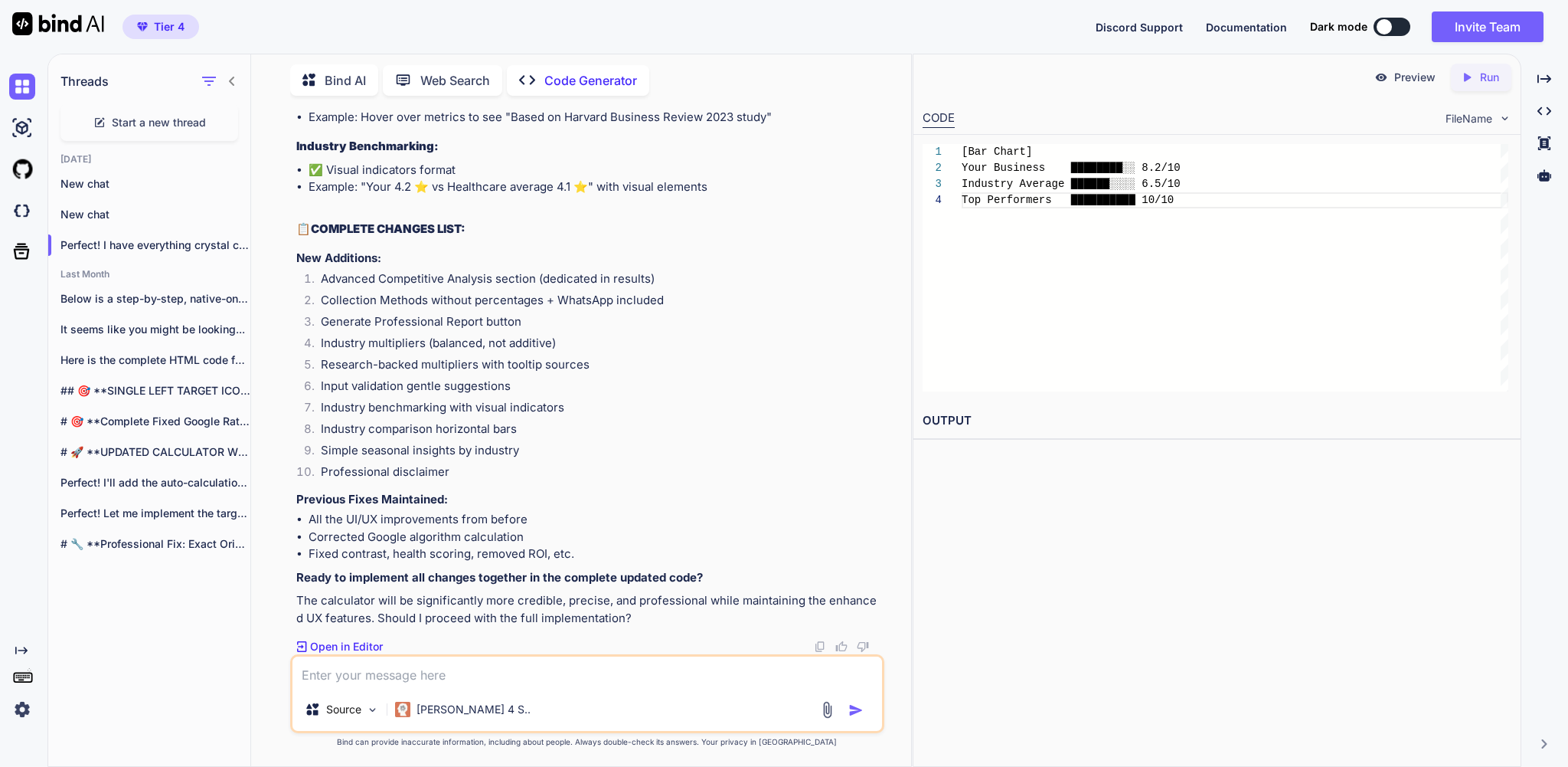
scroll to position [178139, 0]
click at [384, 665] on textarea at bounding box center [587, 672] width 589 height 31
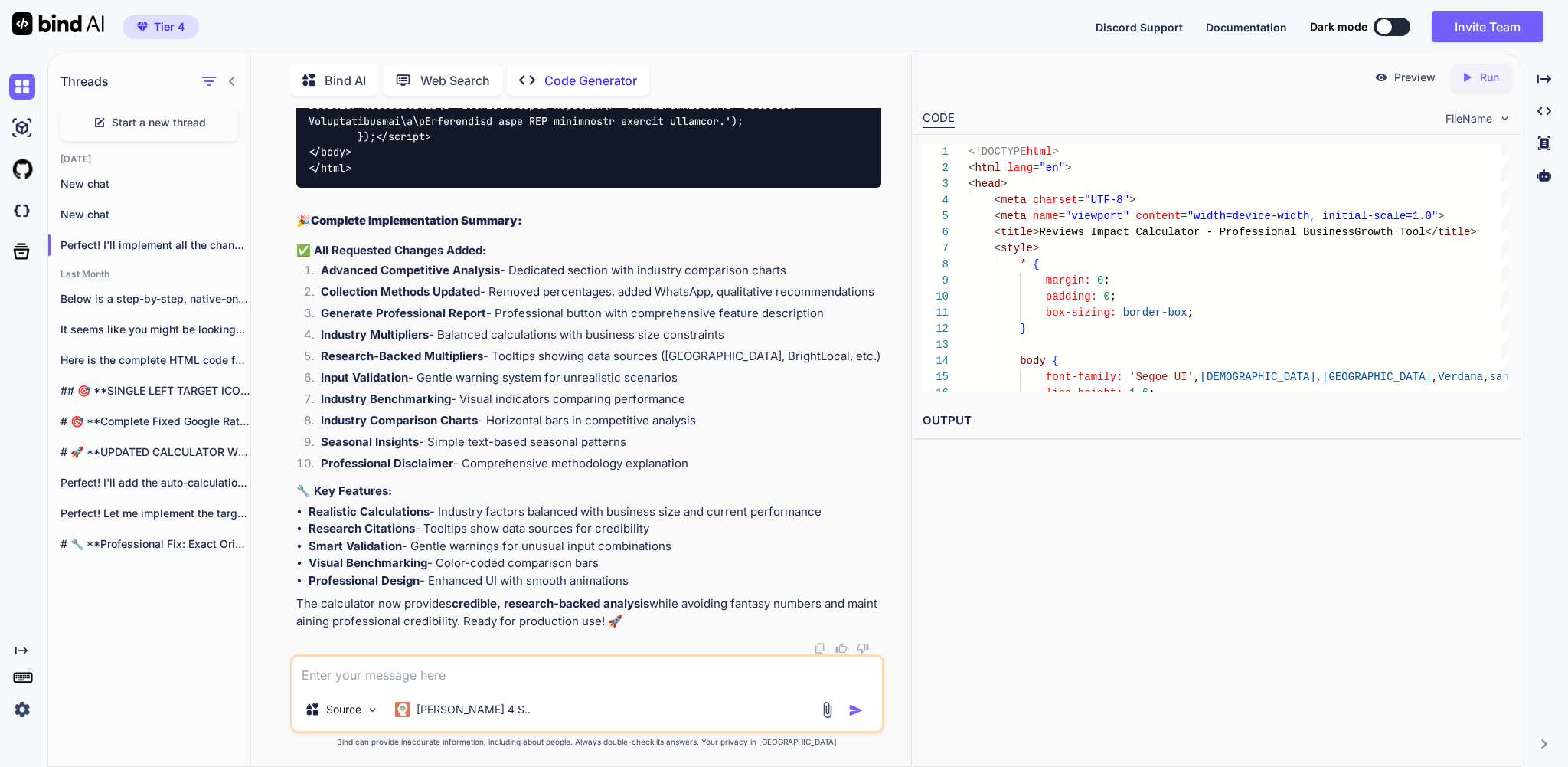
scroll to position [199728, 0]
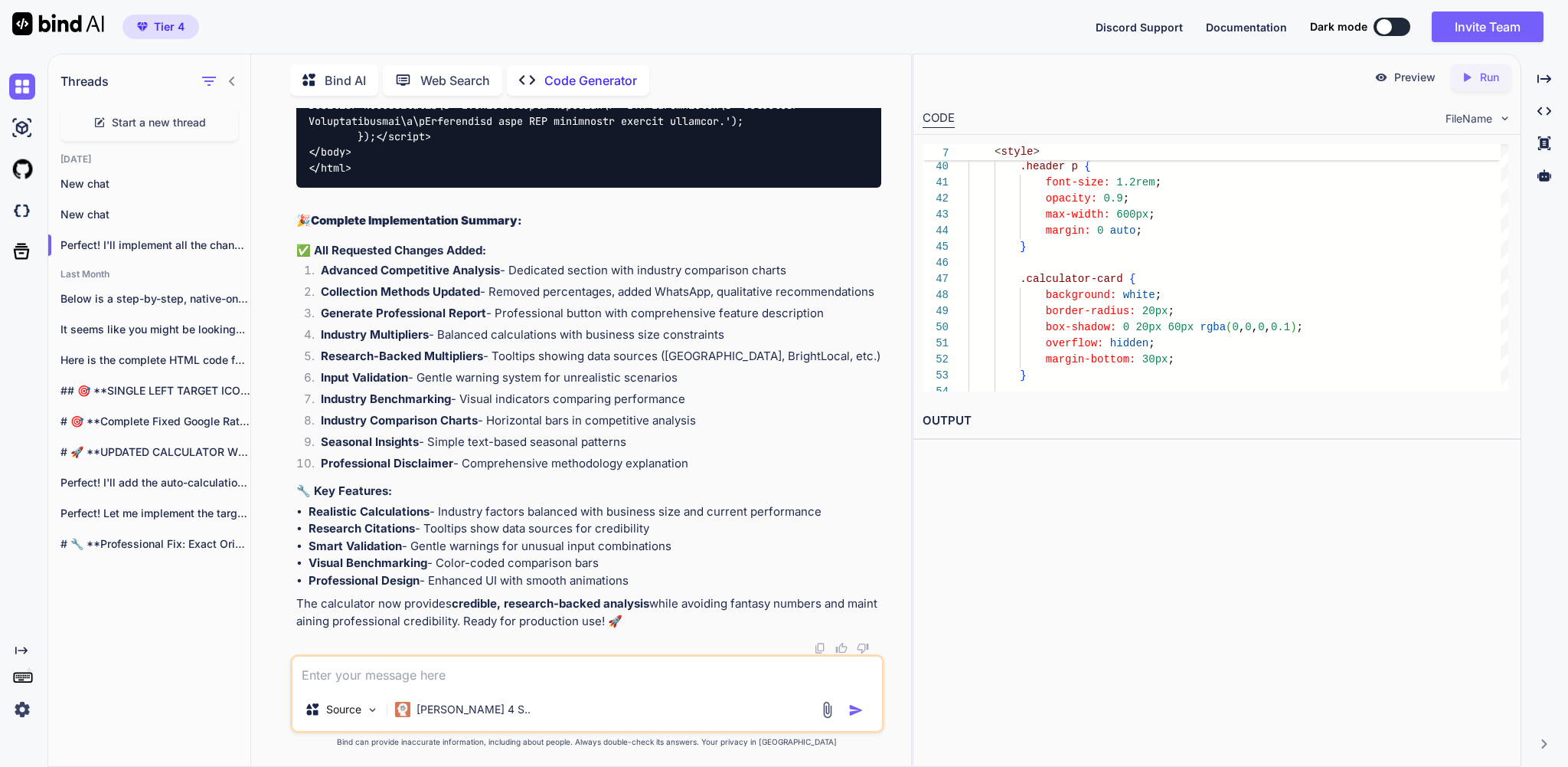
click at [1469, 75] on icon "Created with Pixso." at bounding box center [1470, 78] width 20 height 14
click at [1036, 464] on link "https://app.onecompiler.com/43wueugvd_43x79dnrg" at bounding box center [985, 457] width 124 height 15
click at [378, 664] on textarea at bounding box center [587, 672] width 589 height 31
click at [418, 669] on textarea "what is that? ther's a lot missing from the previous calculator" at bounding box center [587, 672] width 589 height 31
click at [748, 670] on textarea "what is that? there's a lot missing from the previous calculator" at bounding box center [587, 672] width 589 height 31
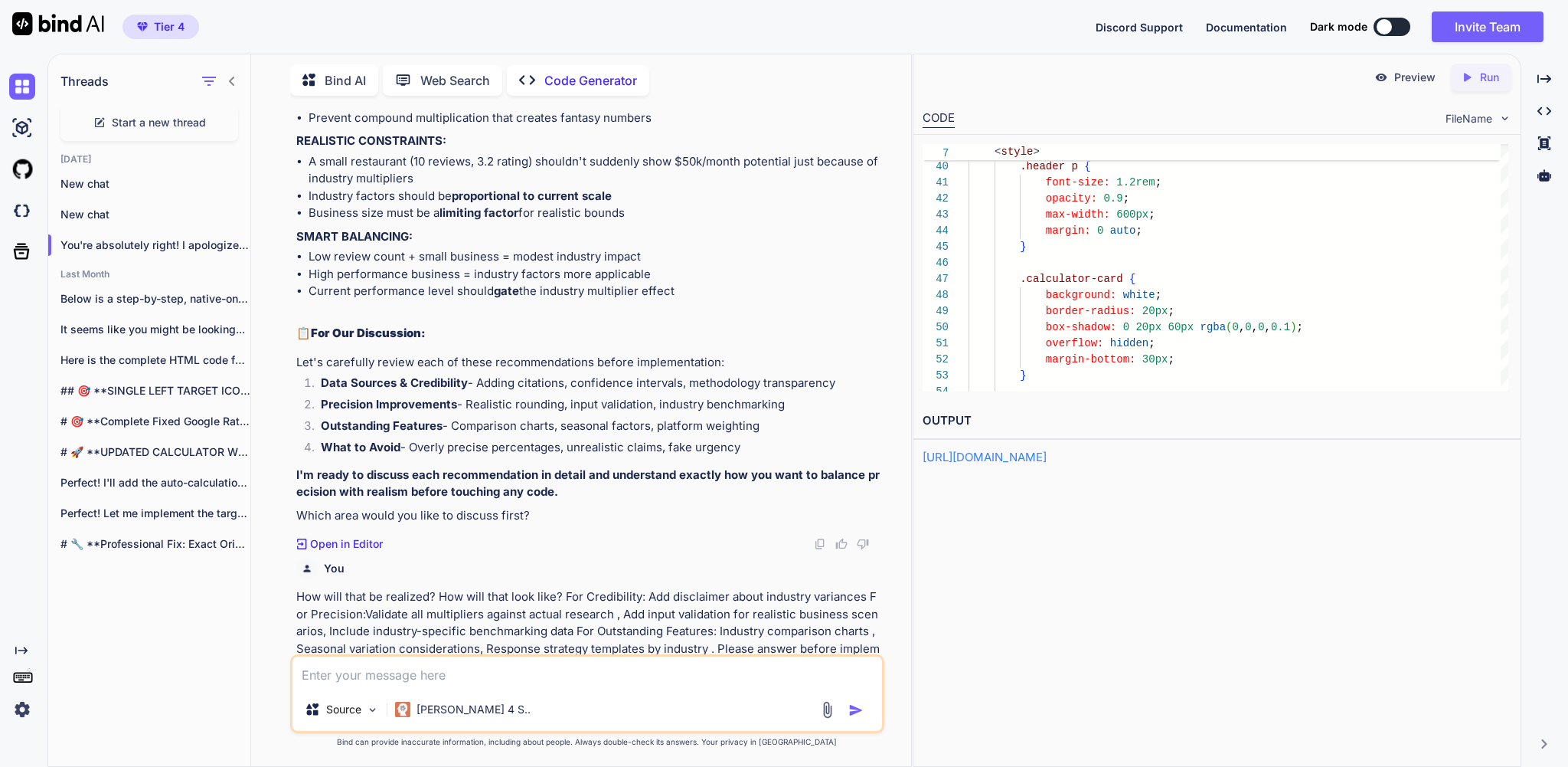
scroll to position [102847, 0]
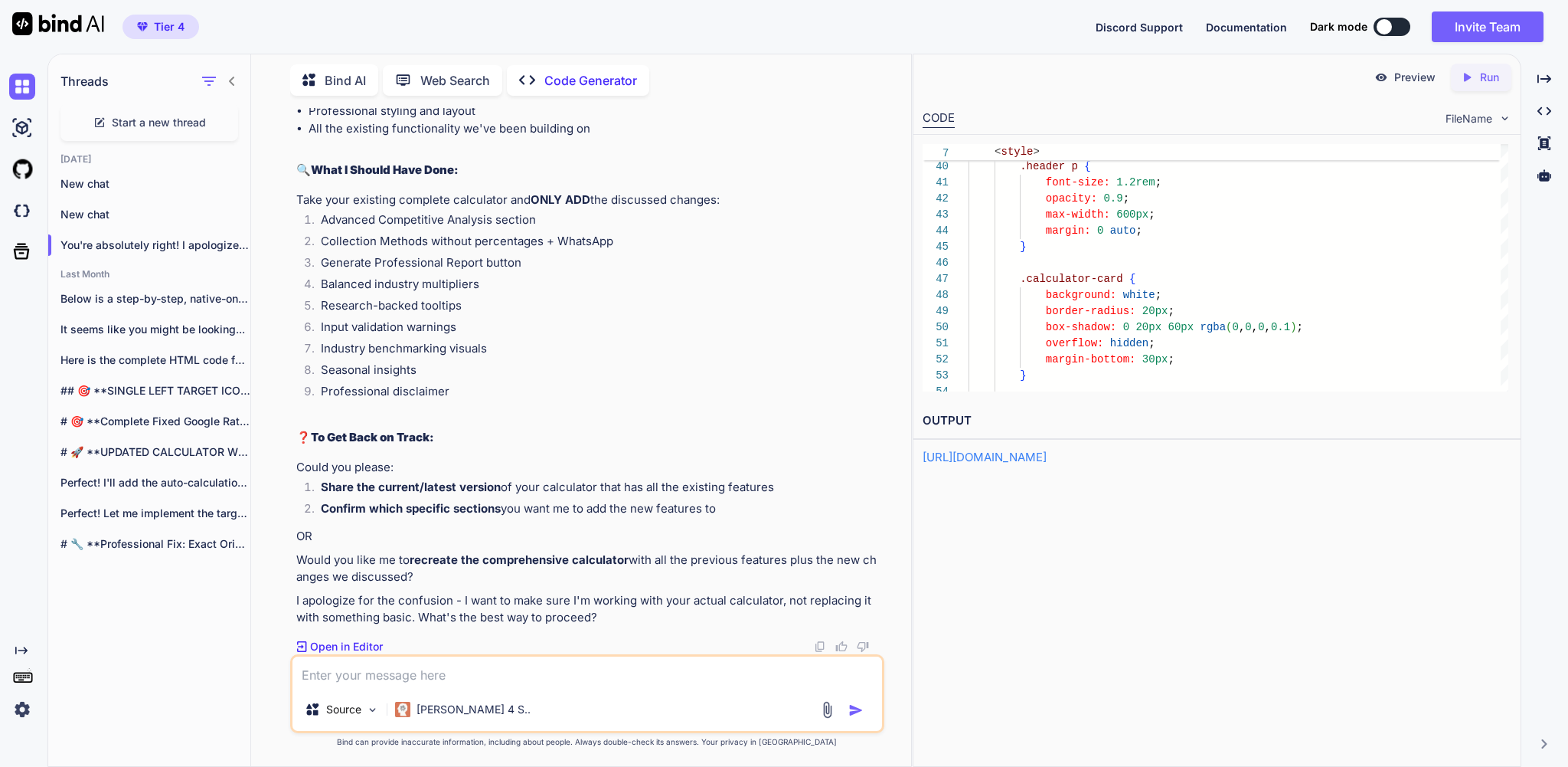
scroll to position [200595, 0]
click at [1047, 464] on link "https://app.onecompiler.com/43wueugvd_43x79dnrg" at bounding box center [985, 457] width 124 height 15
click at [398, 664] on textarea at bounding box center [587, 672] width 589 height 31
paste textarea "<!DOCTYPE html> <html lang="en" data-theme="light"> <head> <meta charset="UTF-8…"
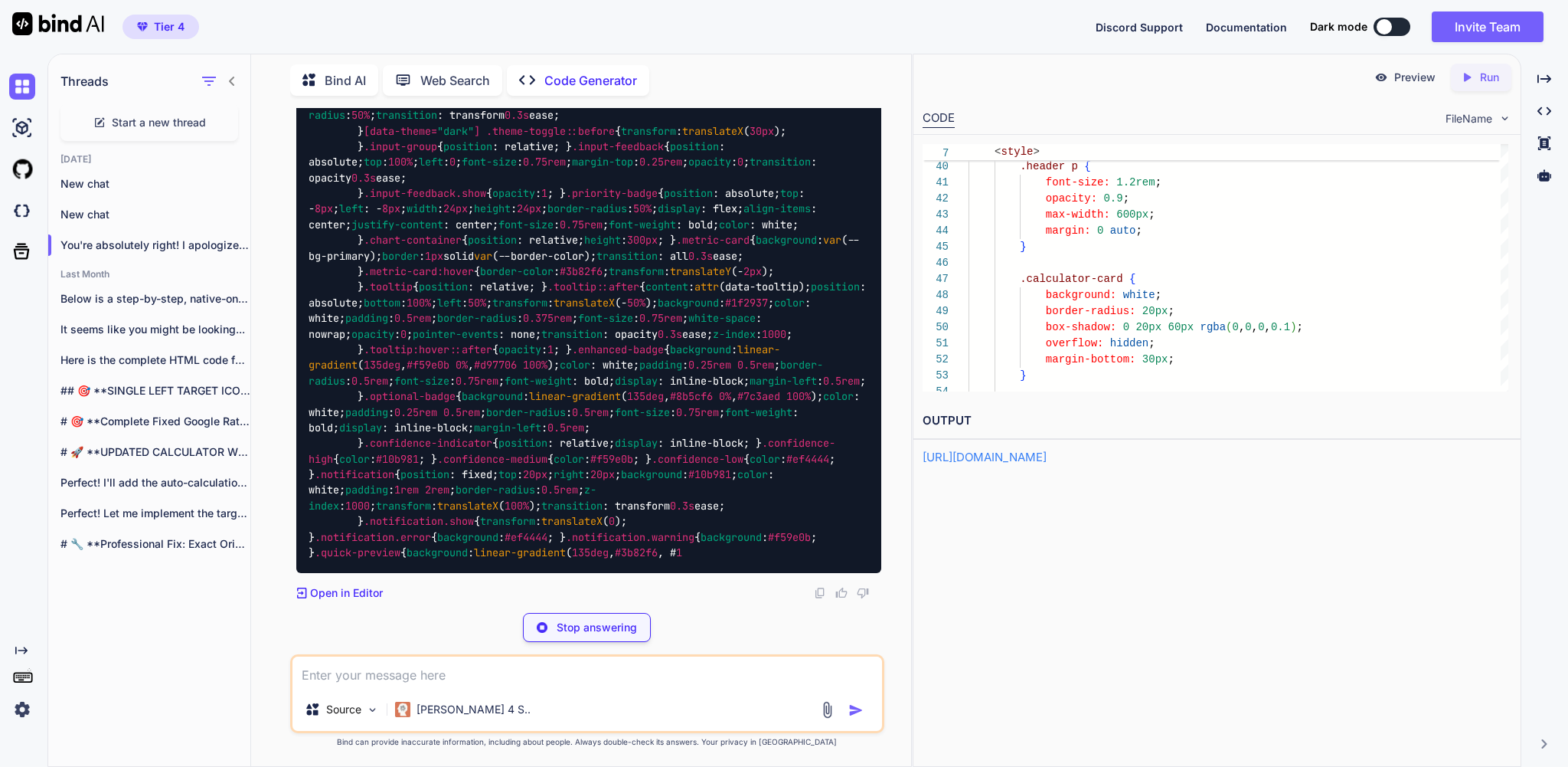
scroll to position [226519, 0]
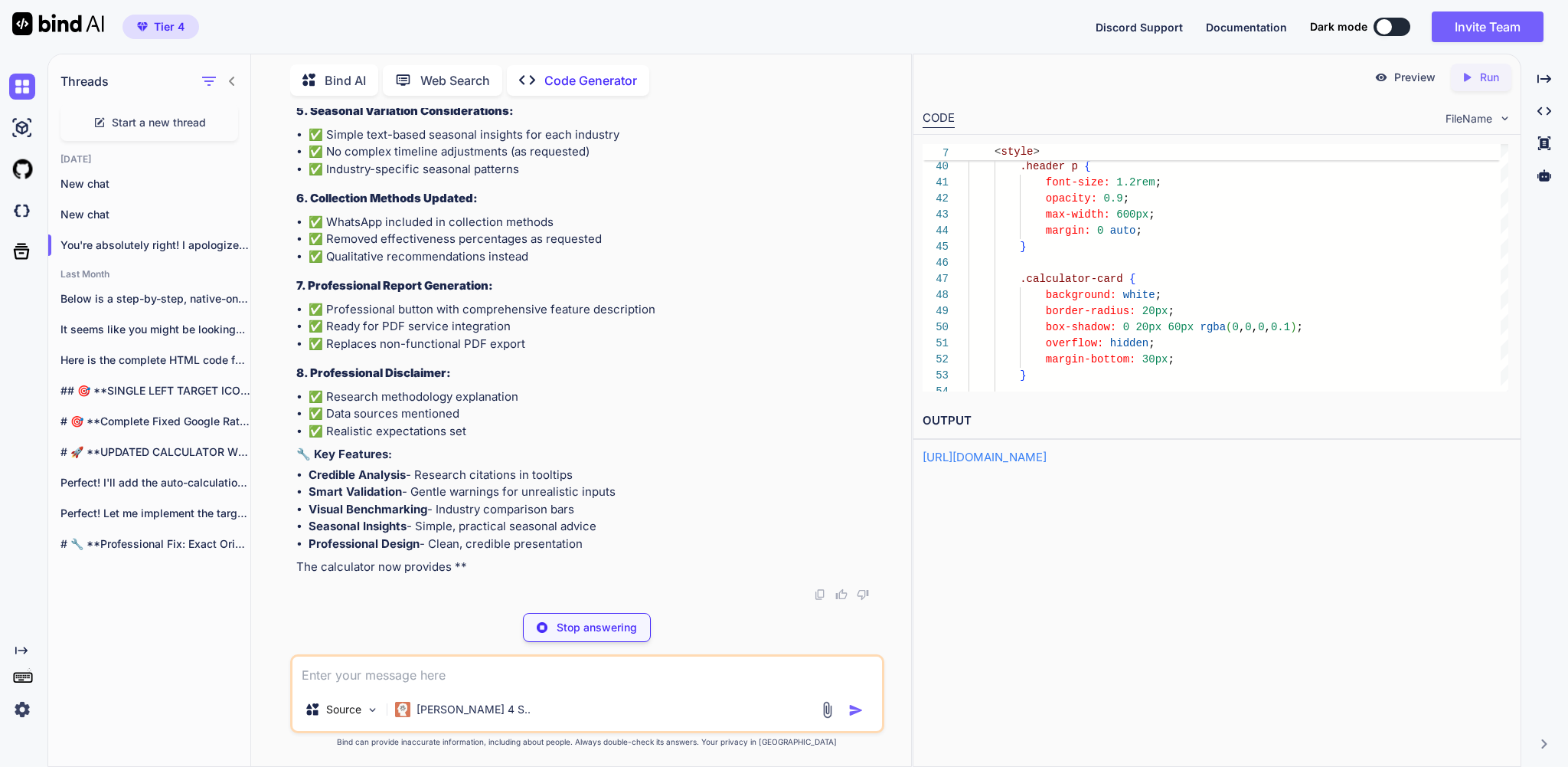
scroll to position [294105, 0]
type textarea "x"
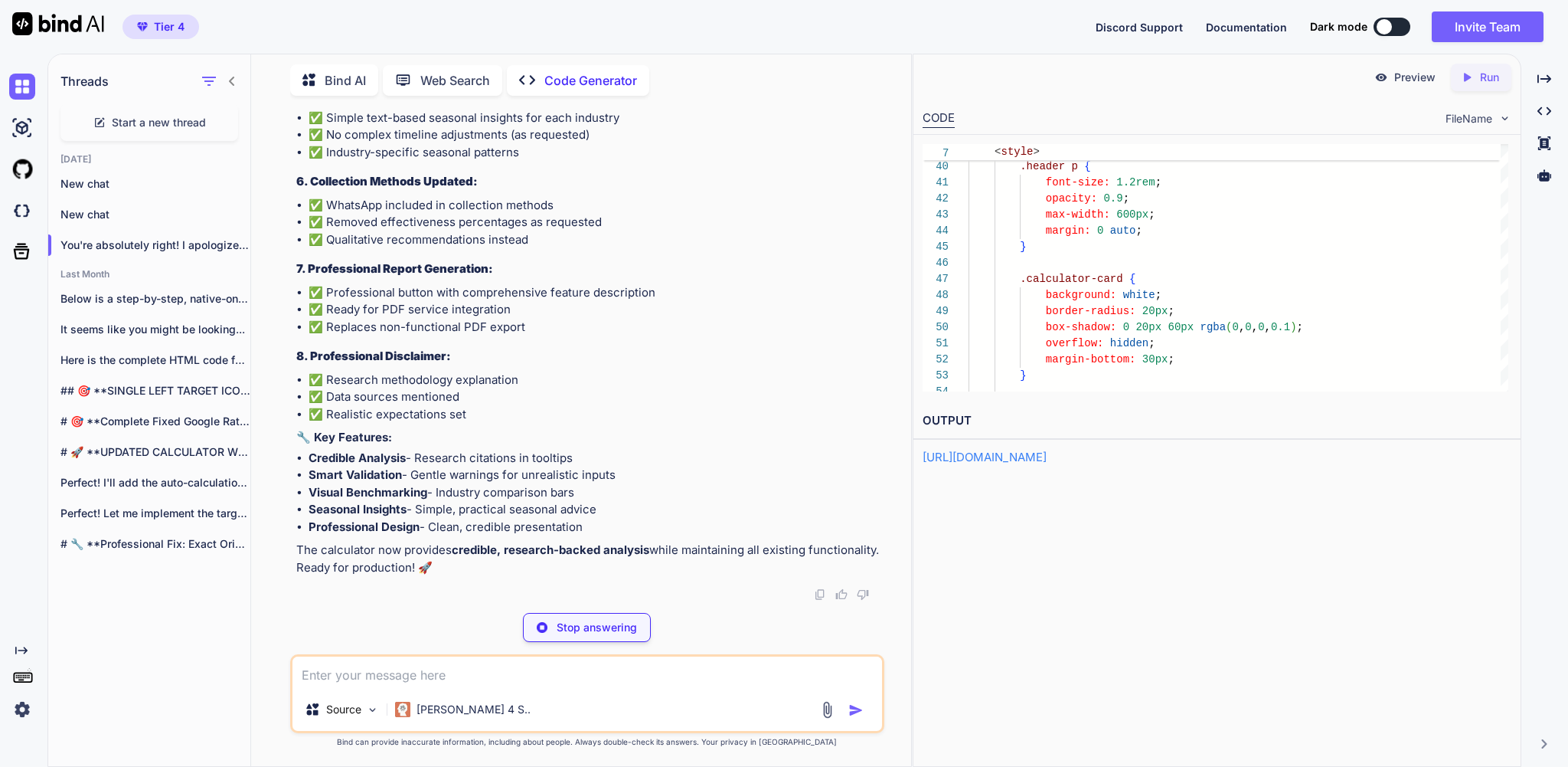
type textarea "console.log(' ✅ Balanced industry multiplier system (not additive)'); console.l…"
type textarea "x"
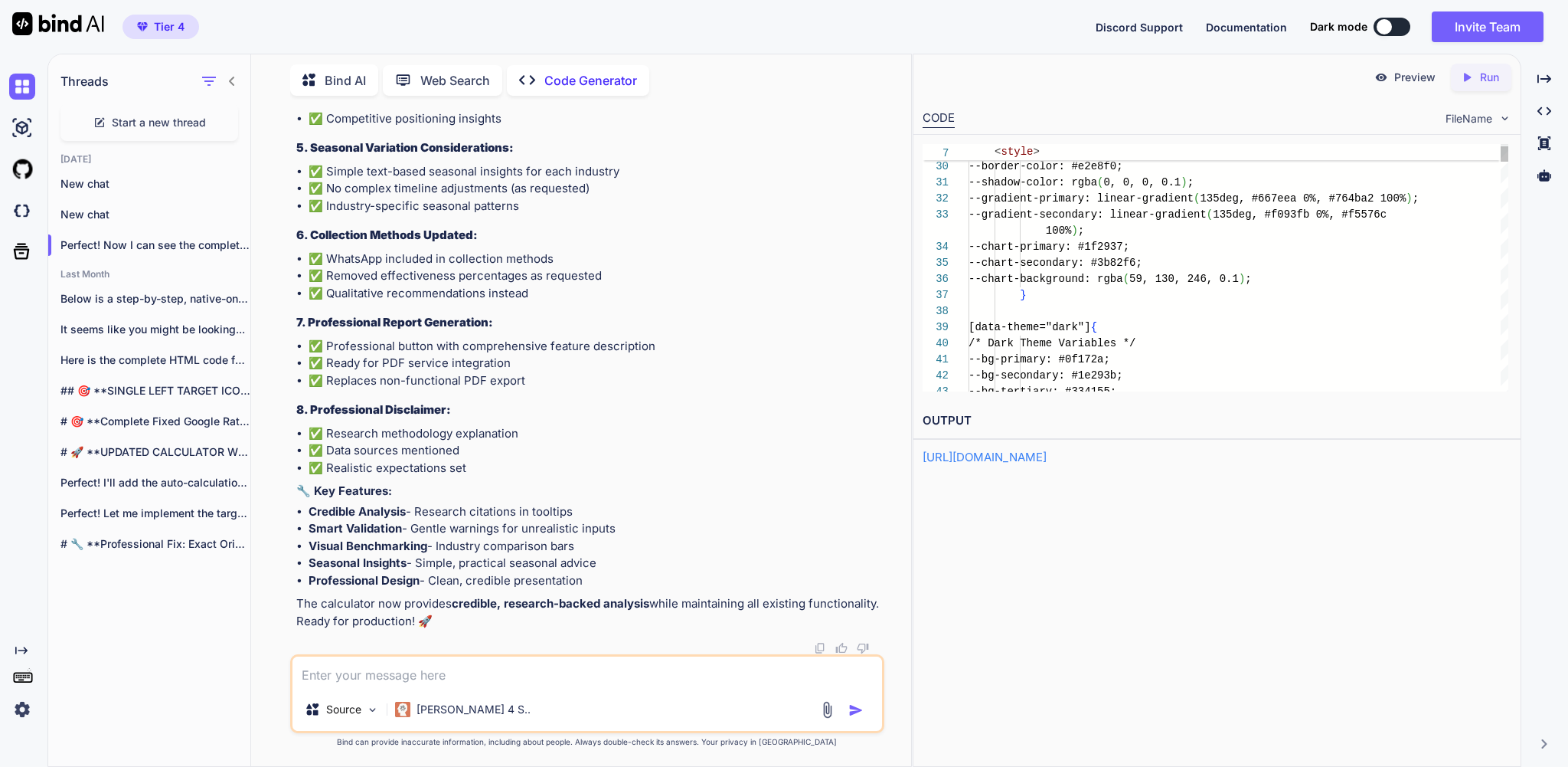
scroll to position [294064, 0]
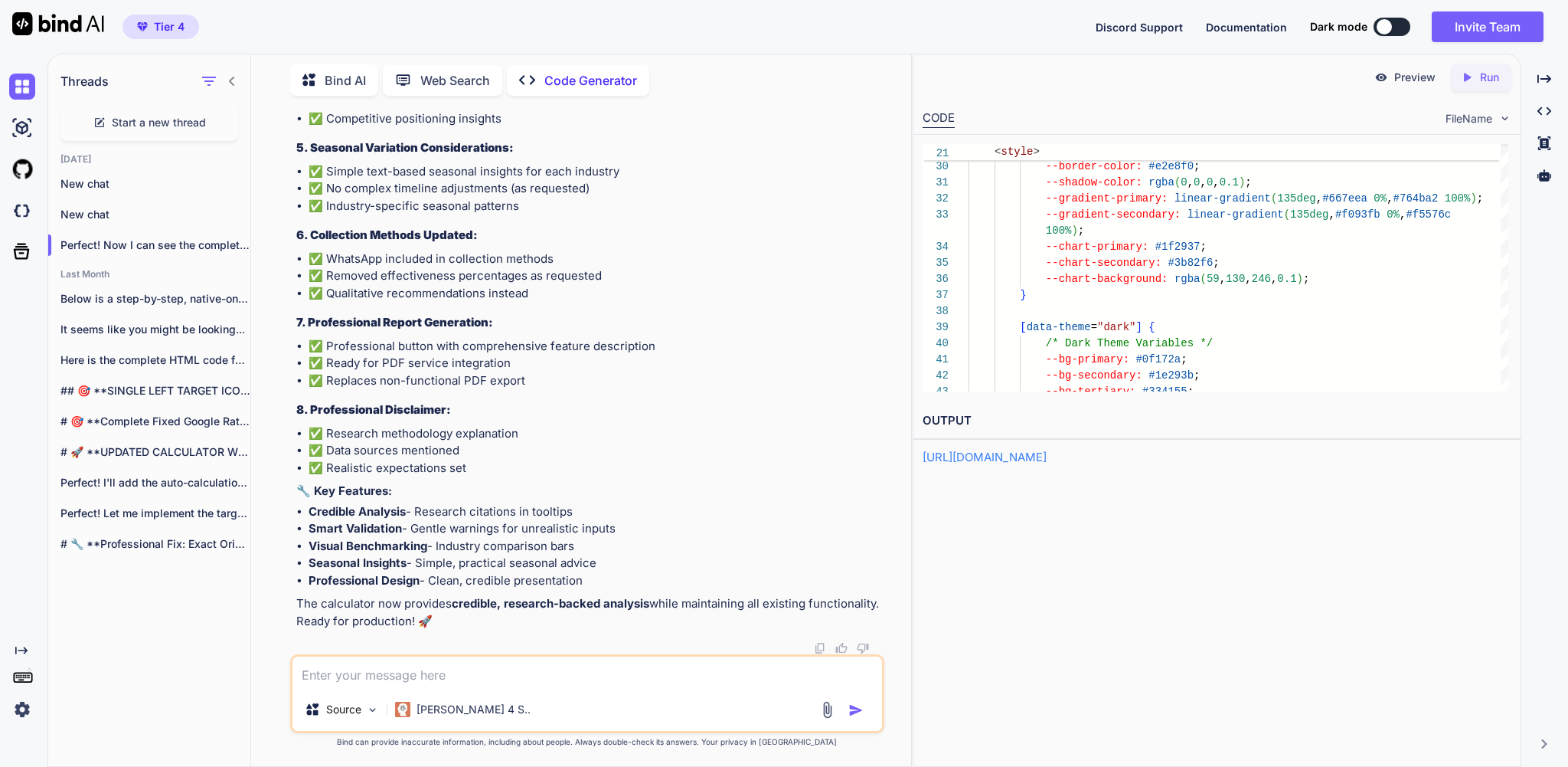
click at [1480, 79] on p "Run" at bounding box center [1490, 78] width 19 height 16
click at [1047, 464] on link "https://app.onecompiler.com/43wueubuz_43x7a7aby" at bounding box center [985, 457] width 124 height 15
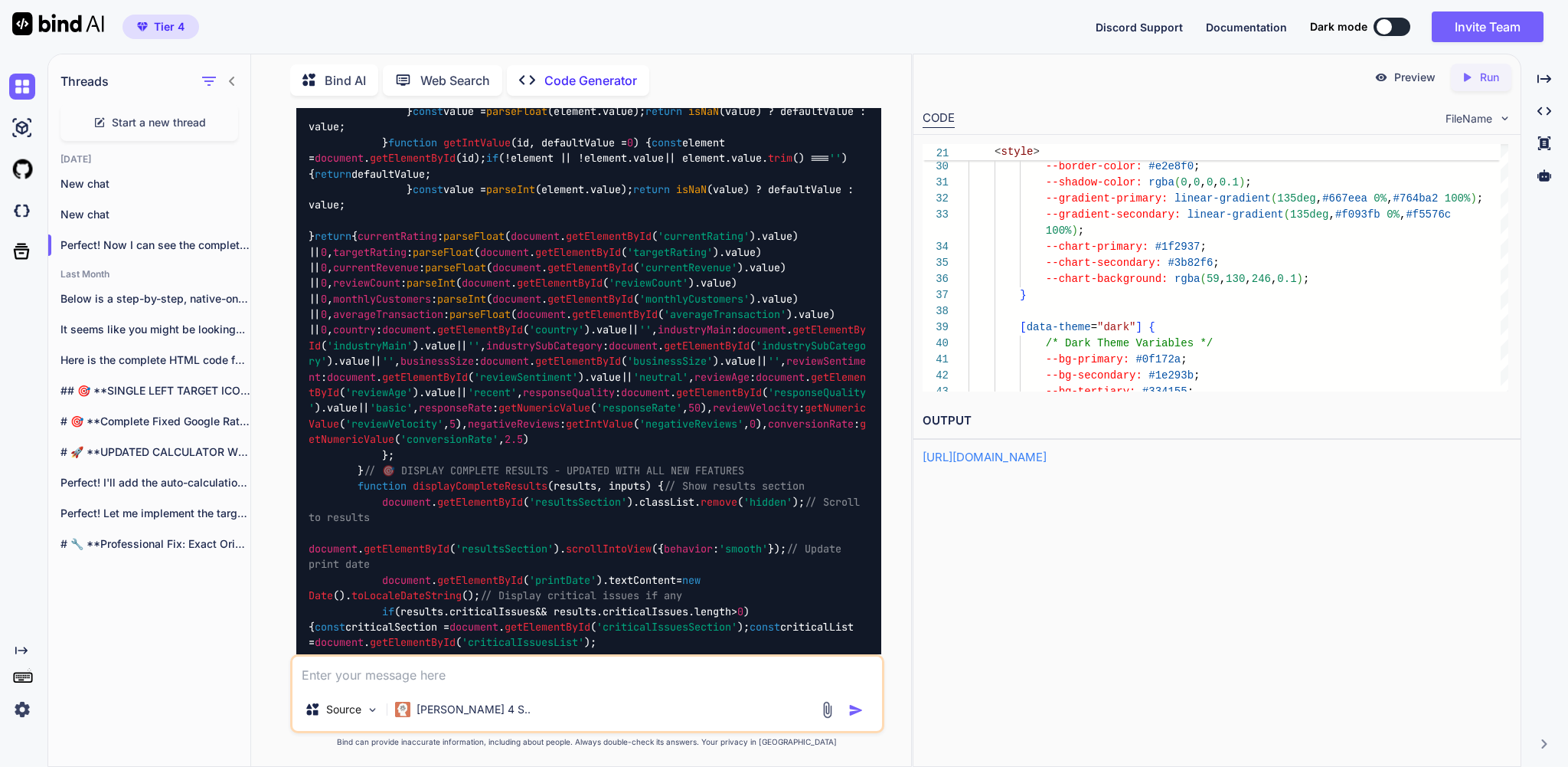
scroll to position [171921, 0]
drag, startPoint x: 295, startPoint y: 250, endPoint x: 574, endPoint y: 254, distance: 279.0
click at [574, 254] on div "You yes please . make sure everything stays in good calculations and not makes …" at bounding box center [588, 380] width 590 height 546
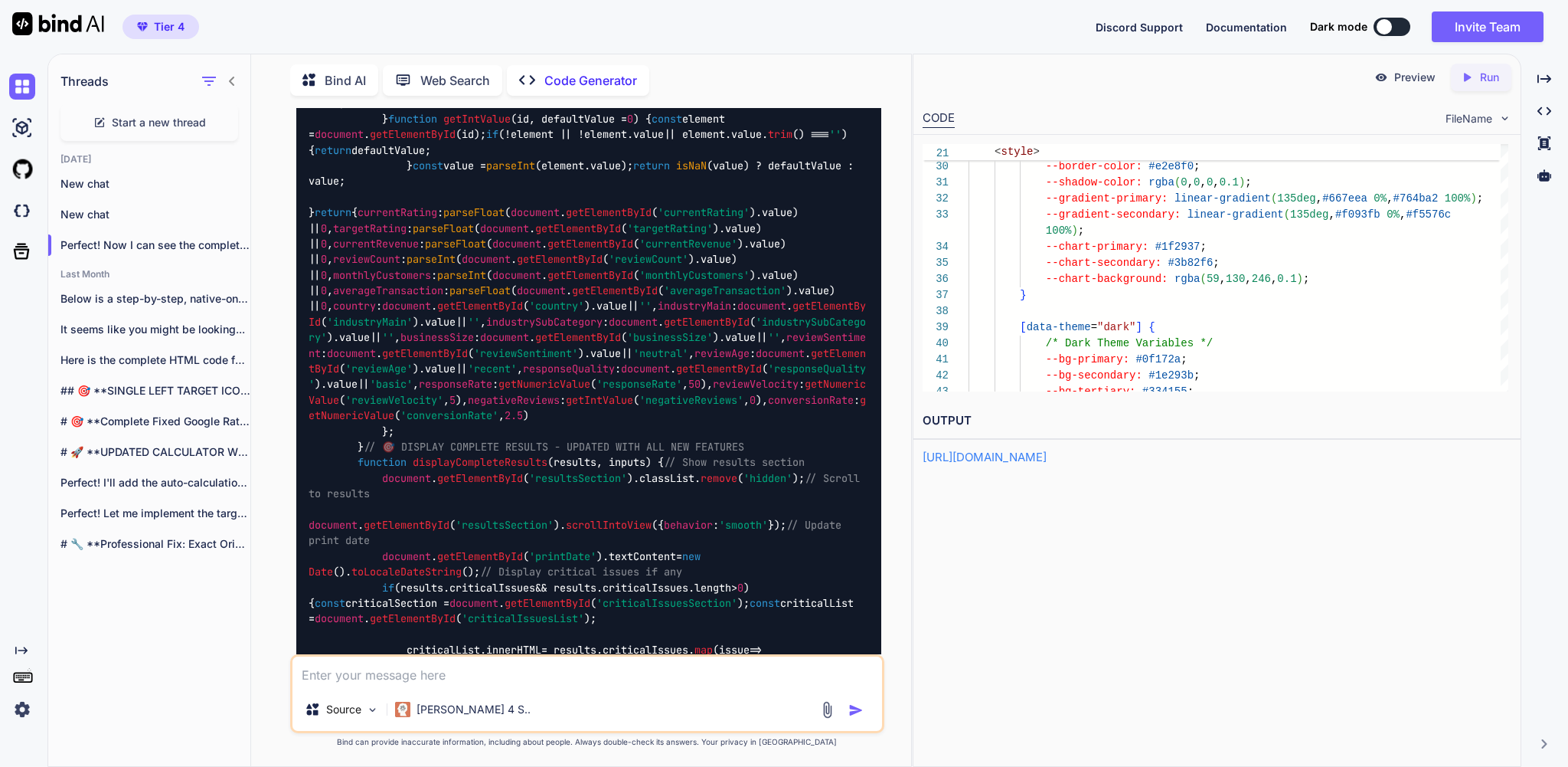
scroll to position [171987, 0]
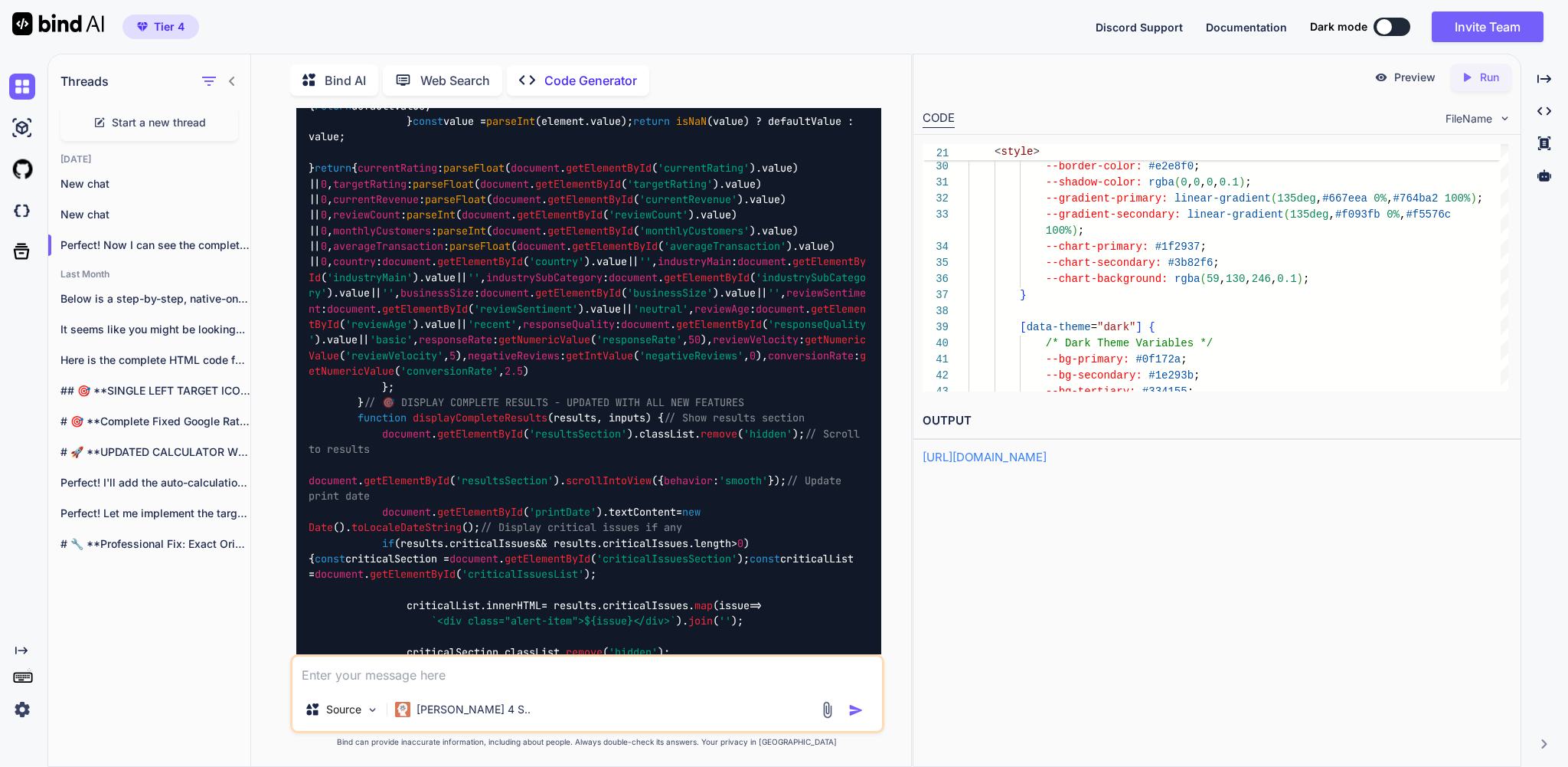
drag, startPoint x: 295, startPoint y: 180, endPoint x: 601, endPoint y: 444, distance: 404.1
click at [600, 445] on div "You yes please . make sure everything stays in good calculations and not makes …" at bounding box center [588, 380] width 590 height 546
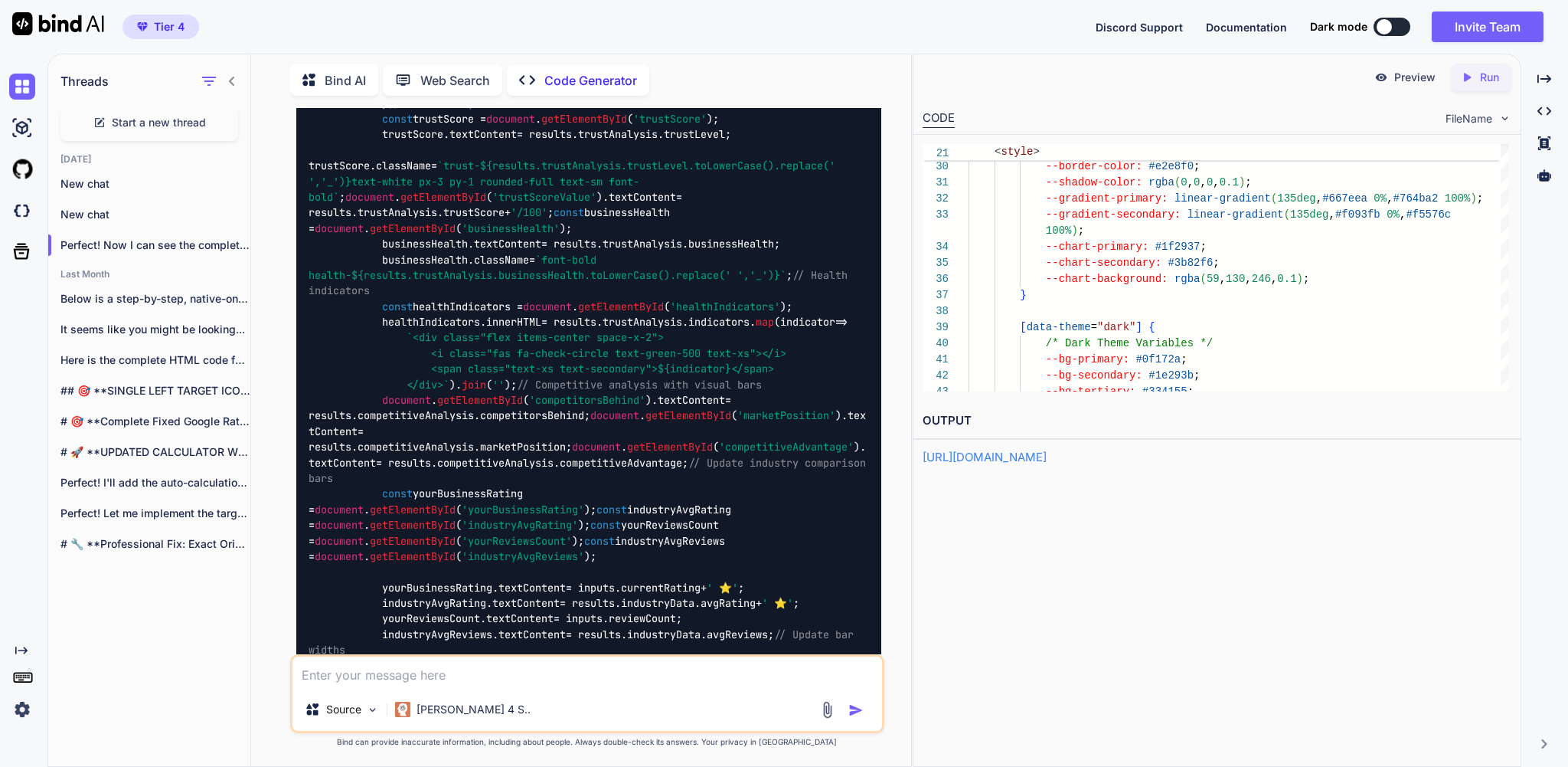
scroll to position [173455, 0]
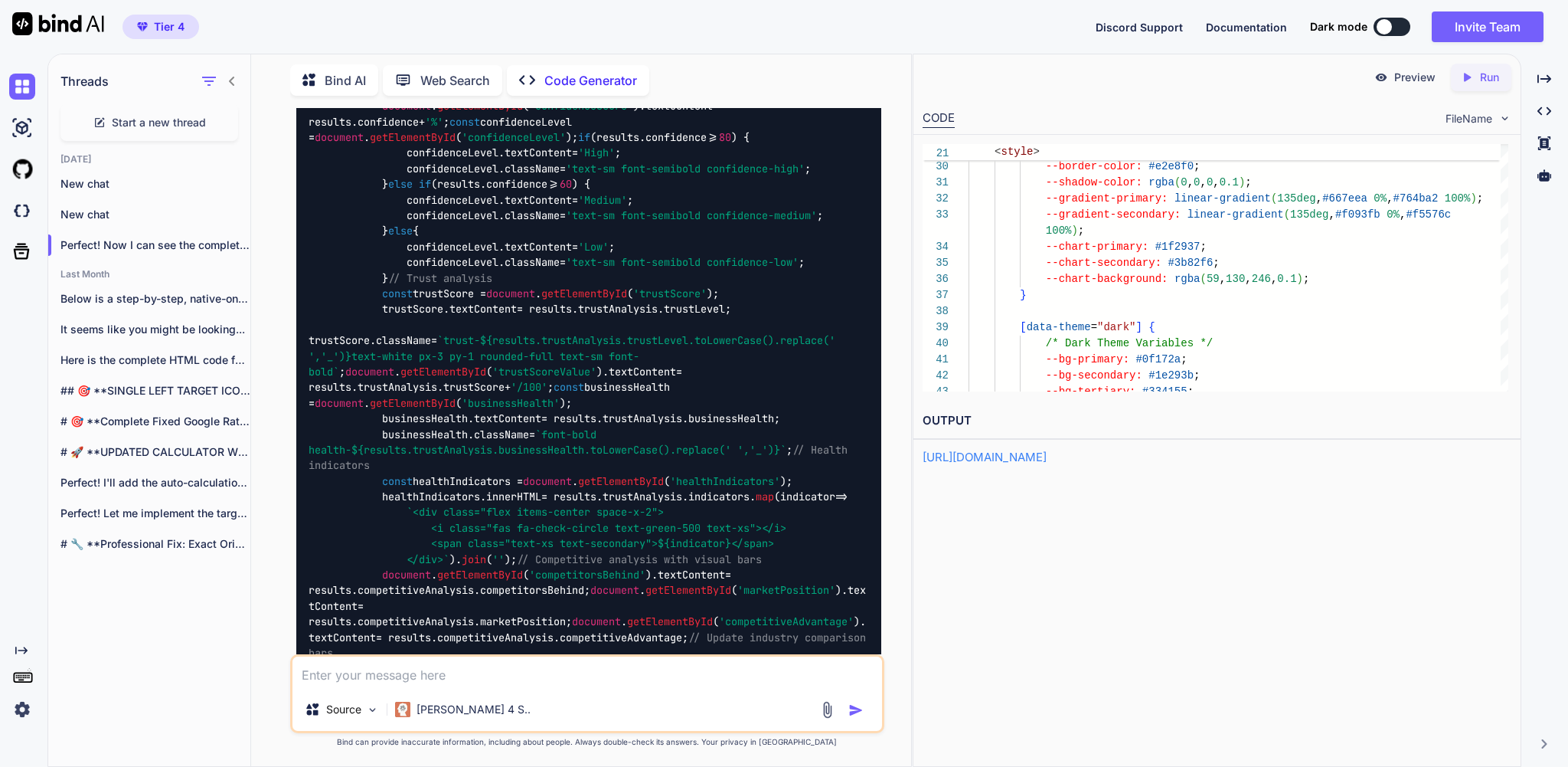
drag, startPoint x: 293, startPoint y: 228, endPoint x: 383, endPoint y: 269, distance: 98.9
click at [383, 269] on div "You yes please . make sure everything stays in good calculations and not makes …" at bounding box center [587, 436] width 647 height 658
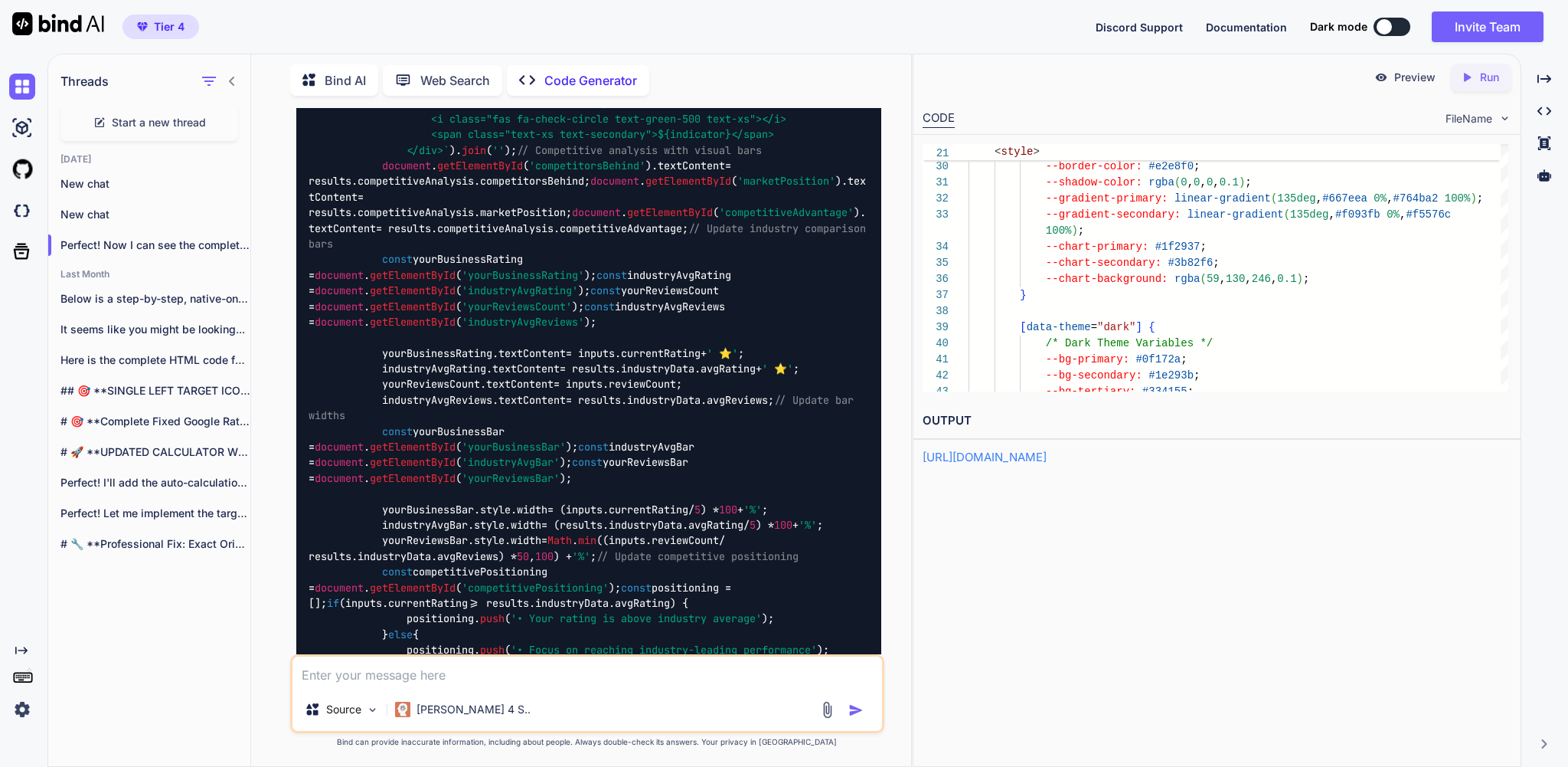
scroll to position [173867, 0]
drag, startPoint x: 297, startPoint y: 199, endPoint x: 688, endPoint y: 444, distance: 461.4
click at [688, 444] on div "You yes please . make sure everything stays in good calculations and not makes …" at bounding box center [588, 380] width 590 height 546
copy div "✅ Confirmed for Implementation: #1 - Advanced Competitive Analysis Add back as …"
click at [553, 679] on div "Source Claude 4 S.." at bounding box center [586, 693] width 593 height 79
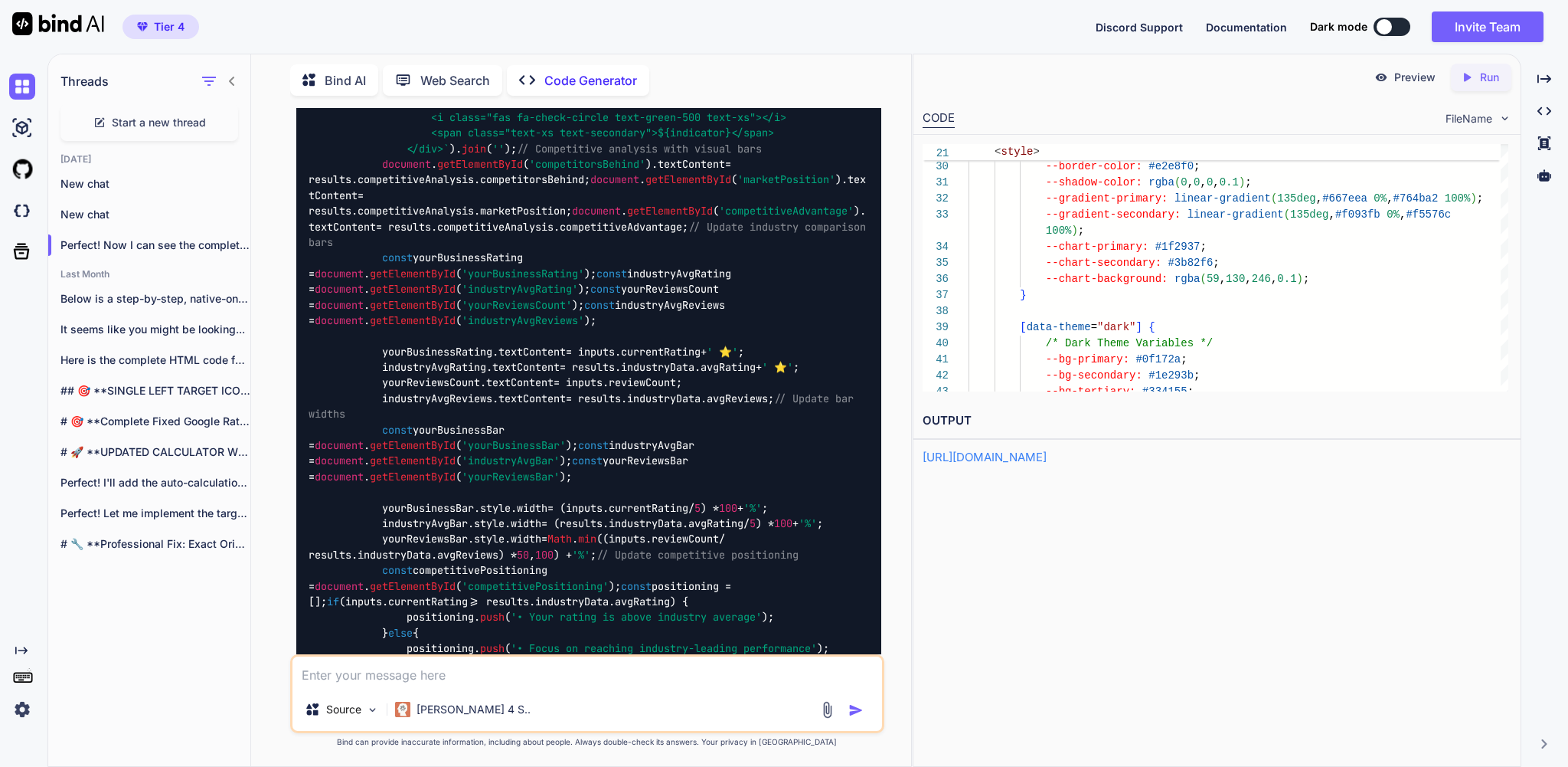
click at [530, 672] on textarea at bounding box center [587, 672] width 589 height 31
type textarea "w"
type textarea "x"
type textarea "wh"
type textarea "x"
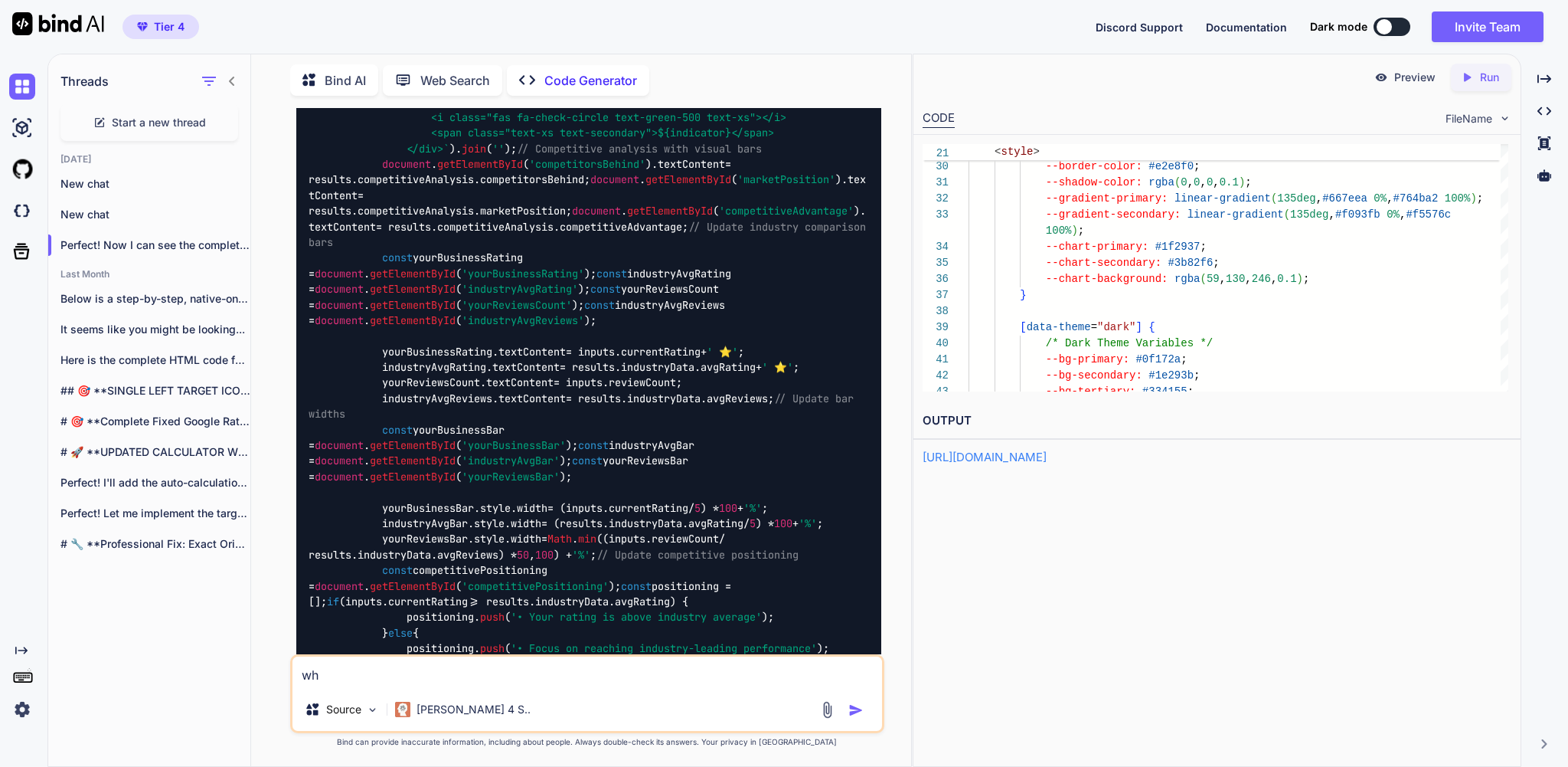
type textarea "wha"
type textarea "x"
type textarea "what"
type textarea "x"
type textarea "what"
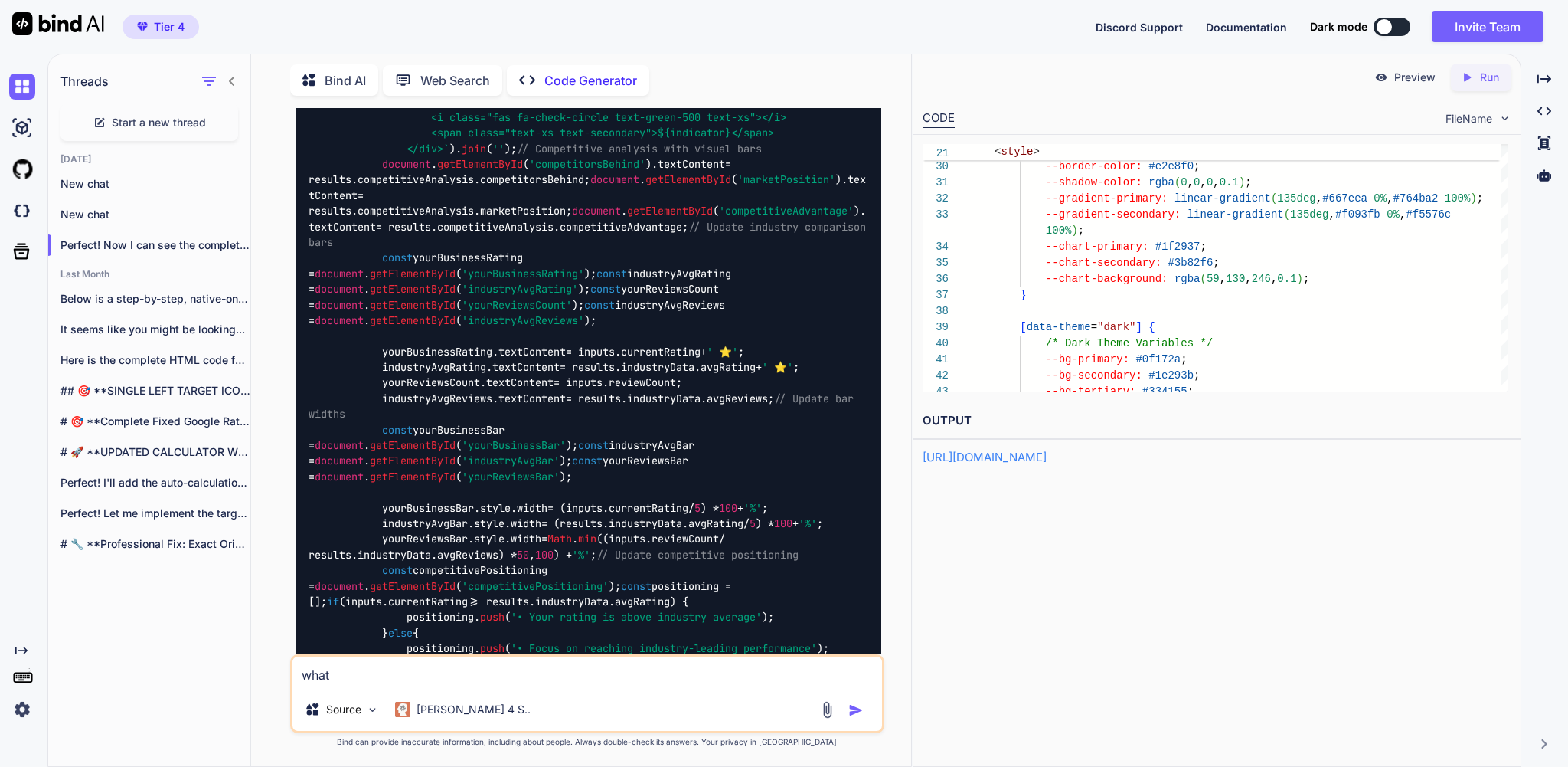
type textarea "x"
type textarea "what i"
type textarea "x"
type textarea "what is"
type textarea "x"
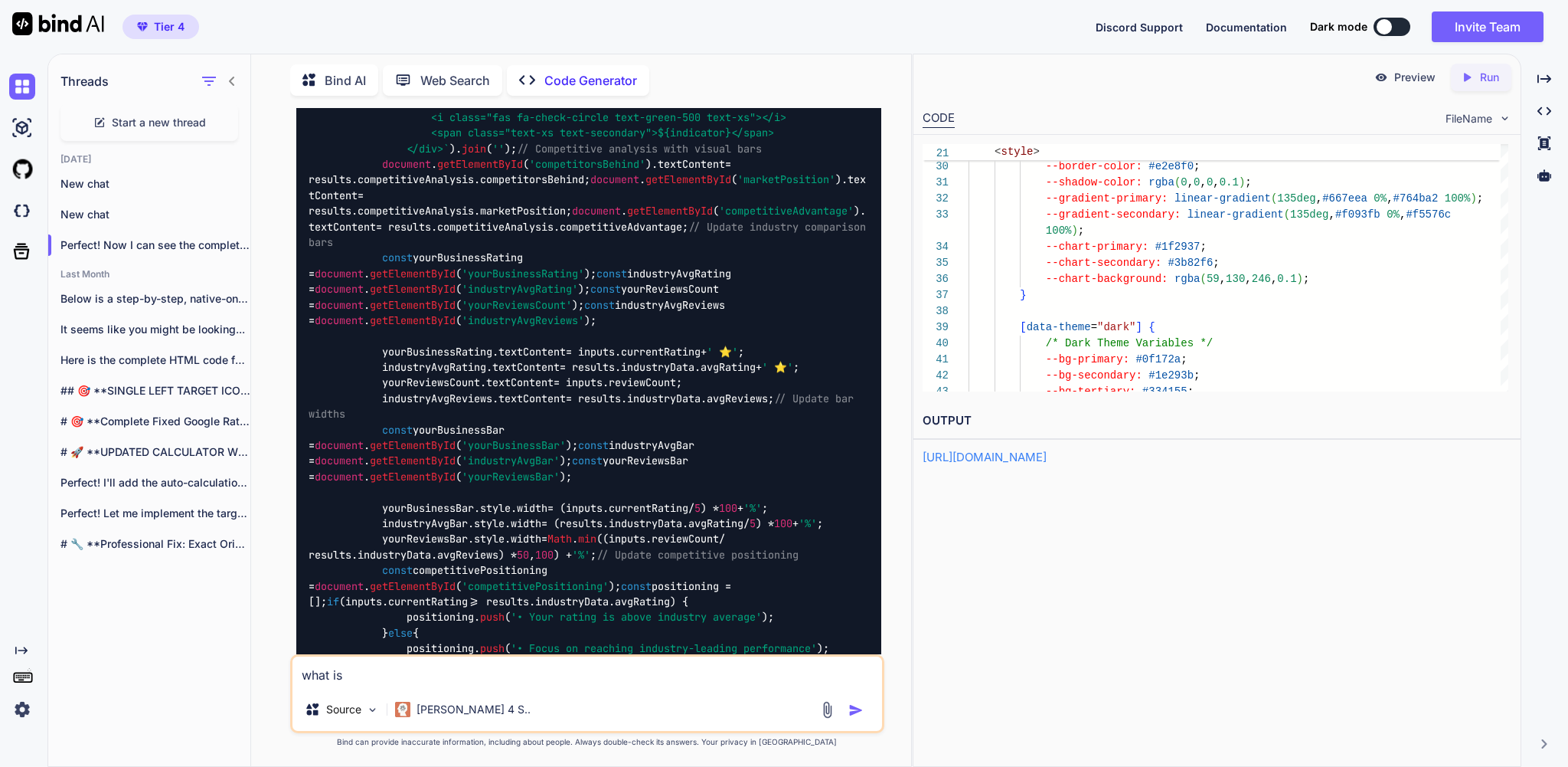
type textarea "what is"
type textarea "x"
type textarea "what is a"
type textarea "x"
type textarea "what is ab"
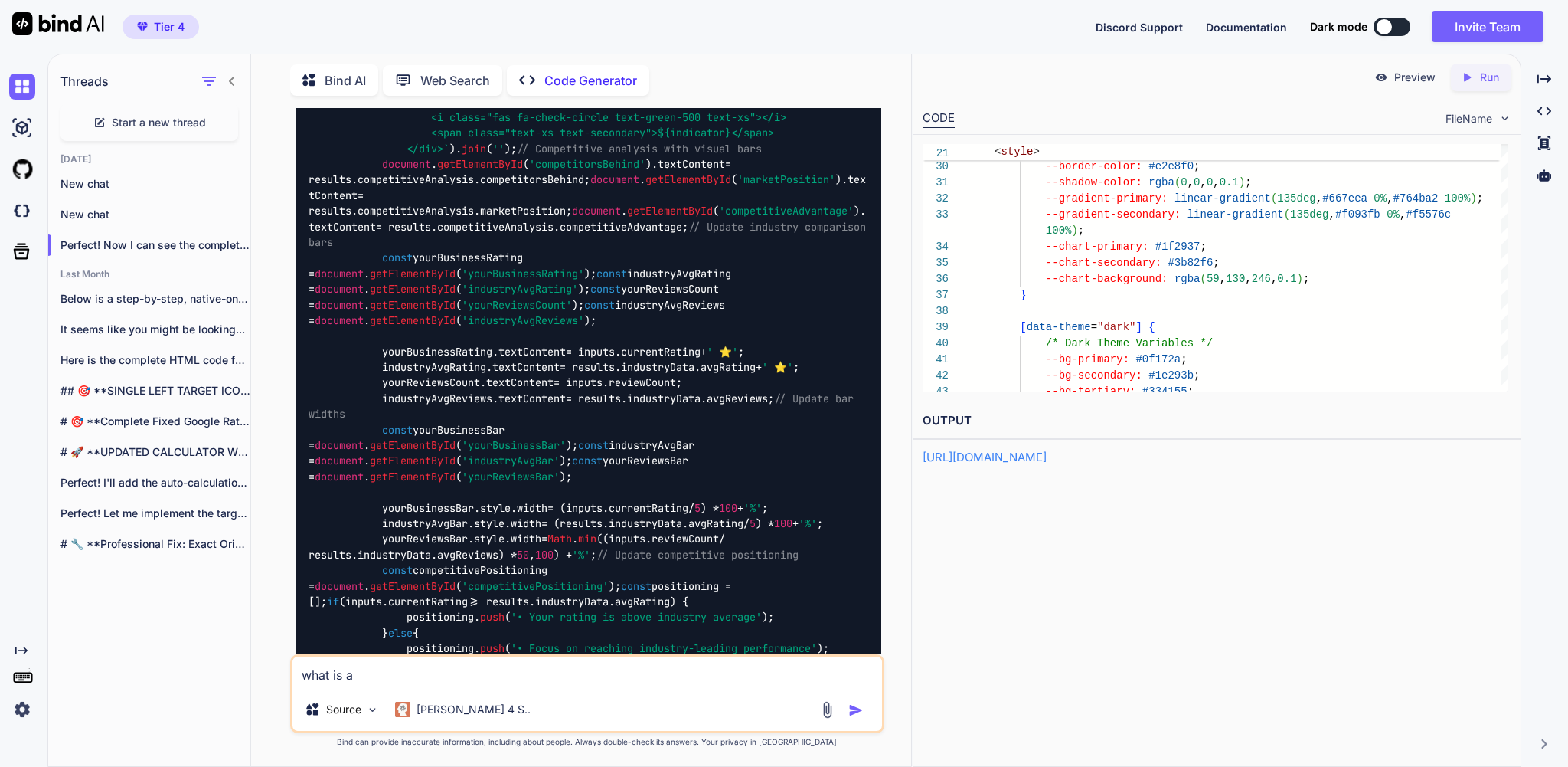
type textarea "x"
type textarea "what is abo"
type textarea "x"
type textarea "what is abou"
type textarea "x"
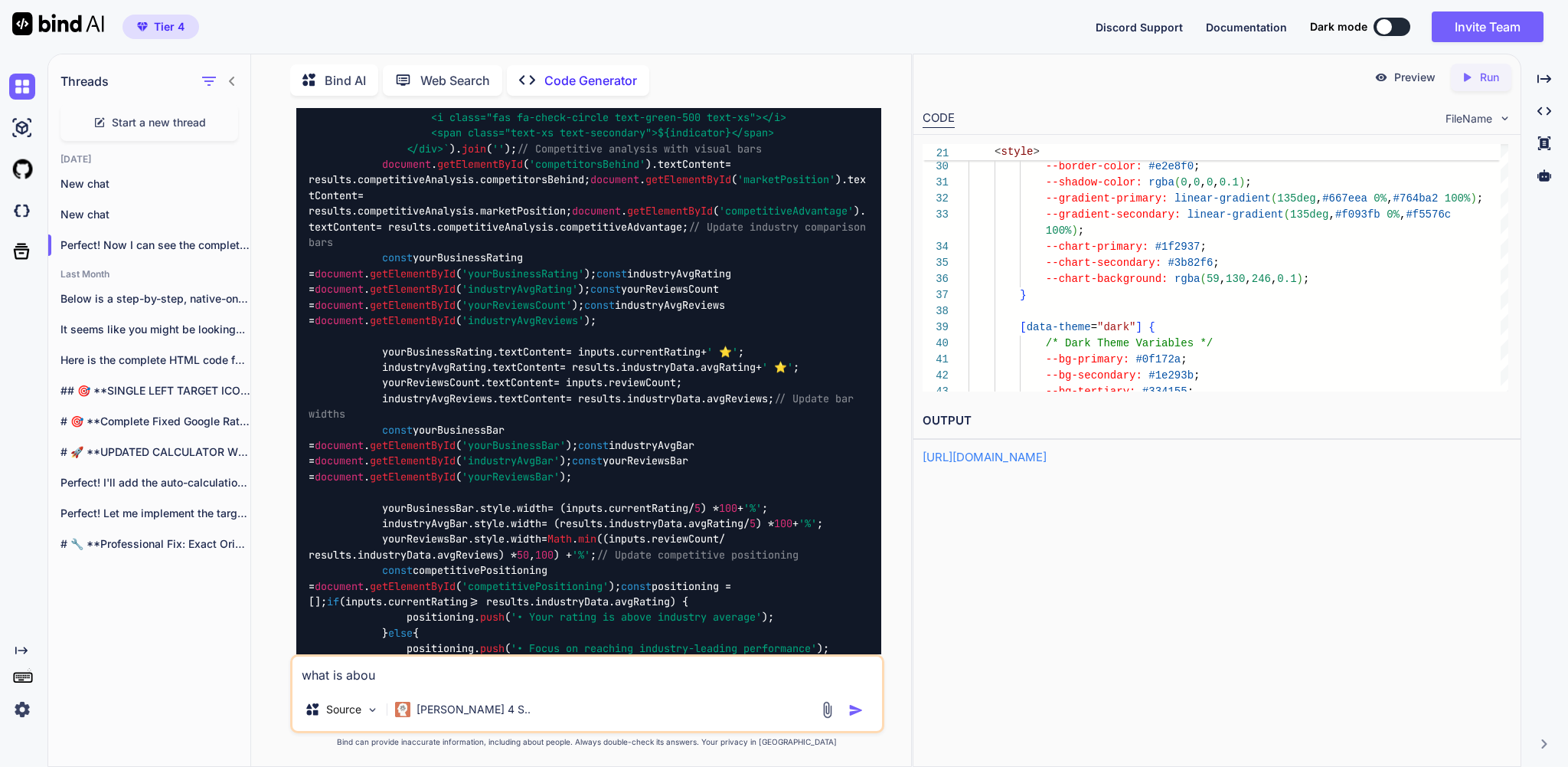
type textarea "what is about"
type textarea "x"
type textarea "what is about"
type textarea "x"
type textarea "what is about t"
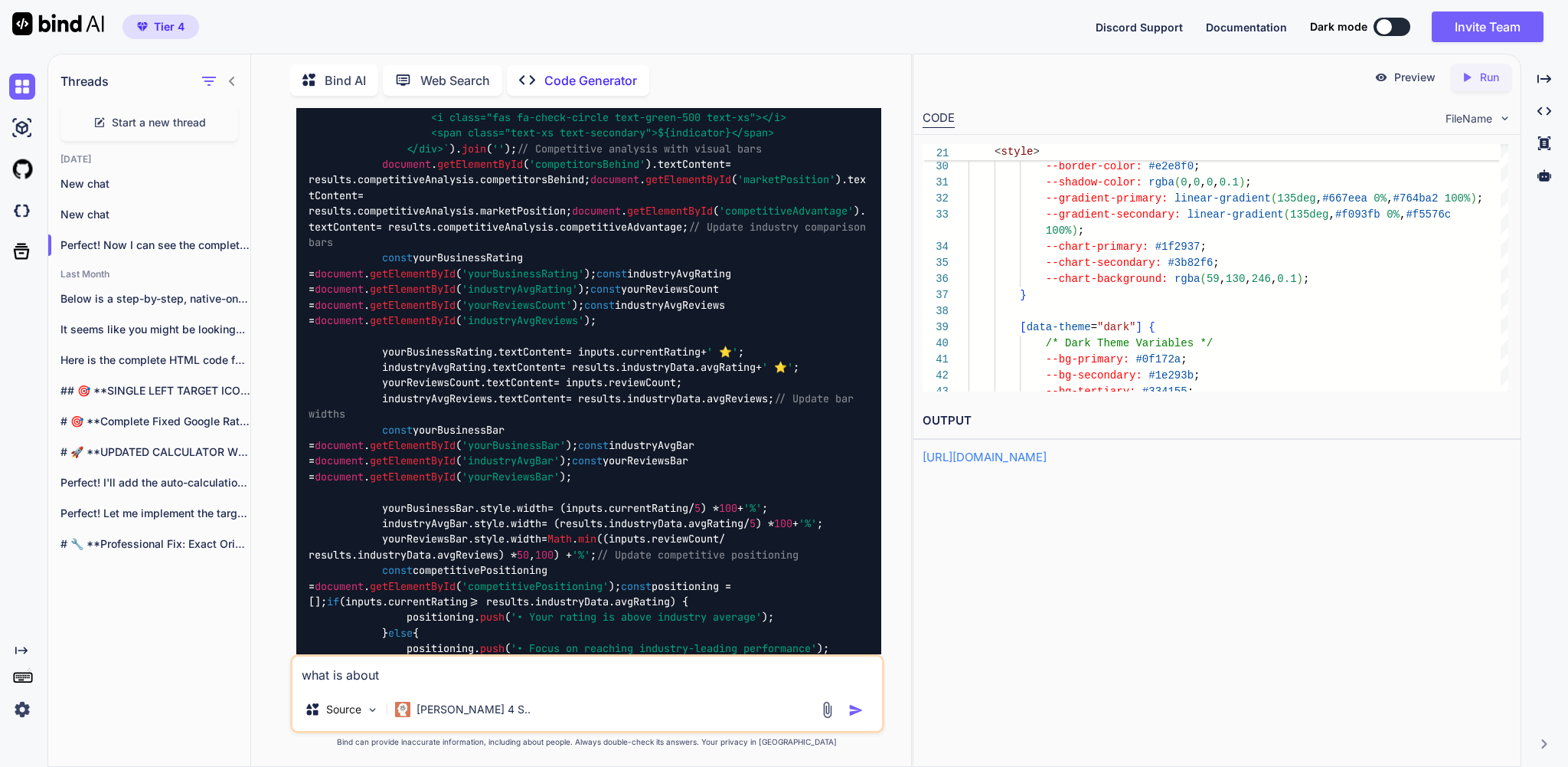
type textarea "x"
type textarea "what is about th"
type textarea "x"
type textarea "what is about thi"
type textarea "x"
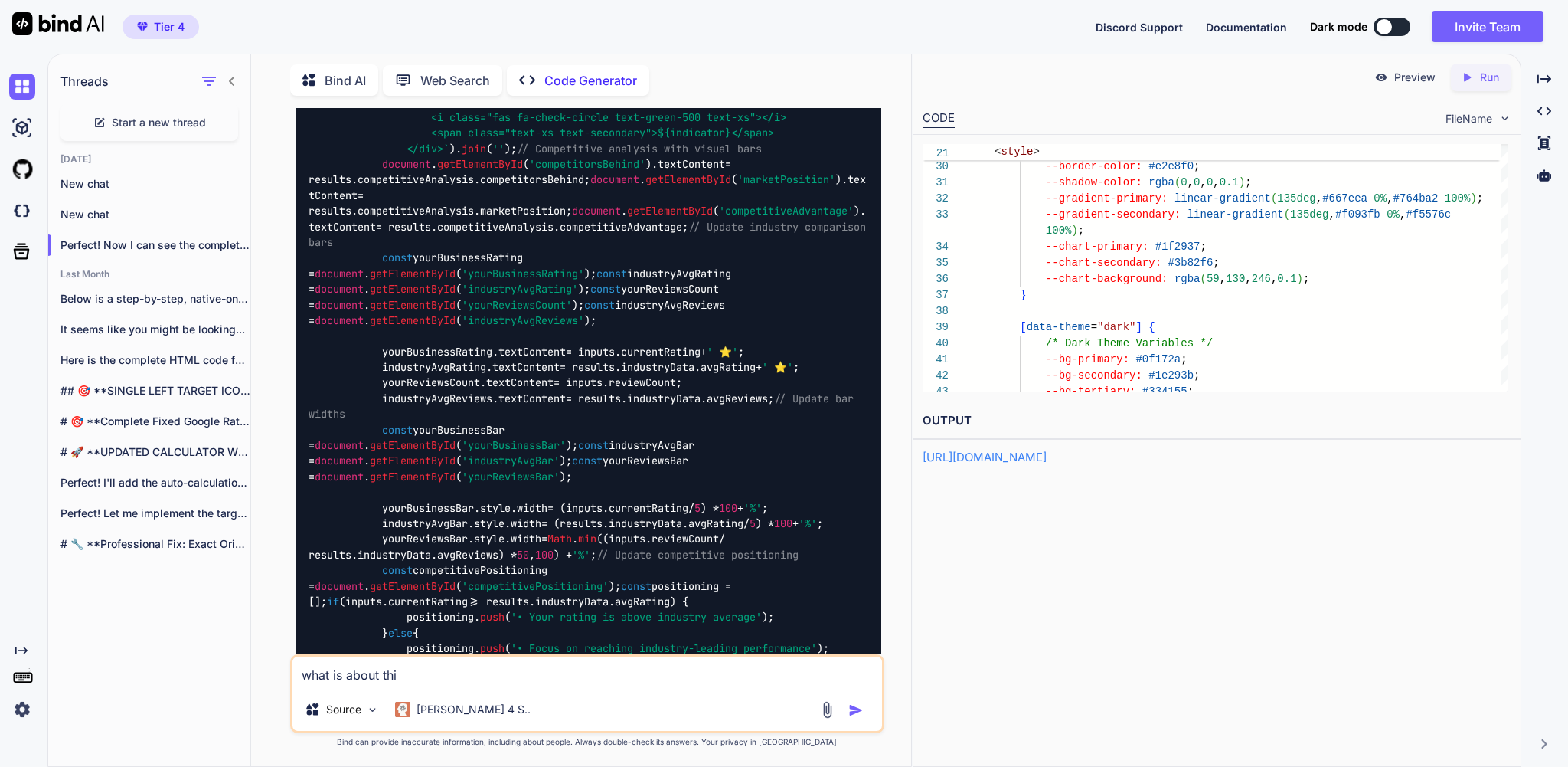
type textarea "what is about this"
type textarea "x"
type textarea "what is about this"
type textarea "x"
type textarea "what is about this :"
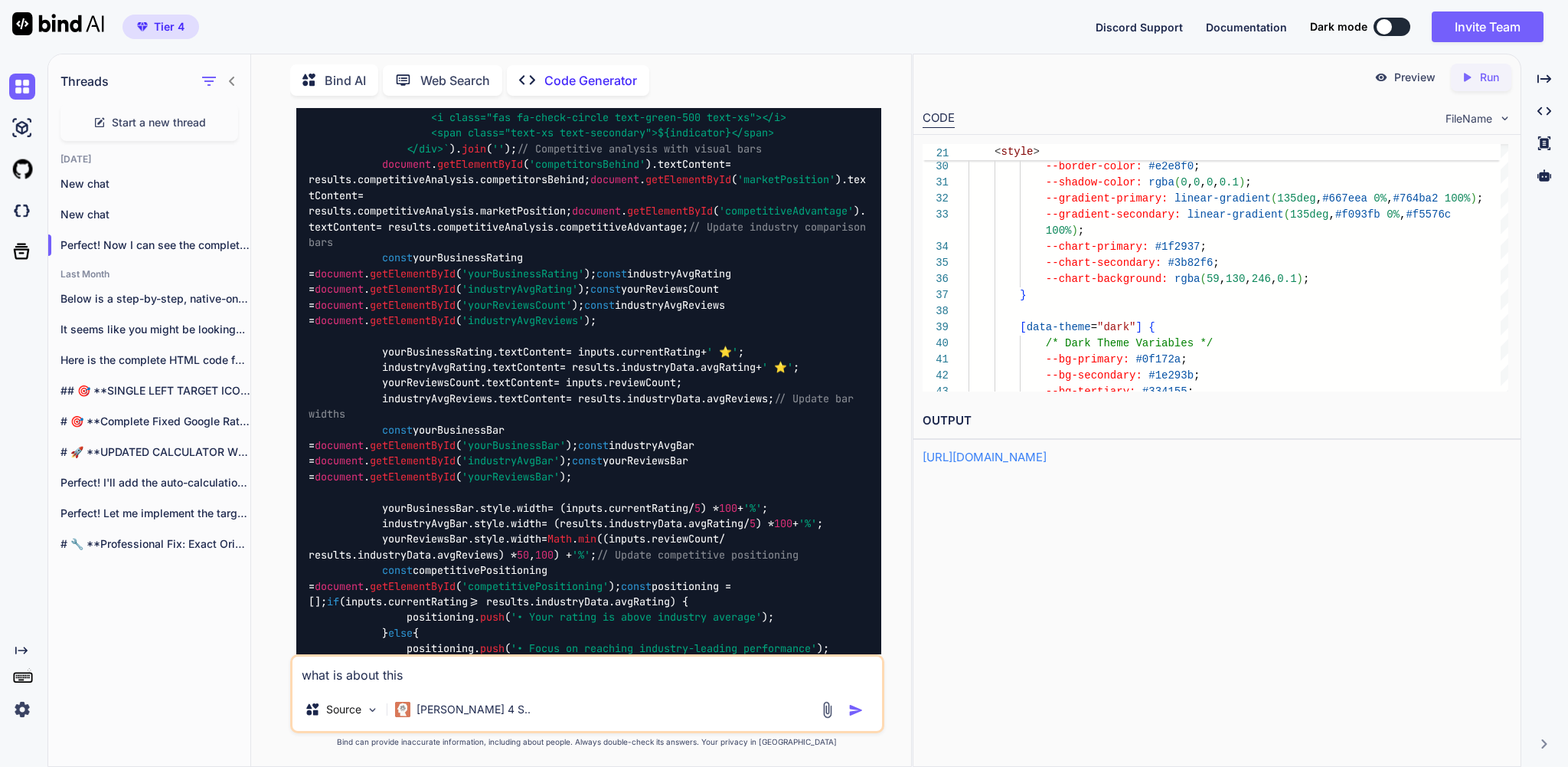
type textarea "x"
paste textarea "✅ Confirmed for Implementation: #1 - Advanced Competitive Analysis Add back as …"
type textarea "what is about this :✅ Confirmed for Implementation: #1 - Advanced Competitive A…"
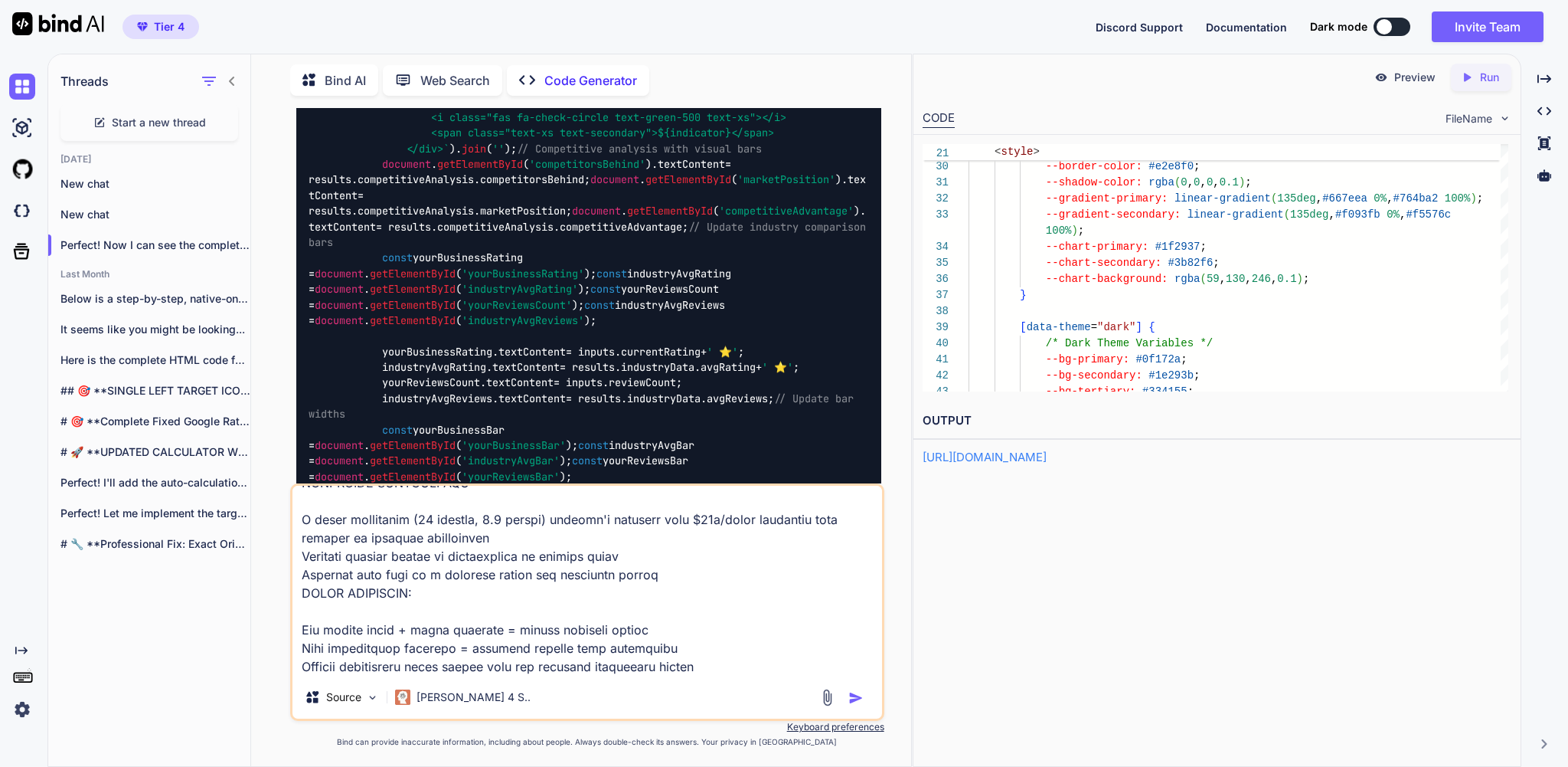
type textarea "x"
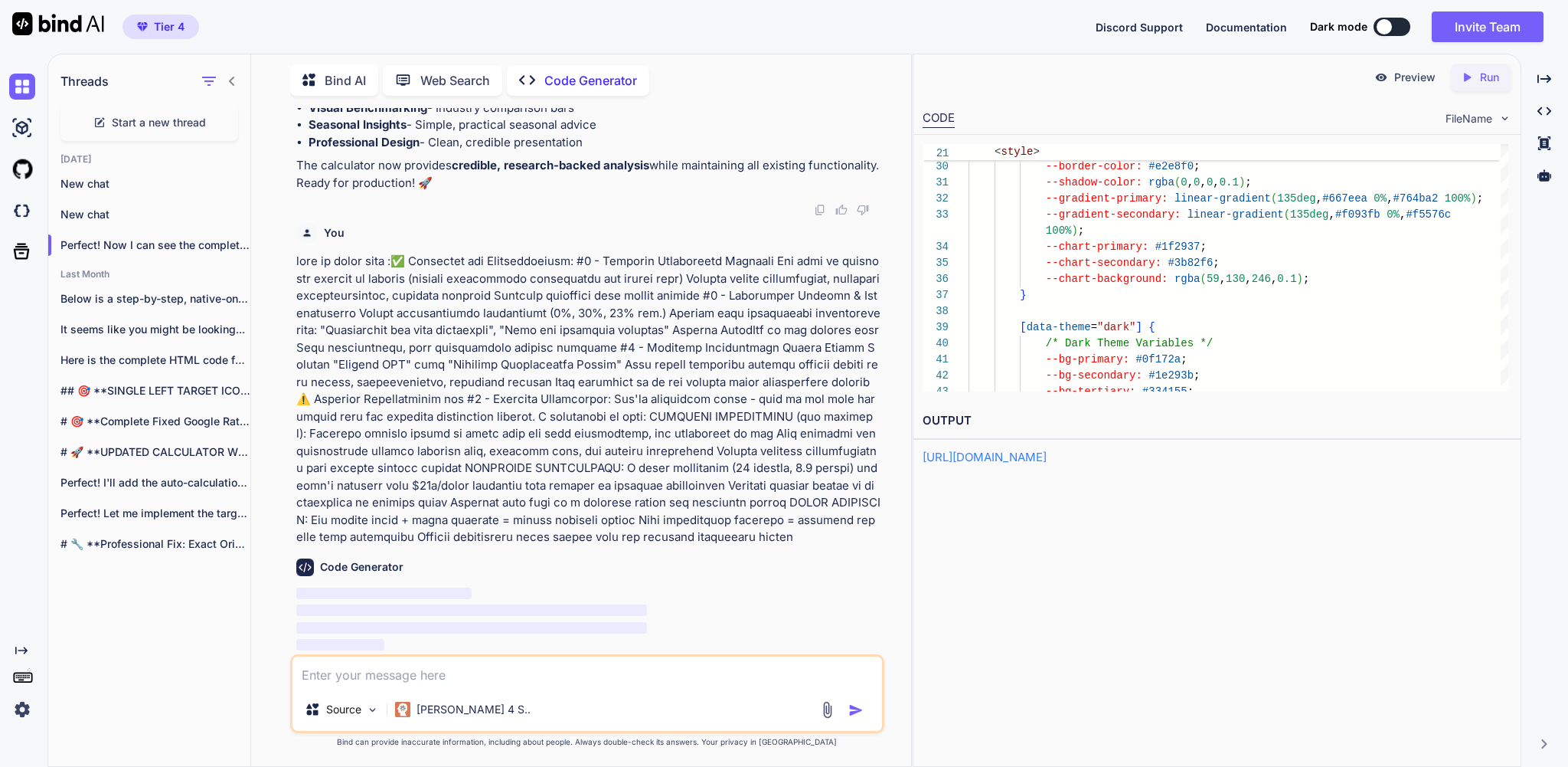
scroll to position [294509, 0]
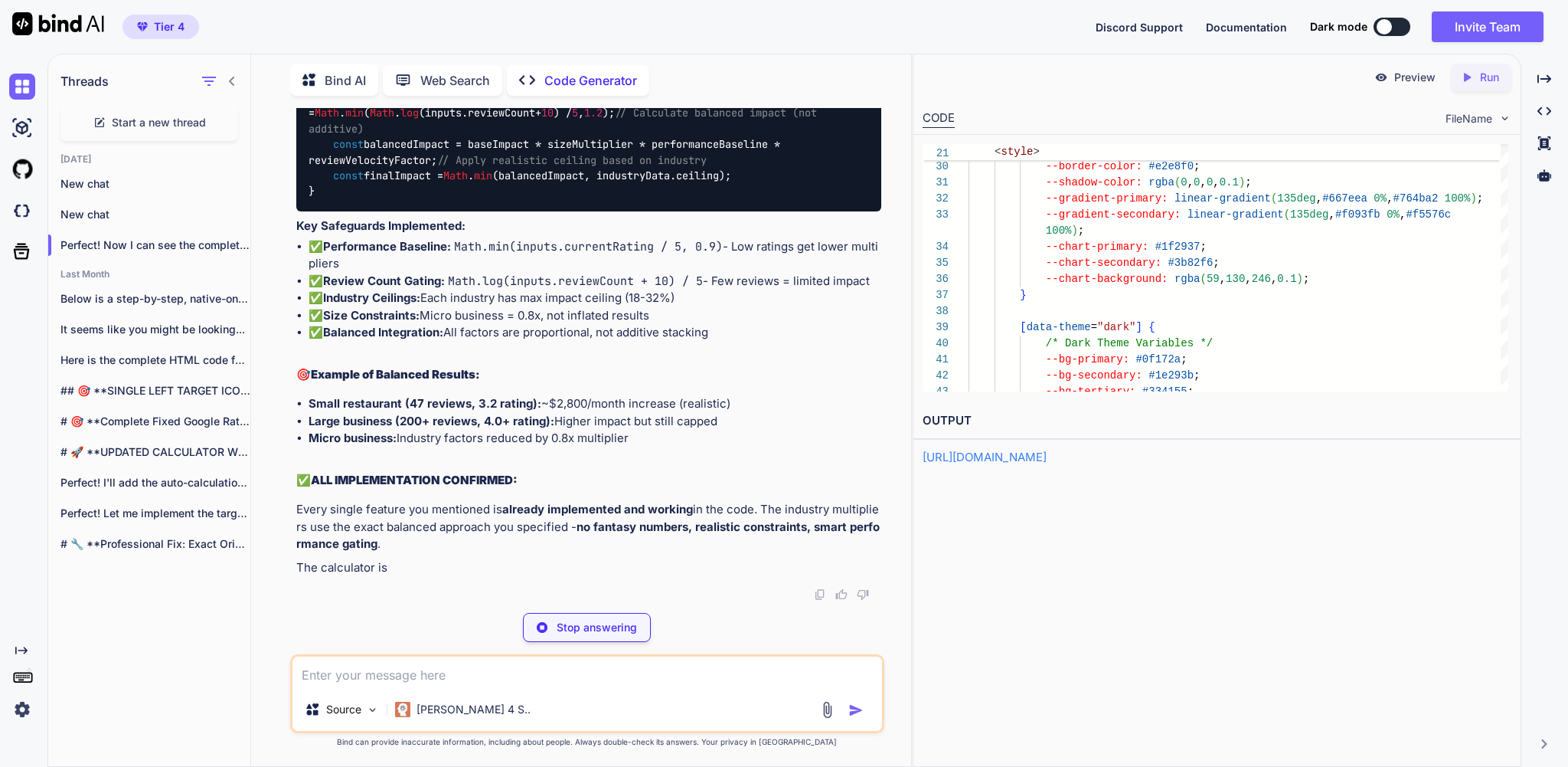
type textarea "x"
type textarea "reviewVelocityFactor; // Apply realistic ceiling based on industry const finalI…"
type textarea "x"
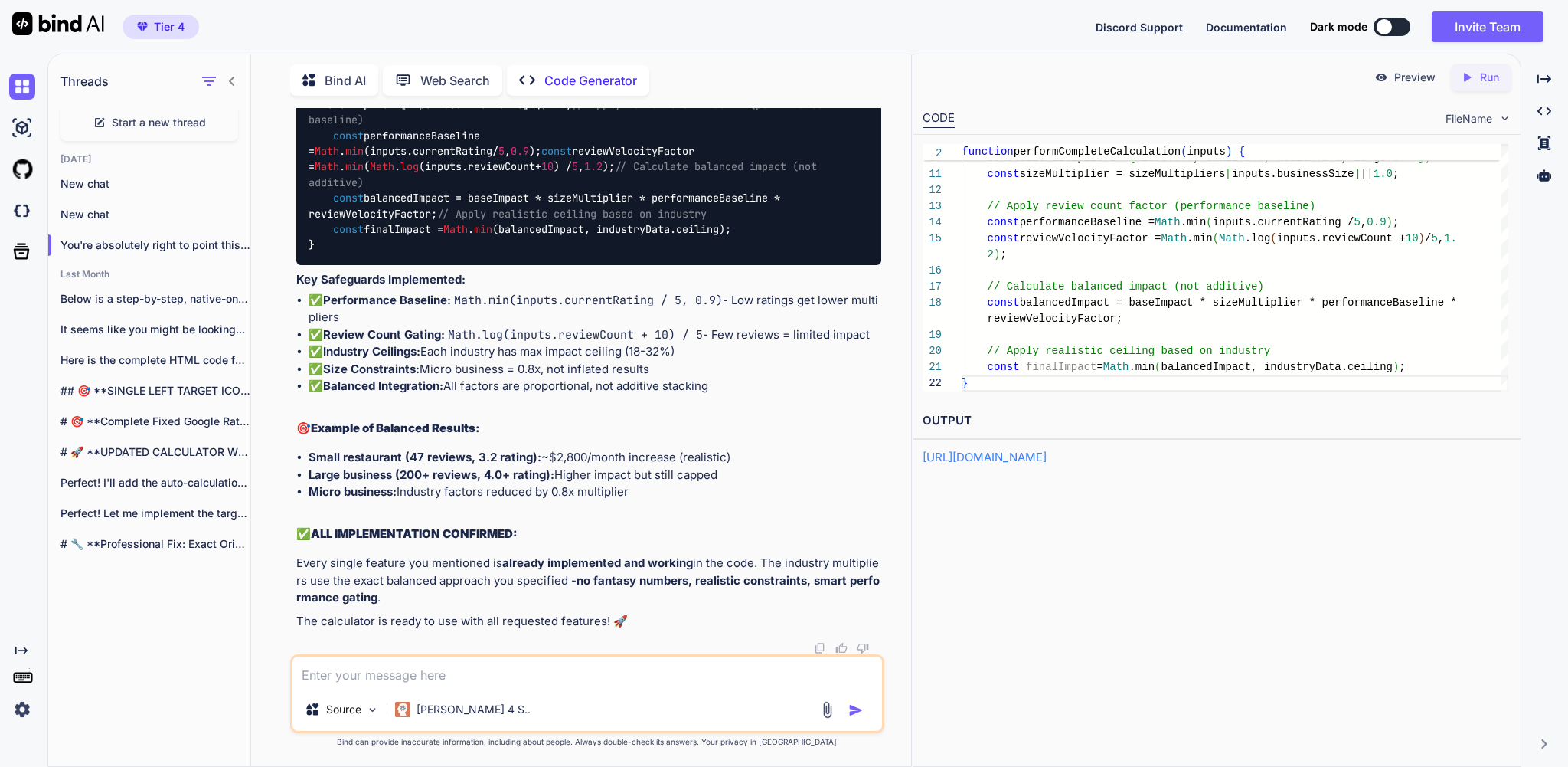
scroll to position [294788, 0]
click at [424, 670] on textarea at bounding box center [587, 672] width 589 height 31
type textarea "I"
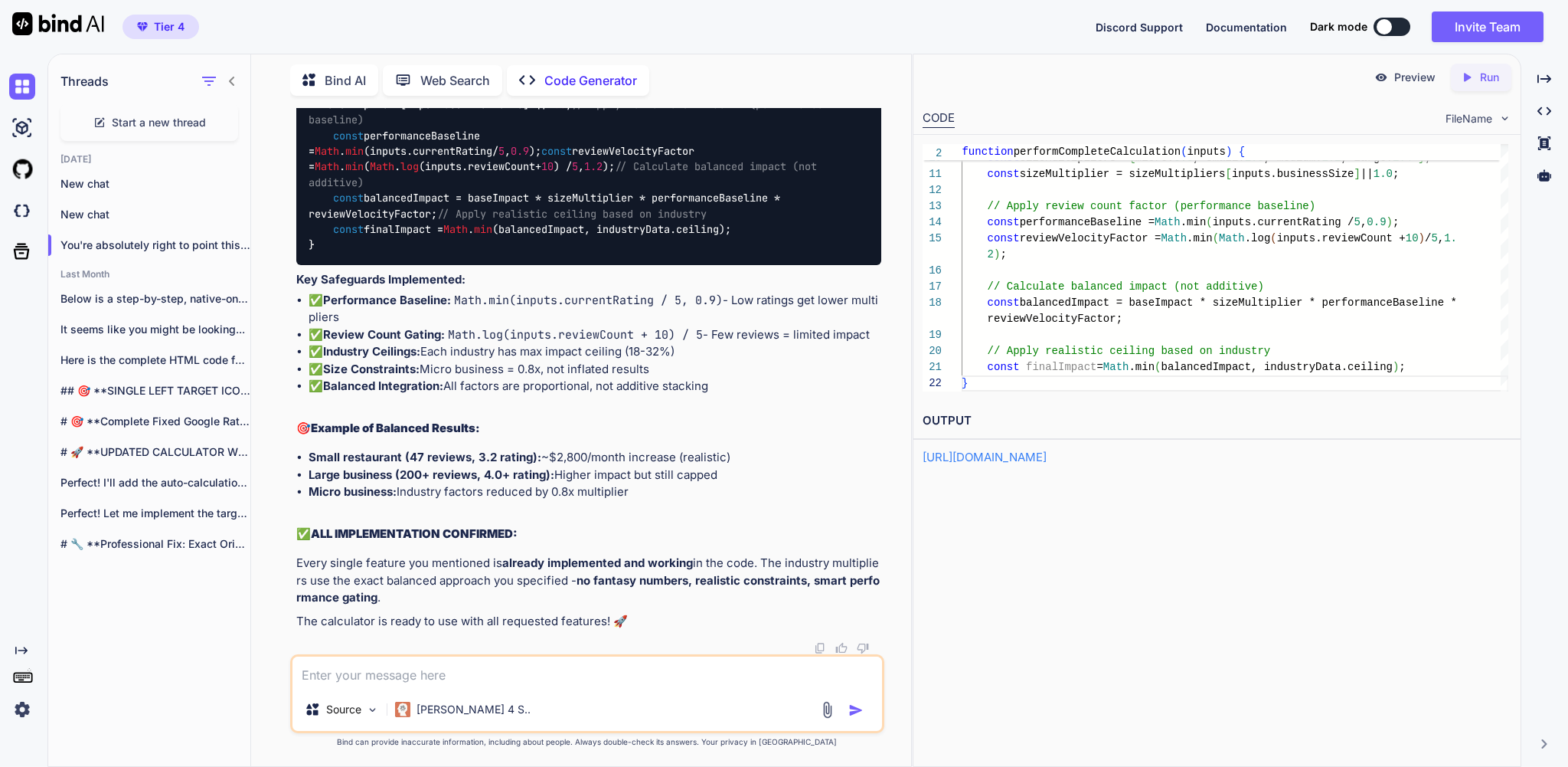
type textarea "x"
type textarea "L"
type textarea "x"
type textarea "Le"
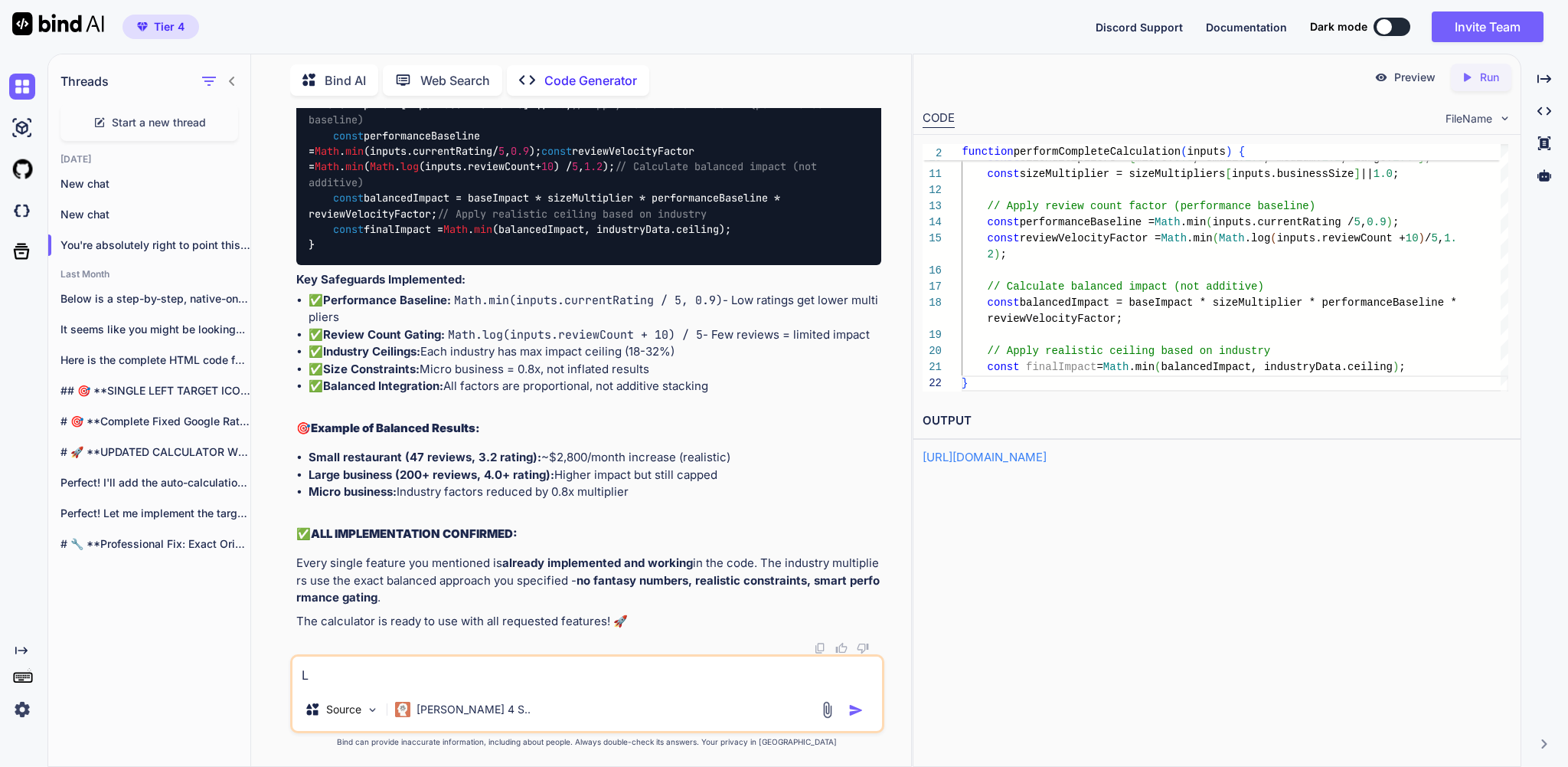
type textarea "x"
type textarea "Let"
type textarea "x"
type textarea "Lets"
type textarea "x"
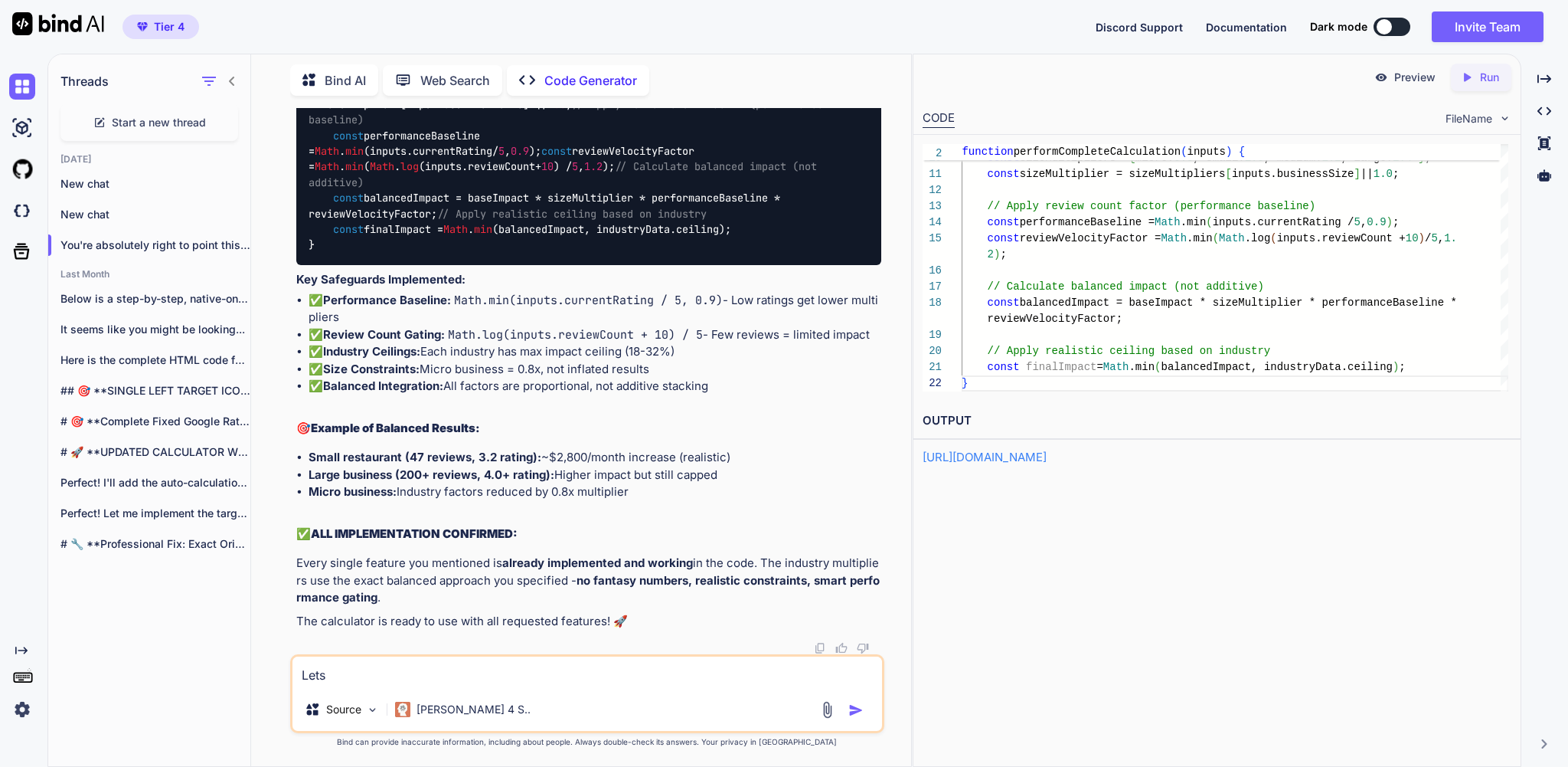
type textarea "Lets"
type textarea "x"
type textarea "Lets o"
type textarea "x"
type textarea "Lets on"
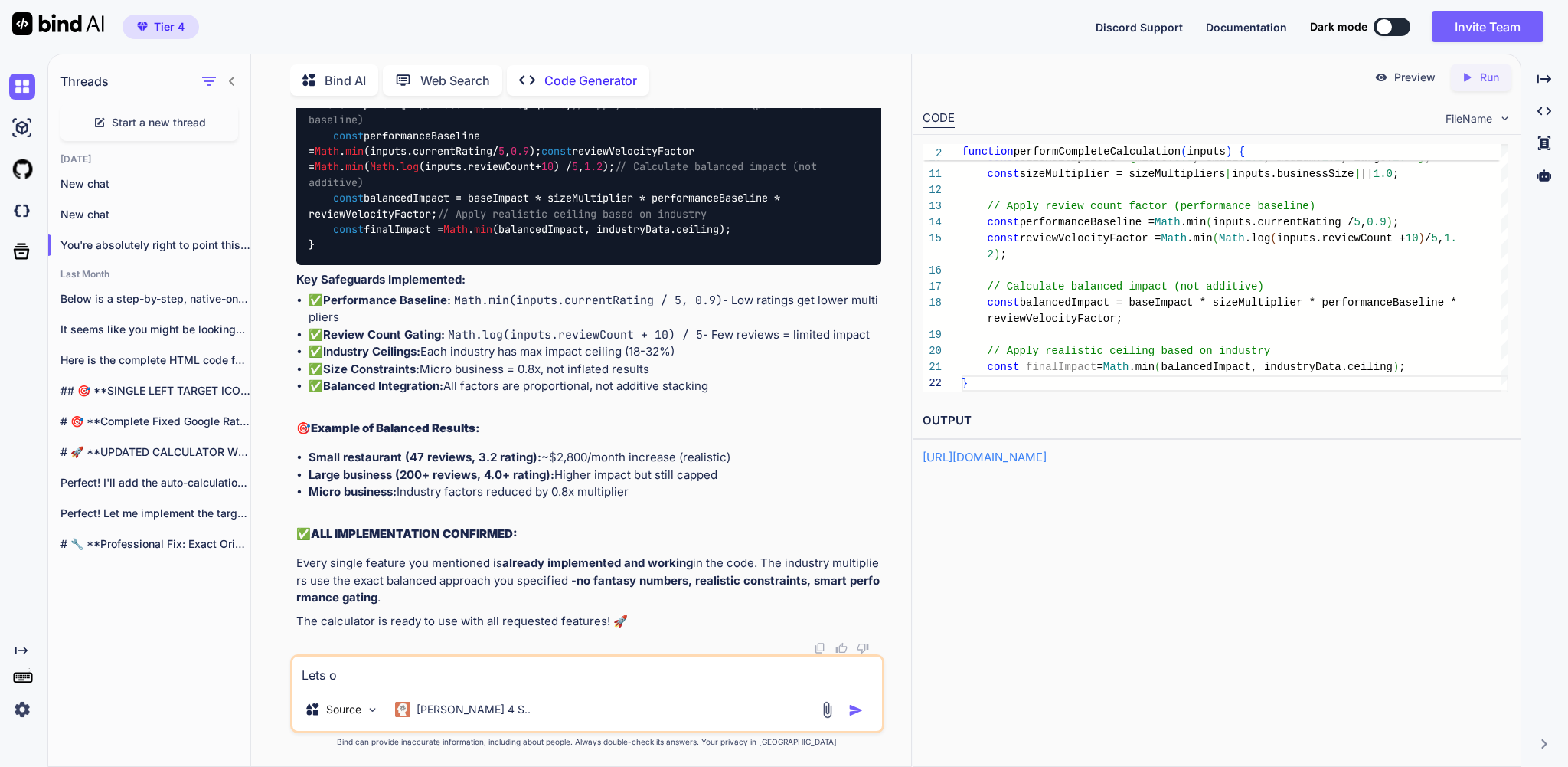
type textarea "x"
type textarea "Lets onb"
type textarea "x"
type textarea "Lets onbo"
type textarea "x"
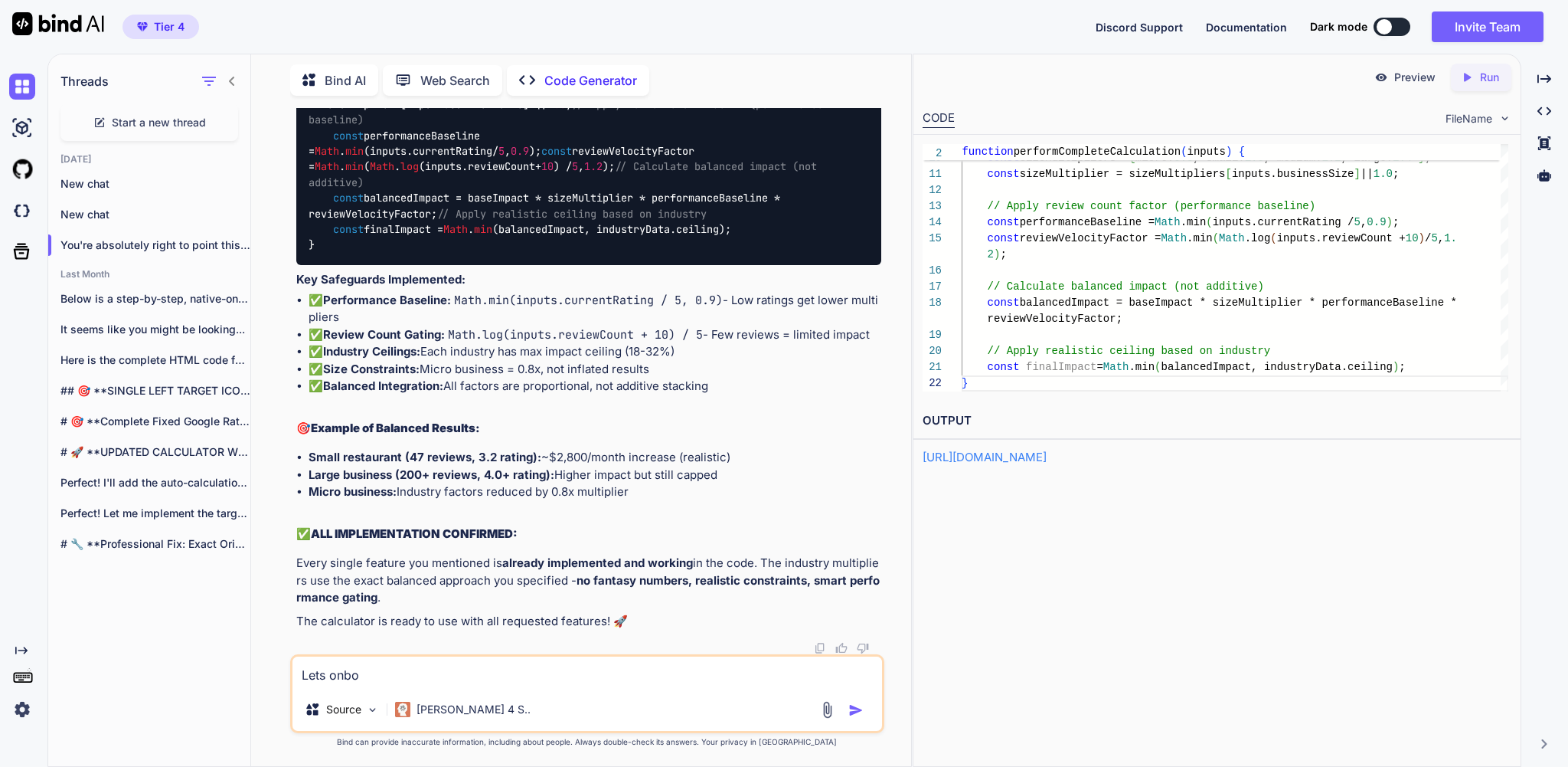
type textarea "Lets onboa"
type textarea "x"
type textarea "Lets onboar"
type textarea "x"
type textarea "Lets onboard"
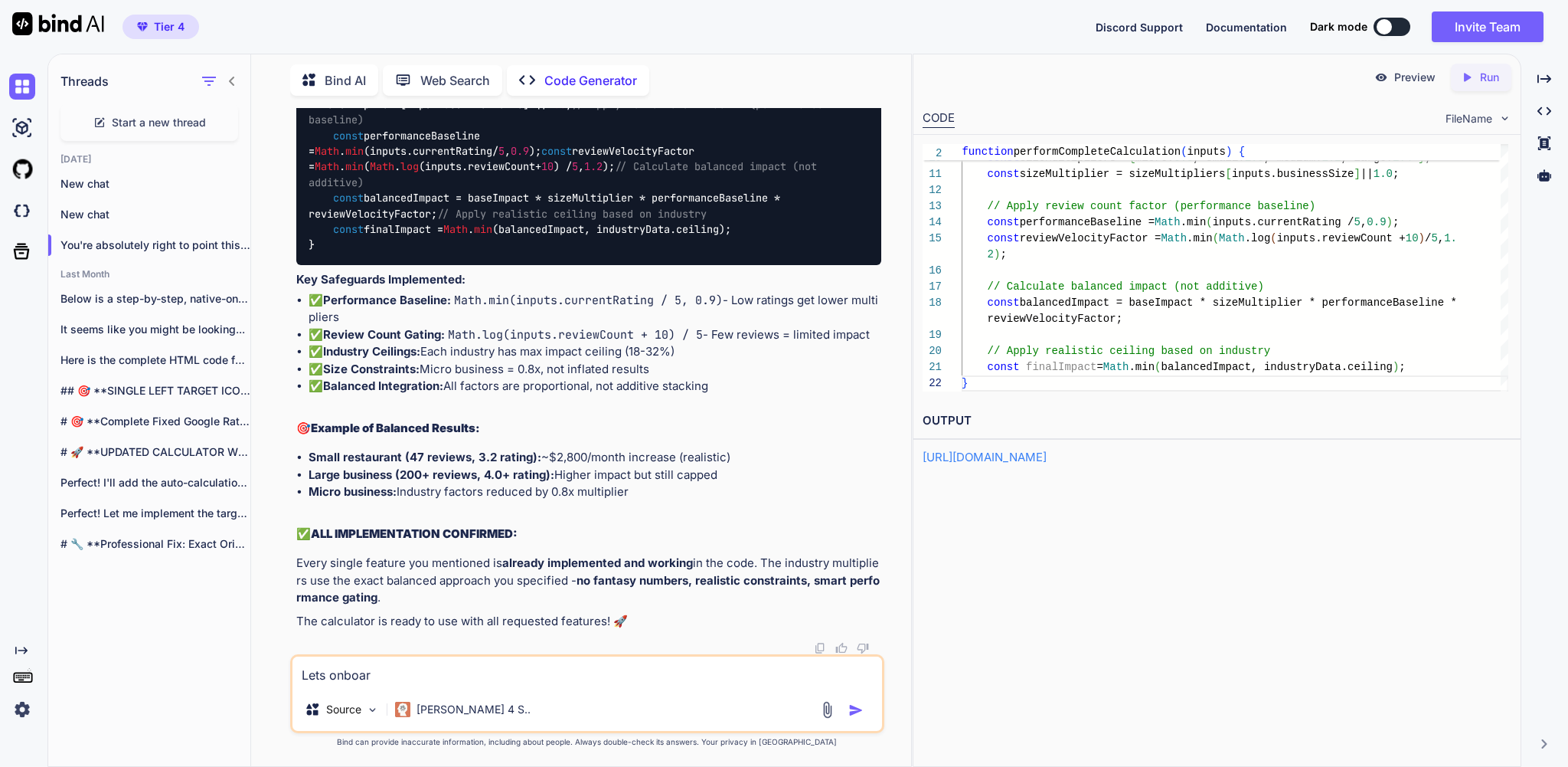
type textarea "x"
type textarea "Lets onboard"
type textarea "x"
type textarea "Lets onboard a"
type textarea "x"
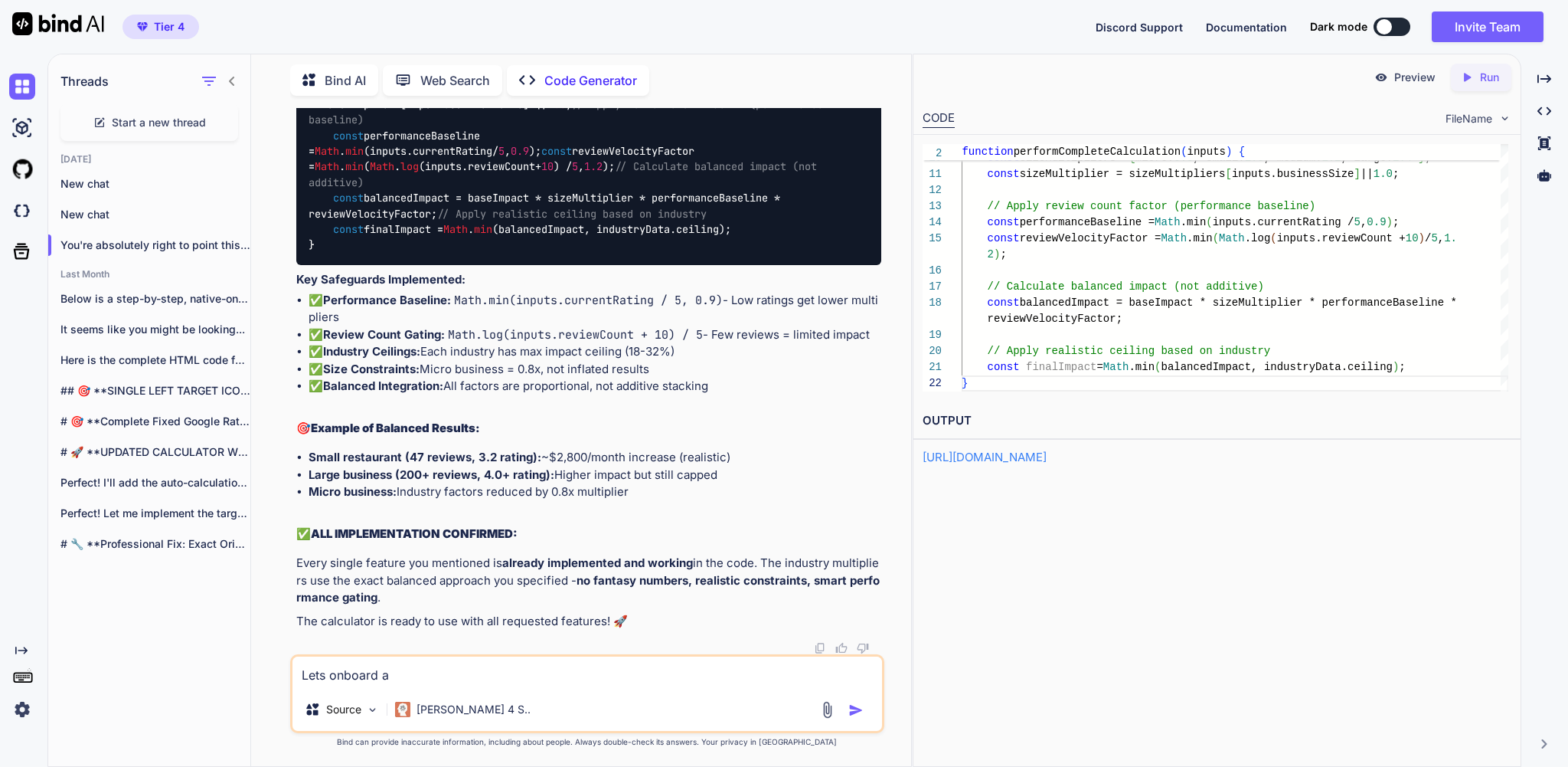
type textarea "Lets onboard a"
type textarea "x"
type textarea "Lets onboard a t"
type textarea "x"
type textarea "Lets onboard a te"
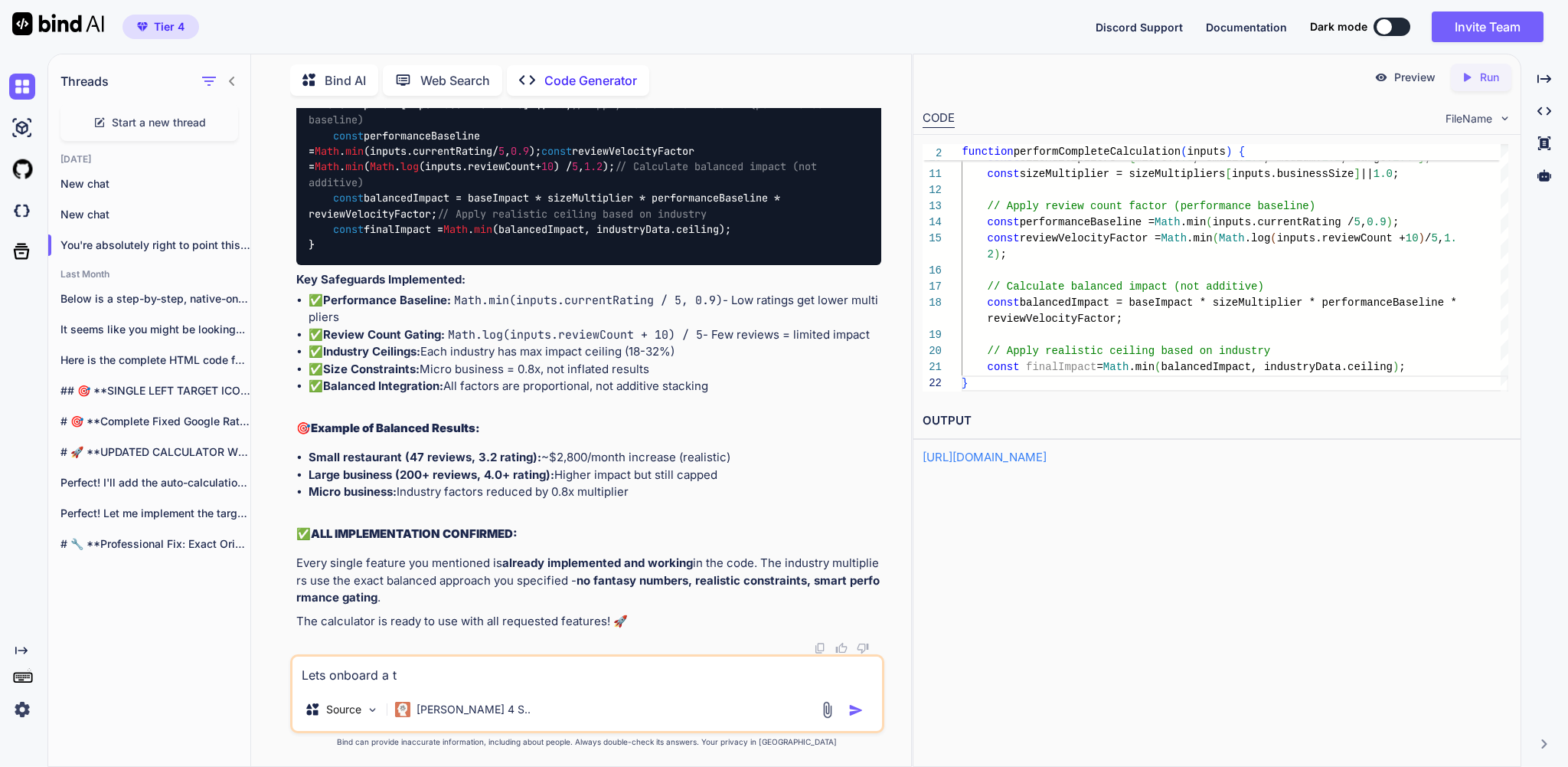
type textarea "x"
type textarea "Lets onboard a tea"
type textarea "x"
type textarea "Lets onboard a team"
type textarea "x"
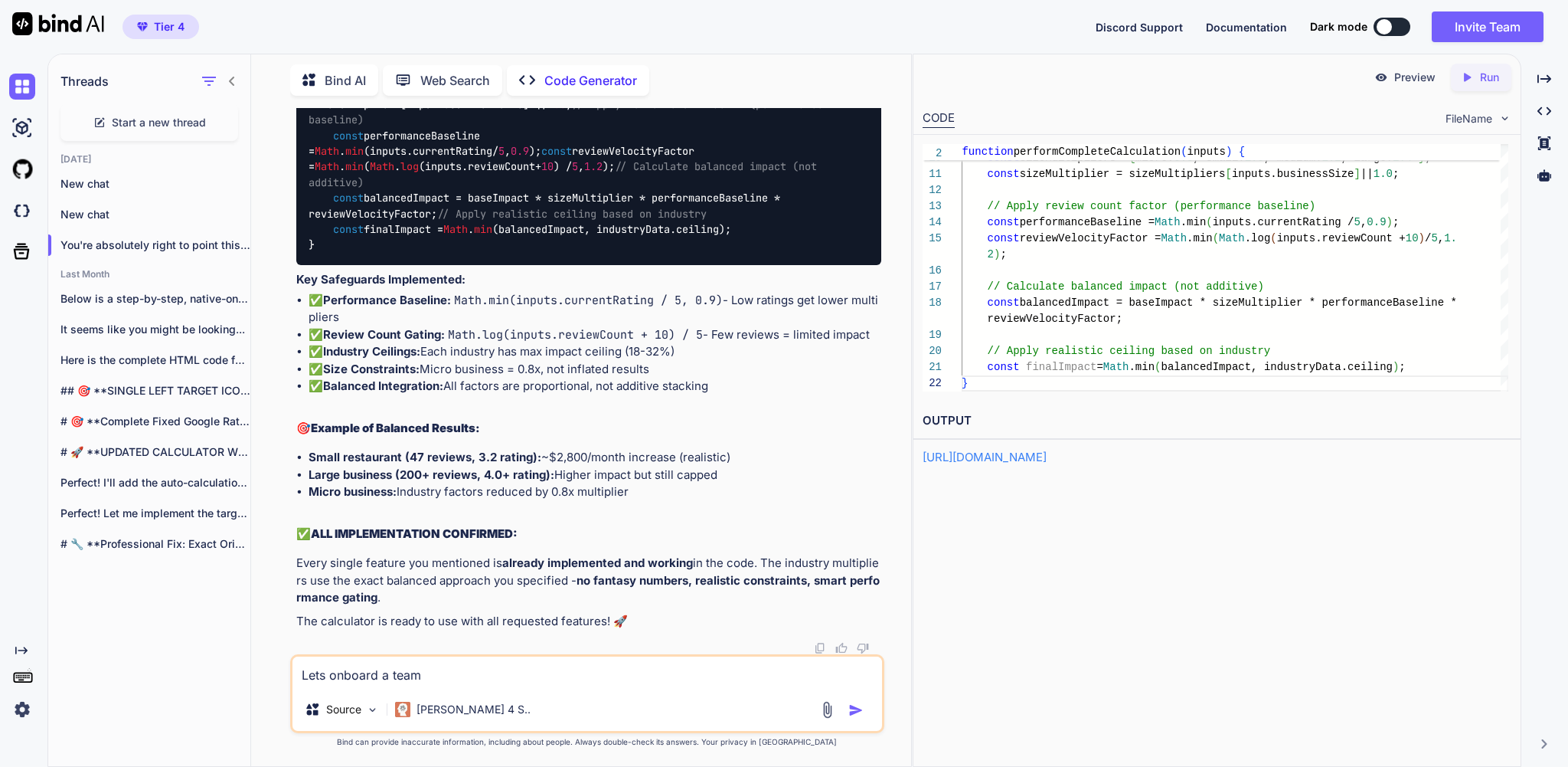
type textarea "Lets onboard a team"
type textarea "x"
type textarea "Lets onboard a team o"
type textarea "x"
type textarea "Lets onboard a team of"
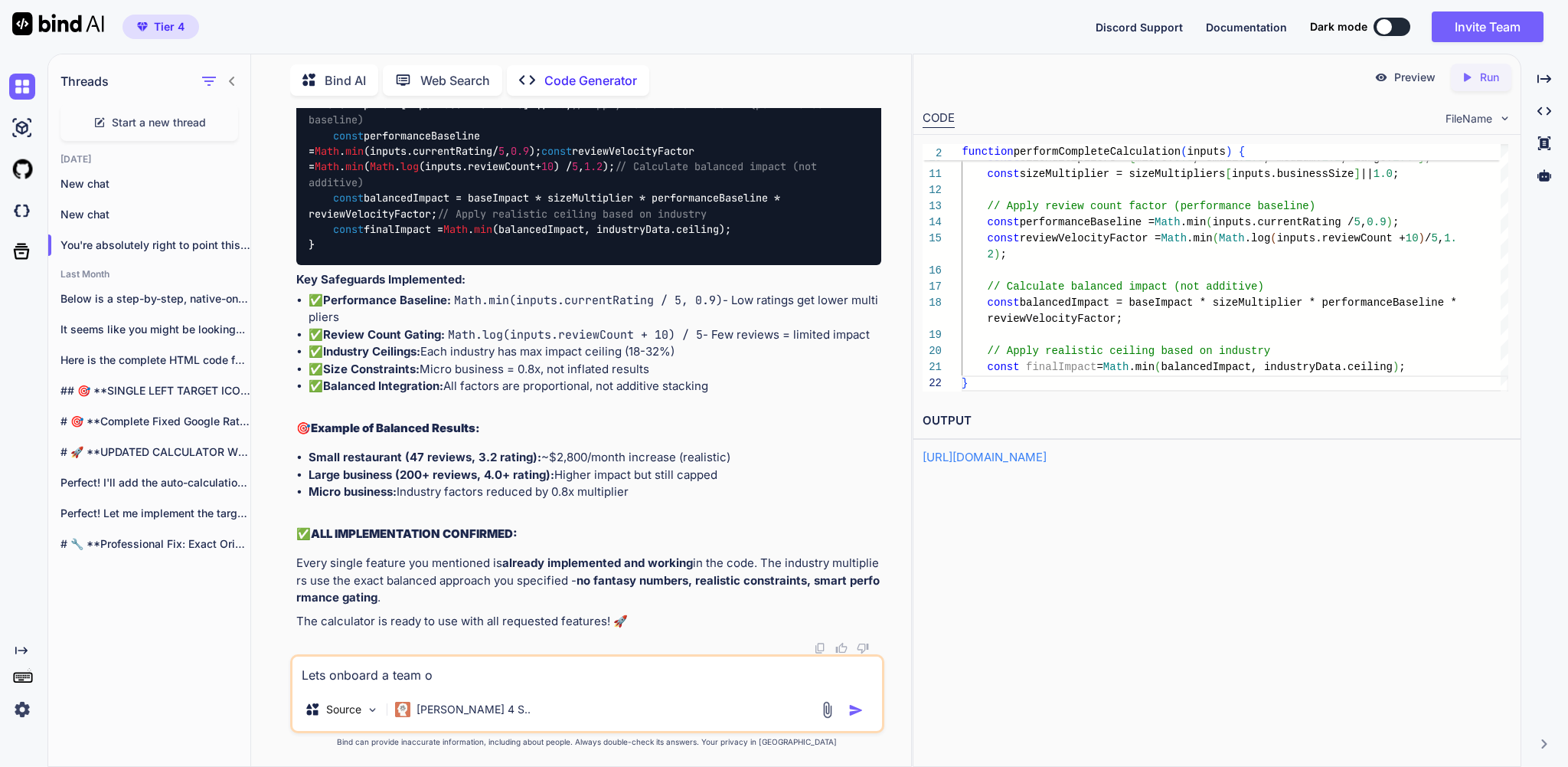
type textarea "x"
type textarea "Lets onboard a team of"
type textarea "x"
type textarea "Lets onboard a team of a"
type textarea "x"
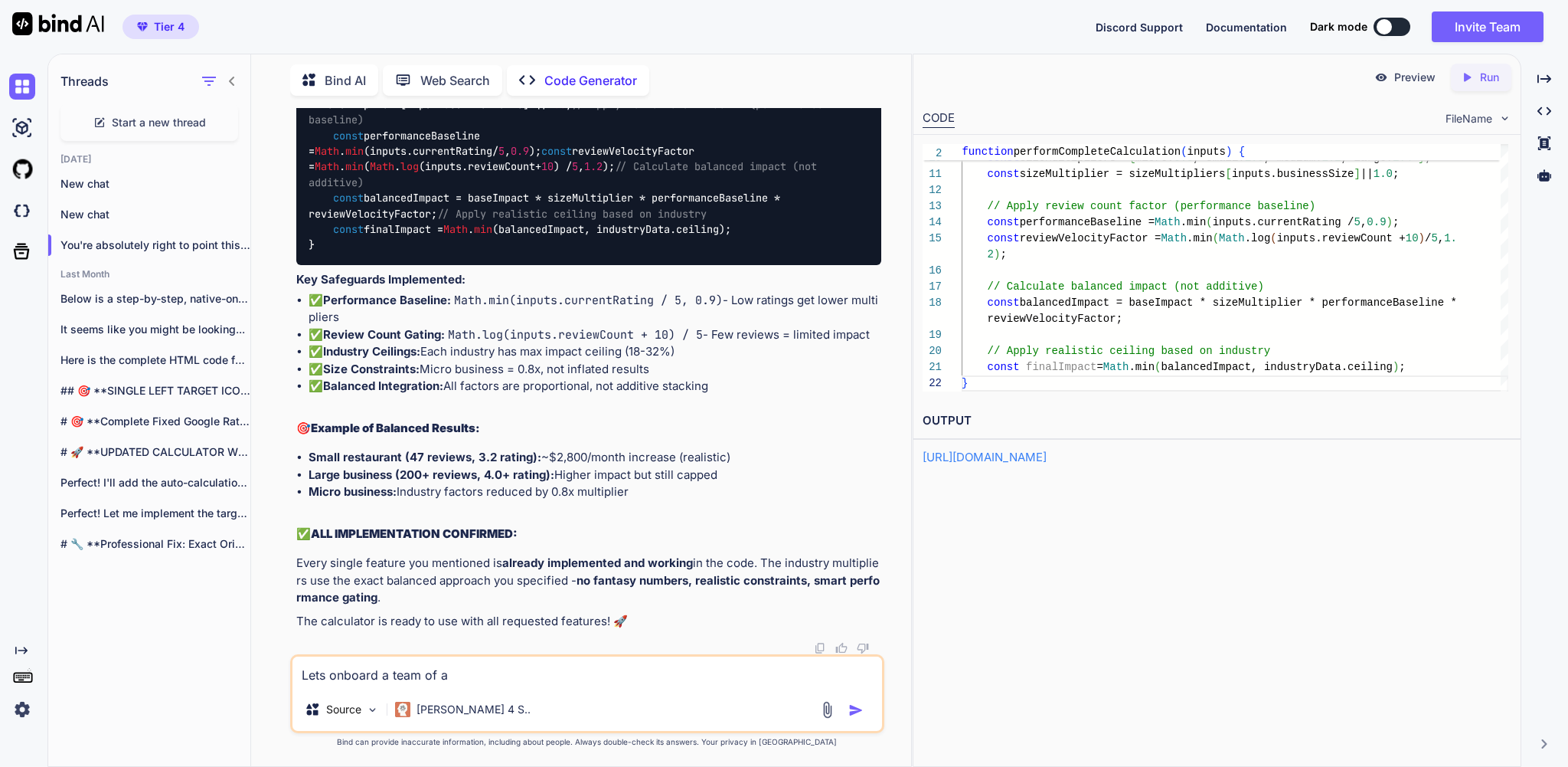
type textarea "Lets onboard a team of an"
type textarea "x"
type textarea "Lets onboard a team of an"
type textarea "x"
type textarea "Lets onboard a team of an U"
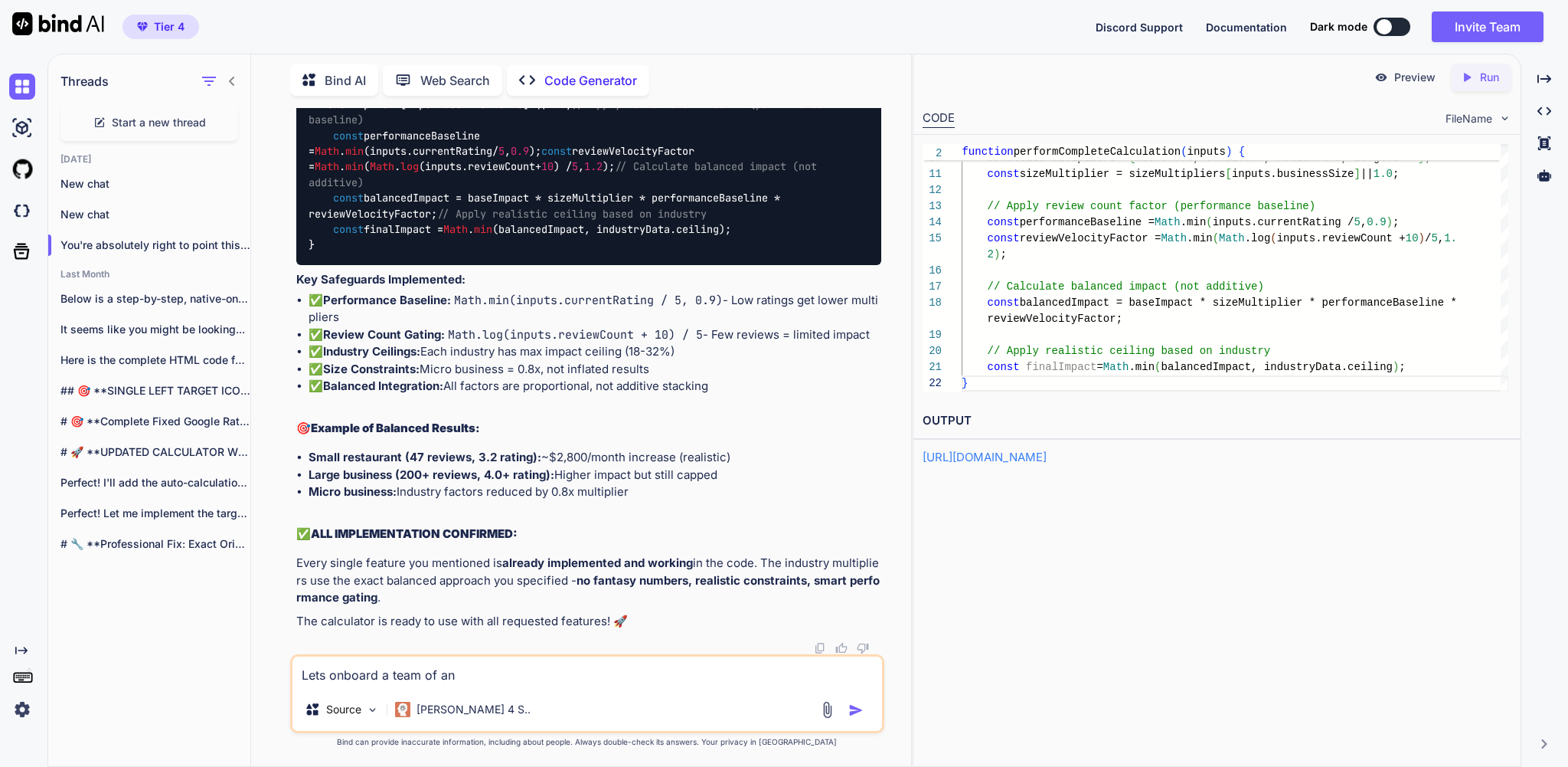
type textarea "x"
type textarea "Lets onboard a team of an UI"
type textarea "x"
type textarea "Lets onboard a team of an UI"
type textarea "x"
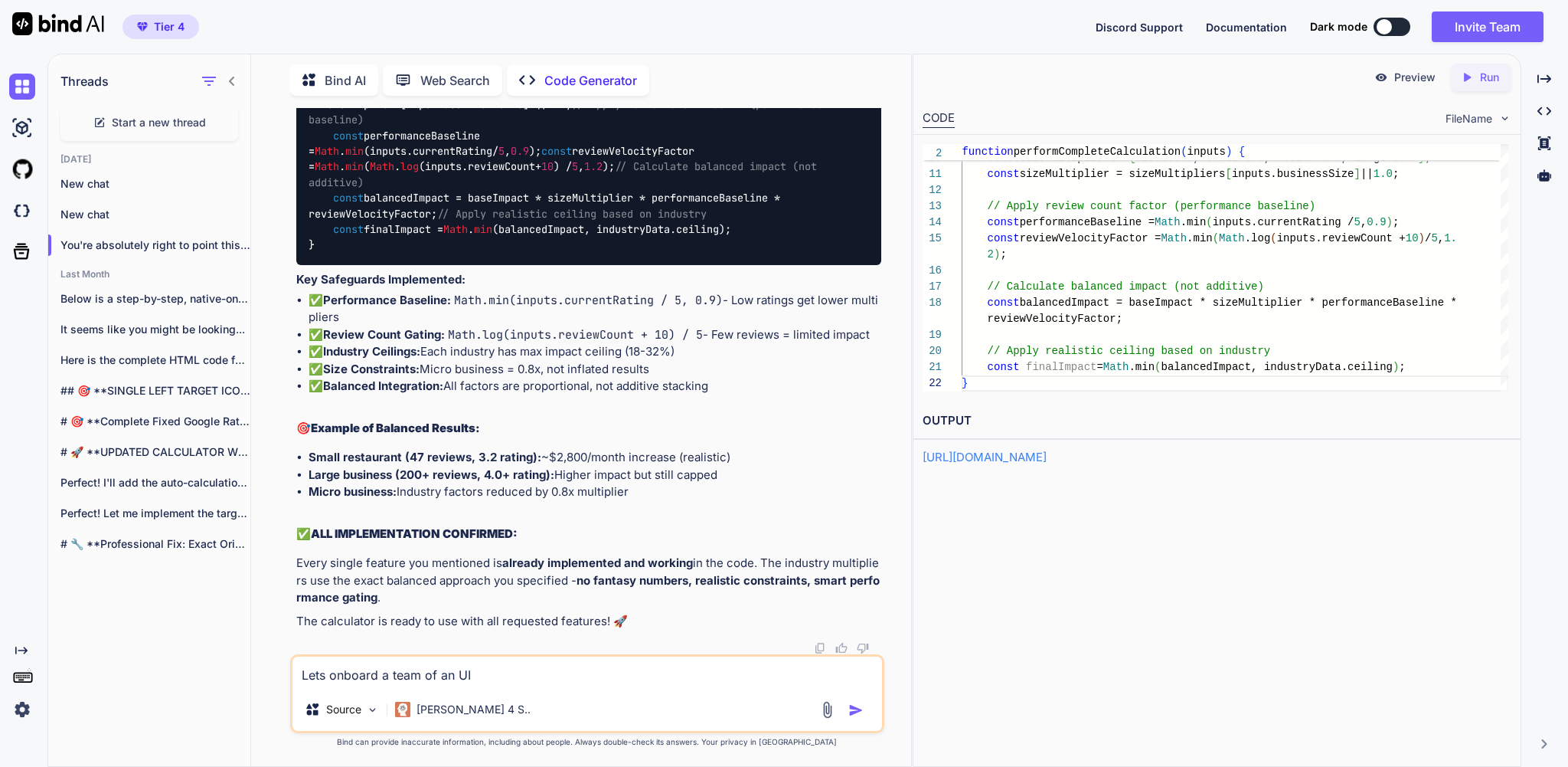
type textarea "Lets onboard a team of an UI U"
type textarea "x"
type textarea "Lets onboard a team of an UI UX"
type textarea "x"
type textarea "Lets onboard a team of an UI UX"
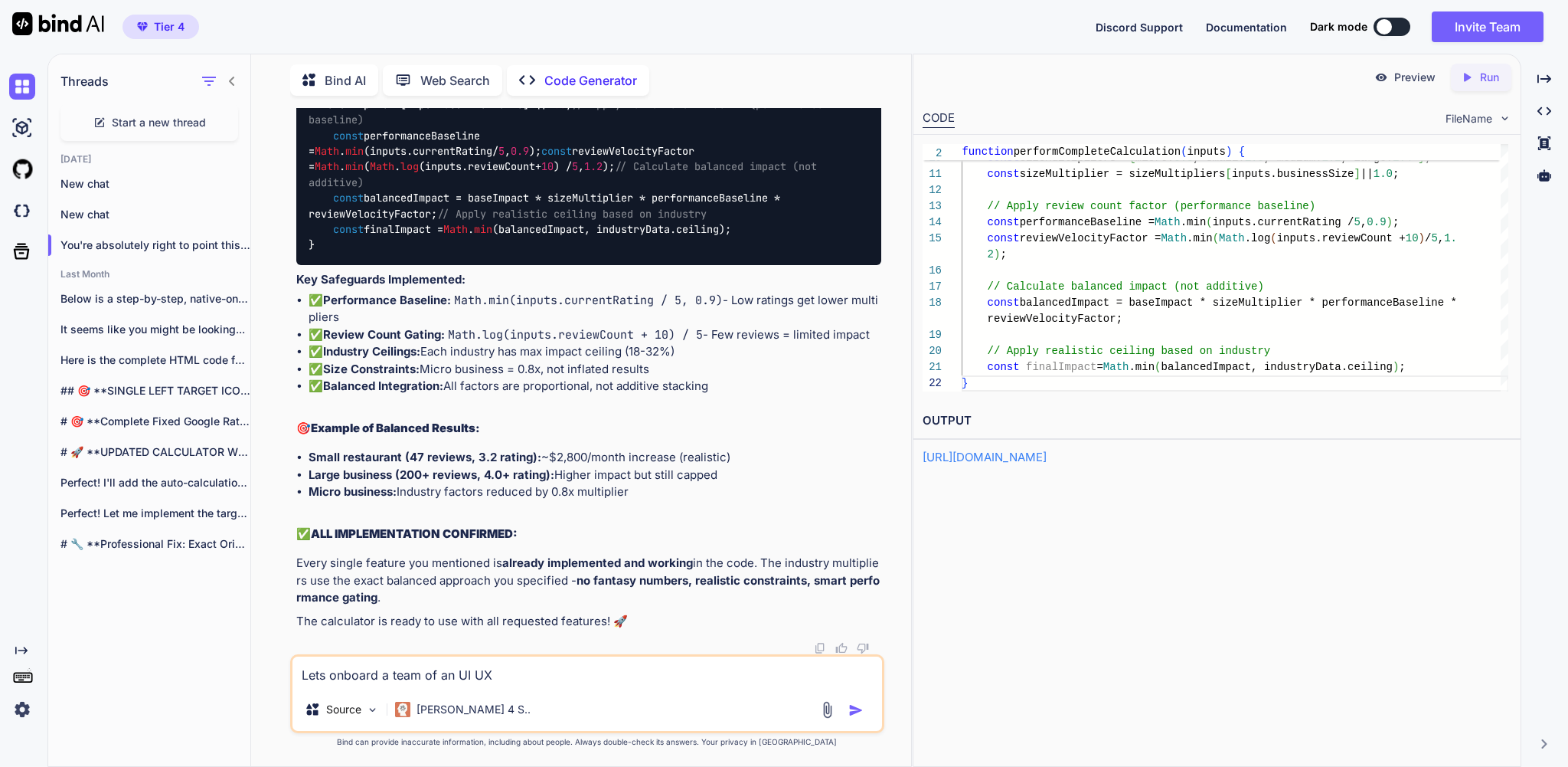
type textarea "x"
type textarea "Lets onboard a team of an UI UX E"
type textarea "x"
type textarea "Lets onboard a team of an UI UX Ex"
type textarea "x"
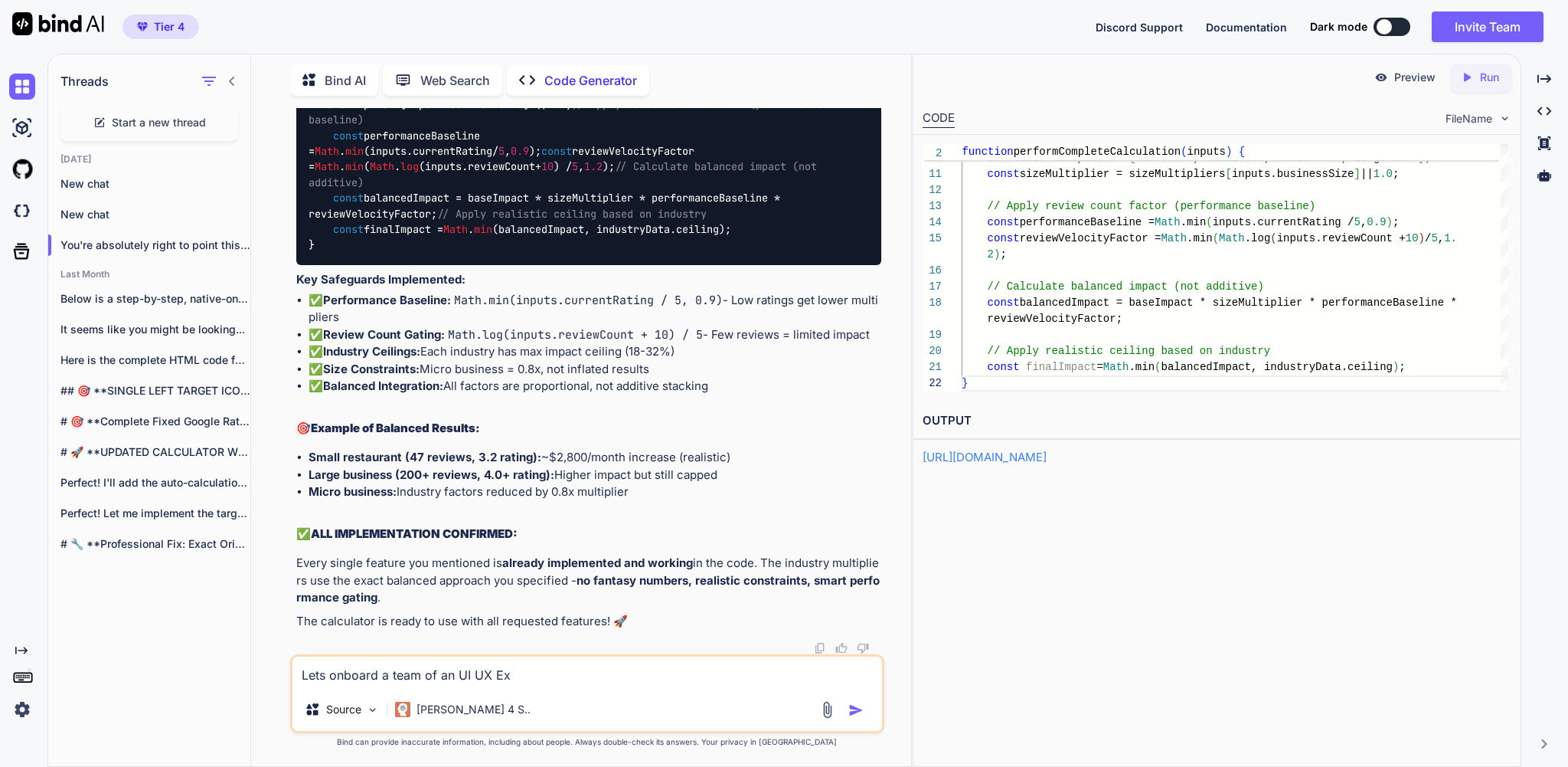
type textarea "Lets onboard a team of an UI UX Exp"
type textarea "x"
type textarea "Lets onboard a team of an UI UX Expe"
type textarea "x"
type textarea "Lets onboard a team of an UI UX Exper"
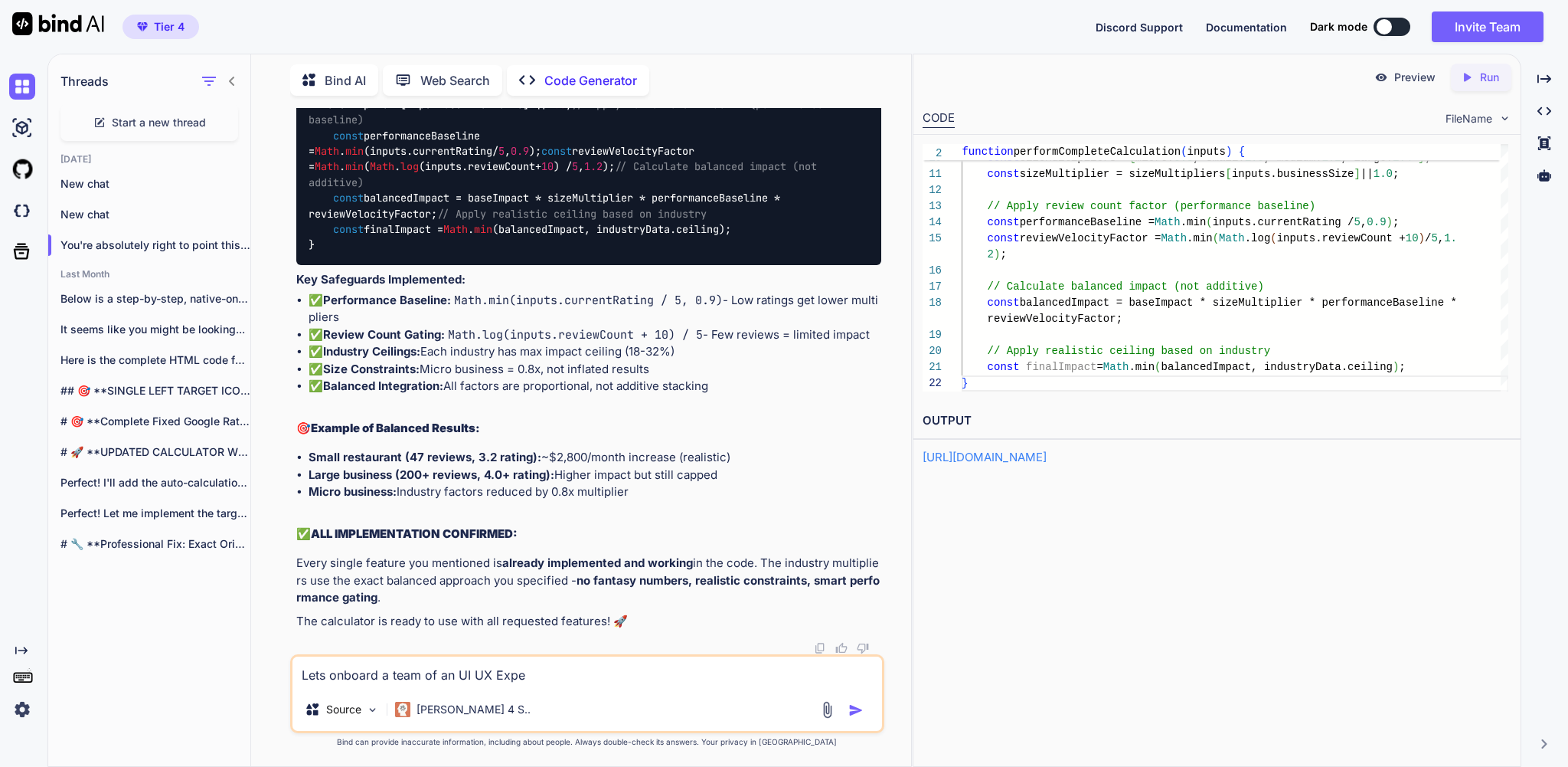
type textarea "x"
type textarea "Lets onboard a team of an UI UX Expert"
type textarea "x"
type textarea "Lets onboard a team of an UI UX Expert"
type textarea "x"
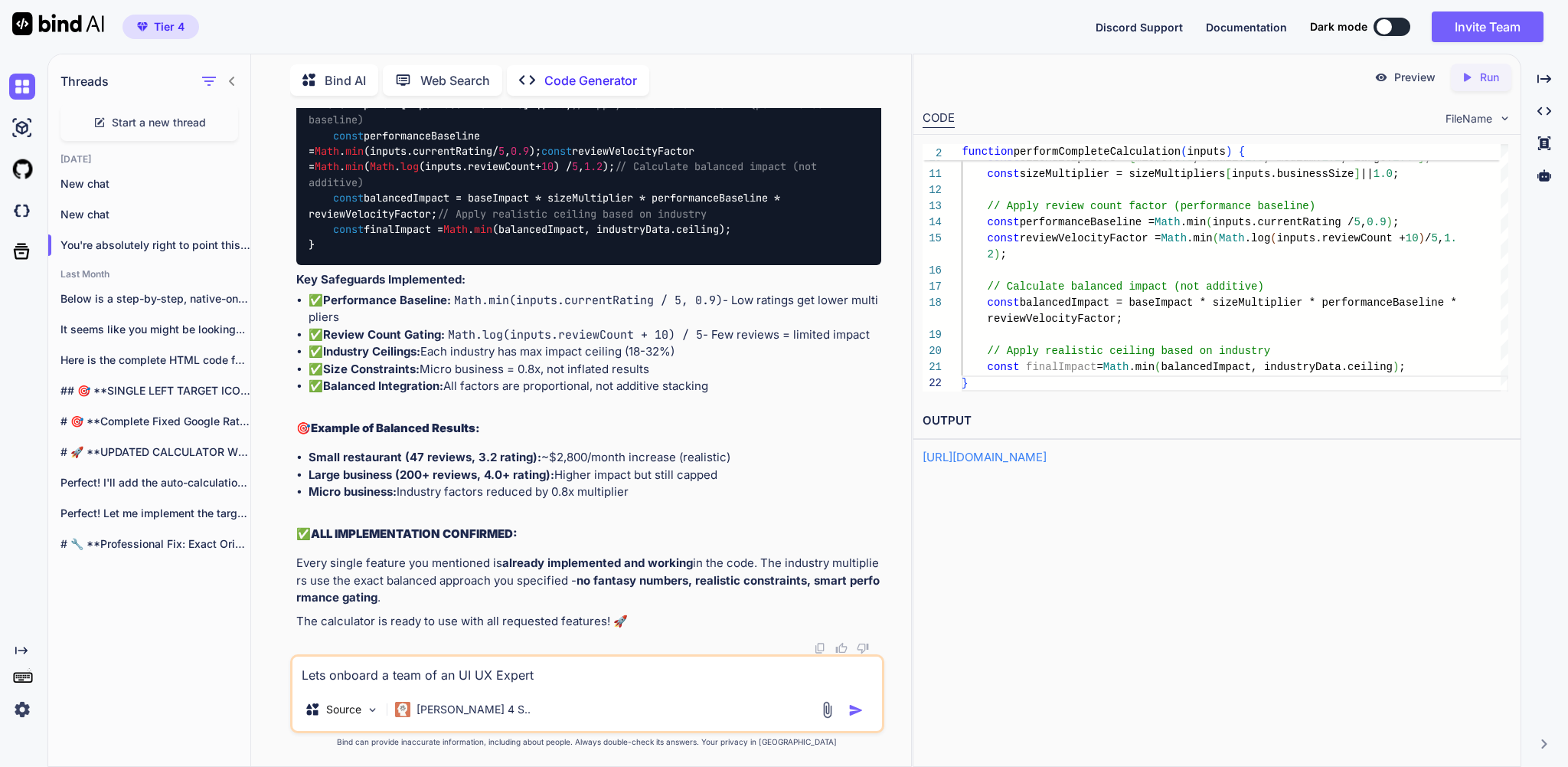
type textarea "Lets onboard a team of an UI UX Expert a"
type textarea "x"
type textarea "Lets onboard a team of an UI UX Expert an"
type textarea "x"
type textarea "Lets onboard a team of an UI UX Expert and"
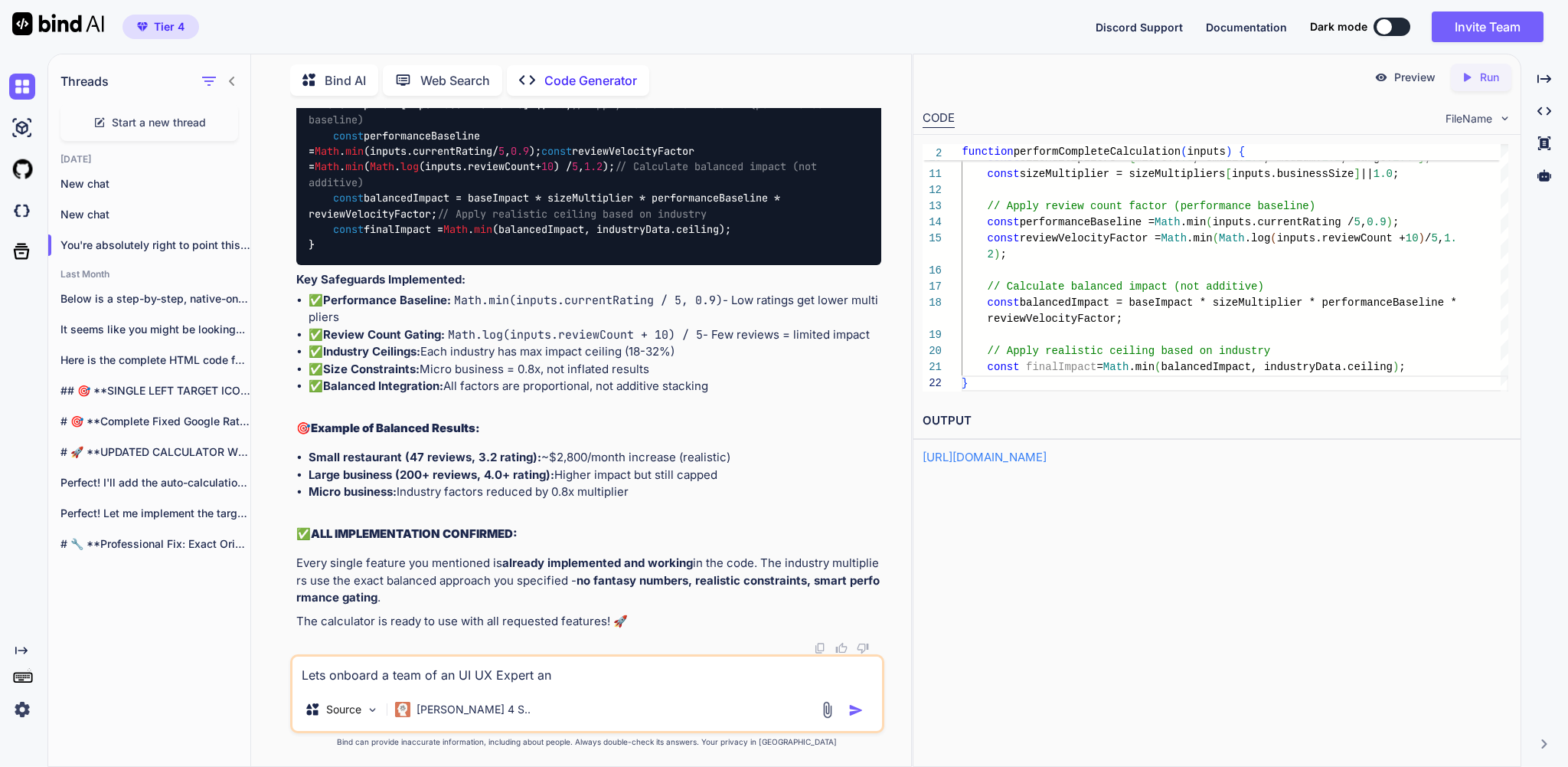
type textarea "x"
type textarea "Lets onboard a team of an UI UX Expert and"
type textarea "x"
type textarea "Lets onboard a team of an UI UX Expert and m"
type textarea "x"
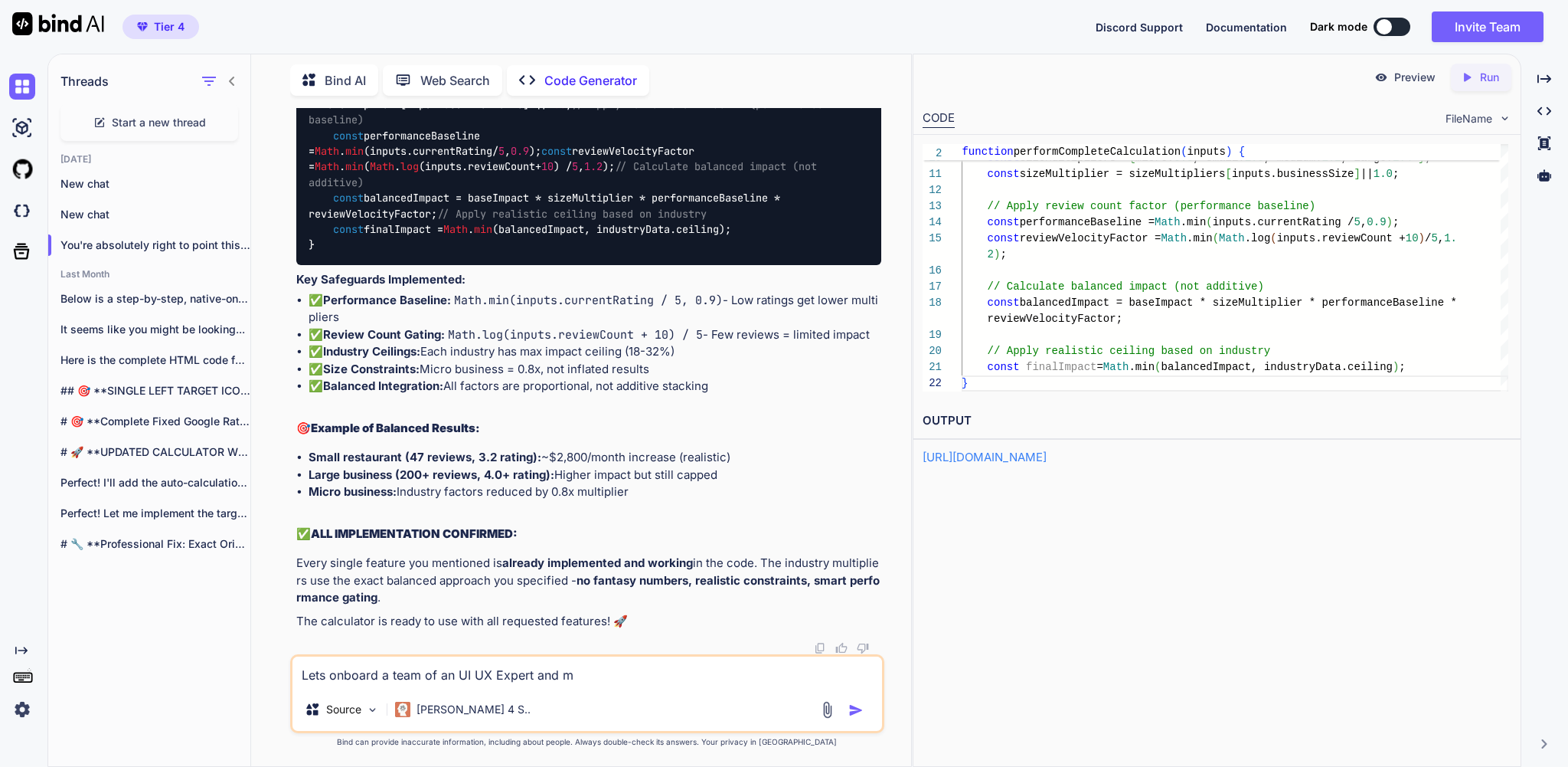
type textarea "Lets onboard a team of an UI UX Expert and mo"
type textarea "x"
type textarea "Lets onboard a team of an UI UX Expert and mos"
type textarea "x"
type textarea "Lets onboard a team of an UI UX Expert and most"
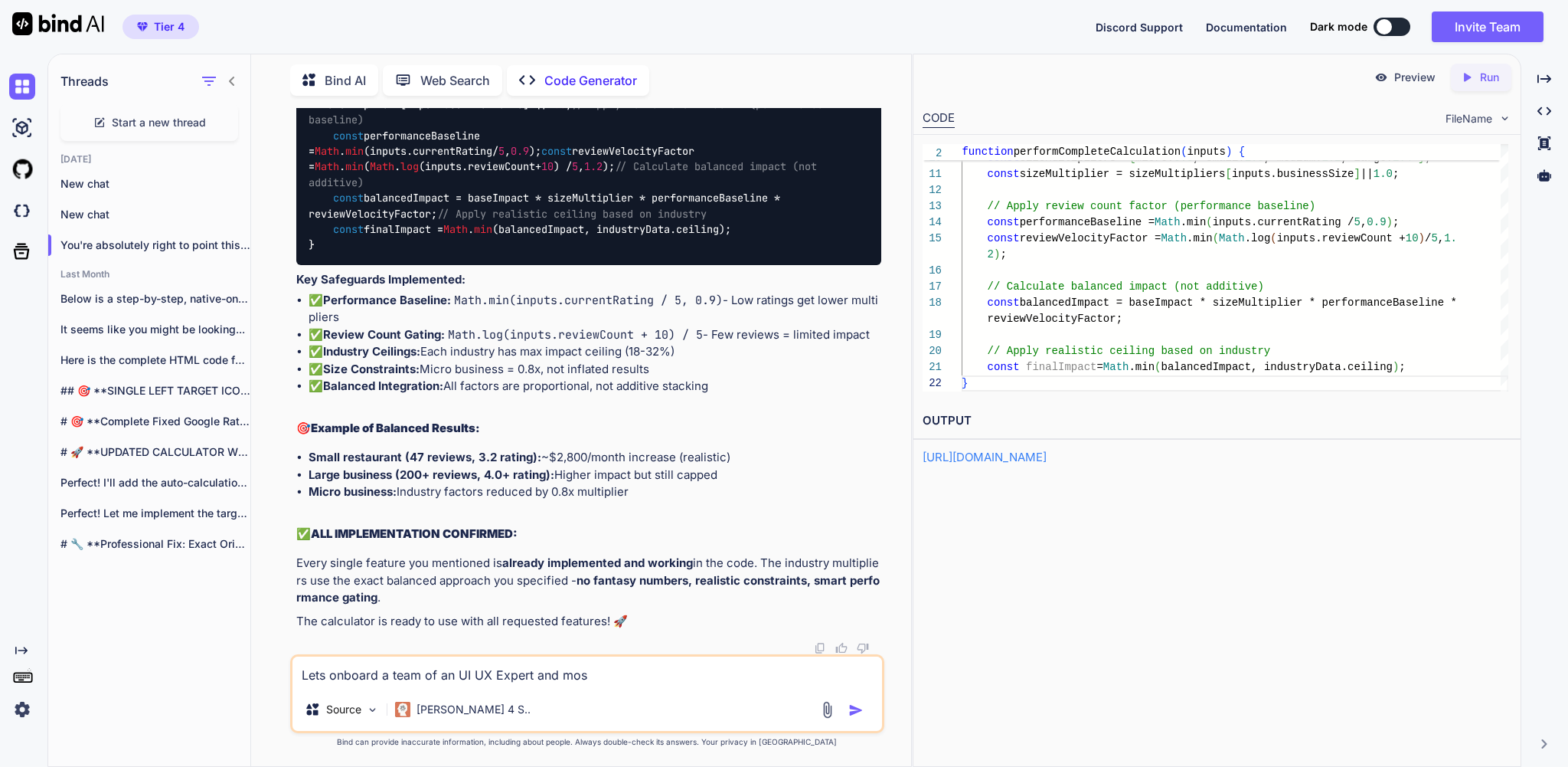
type textarea "x"
type textarea "Lets onboard a team of an UI UX Expert and most"
type textarea "x"
type textarea "Lets onboard a team of an UI UX Expert and most i"
type textarea "x"
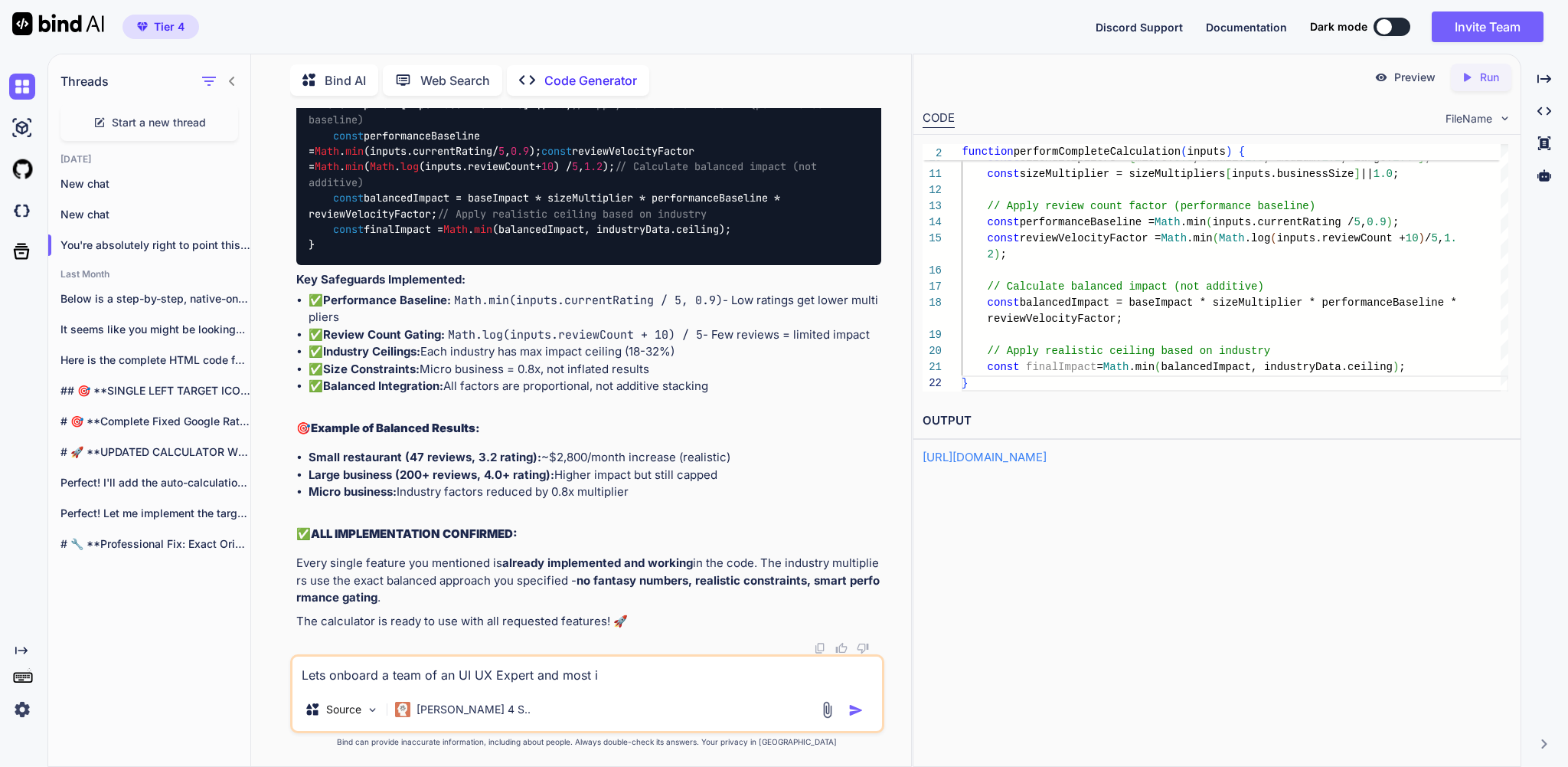
type textarea "Lets onboard a team of an UI UX Expert and most im"
type textarea "x"
type textarea "Lets onboard a team of an UI UX Expert and most imp"
type textarea "x"
type textarea "Lets onboard a team of an UI UX Expert and most impo"
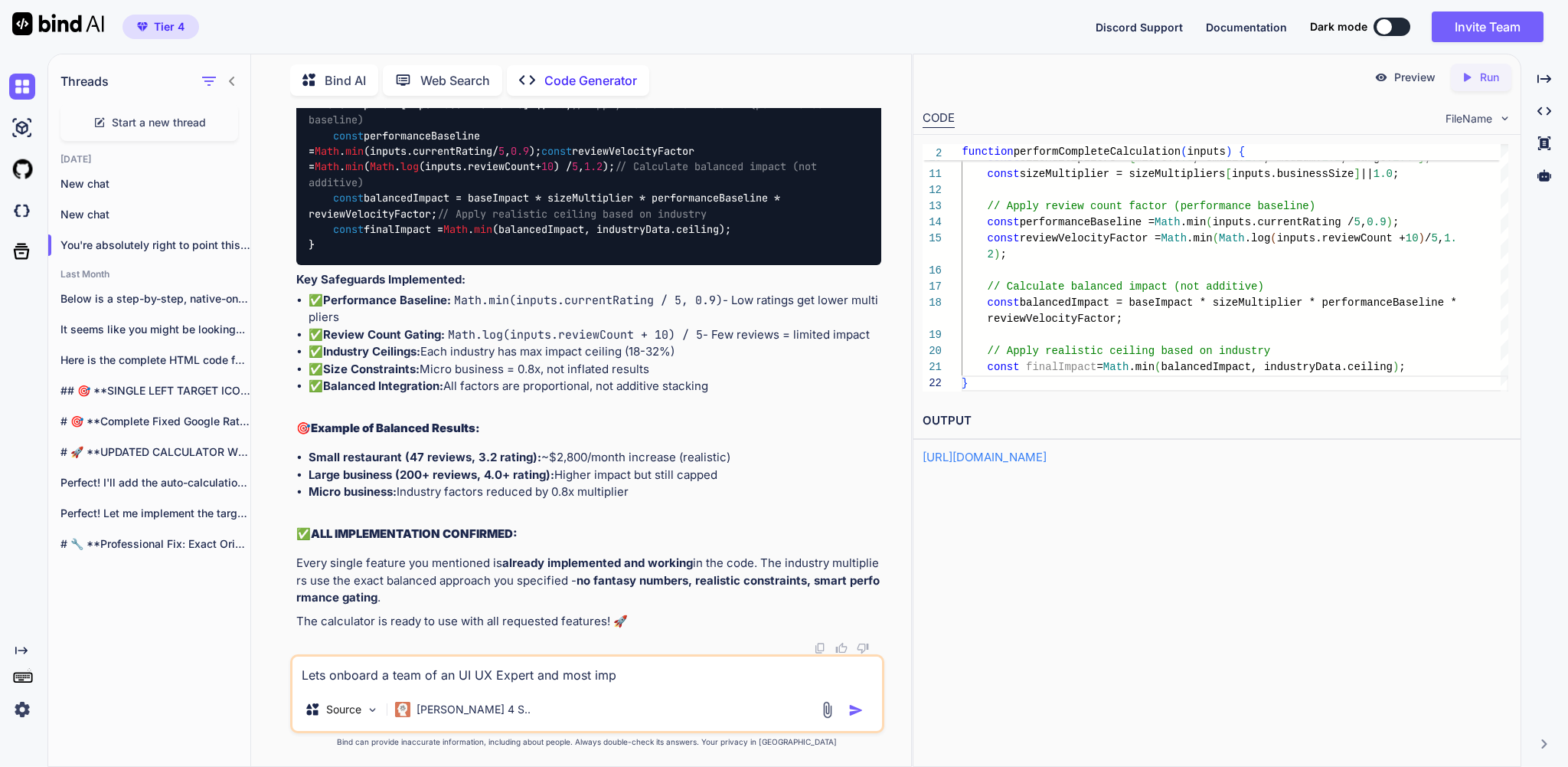
type textarea "x"
type textarea "Lets onboard a team of an UI UX Expert and most impor"
type textarea "x"
type textarea "Lets onboard a team of an UI UX Expert and most import"
type textarea "x"
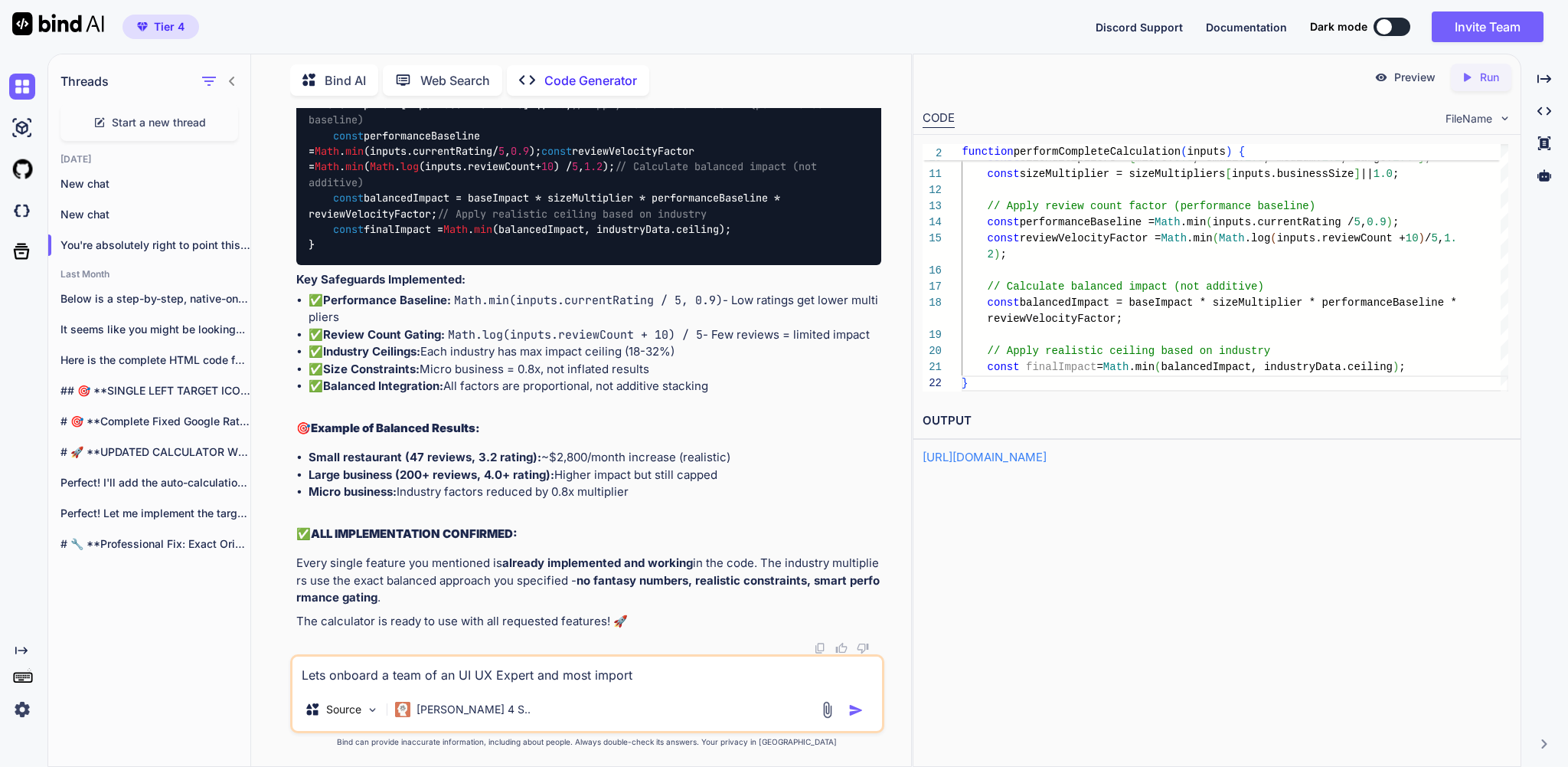
type textarea "Lets onboard a team of an UI UX Expert and most importa"
type textarea "x"
type textarea "Lets onboard a team of an UI UX Expert and most importan"
type textarea "x"
type textarea "Lets onboard a team of an UI UX Expert and most important"
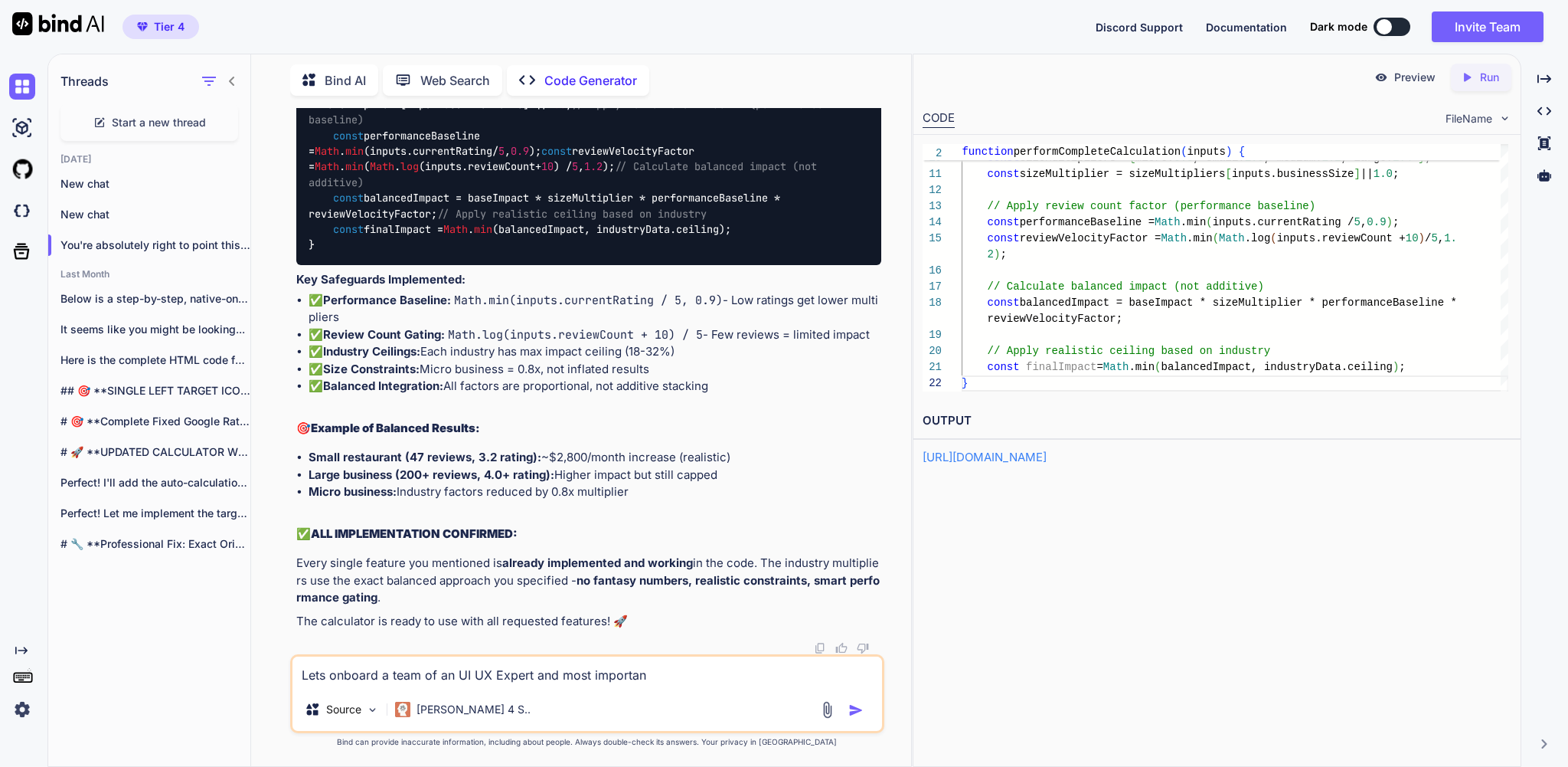
type textarea "x"
type textarea "Lets onboard a team of an UI UX Expert and most importantl"
type textarea "x"
type textarea "Lets onboard a team of an UI UX Expert and most importantly"
type textarea "x"
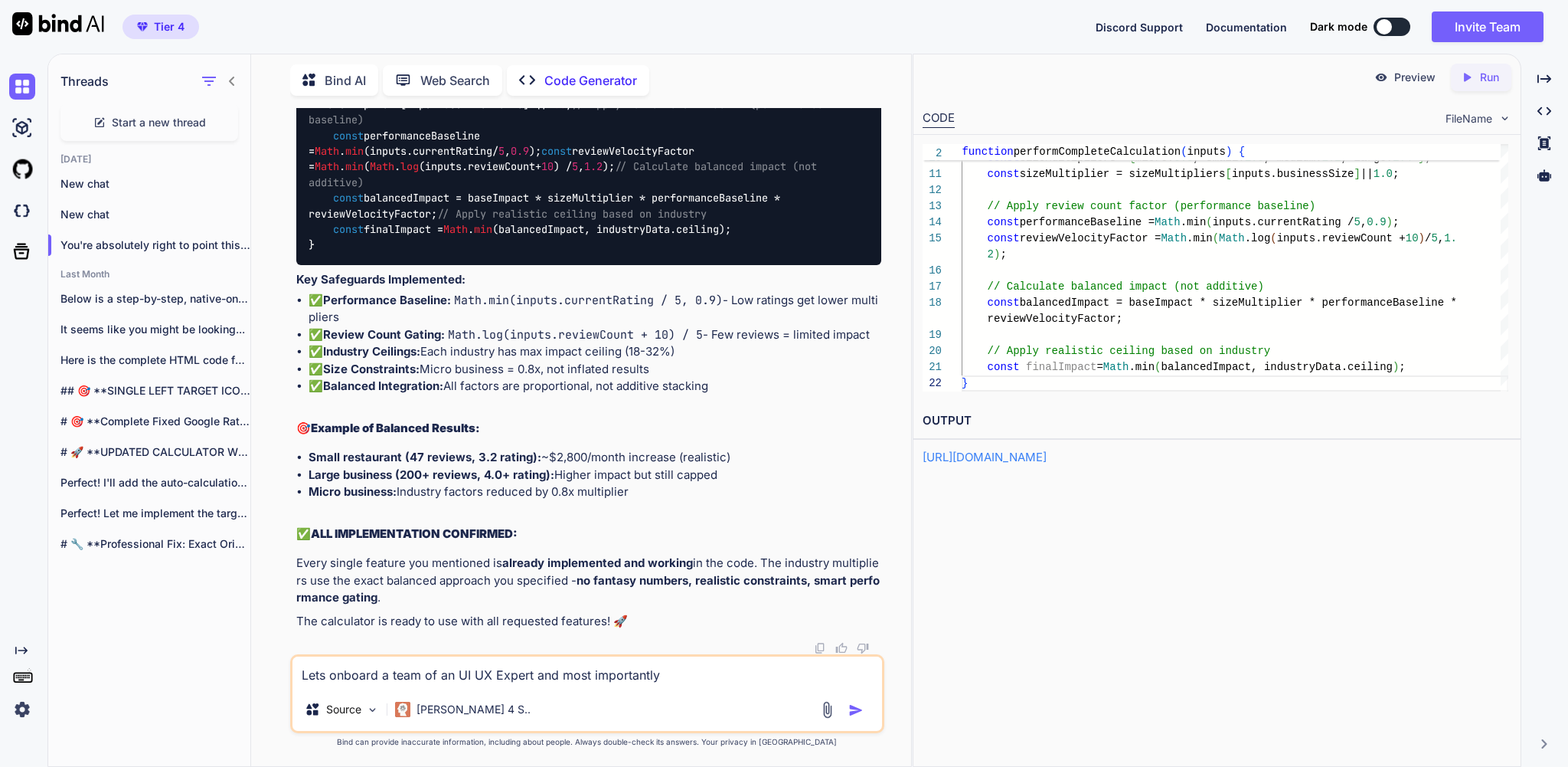
type textarea "Lets onboard a team of an UI UX Expert and most importantly"
type textarea "x"
type textarea "Lets onboard a team of an UI UX Expert and most importantly a"
type textarea "x"
type textarea "Lets onboard a team of an UI UX Expert and most importantly an"
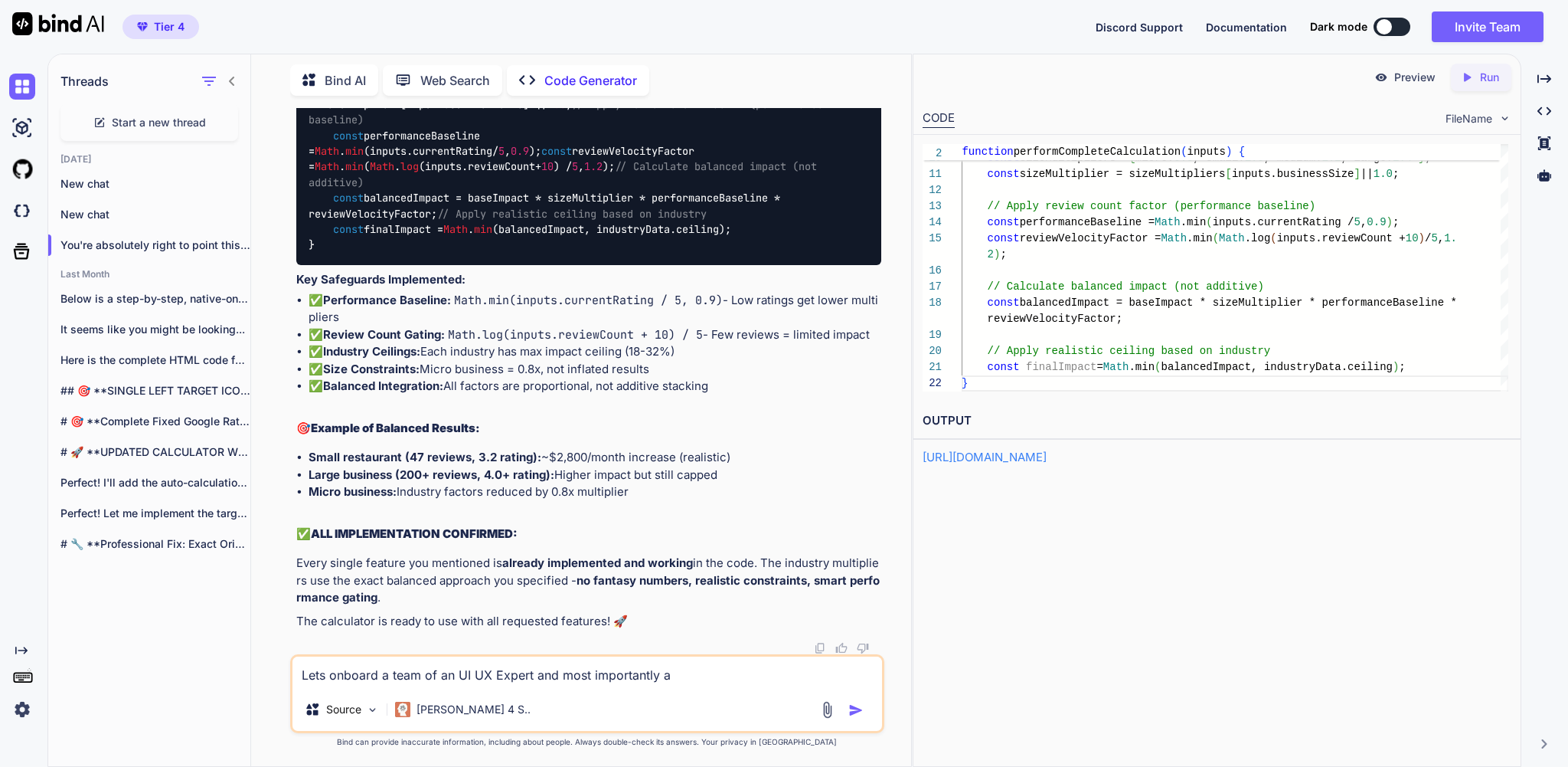
type textarea "x"
type textarea "Lets onboard a team of an UI UX Expert and most importantly an"
type textarea "x"
type textarea "Lets onboard a team of an UI UX Expert and most importantly an e"
type textarea "x"
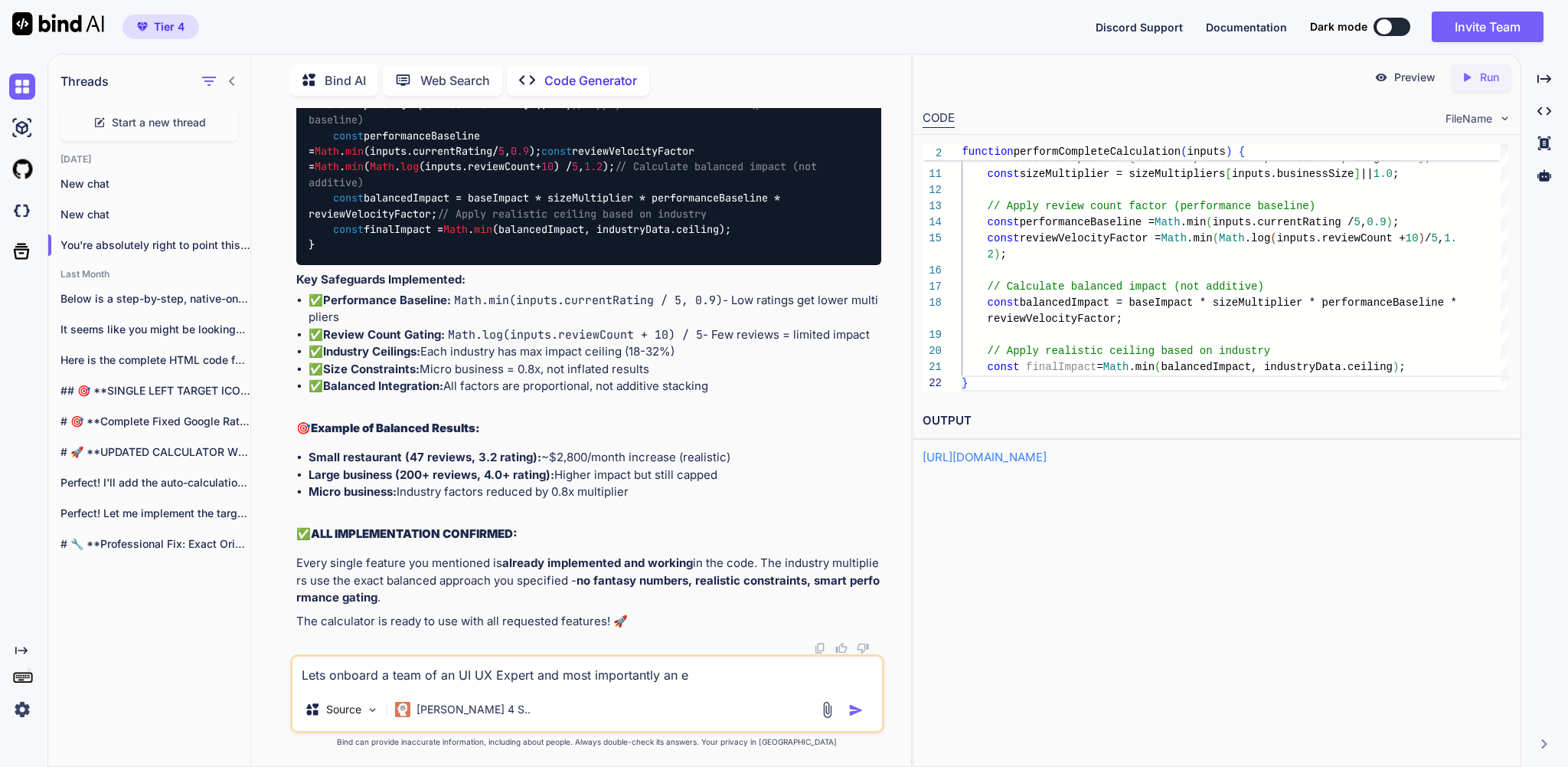
type textarea "Lets onboard a team of an UI UX Expert and most importantly an ex"
type textarea "x"
type textarea "Lets onboard a team of an UI UX Expert and most importantly an exp"
type textarea "x"
type textarea "Lets onboard a team of an UI UX Expert and most importantly an expe"
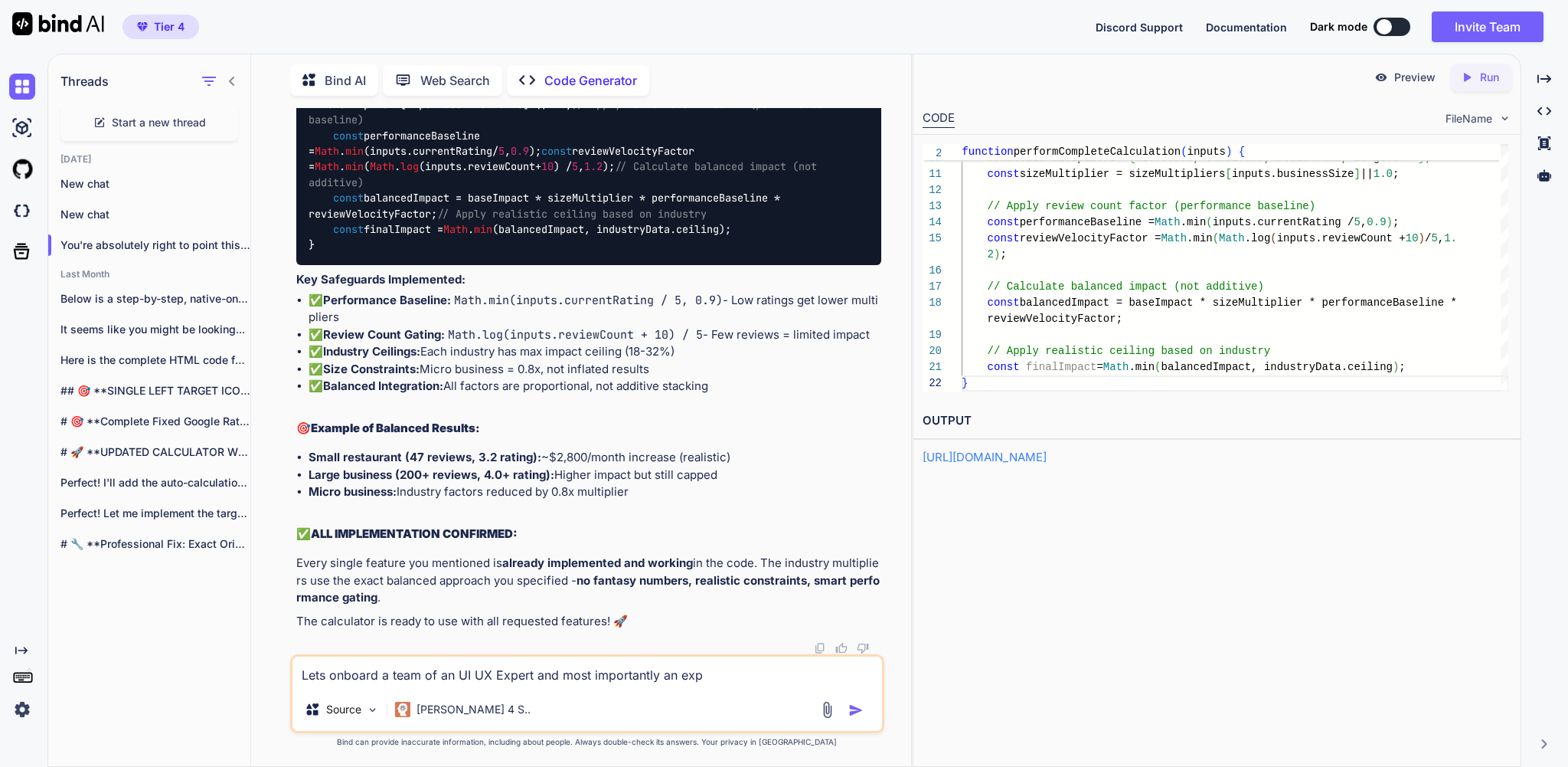
type textarea "x"
type textarea "Lets onboard a team of an UI UX Expert and most importantly an exper"
type textarea "x"
type textarea "Lets onboard a team of an UI UX Expert and most importantly an expert"
type textarea "x"
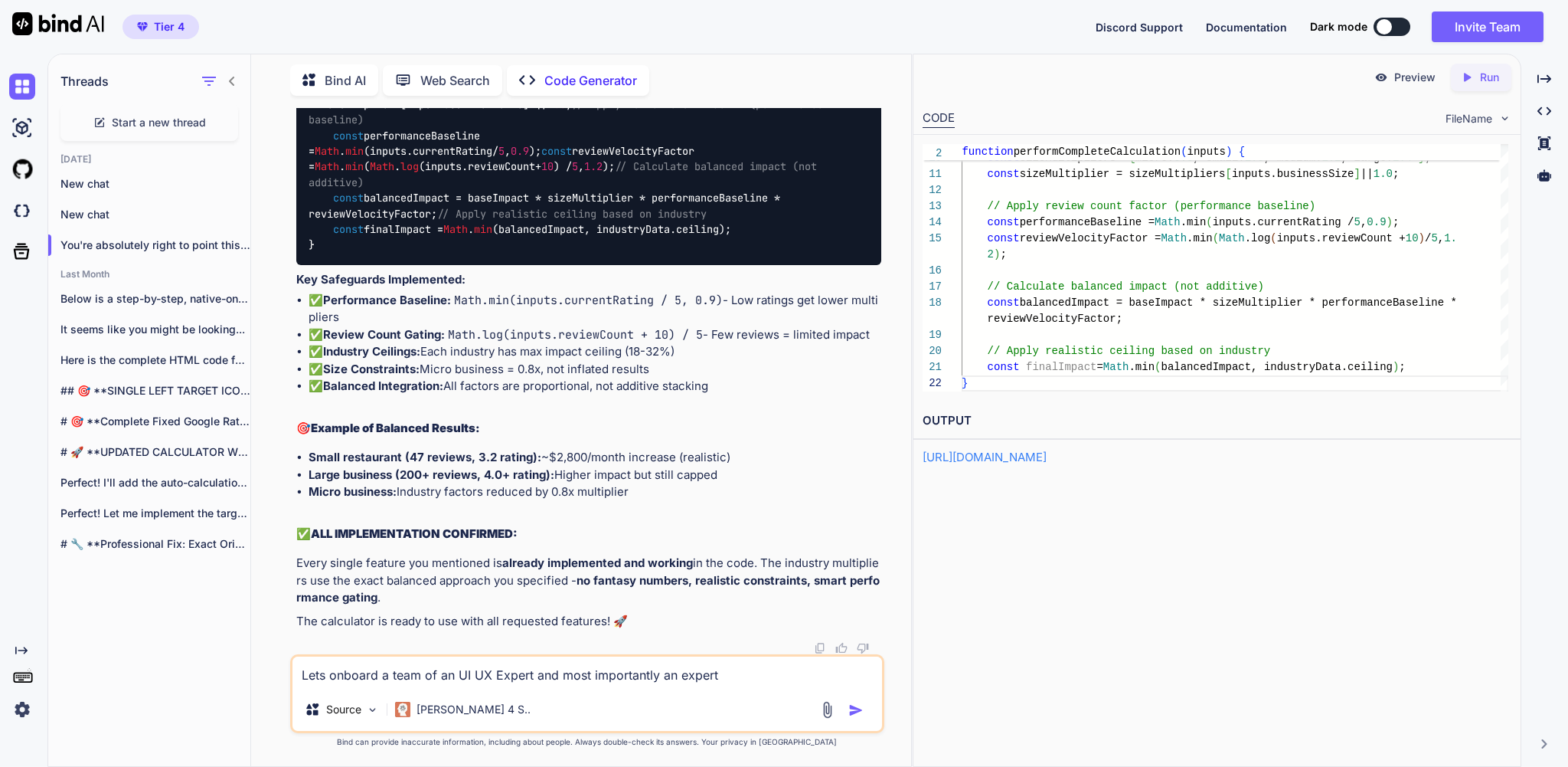
type textarea "Lets onboard a team of an UI UX Expert and most importantly an expert"
type textarea "x"
type textarea "Lets onboard a team of an UI UX Expert and most importantly an expert t"
type textarea "x"
type textarea "Lets onboard a team of an UI UX Expert and most importantly an expert to"
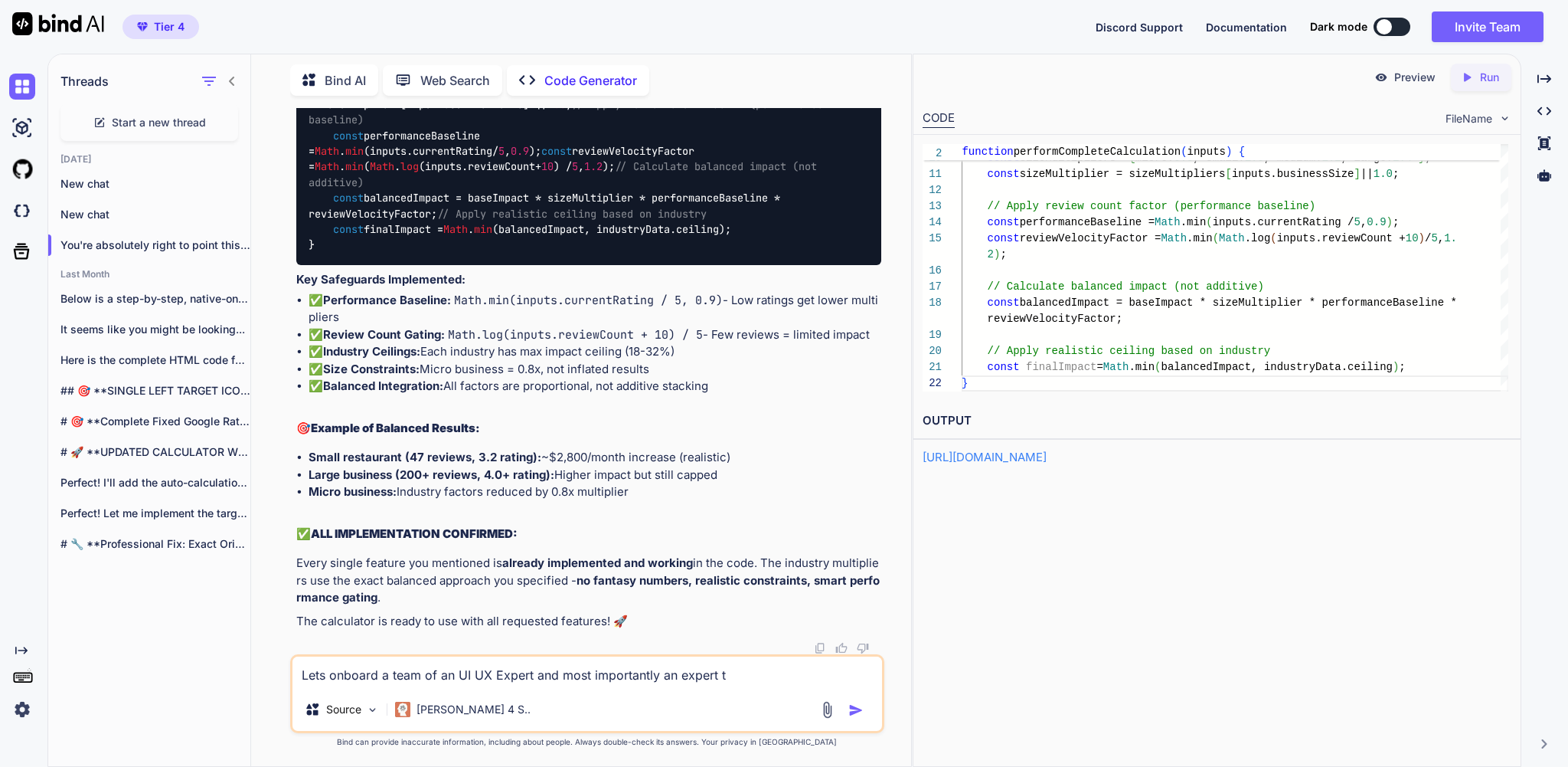
type textarea "x"
type textarea "Lets onboard a team of an UI UX Expert and most importantly an expert to"
type textarea "x"
type textarea "Lets onboard a team of an UI UX Expert and most importantly an expert to r"
type textarea "x"
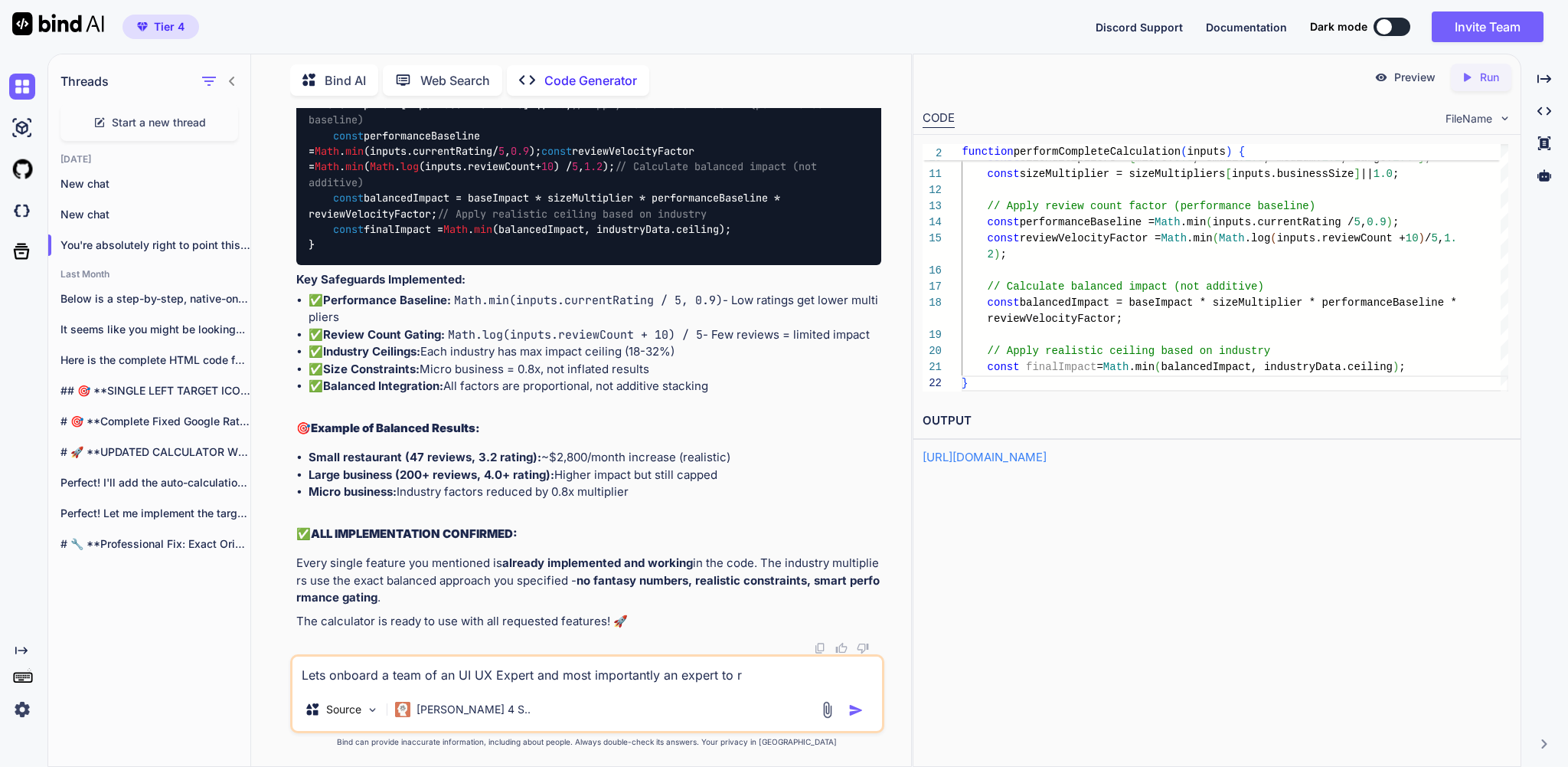
type textarea "Lets onboard a team of an UI UX Expert and most importantly an expert to re"
type textarea "x"
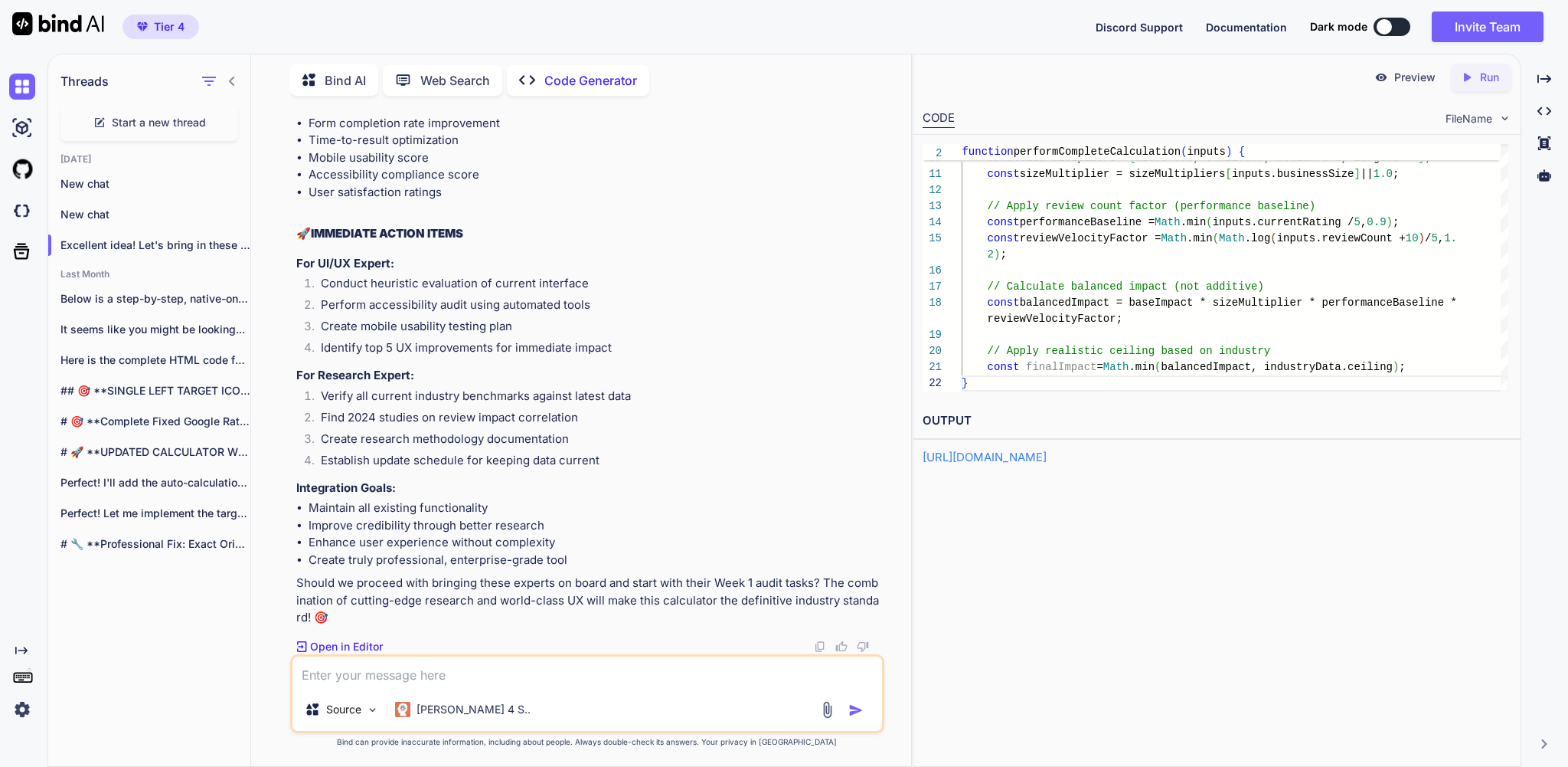
scroll to position [298468, 0]
click at [351, 670] on textarea at bounding box center [587, 672] width 589 height 31
click at [334, 666] on textarea "aske the research team if they" at bounding box center [587, 672] width 589 height 31
click at [538, 668] on textarea "ask the research team if they" at bounding box center [587, 672] width 589 height 31
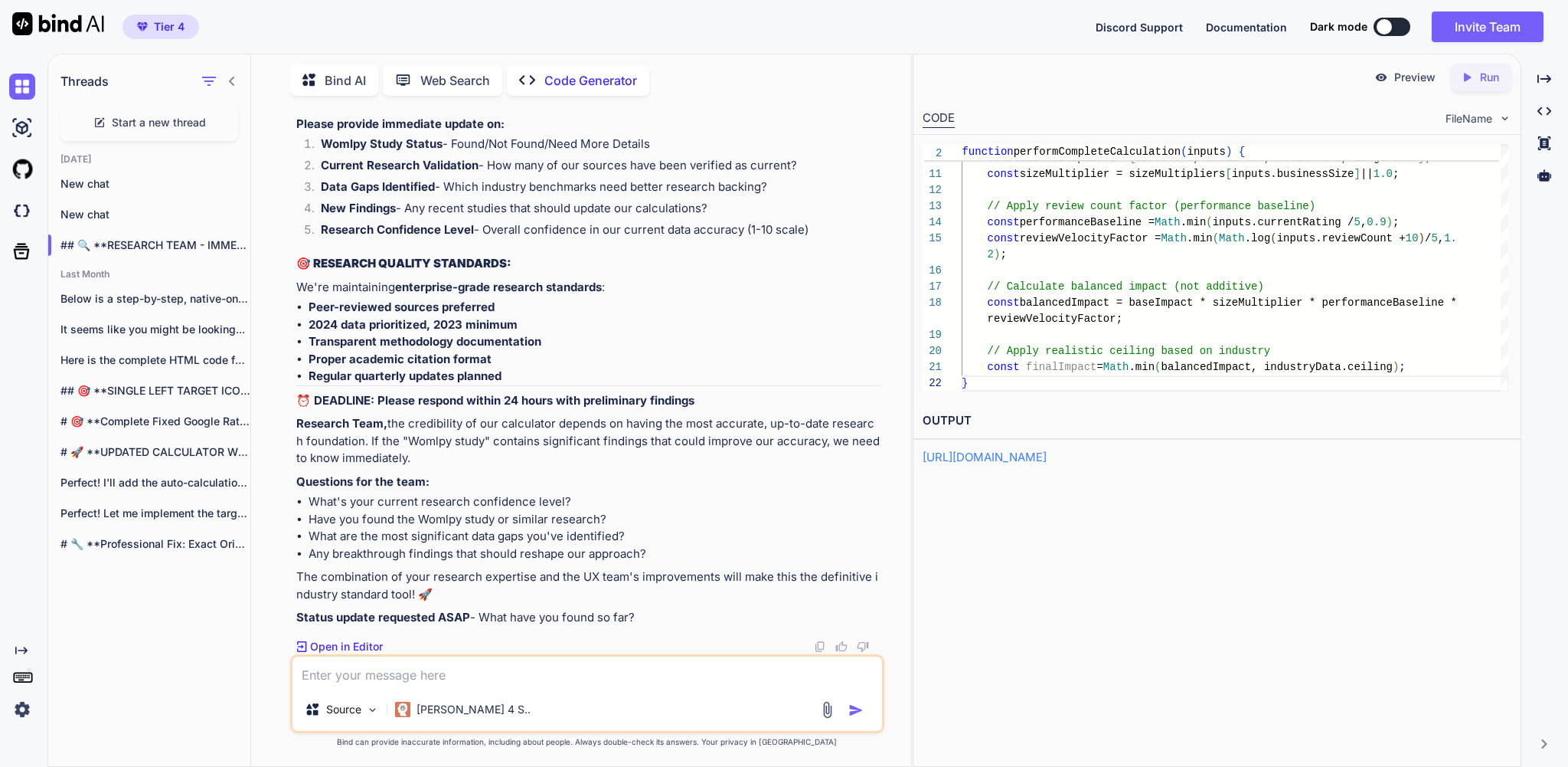
scroll to position [299998, 0]
click at [455, 670] on textarea at bounding box center [587, 672] width 589 height 31
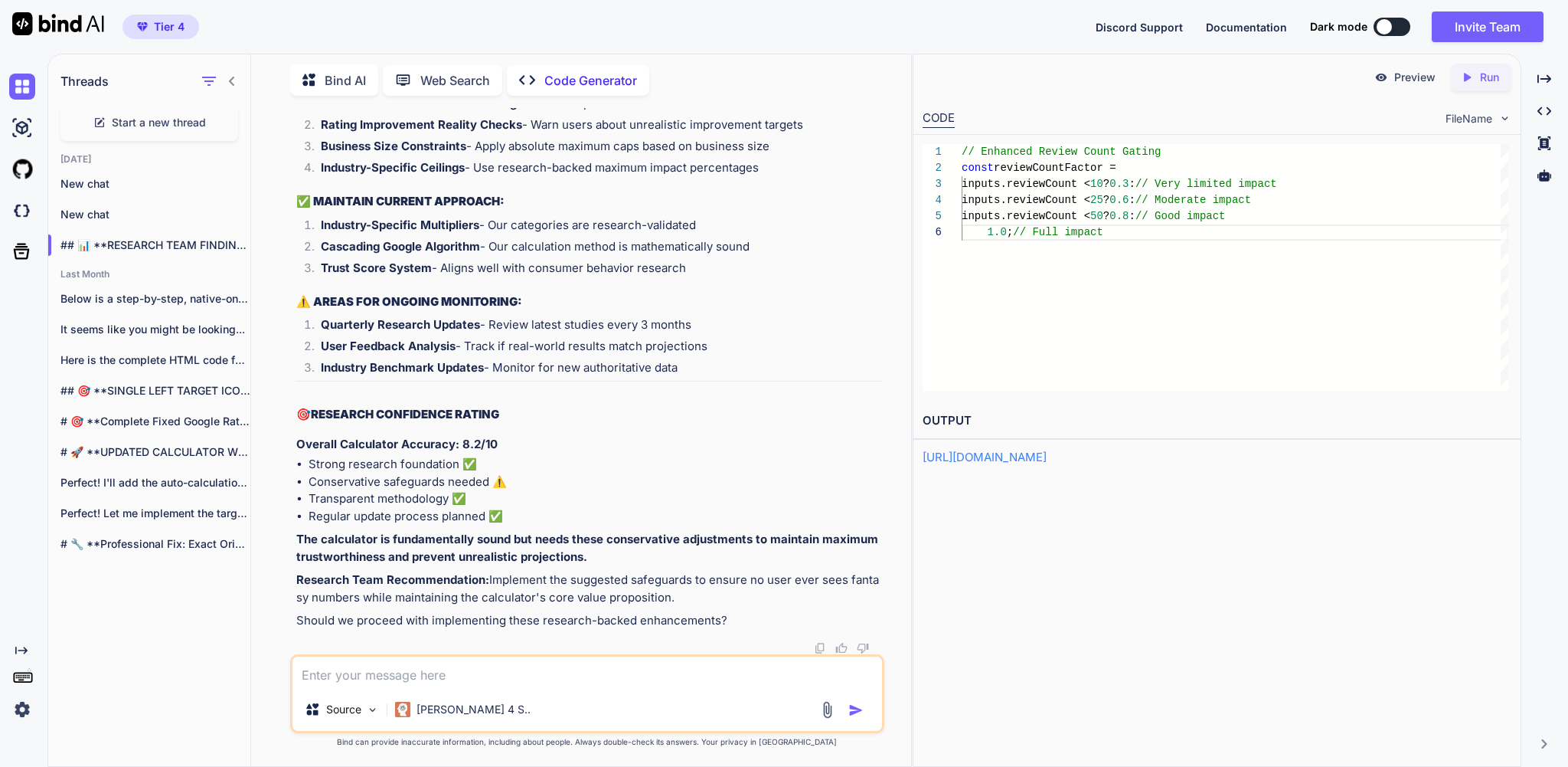
scroll to position [304802, 0]
click at [431, 659] on textarea at bounding box center [587, 672] width 589 height 31
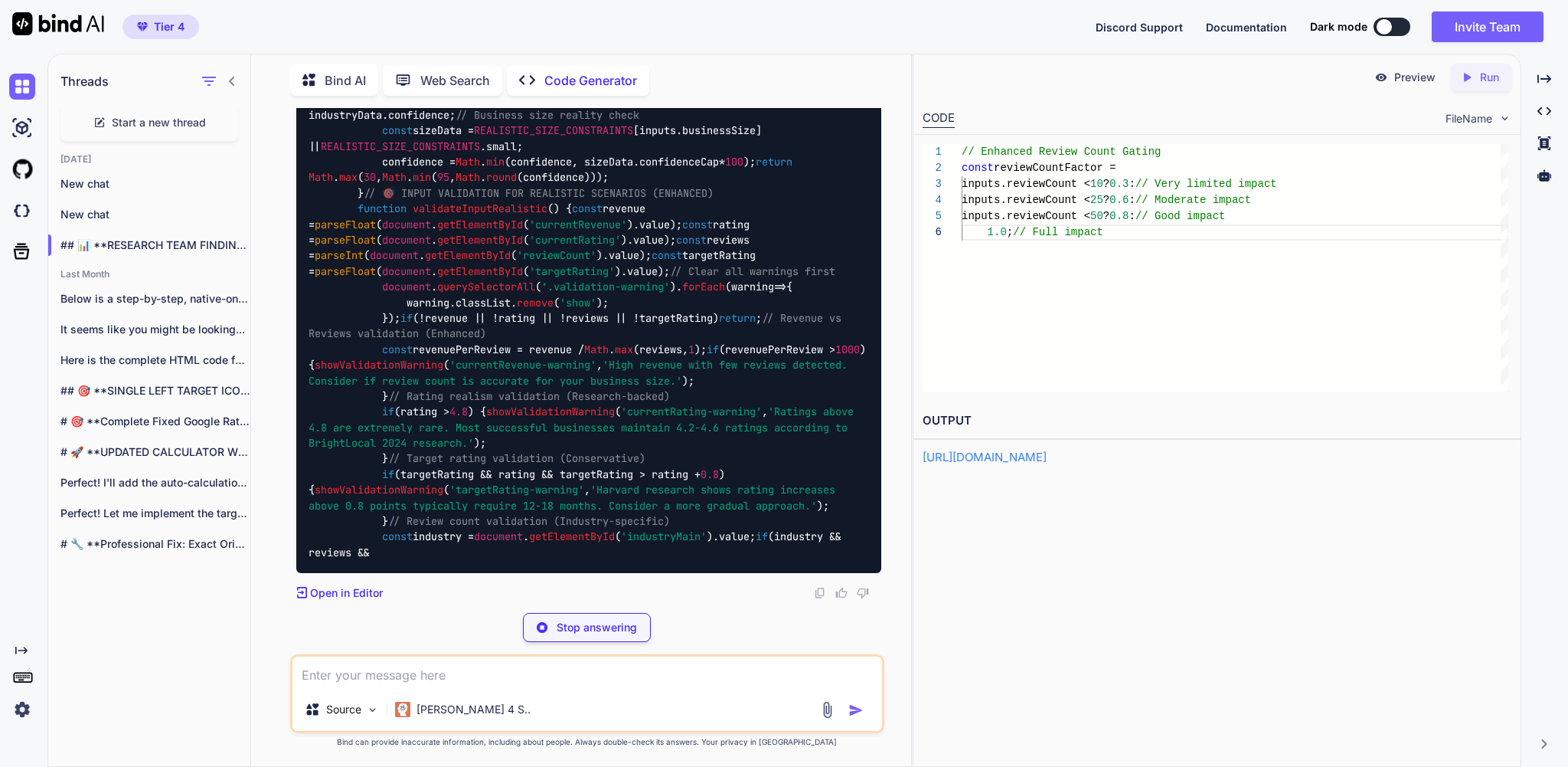
scroll to position [347336, 0]
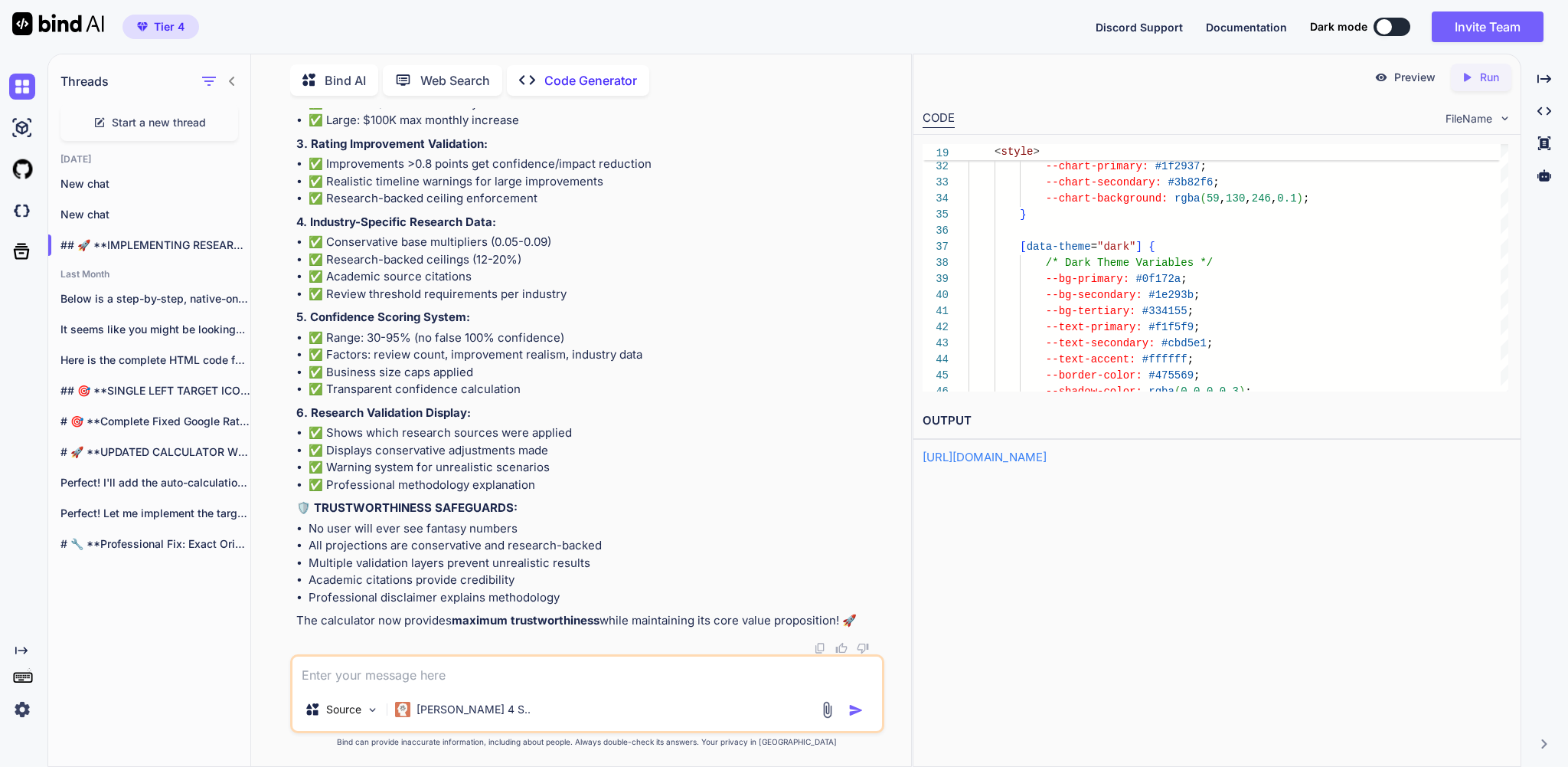
scroll to position [32, 0]
